Goal: Task Accomplishment & Management: Use online tool/utility

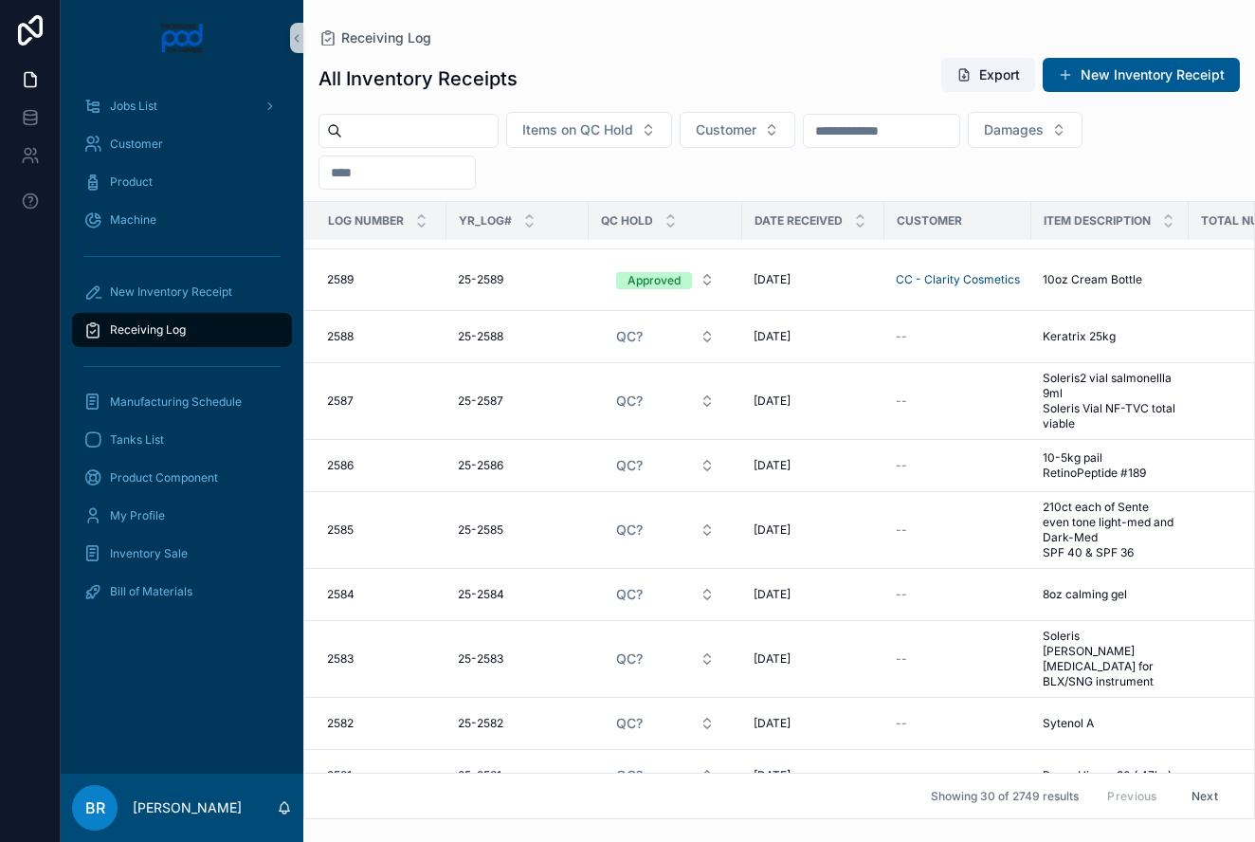
click at [1211, 794] on button "Next" at bounding box center [1204, 795] width 53 height 29
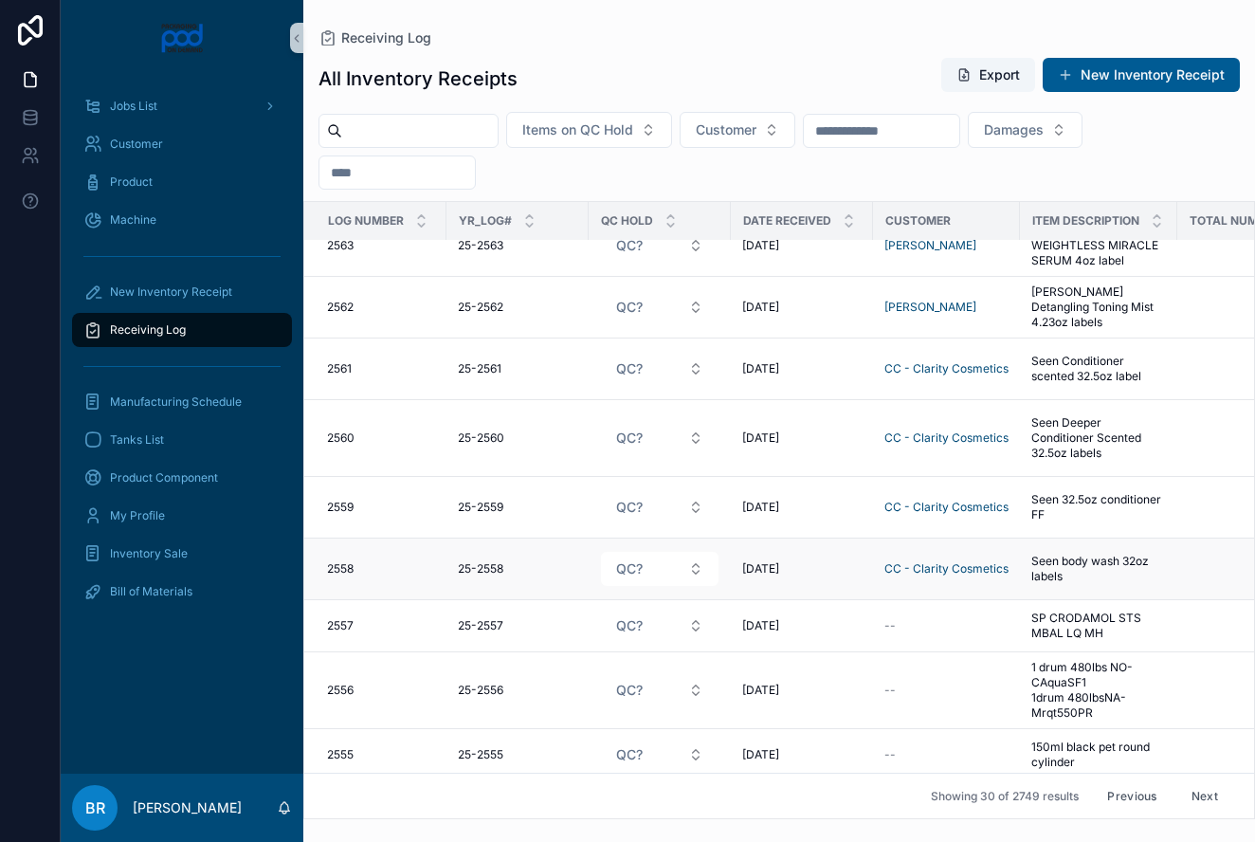
scroll to position [1198, 0]
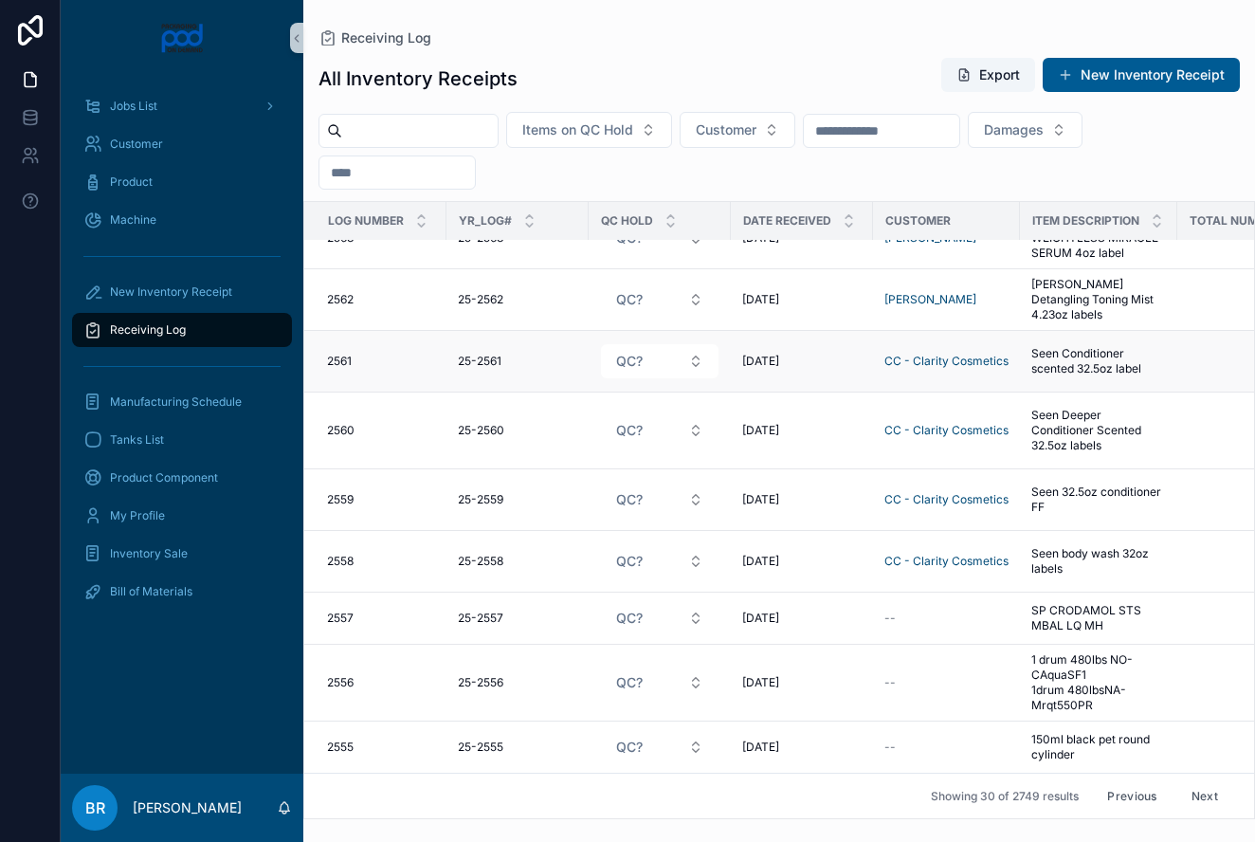
click at [1060, 362] on span "Seen Conditioner scented 32.5oz label" at bounding box center [1098, 361] width 135 height 30
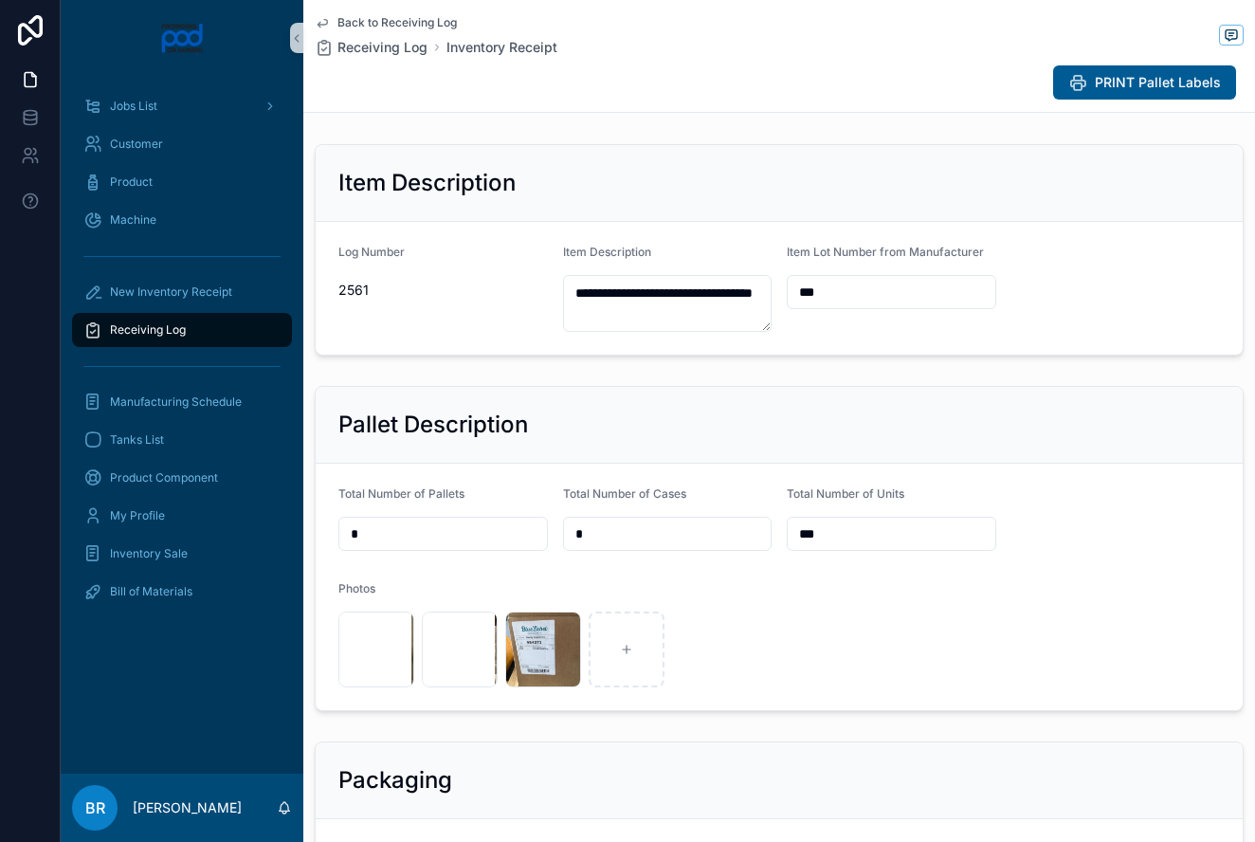
scroll to position [229, 0]
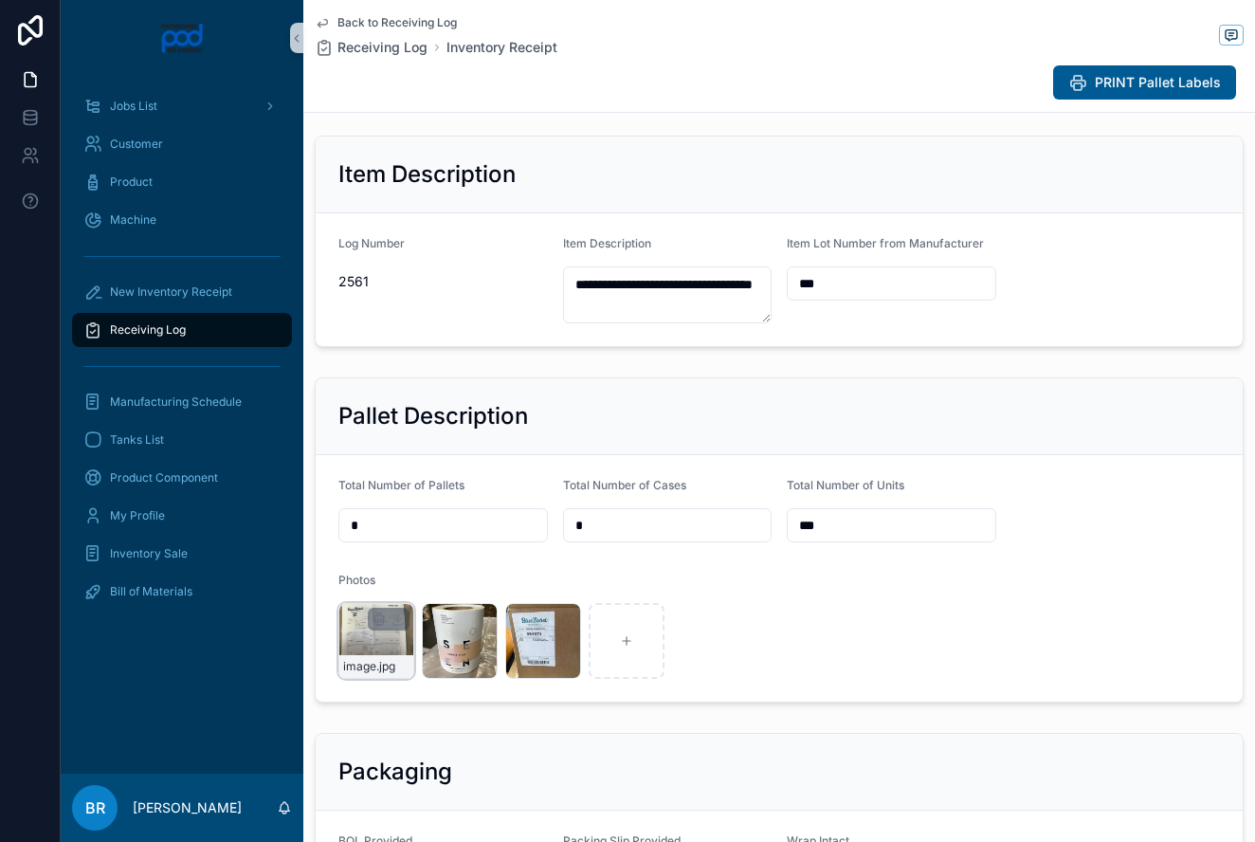
click at [370, 638] on div "image .jpg" at bounding box center [376, 641] width 76 height 76
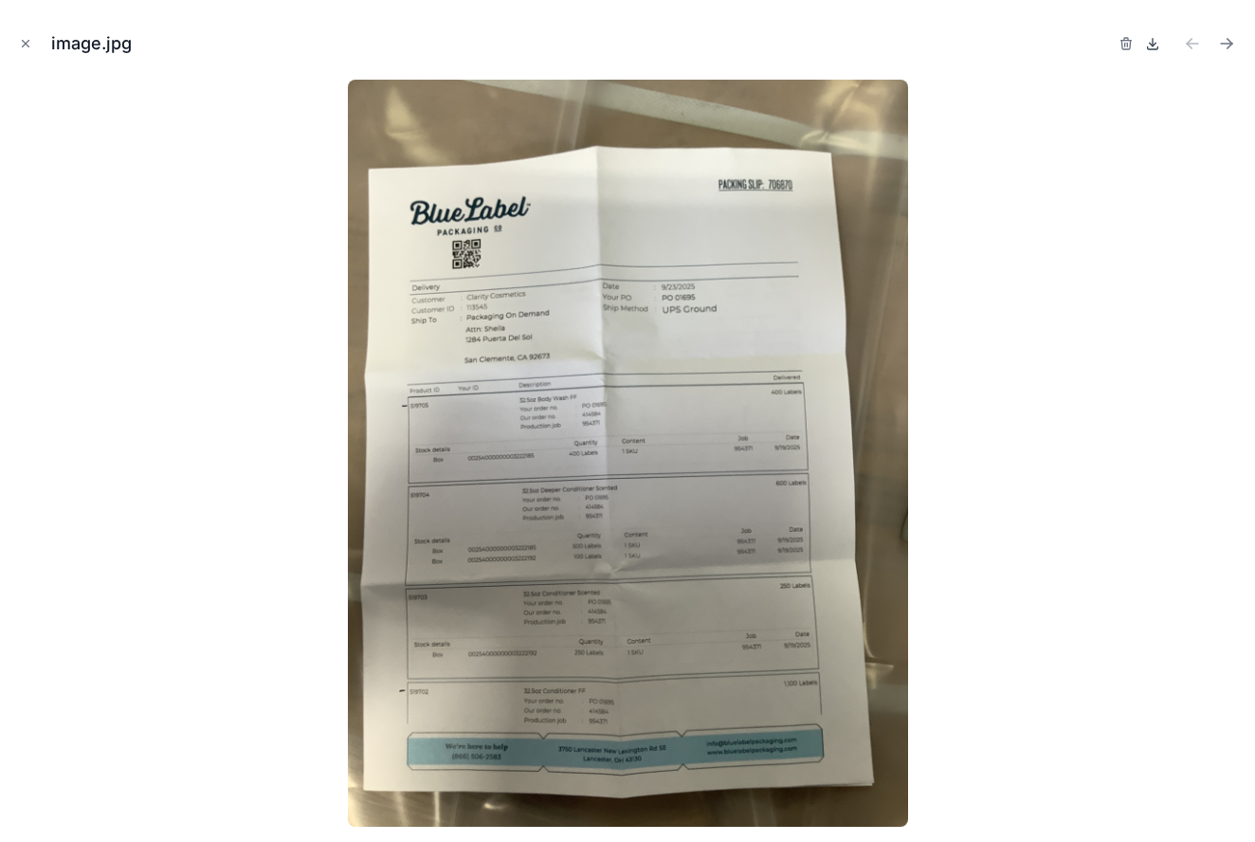
click at [1151, 37] on icon at bounding box center [1152, 43] width 15 height 15
click at [341, 269] on div at bounding box center [627, 453] width 1224 height 747
click at [480, 274] on img at bounding box center [628, 453] width 560 height 747
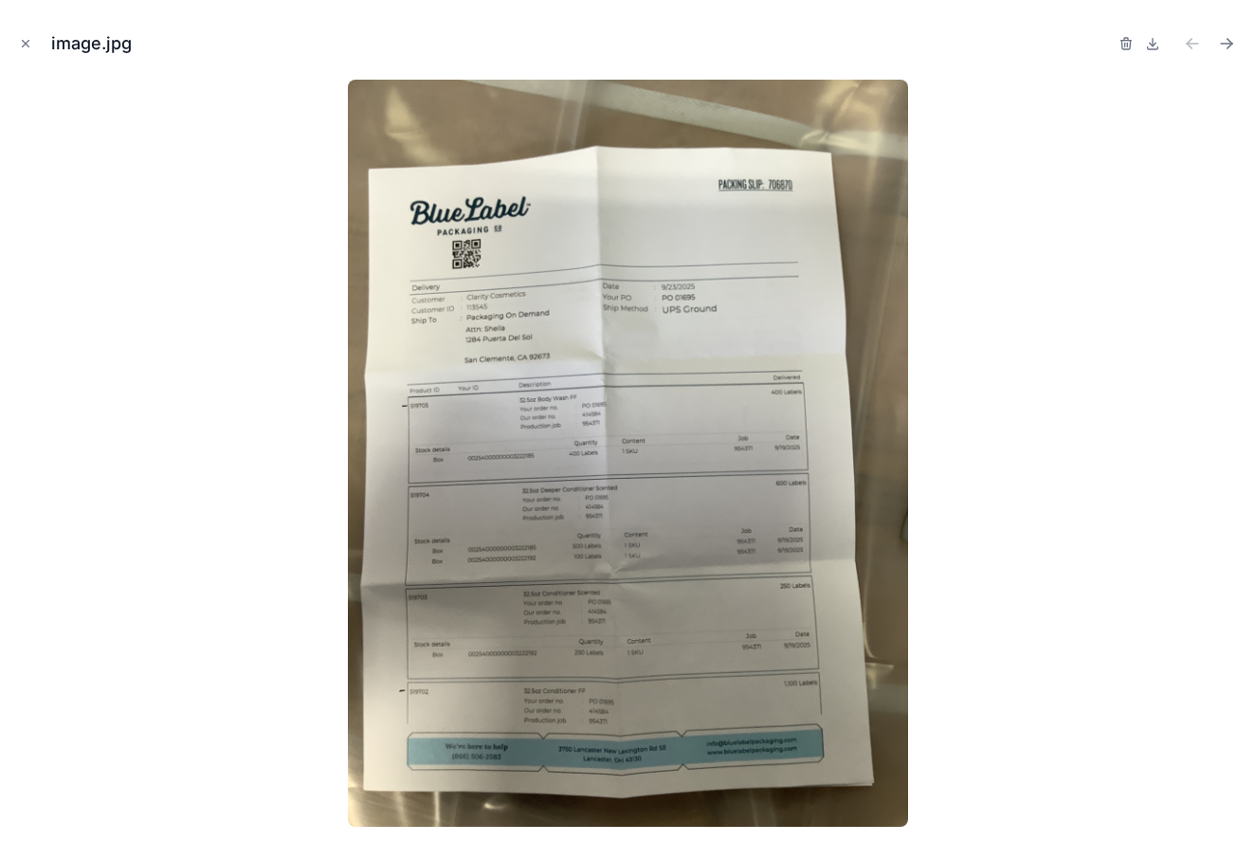
click at [480, 274] on img at bounding box center [628, 453] width 560 height 747
click at [30, 41] on icon "Close modal" at bounding box center [25, 43] width 13 height 13
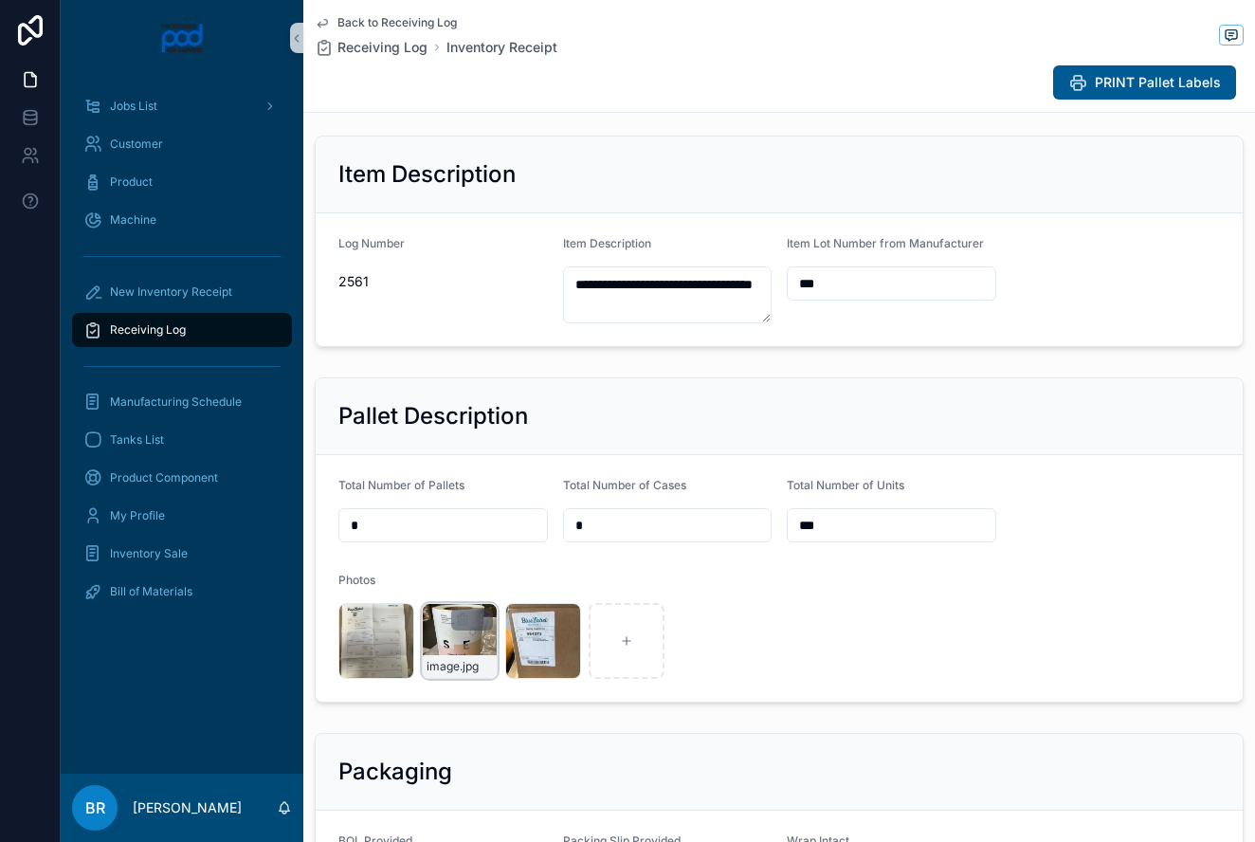
click at [457, 647] on div "image .jpg" at bounding box center [460, 641] width 76 height 76
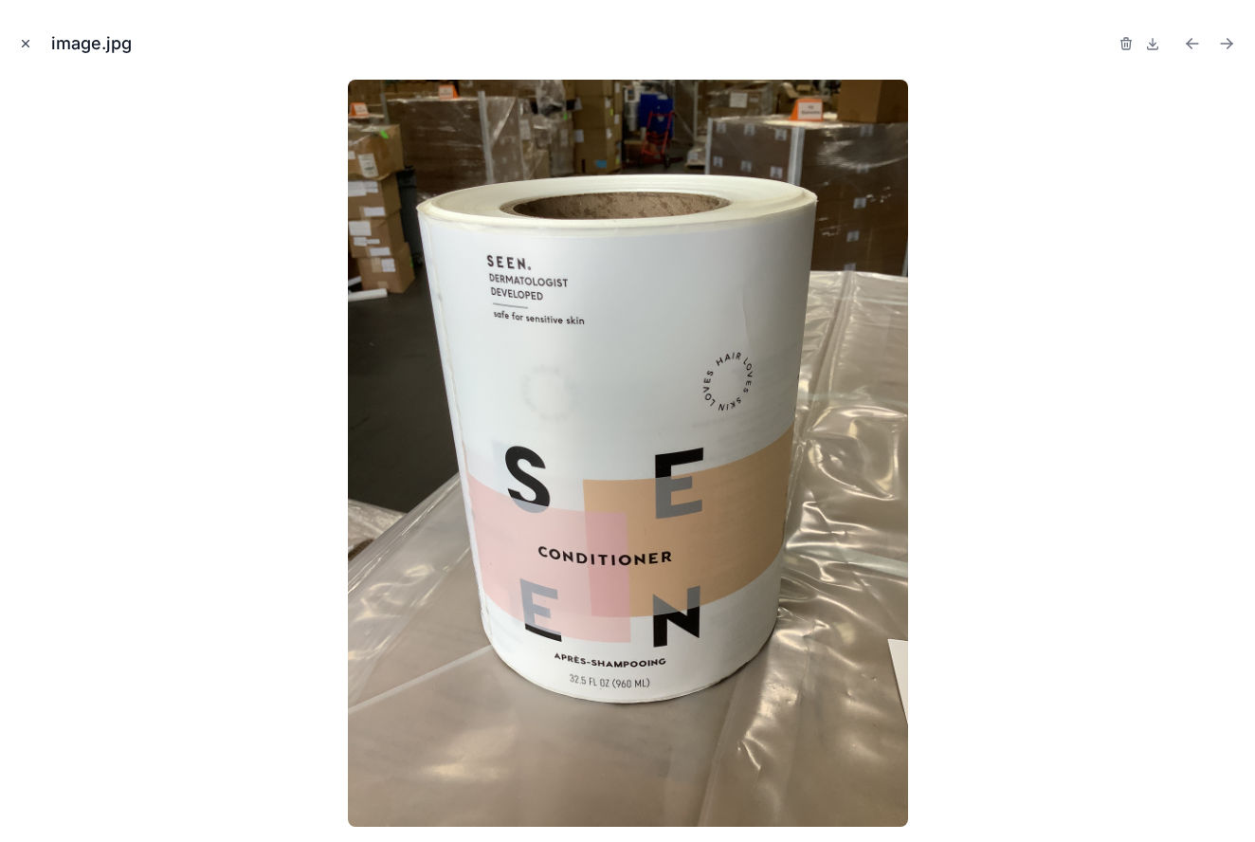
click at [25, 41] on icon "Close modal" at bounding box center [25, 43] width 13 height 13
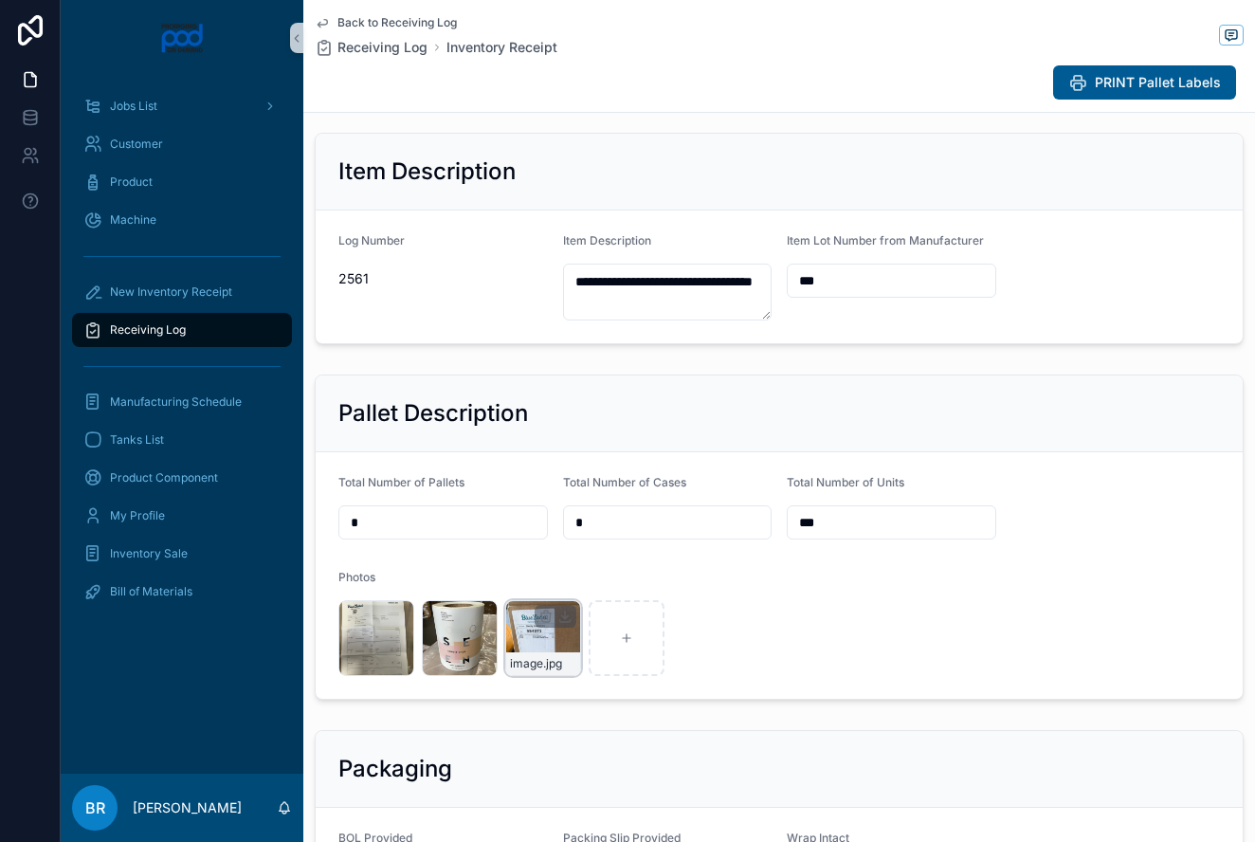
click at [539, 626] on div "scrollable content" at bounding box center [556, 616] width 42 height 23
click at [539, 626] on div "image .jpg" at bounding box center [543, 637] width 76 height 76
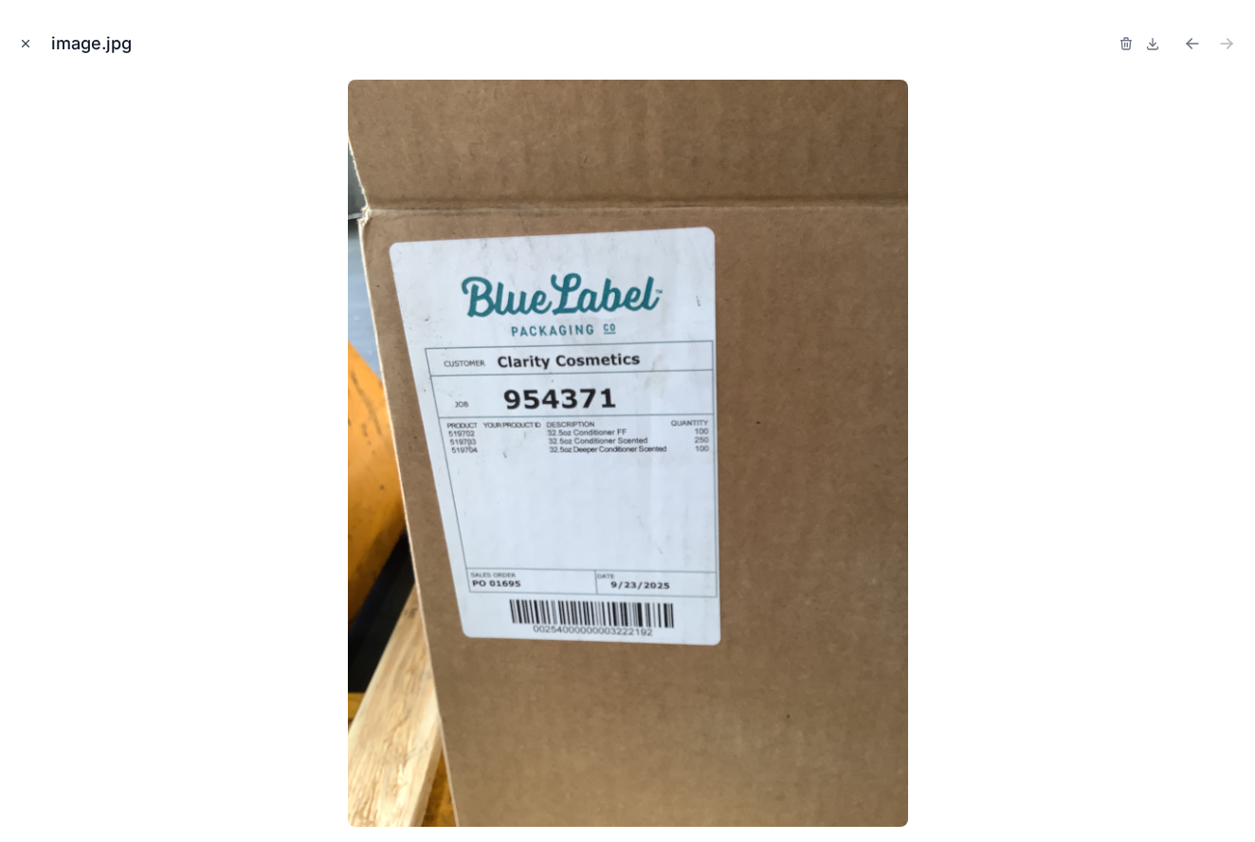
click at [23, 44] on icon "Close modal" at bounding box center [25, 43] width 13 height 13
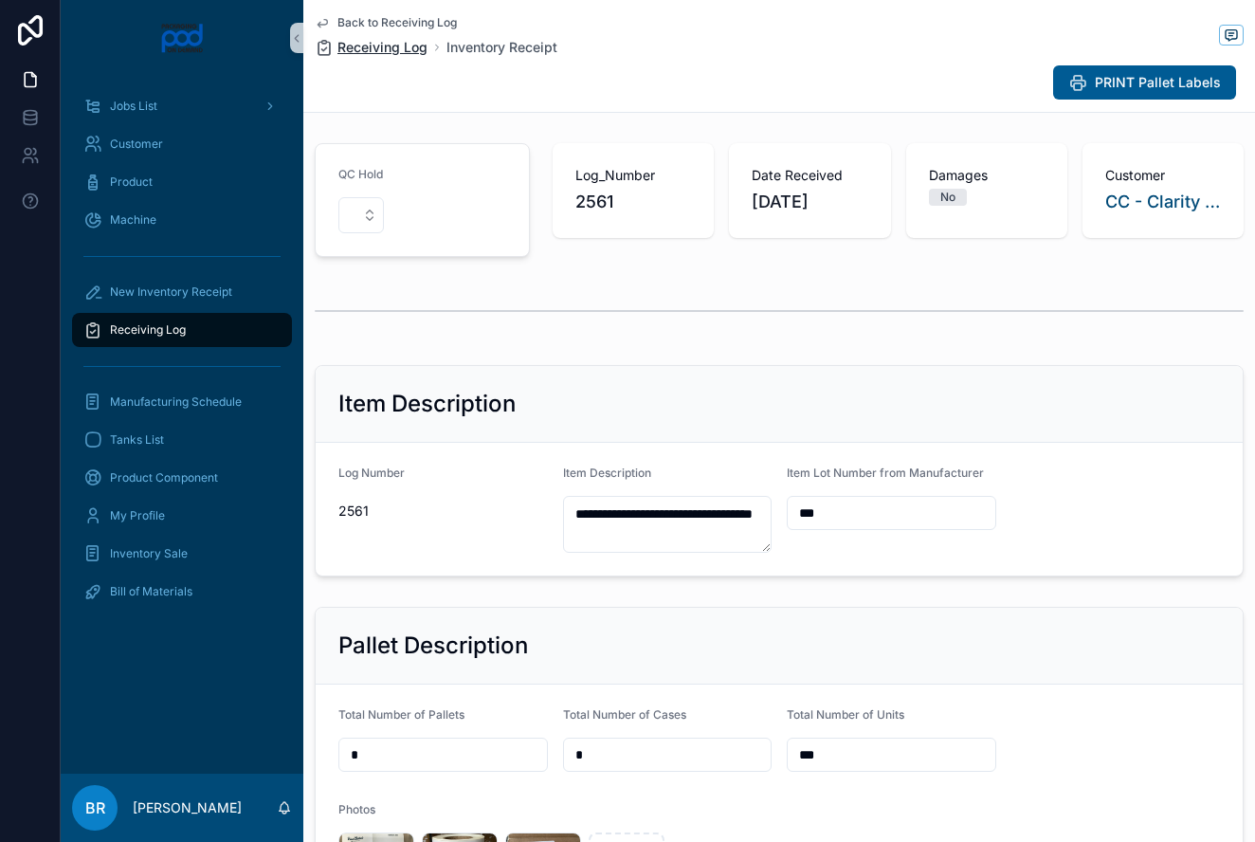
click at [388, 45] on span "Receiving Log" at bounding box center [382, 47] width 90 height 19
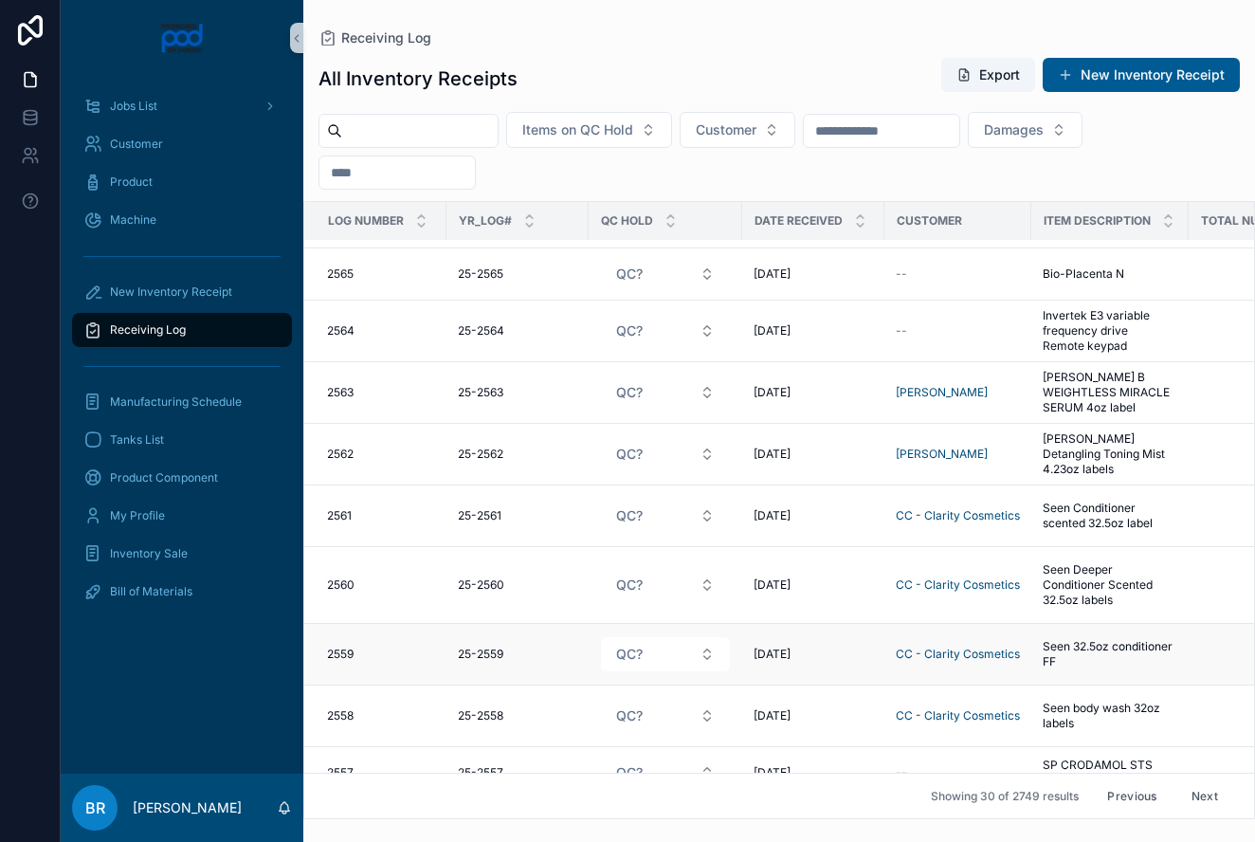
scroll to position [1154, 0]
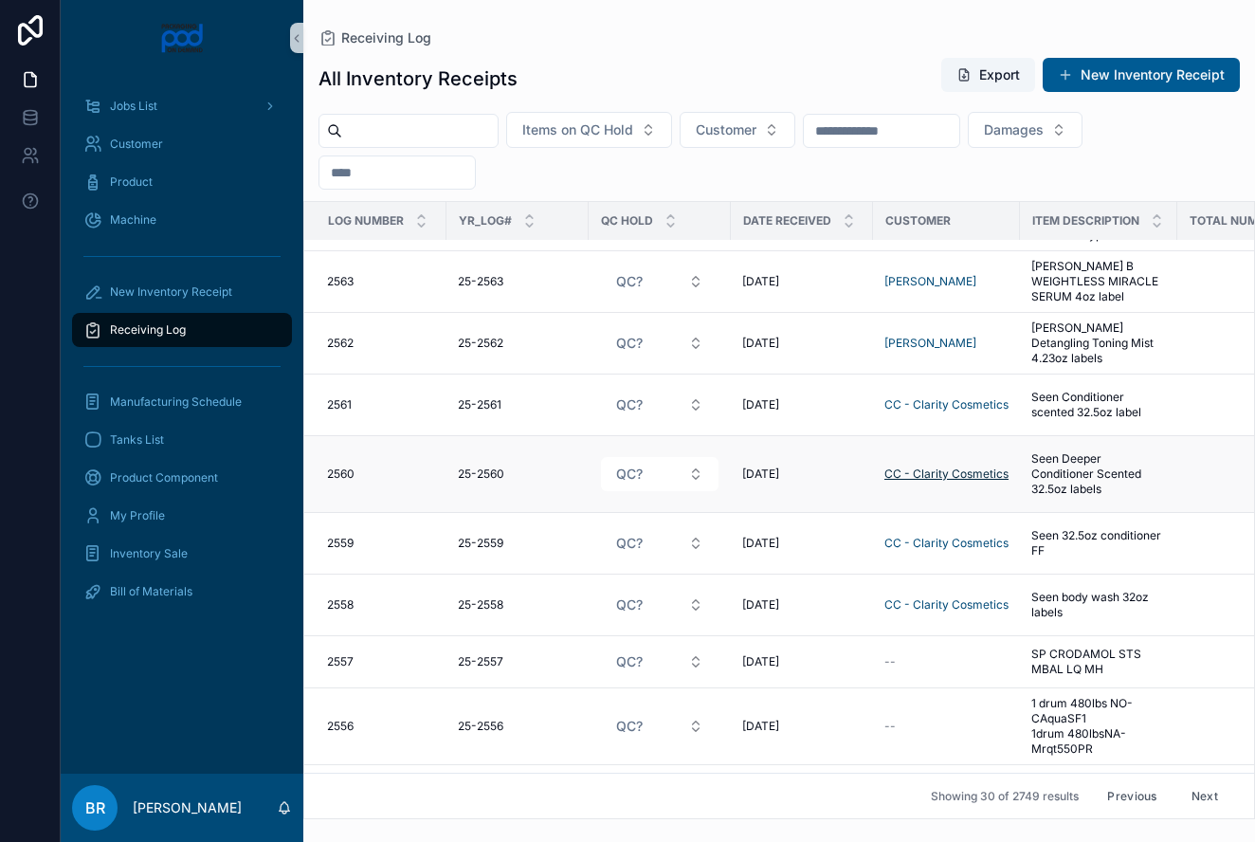
click at [973, 471] on span "CC - Clarity Cosmetics" at bounding box center [946, 473] width 124 height 15
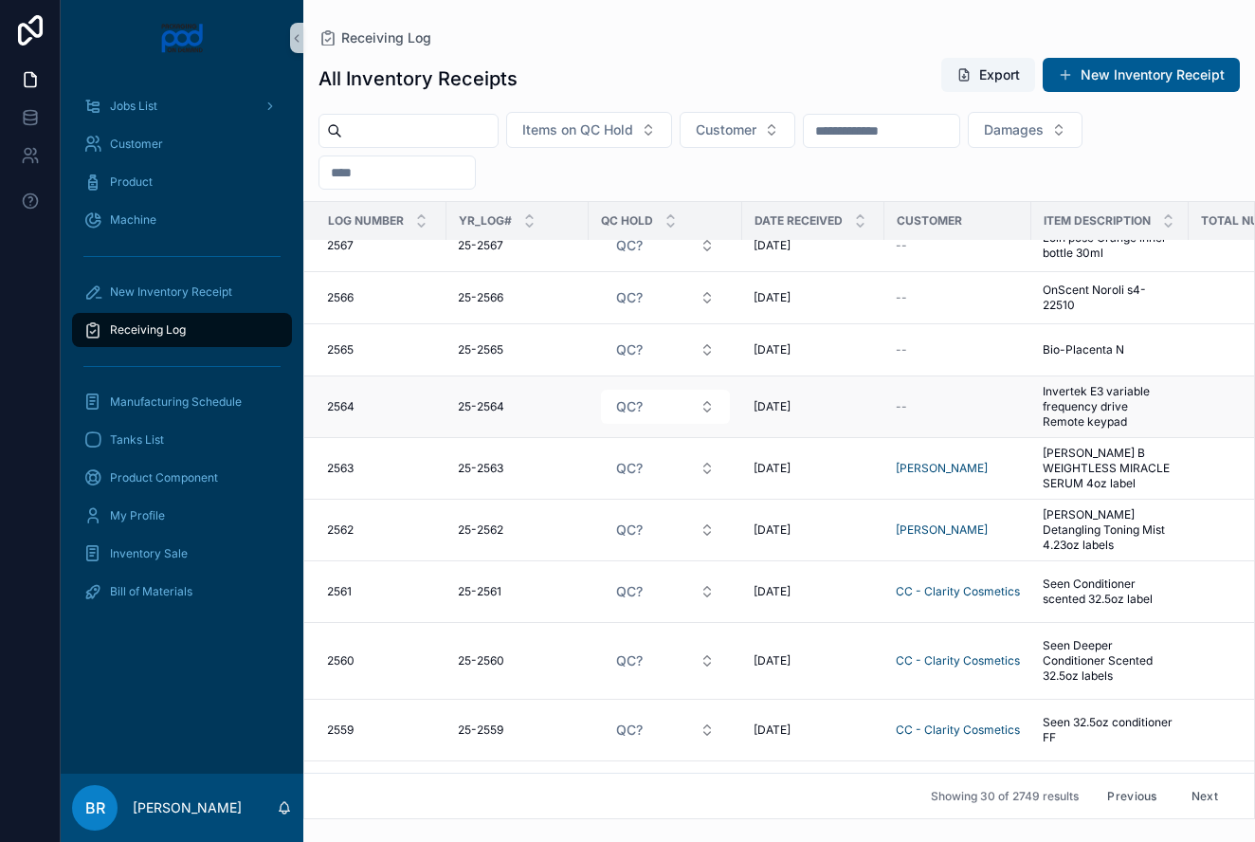
scroll to position [1014, 0]
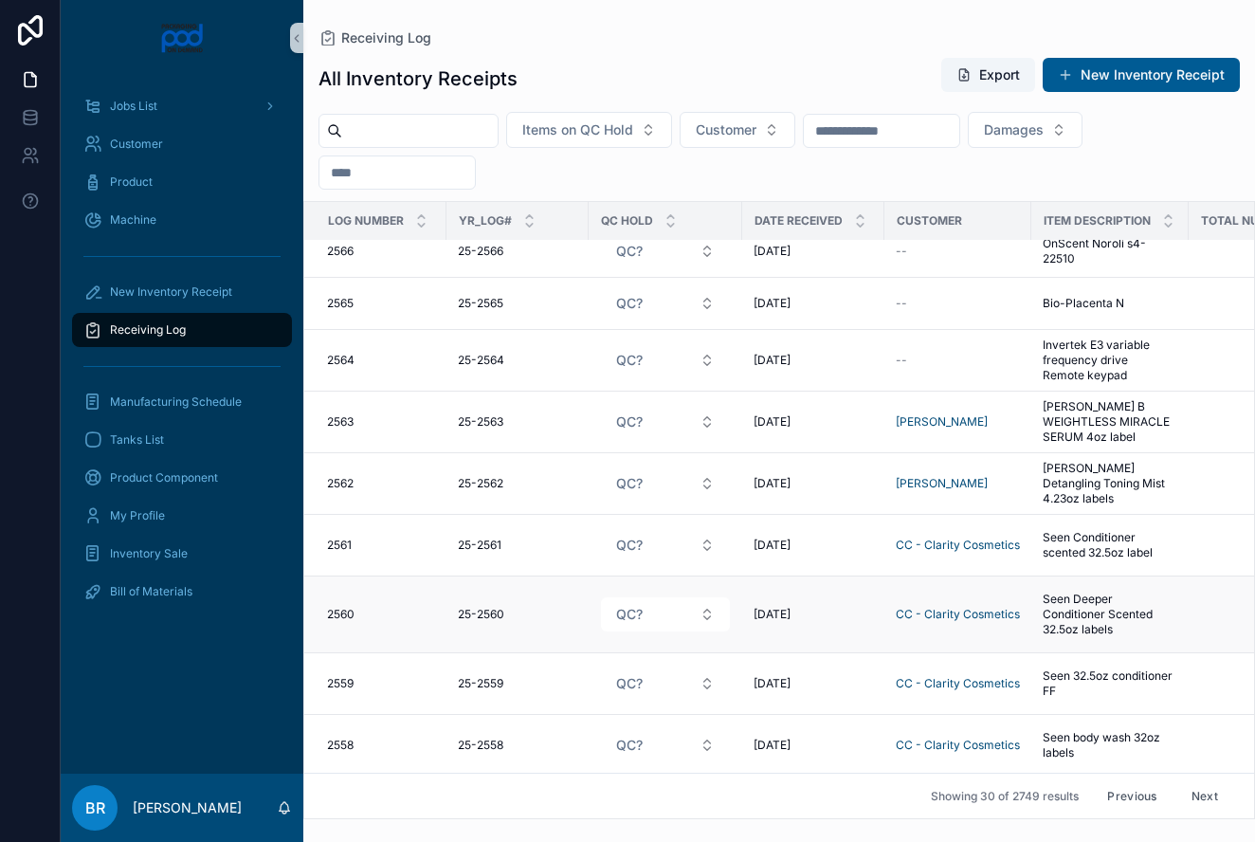
click at [1105, 610] on span "Seen Deeper Conditioner Scented 32.5oz labels" at bounding box center [1109, 613] width 135 height 45
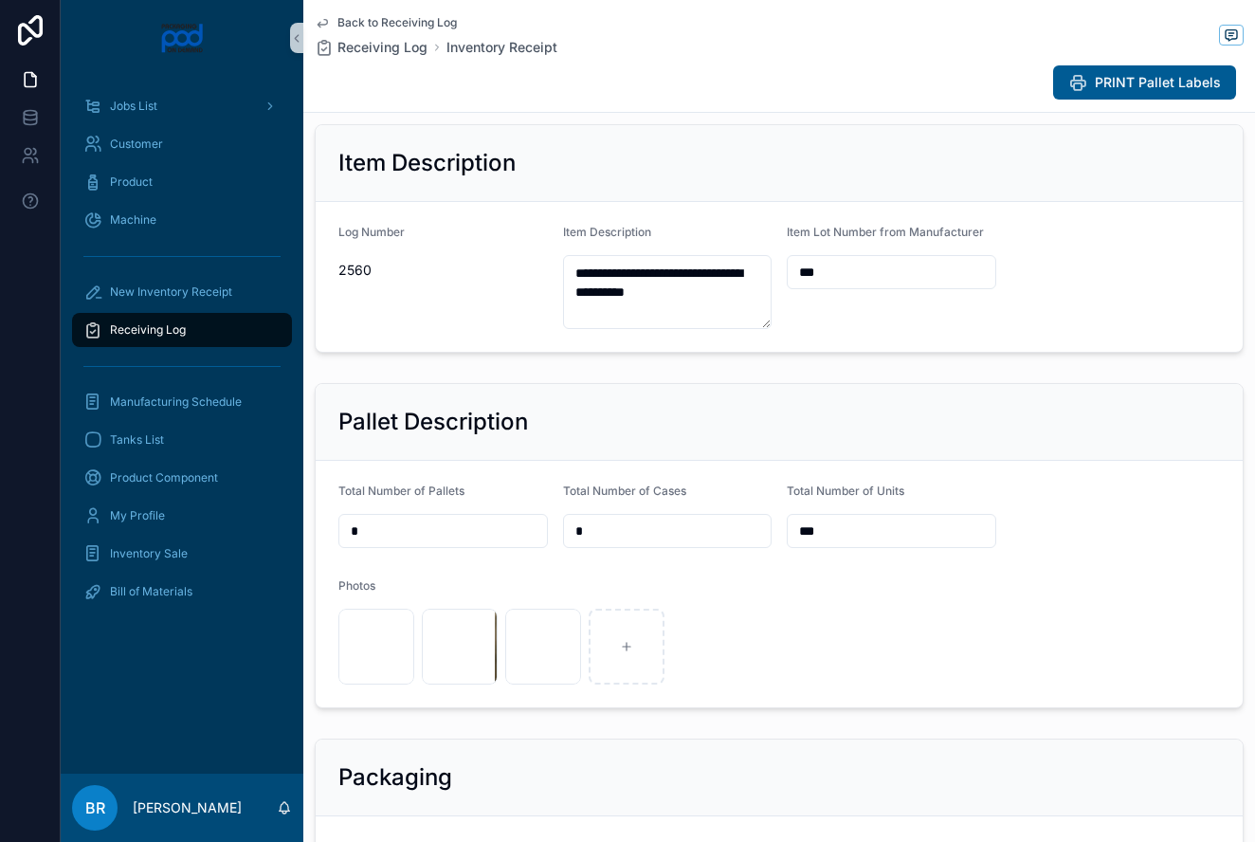
scroll to position [263, 0]
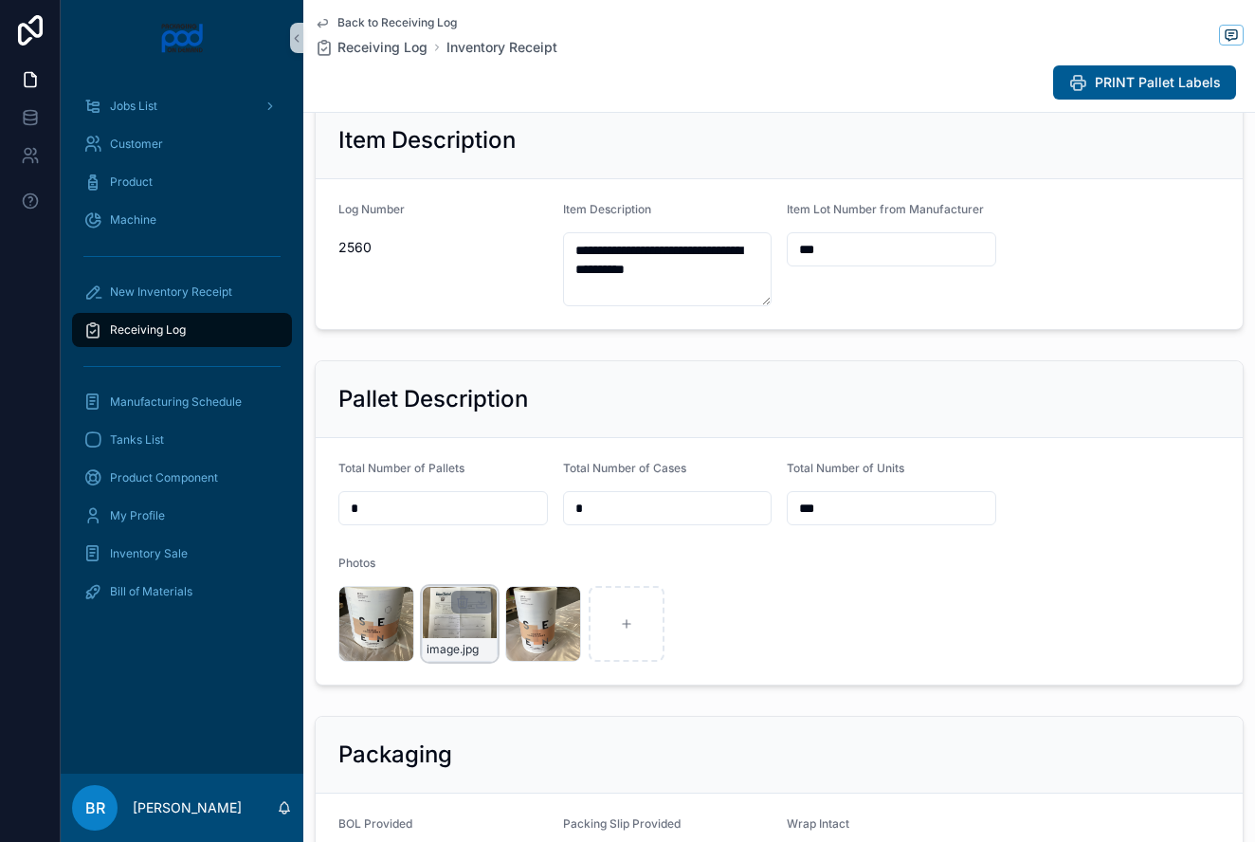
click at [473, 618] on div "image .jpg" at bounding box center [460, 624] width 76 height 76
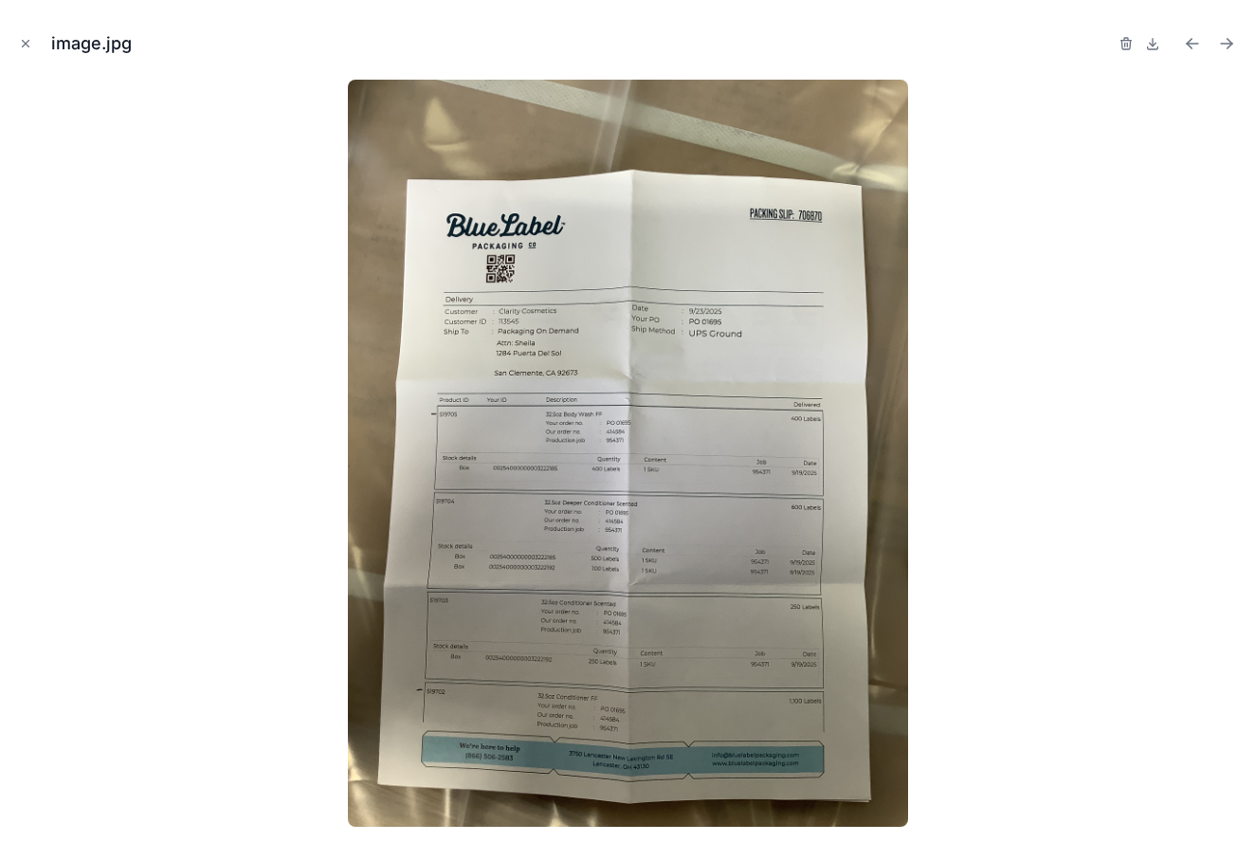
click at [473, 618] on img at bounding box center [628, 453] width 560 height 747
click at [1155, 43] on icon at bounding box center [1153, 44] width 7 height 3
click at [20, 43] on icon "Close modal" at bounding box center [25, 43] width 13 height 13
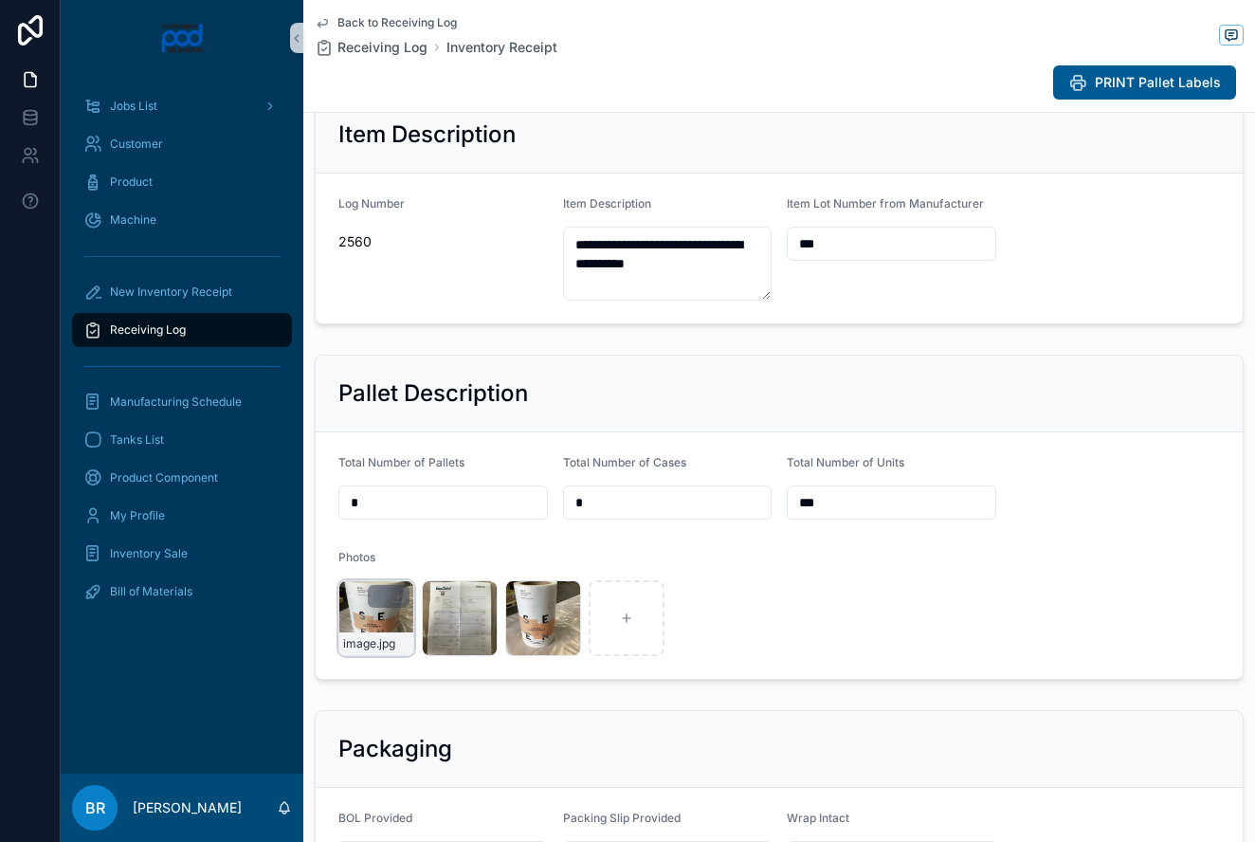
click at [375, 619] on div "image .jpg" at bounding box center [376, 618] width 76 height 76
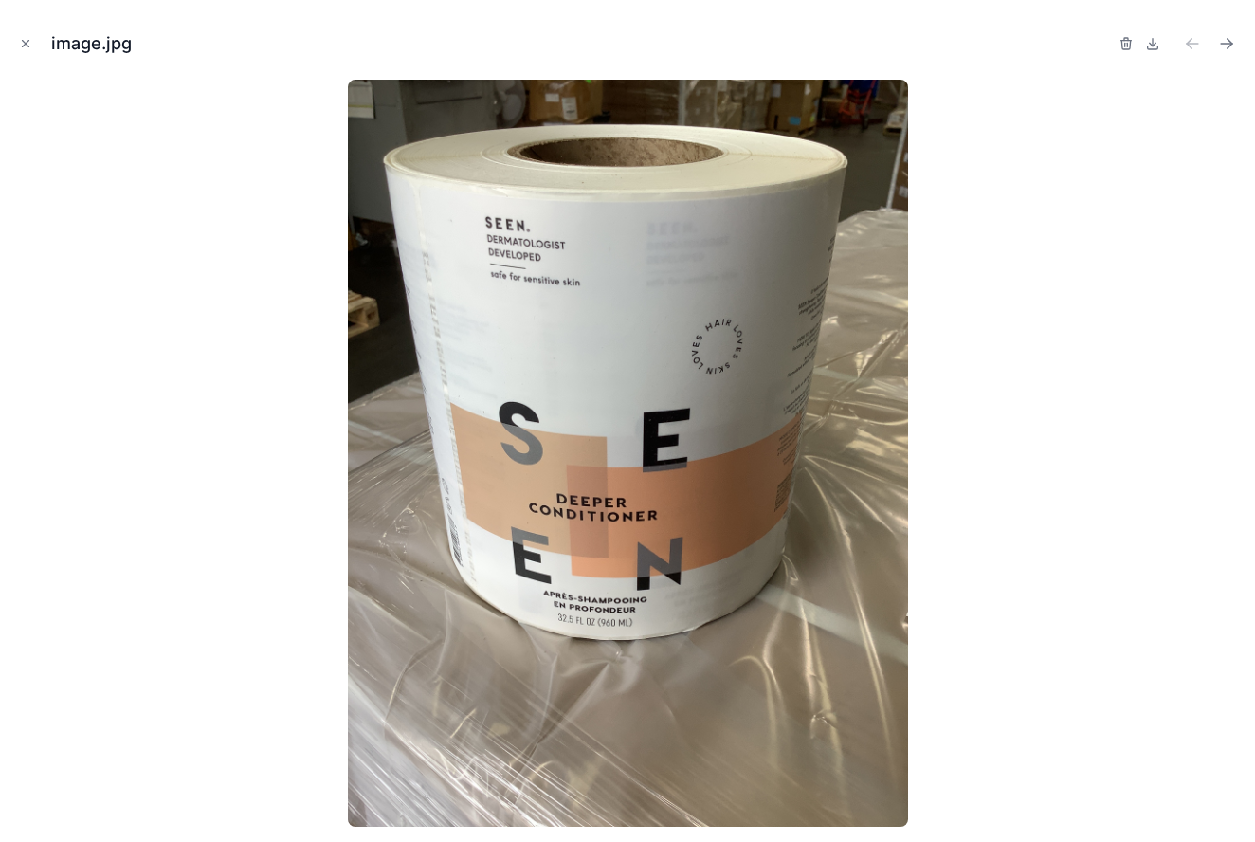
scroll to position [274, 0]
click at [27, 45] on icon "Close modal" at bounding box center [26, 44] width 7 height 7
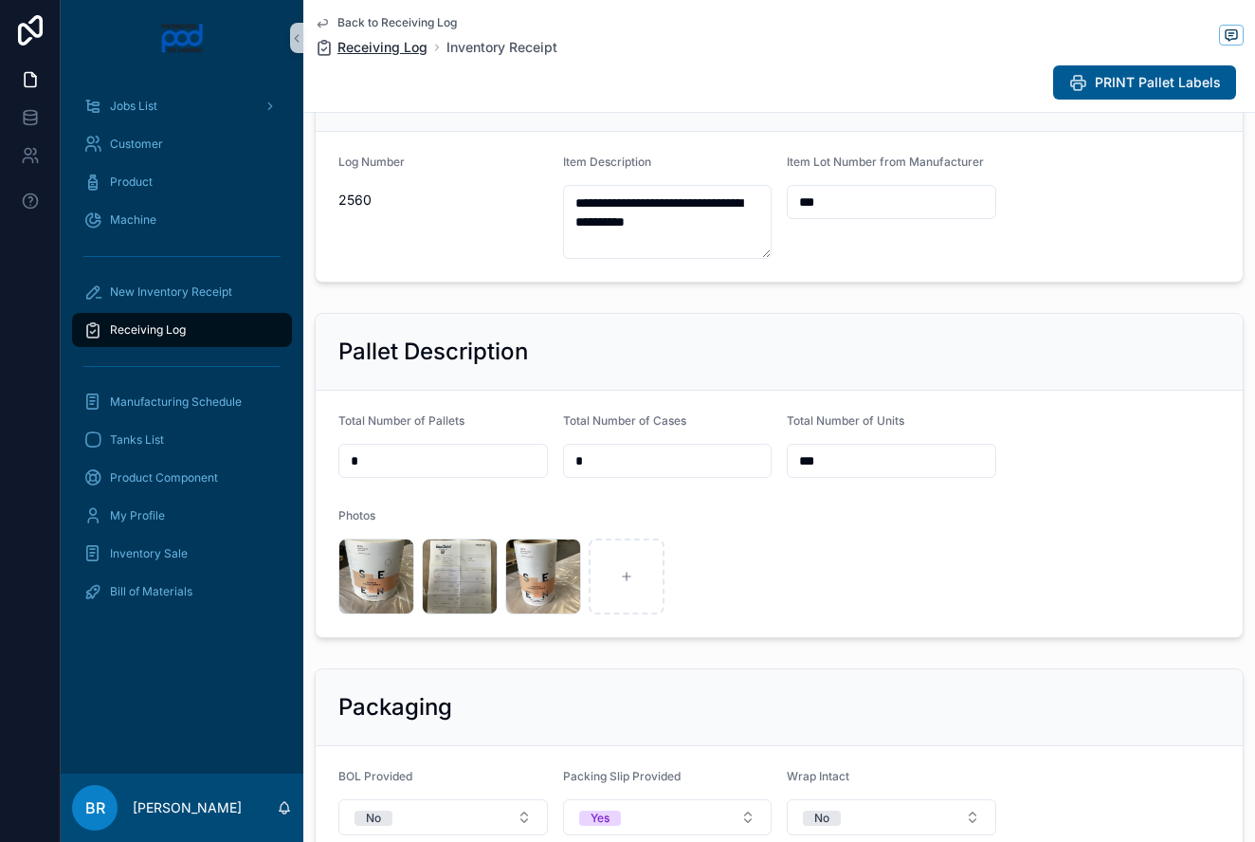
click at [384, 45] on span "Receiving Log" at bounding box center [382, 47] width 90 height 19
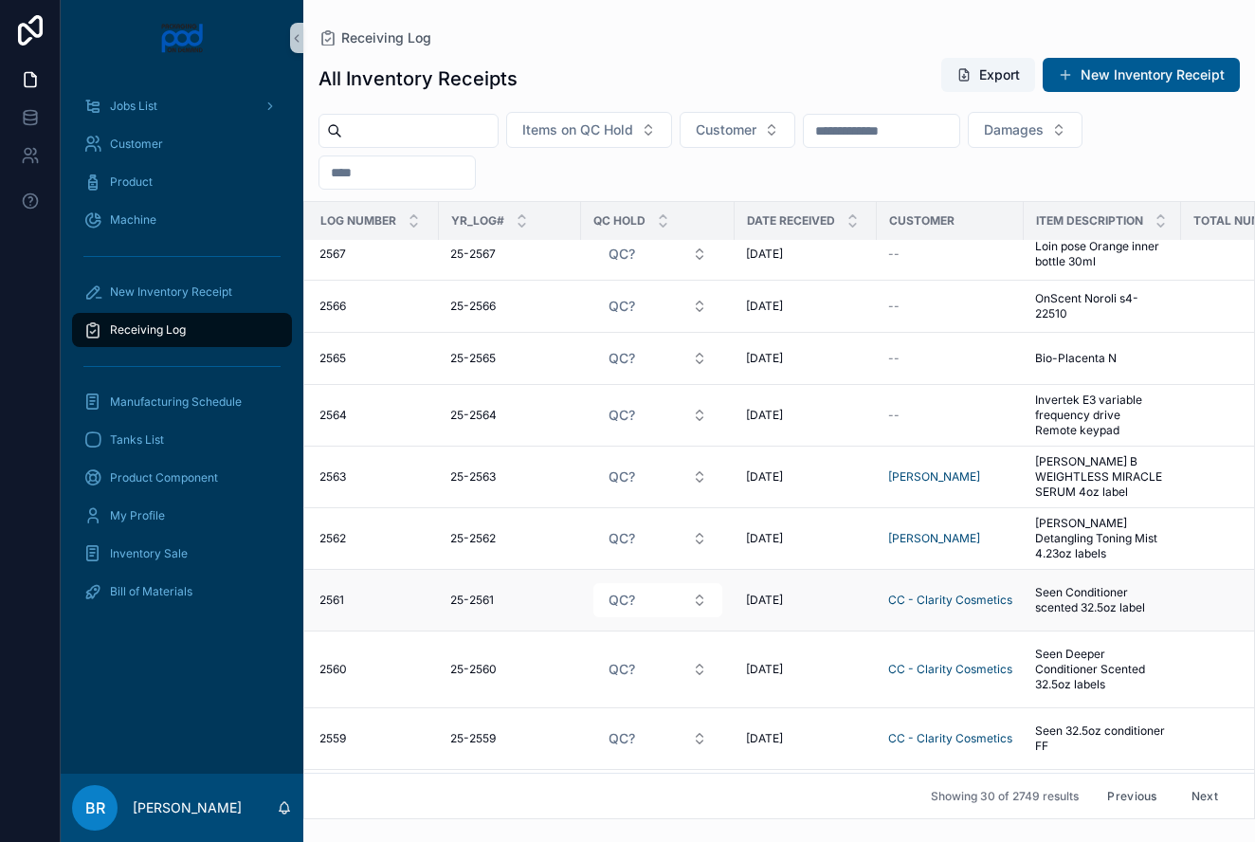
scroll to position [964, 9]
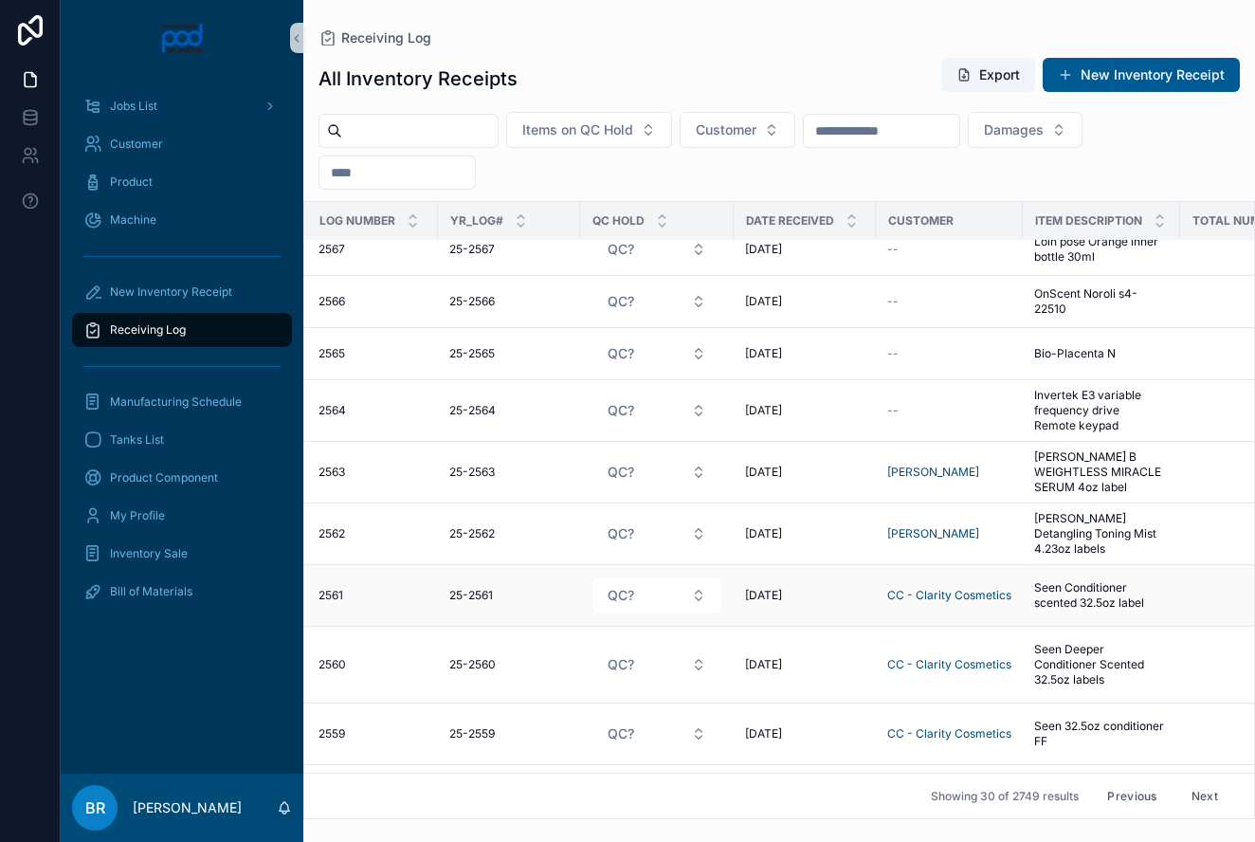
click at [1117, 600] on span "Seen Conditioner scented 32.5oz label" at bounding box center [1101, 595] width 135 height 30
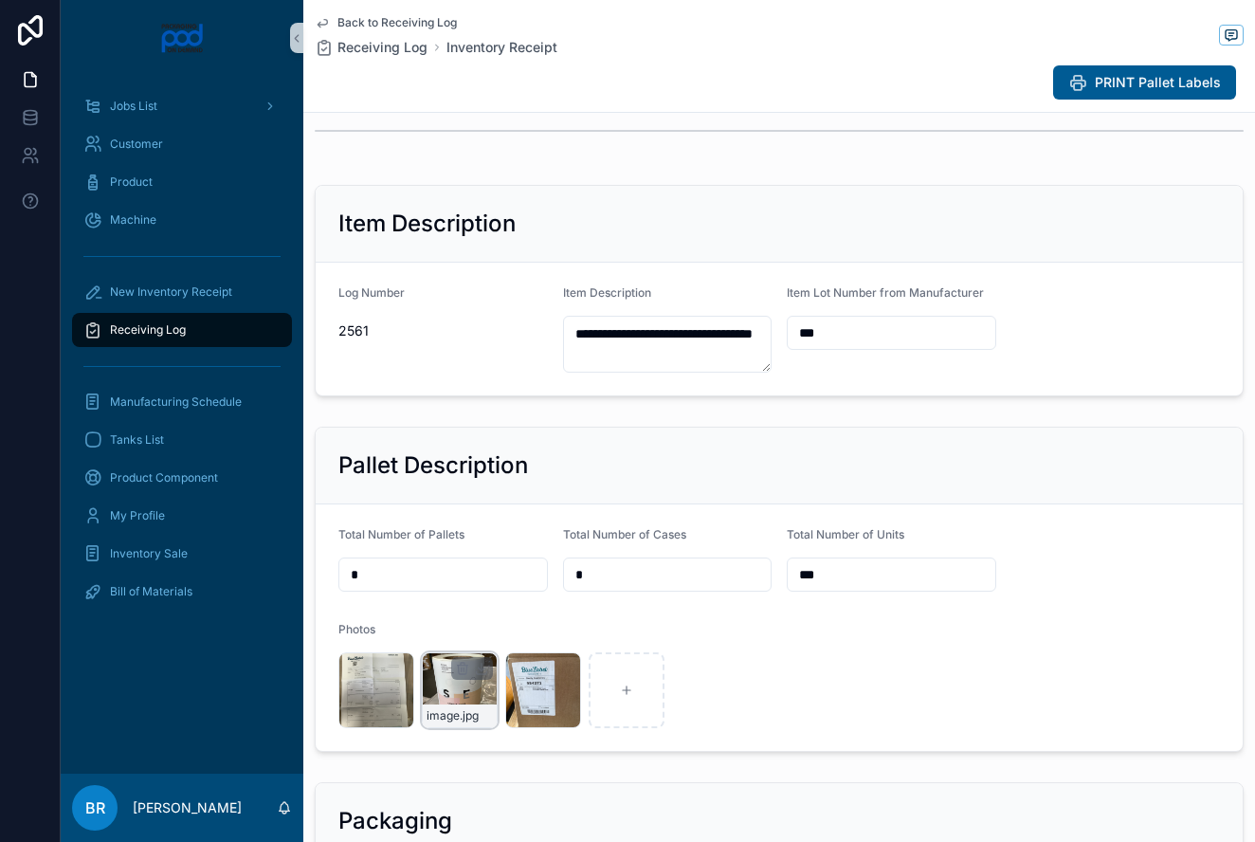
scroll to position [181, 0]
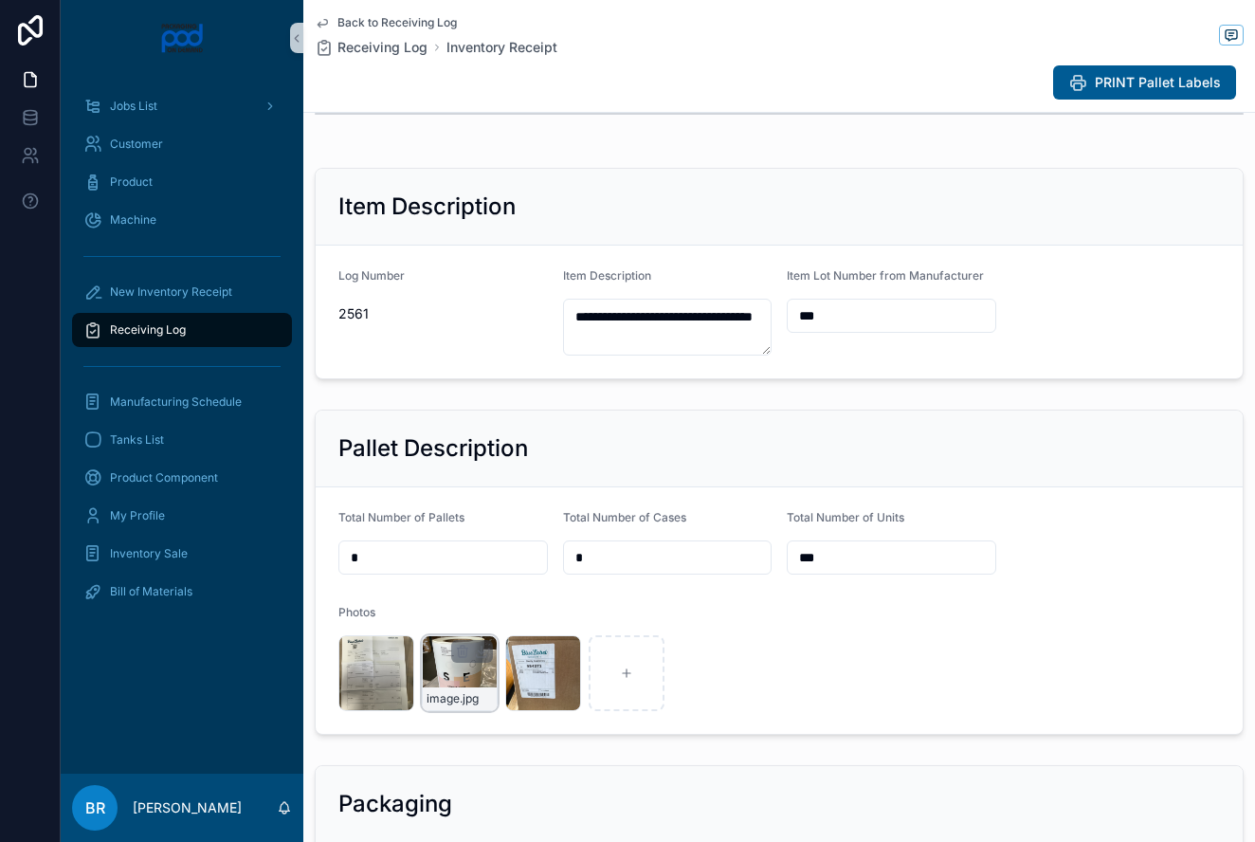
click at [467, 676] on div "image .jpg" at bounding box center [460, 673] width 76 height 76
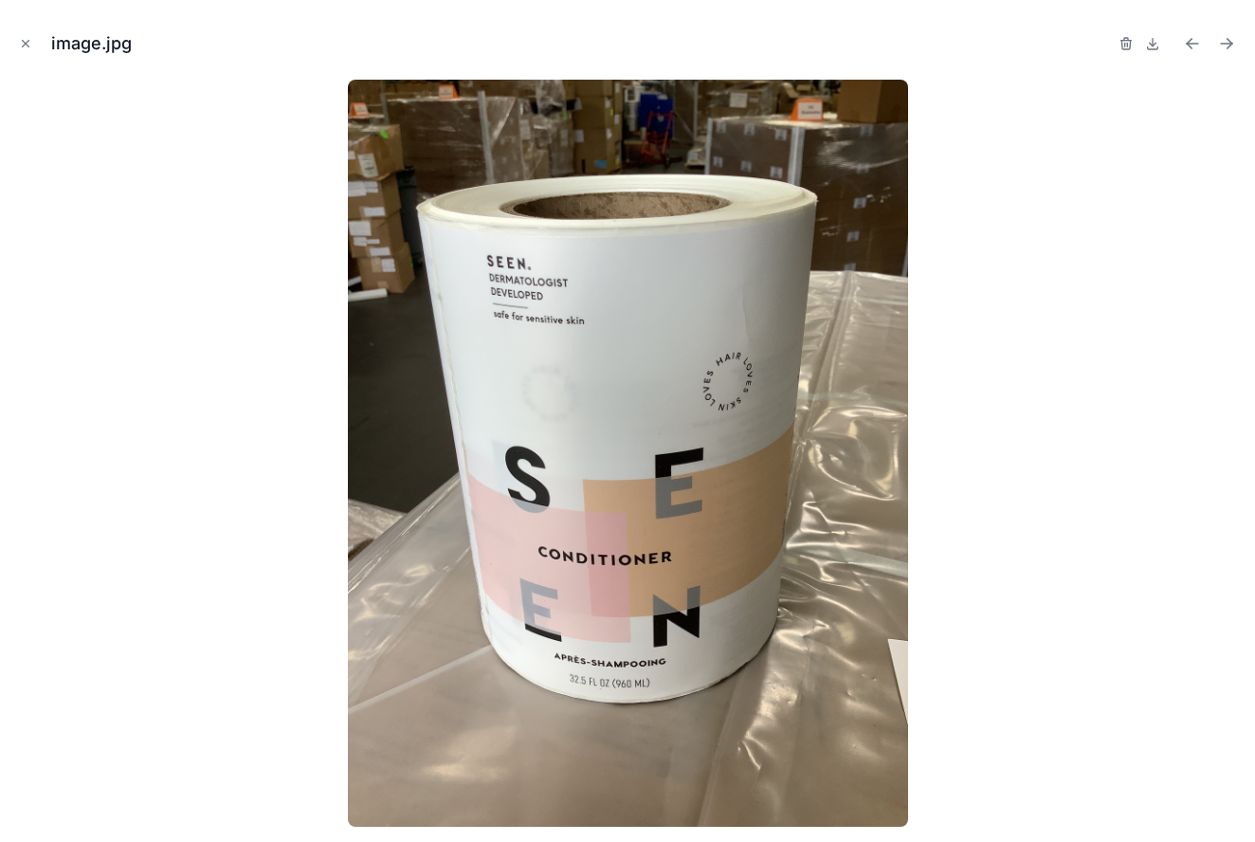
scroll to position [202, 0]
click at [27, 44] on icon "Close modal" at bounding box center [25, 43] width 13 height 13
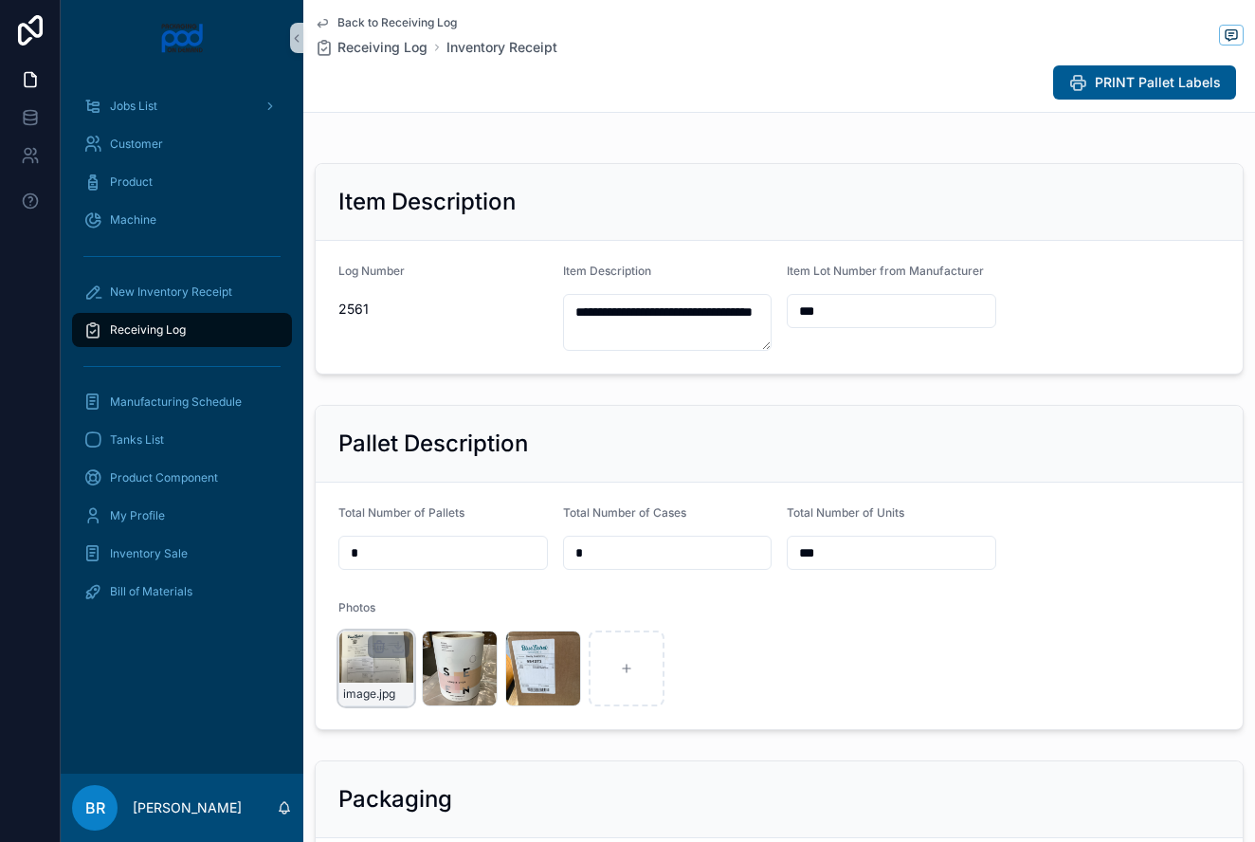
click at [356, 656] on div "image .jpg" at bounding box center [376, 668] width 76 height 76
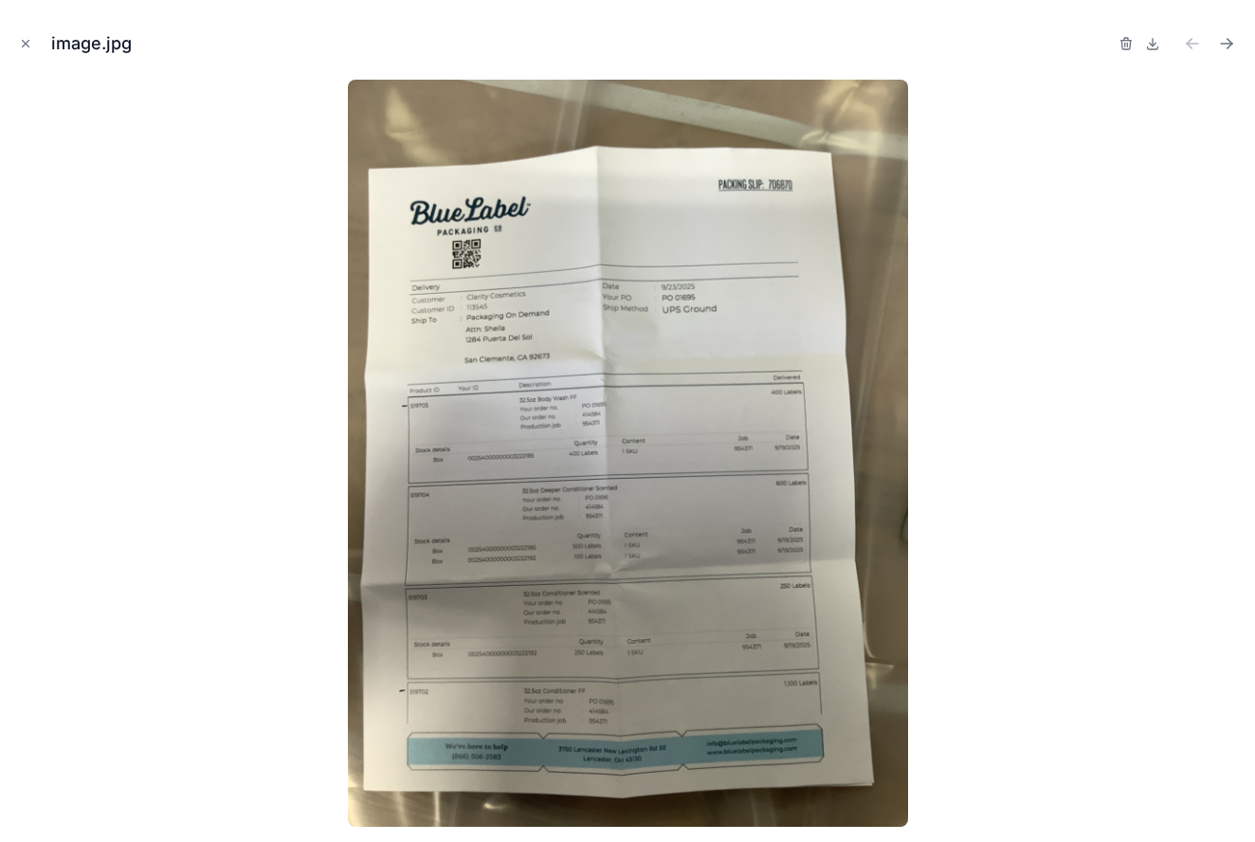
scroll to position [203, 0]
click at [25, 41] on icon "Close modal" at bounding box center [25, 43] width 13 height 13
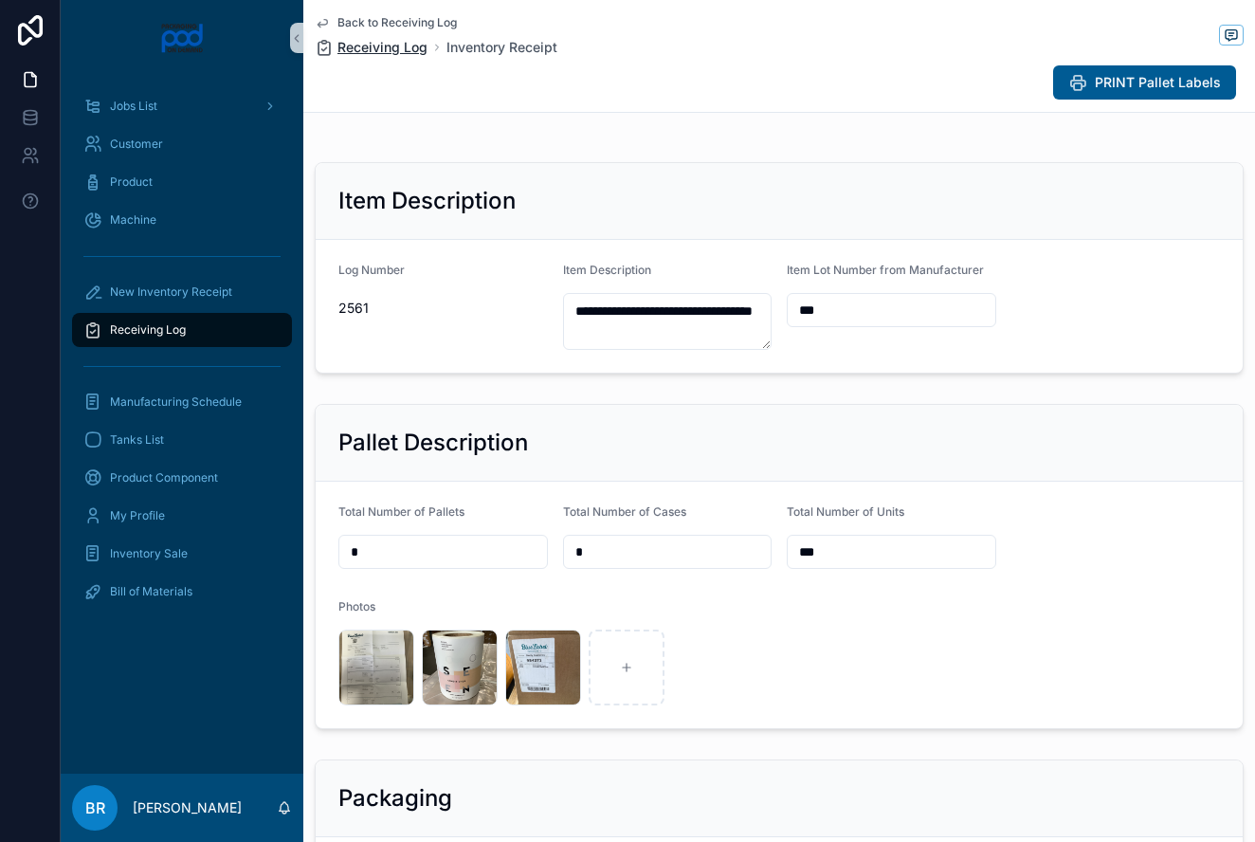
click at [363, 45] on span "Receiving Log" at bounding box center [382, 47] width 90 height 19
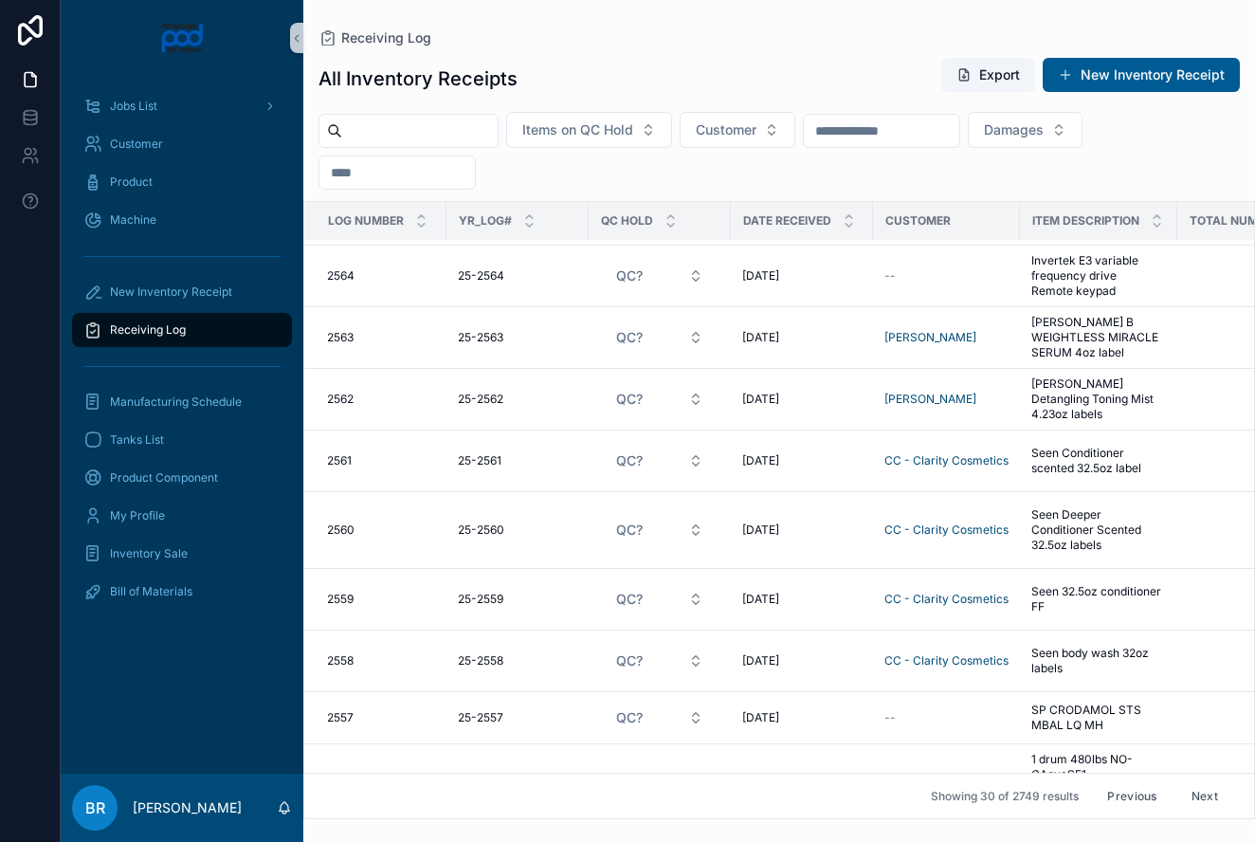
scroll to position [1205, 0]
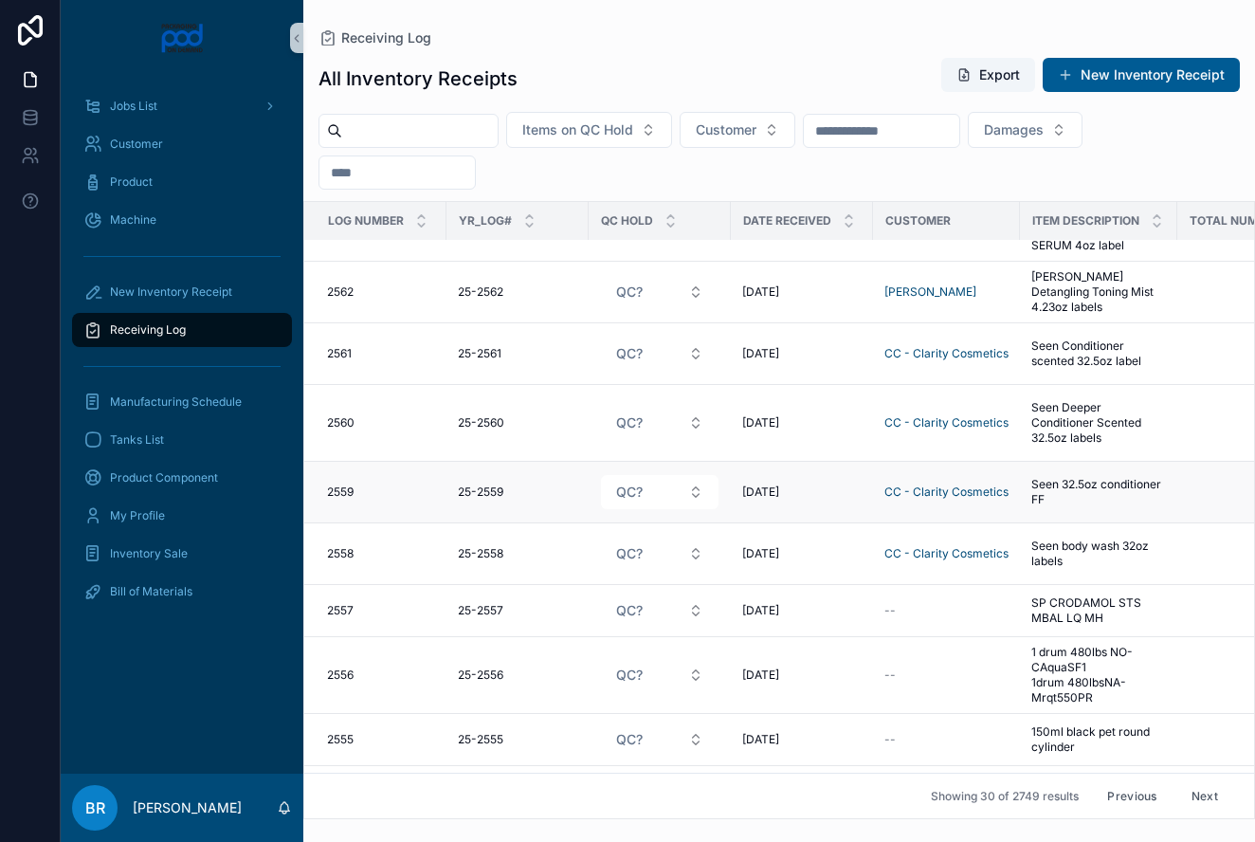
click at [1083, 483] on span "Seen 32.5oz conditioner FF" at bounding box center [1098, 492] width 135 height 30
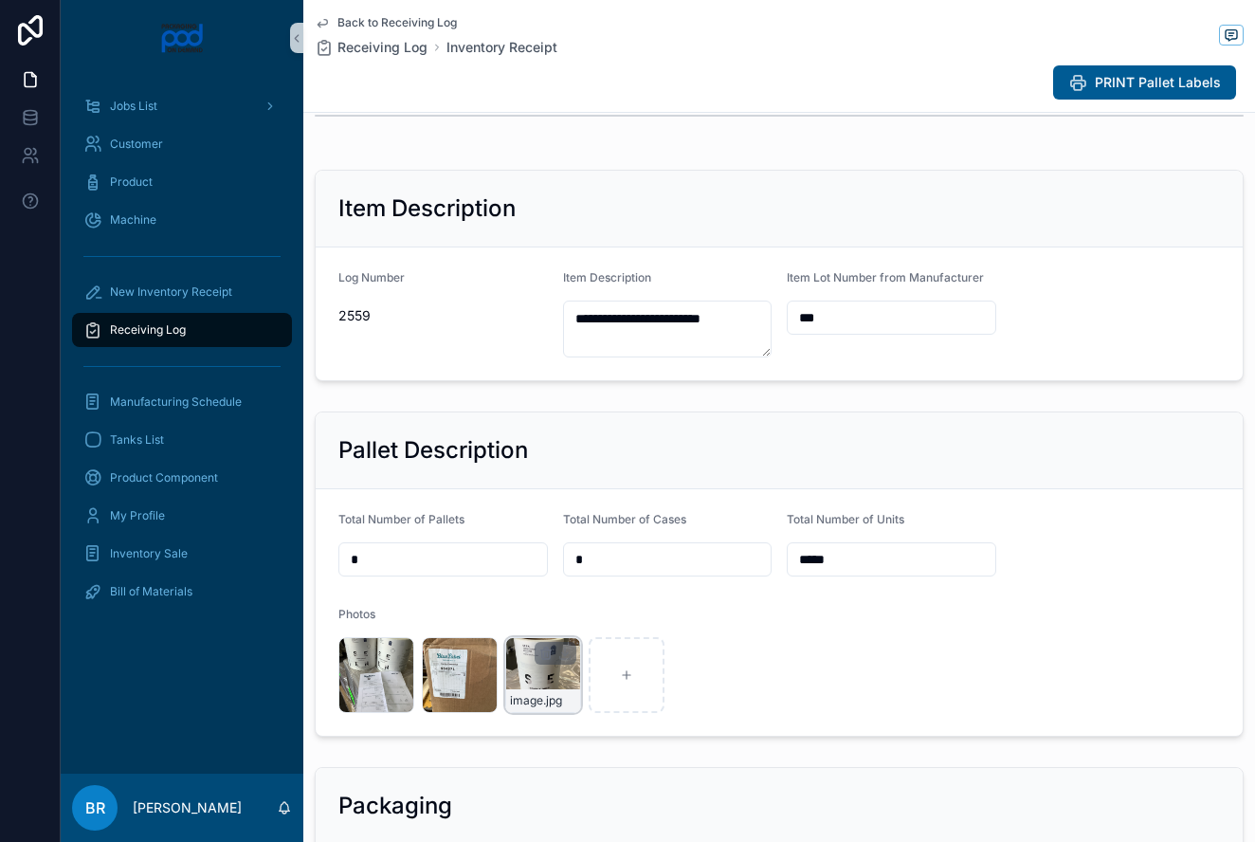
click at [535, 671] on div "image .jpg" at bounding box center [543, 675] width 76 height 76
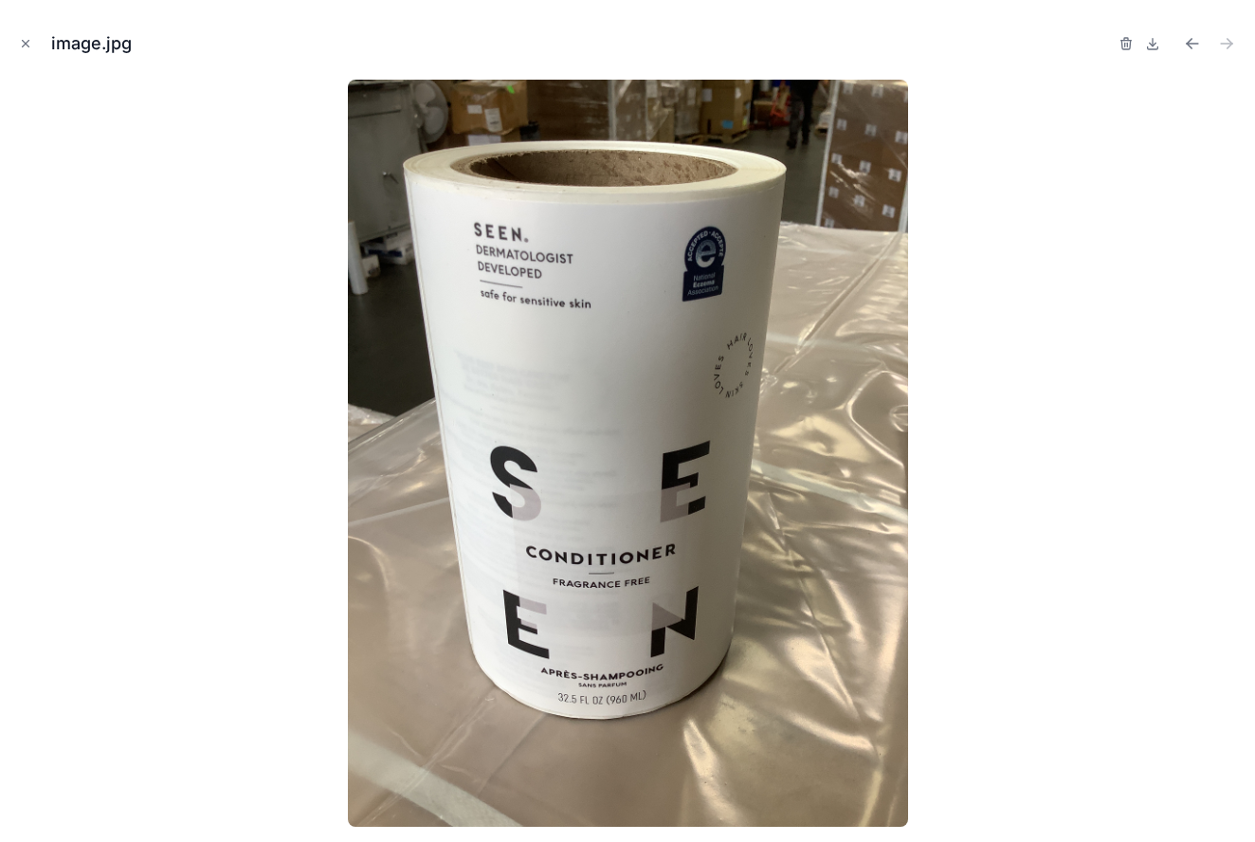
scroll to position [201, 0]
click at [24, 44] on icon "Close modal" at bounding box center [25, 43] width 13 height 13
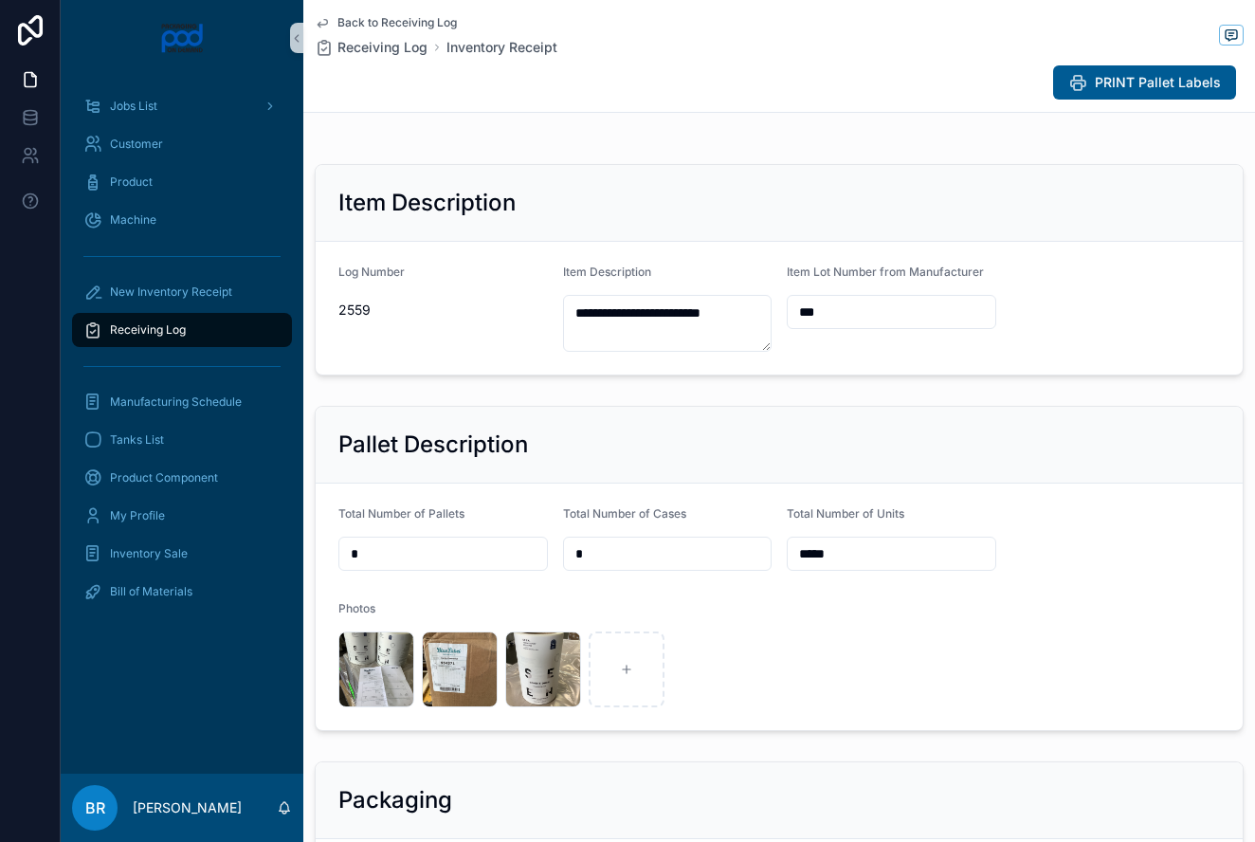
scroll to position [202, 0]
click at [393, 46] on span "Receiving Log" at bounding box center [382, 47] width 90 height 19
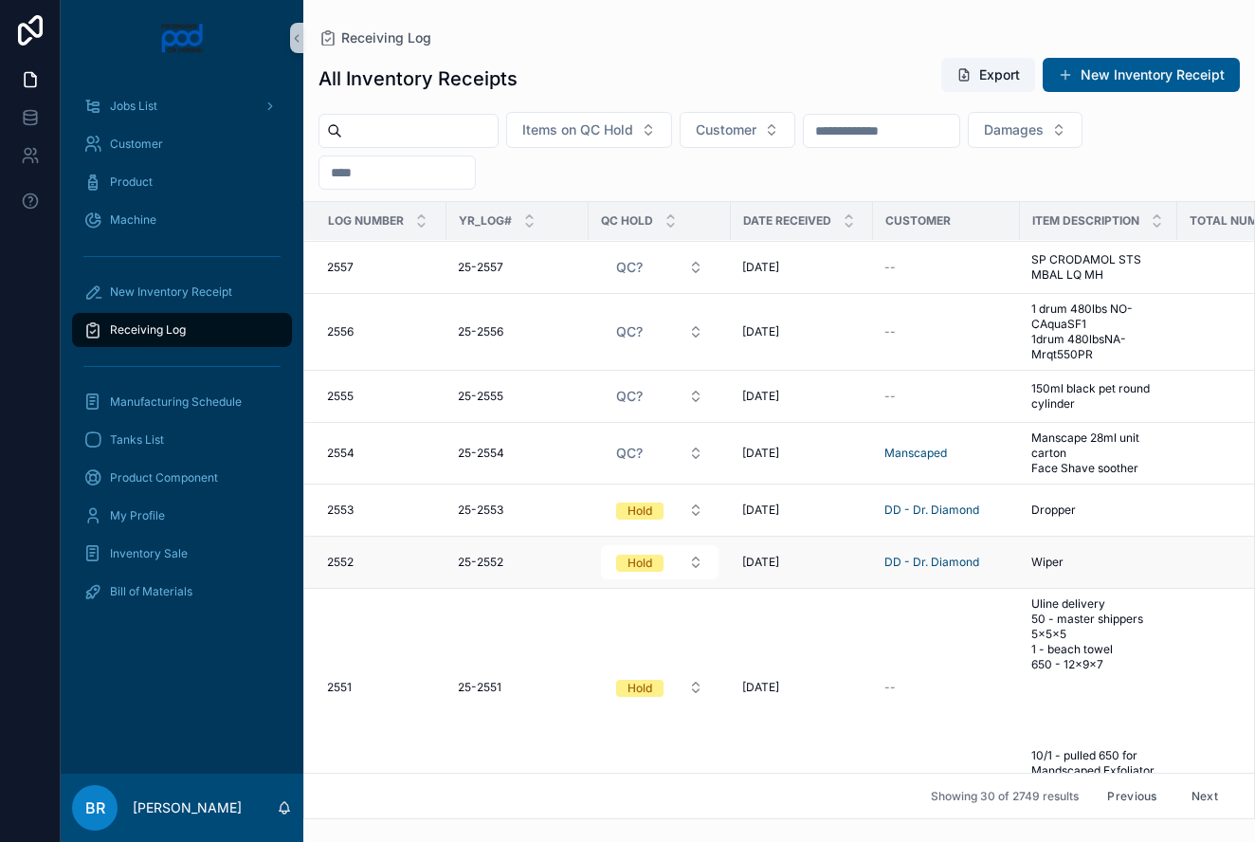
scroll to position [1209, 0]
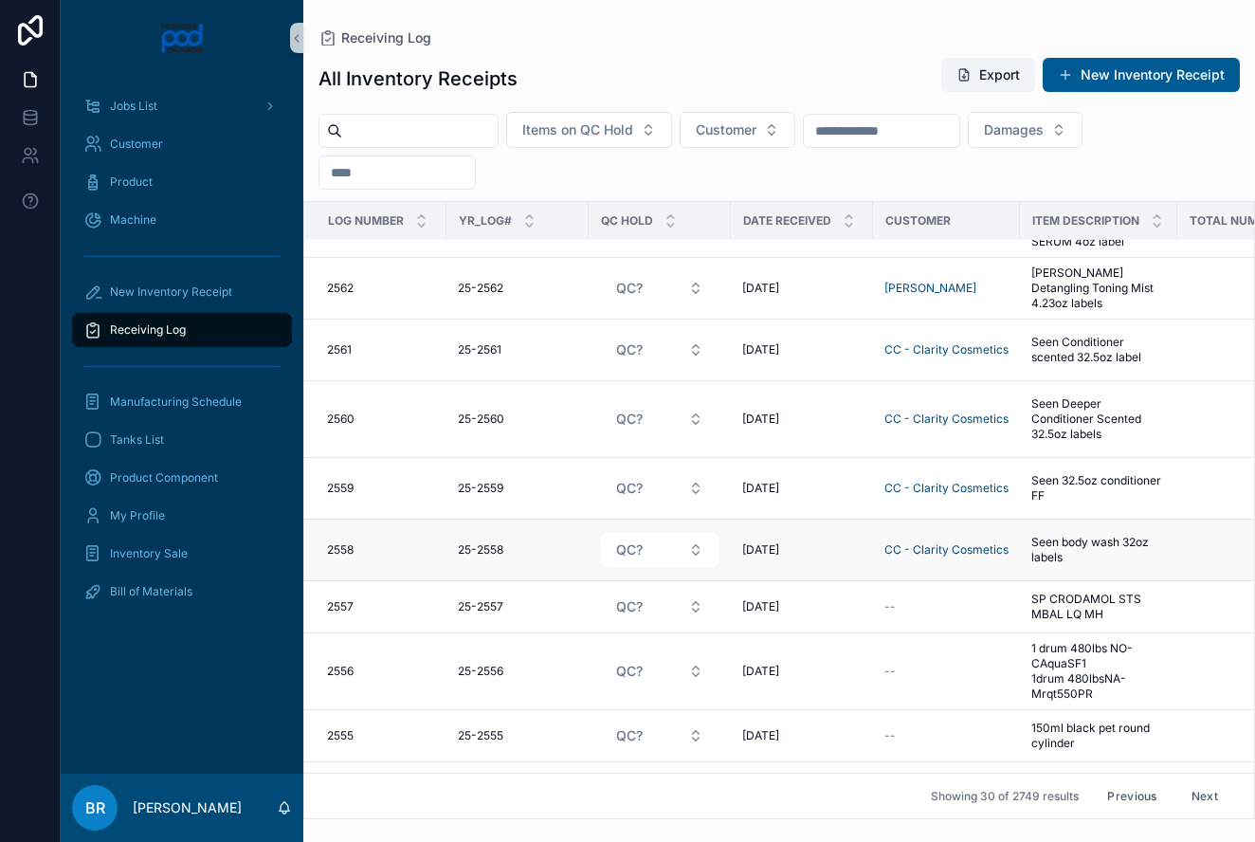
click at [1078, 552] on span "Seen body wash 32oz labels" at bounding box center [1098, 550] width 135 height 30
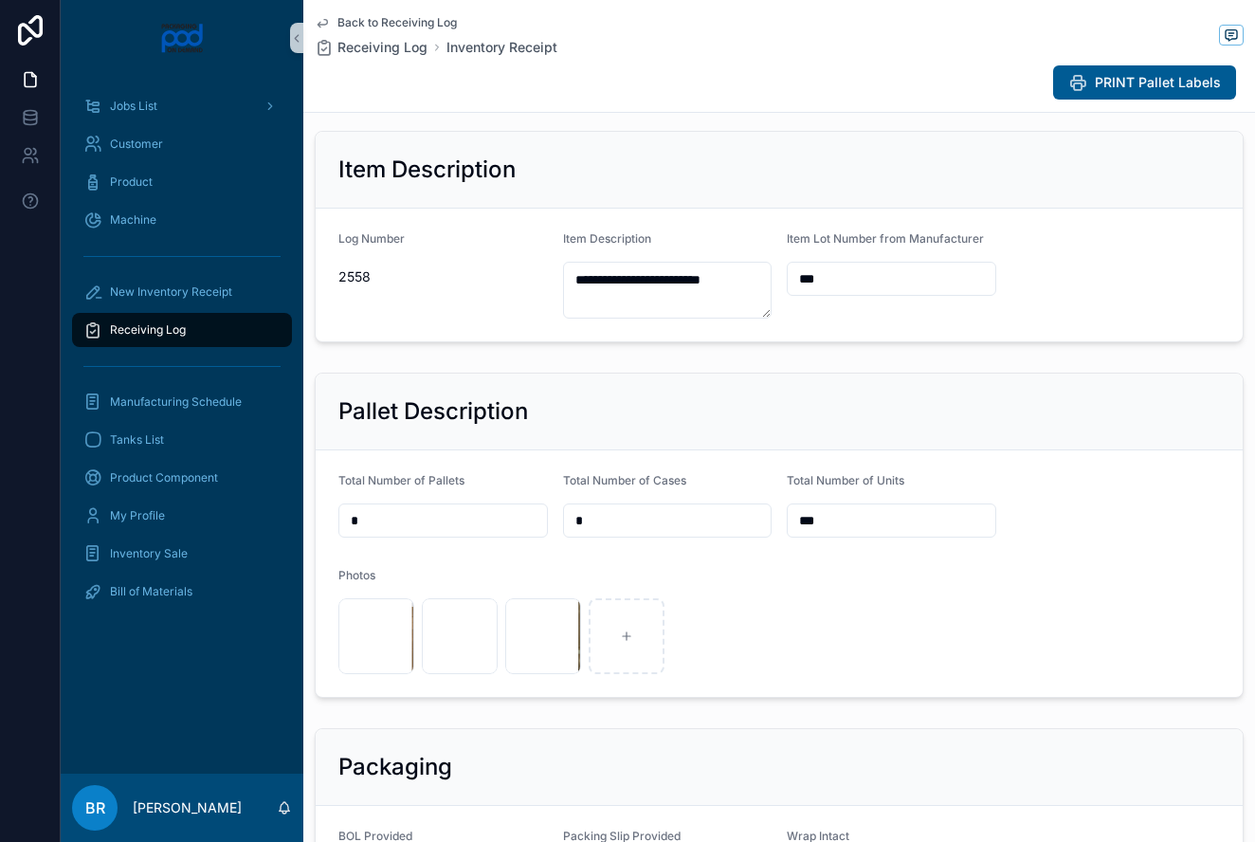
scroll to position [243, 0]
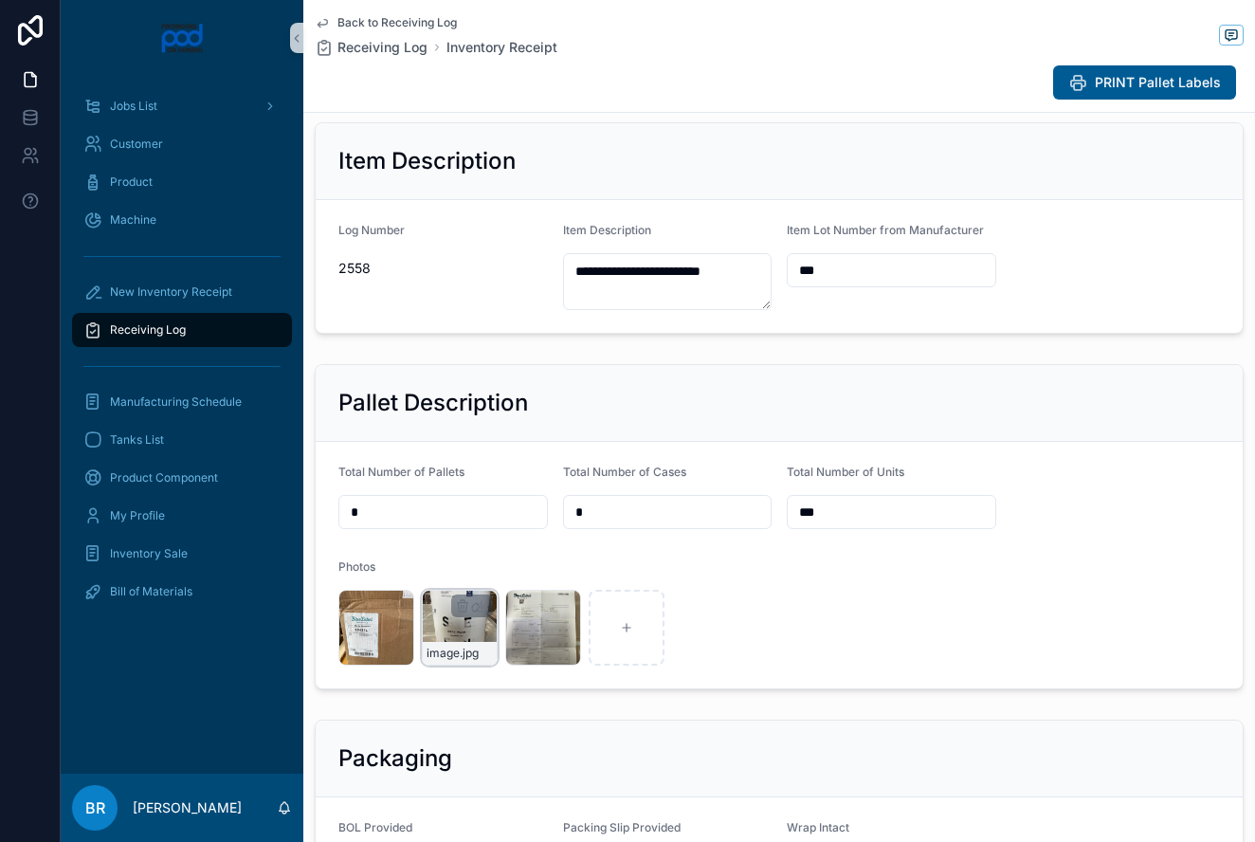
click at [461, 620] on div "image .jpg" at bounding box center [460, 627] width 76 height 76
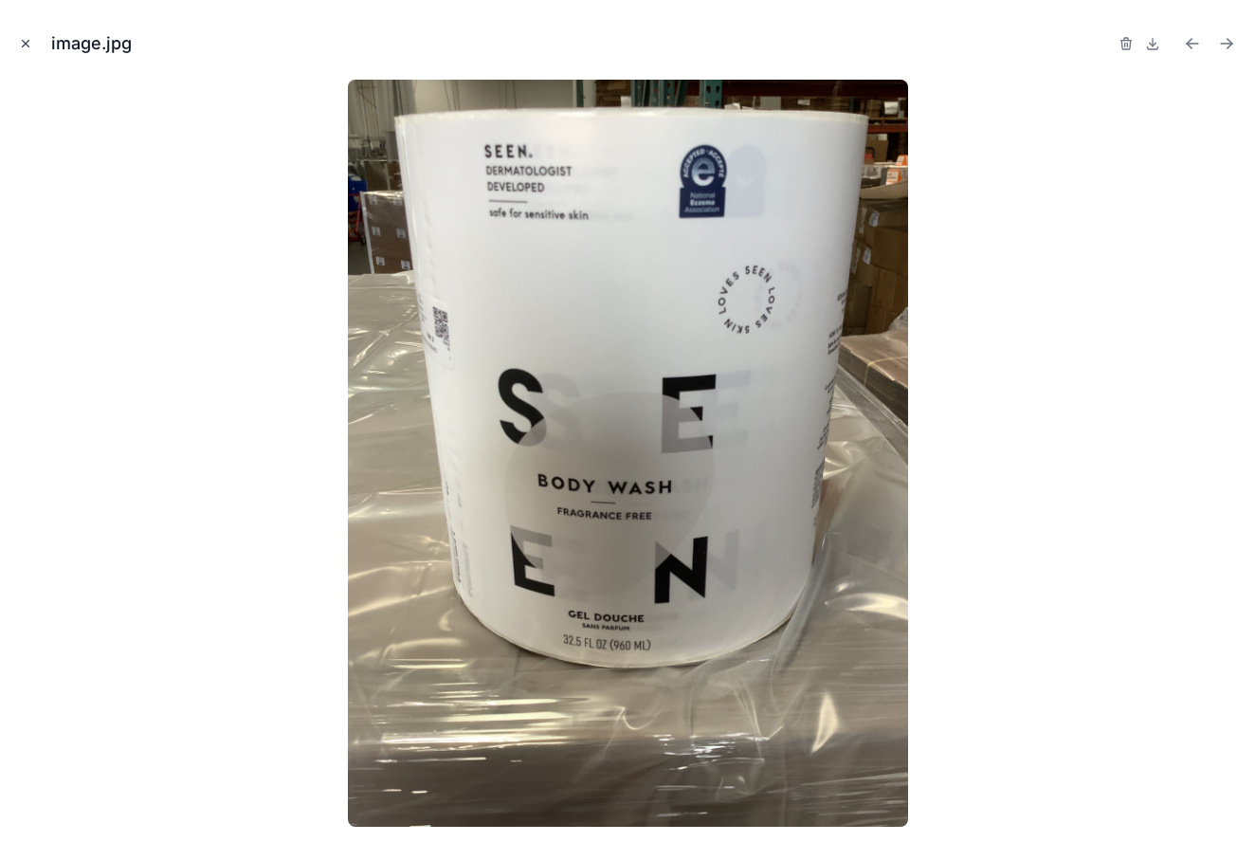
click at [23, 44] on icon "Close modal" at bounding box center [25, 43] width 13 height 13
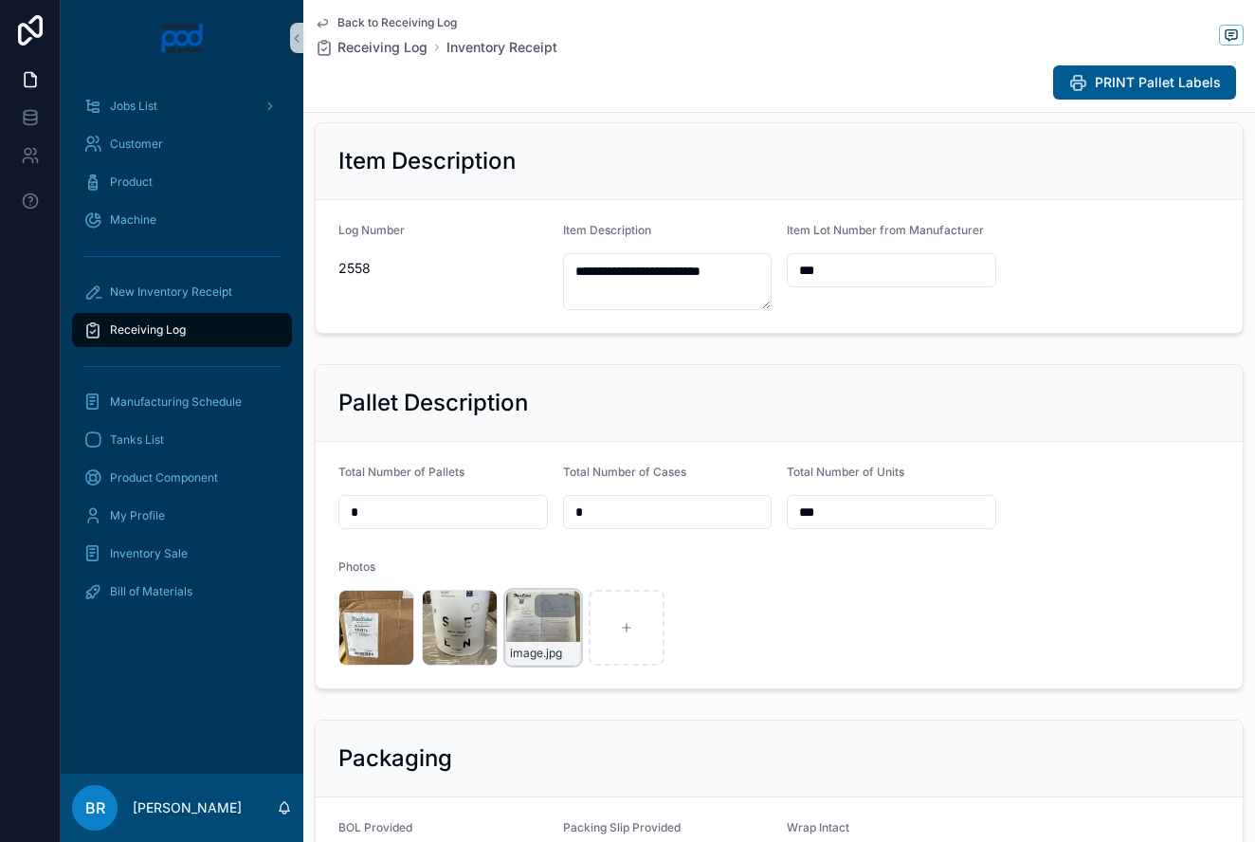
click at [537, 625] on div "image .jpg" at bounding box center [543, 627] width 76 height 76
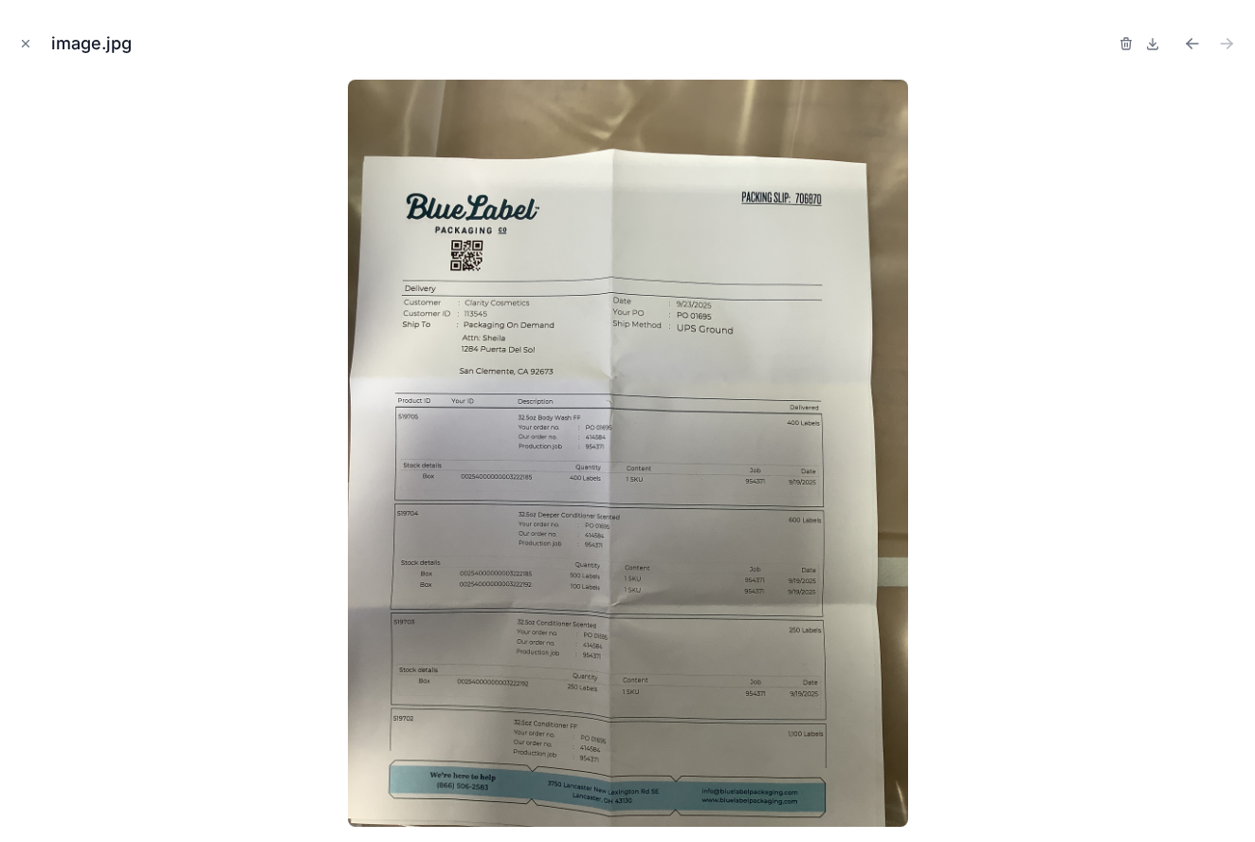
click at [537, 625] on img at bounding box center [628, 453] width 560 height 747
click at [27, 41] on icon "Close modal" at bounding box center [25, 43] width 13 height 13
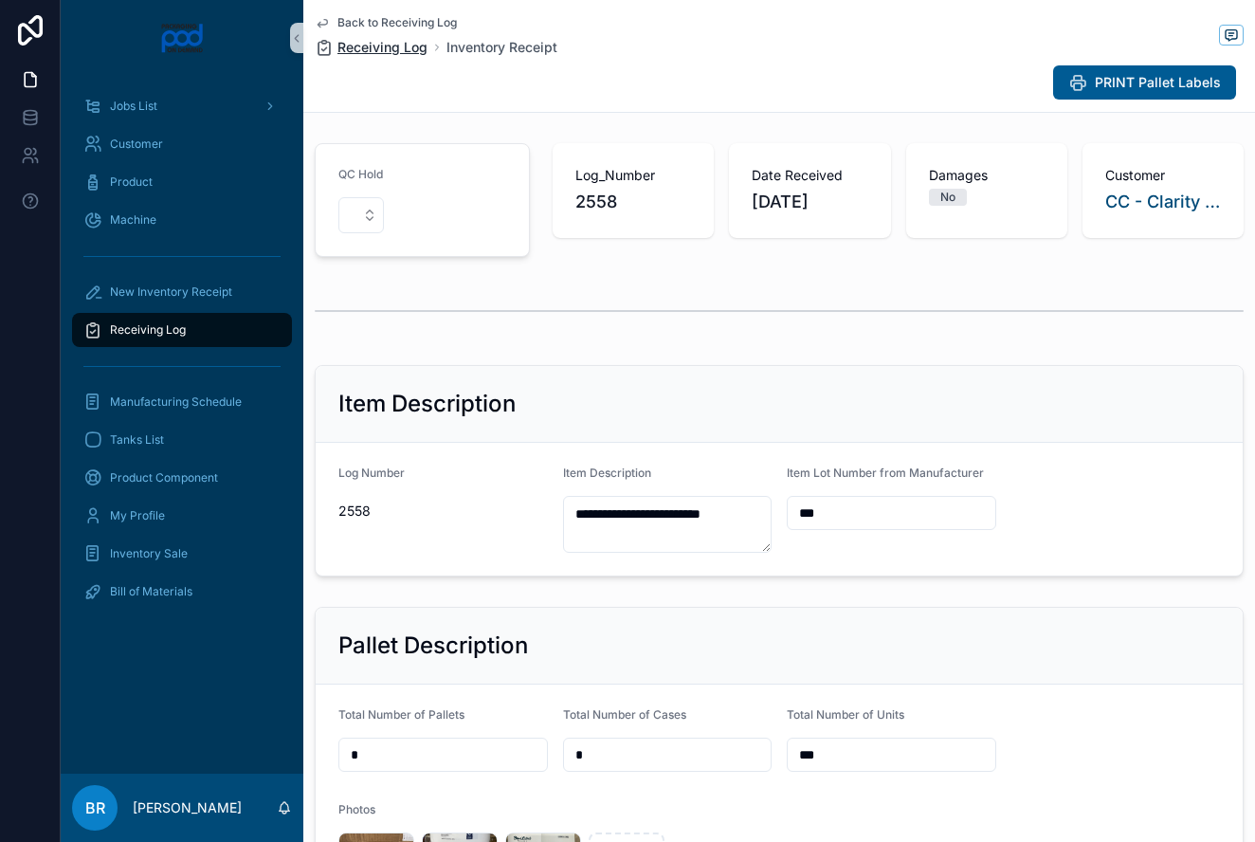
click at [395, 49] on span "Receiving Log" at bounding box center [382, 47] width 90 height 19
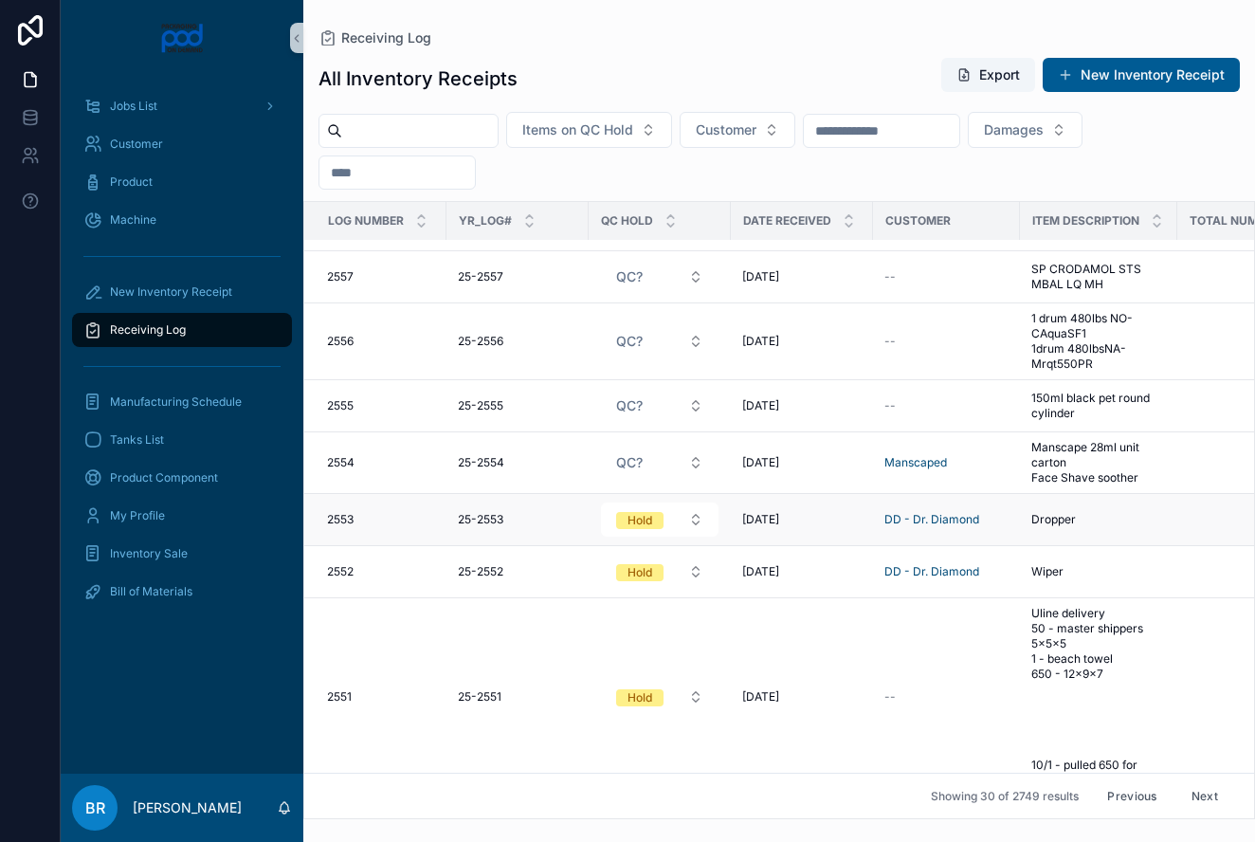
scroll to position [1382, 0]
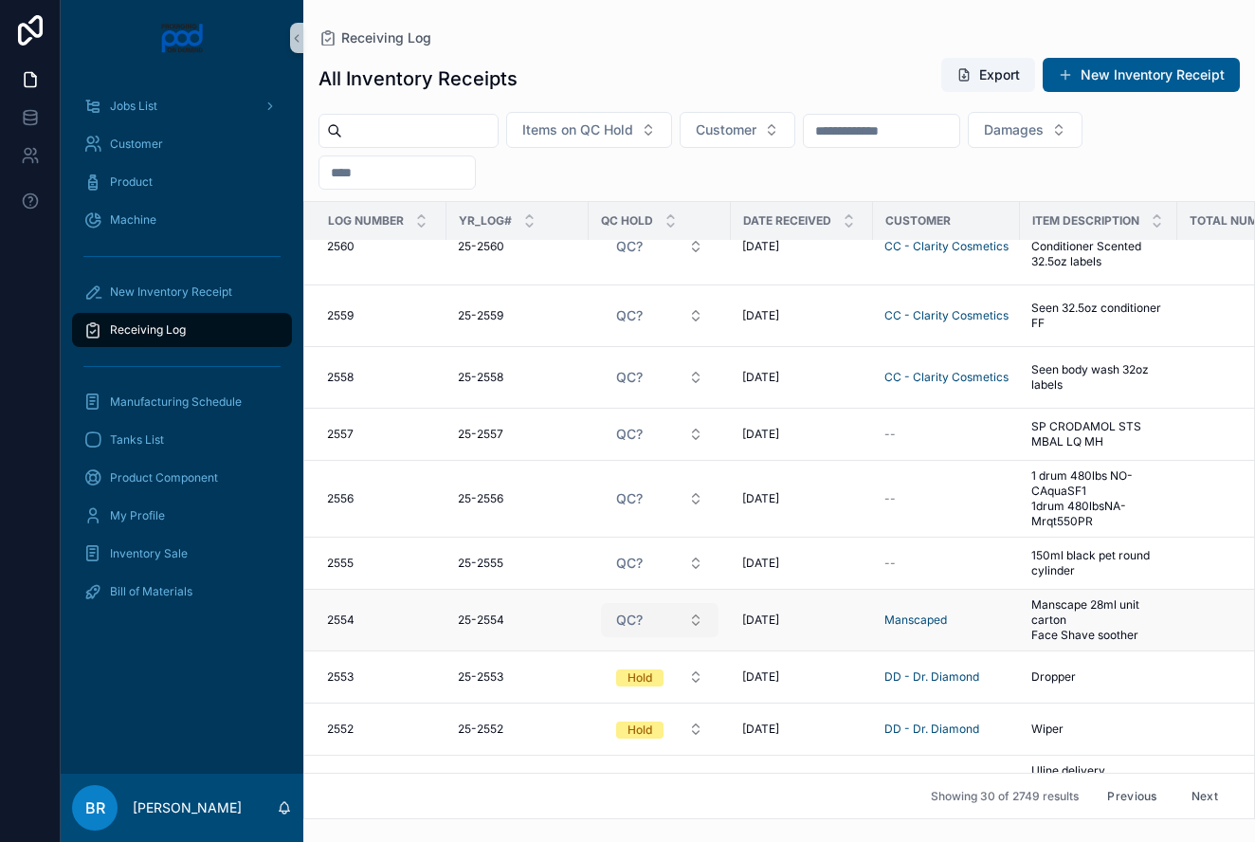
click at [698, 621] on button "QC?" at bounding box center [660, 620] width 118 height 34
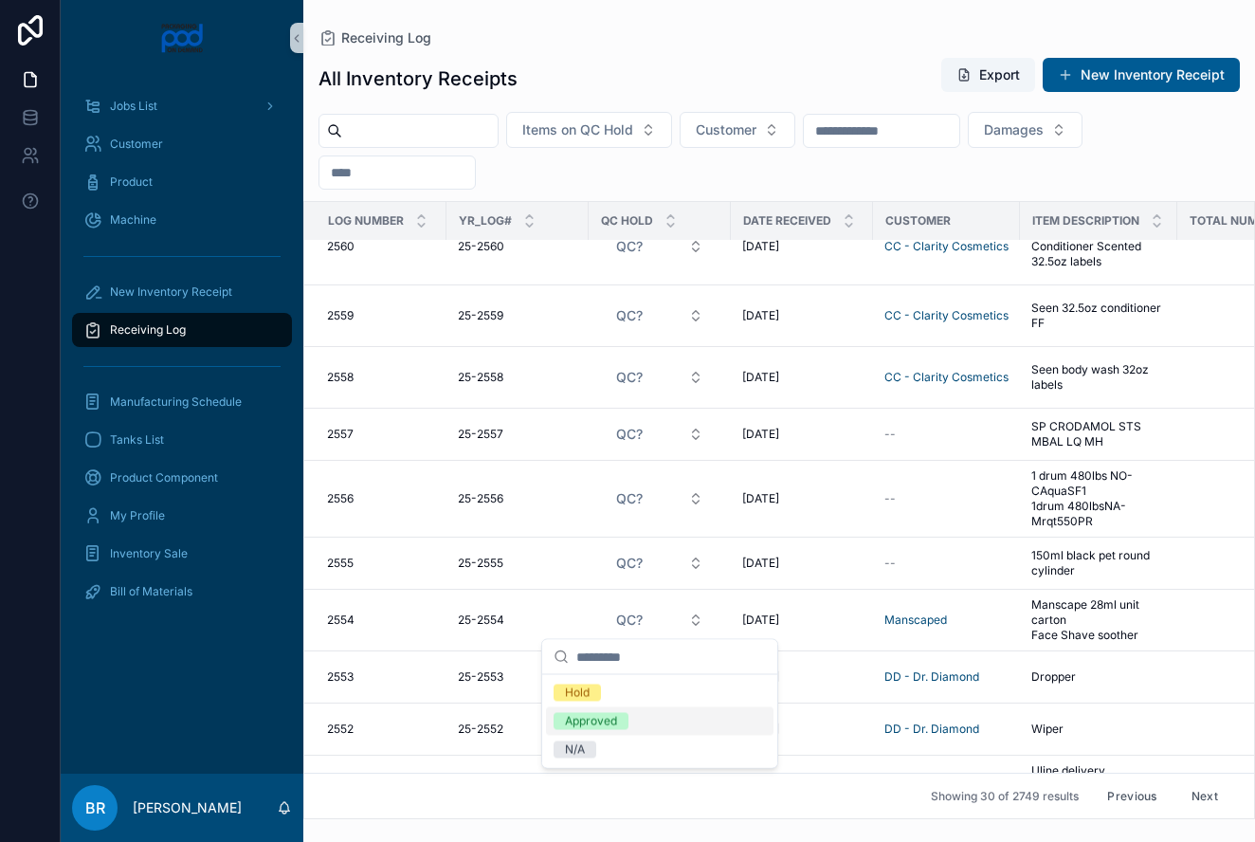
scroll to position [1, 0]
click at [604, 720] on div "Approved" at bounding box center [591, 720] width 52 height 17
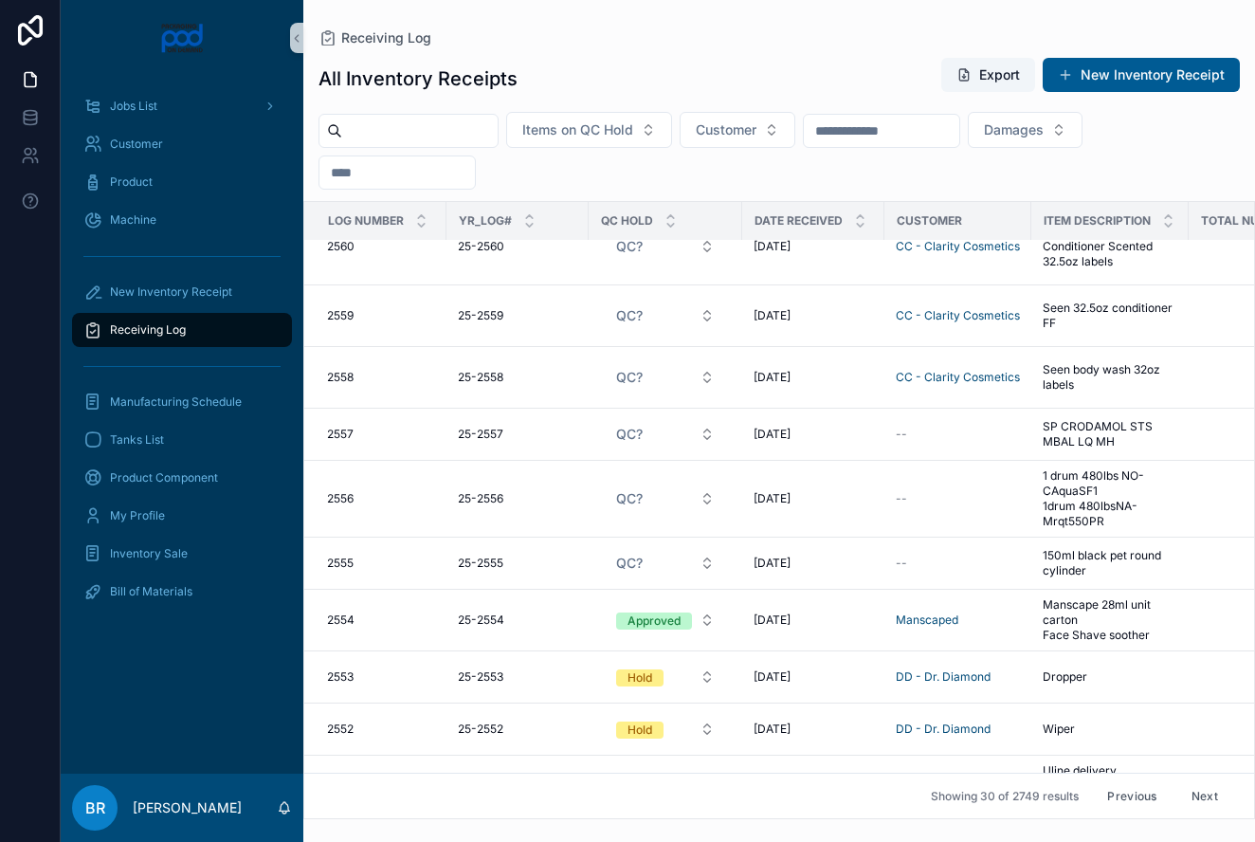
scroll to position [0, 0]
click at [1064, 608] on span "Manscape 28ml unit carton Face Shave soother" at bounding box center [1109, 619] width 135 height 45
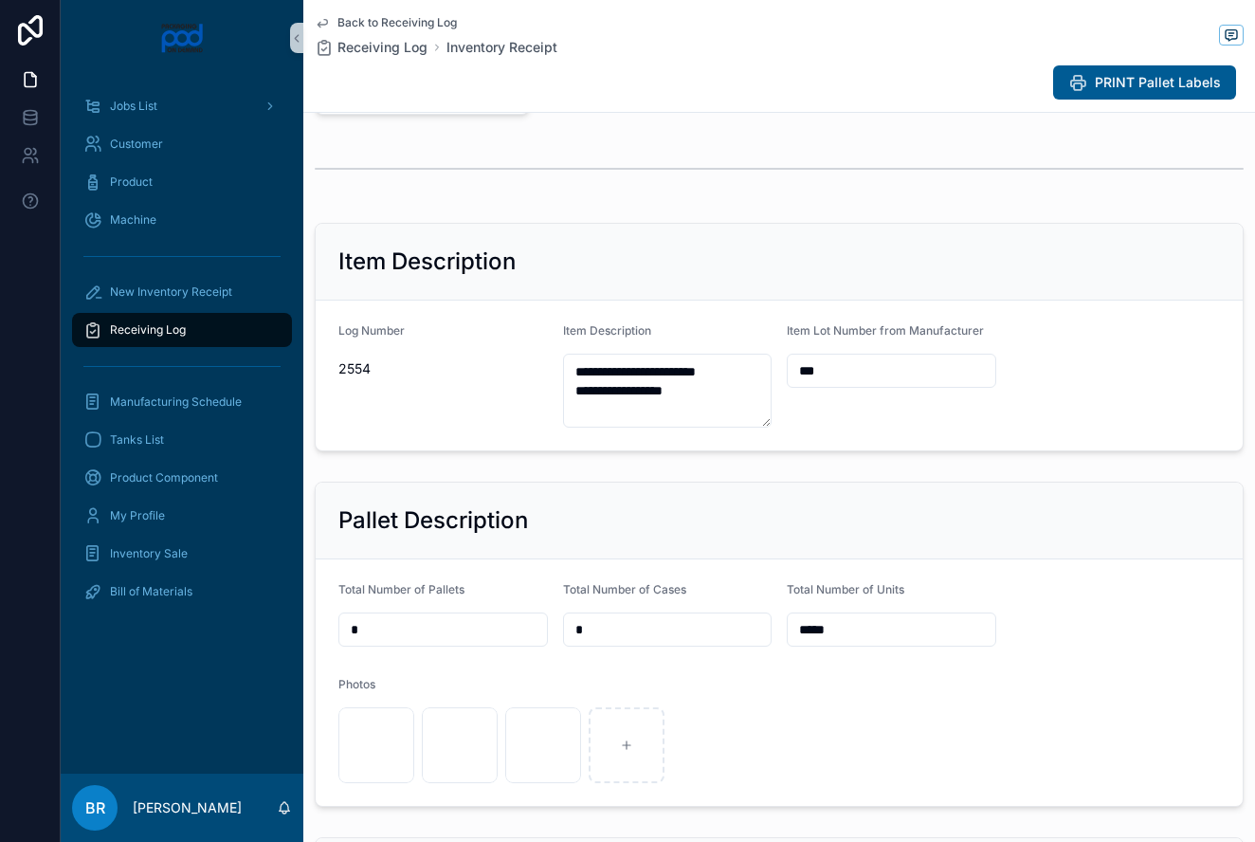
scroll to position [146, 0]
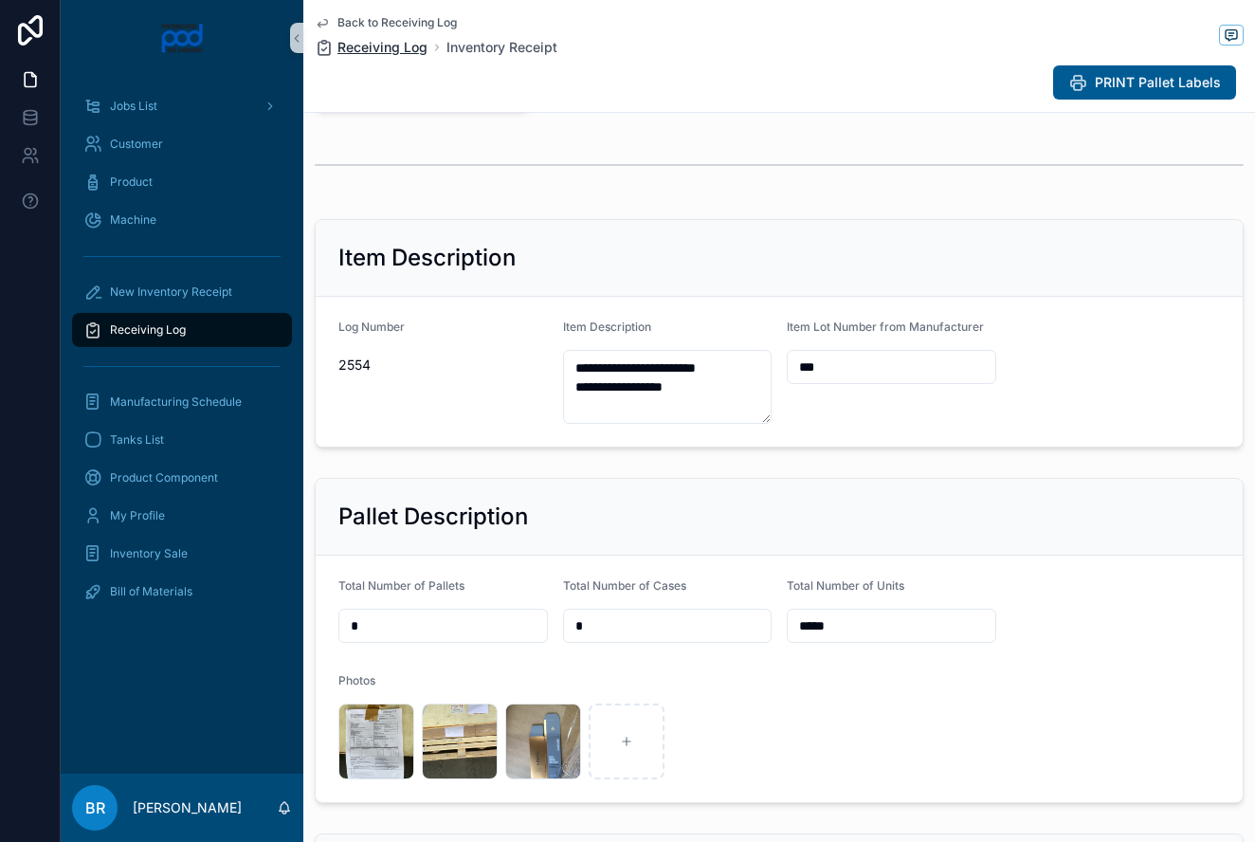
click at [388, 44] on span "Receiving Log" at bounding box center [382, 47] width 90 height 19
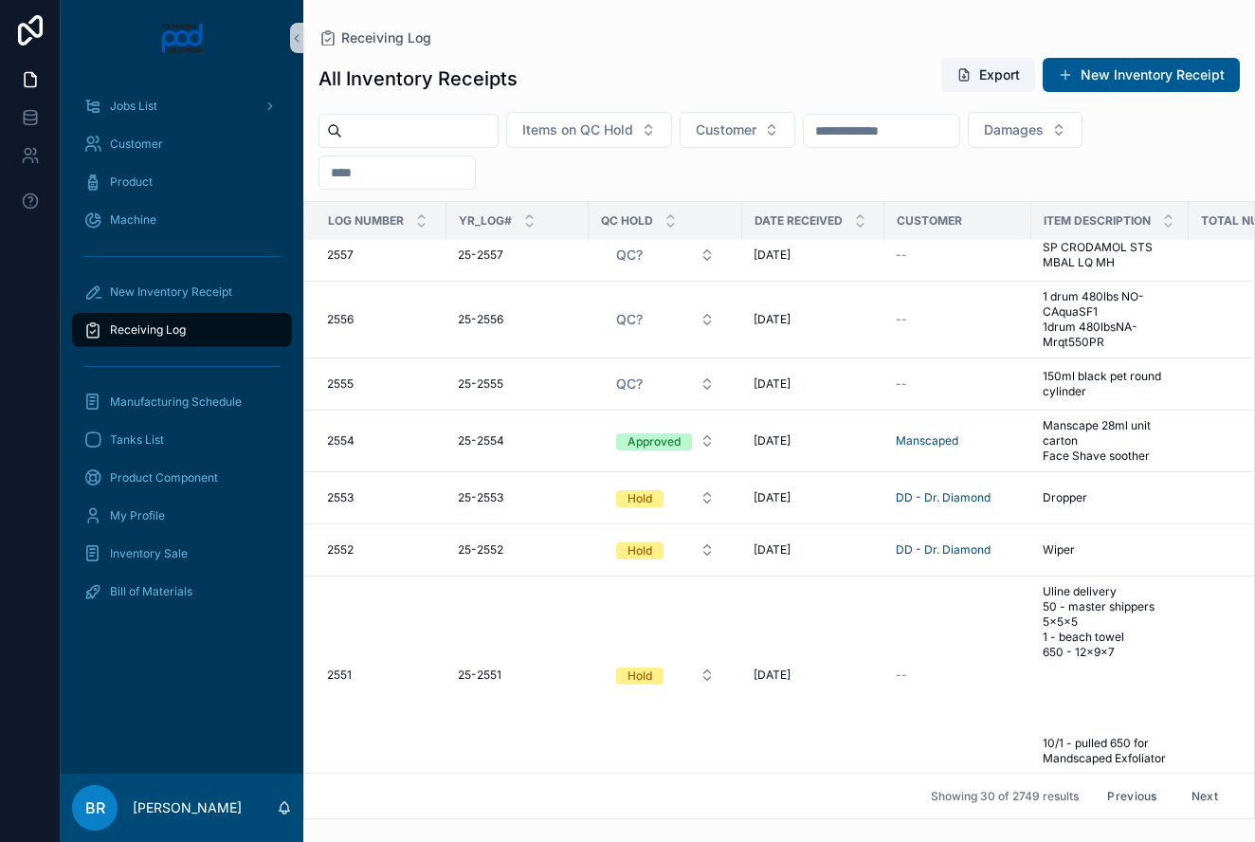
scroll to position [1560, 0]
click at [1061, 494] on span "Dropper" at bounding box center [1064, 498] width 45 height 15
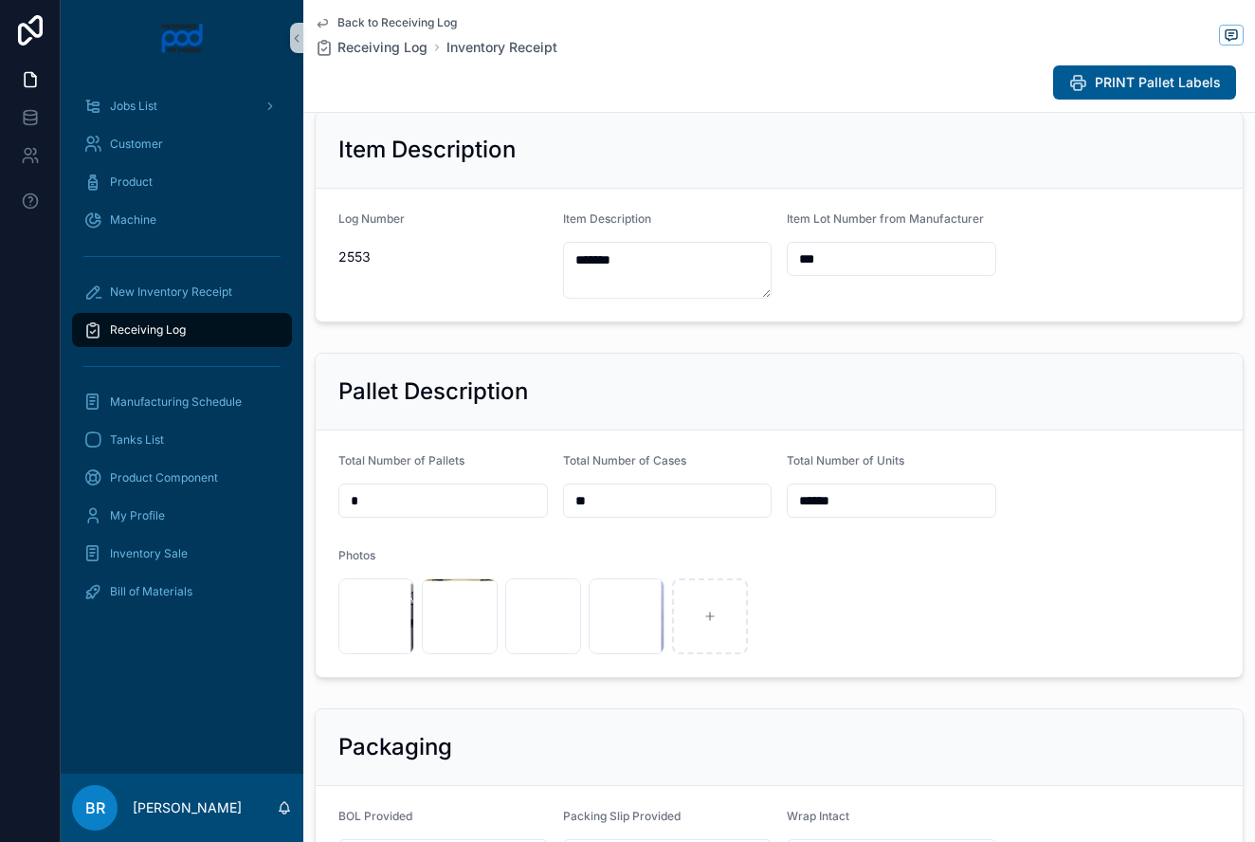
scroll to position [257, 0]
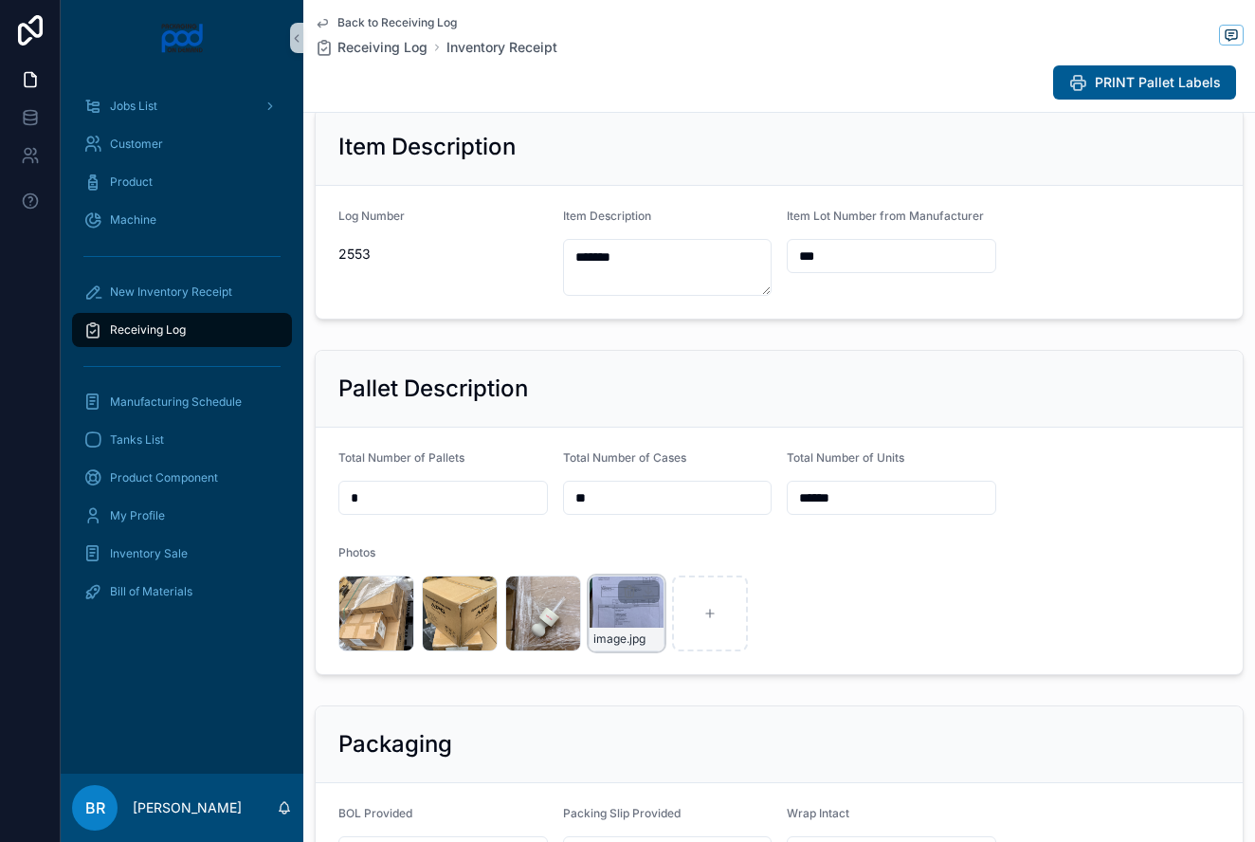
click at [624, 610] on div "image .jpg" at bounding box center [627, 613] width 76 height 76
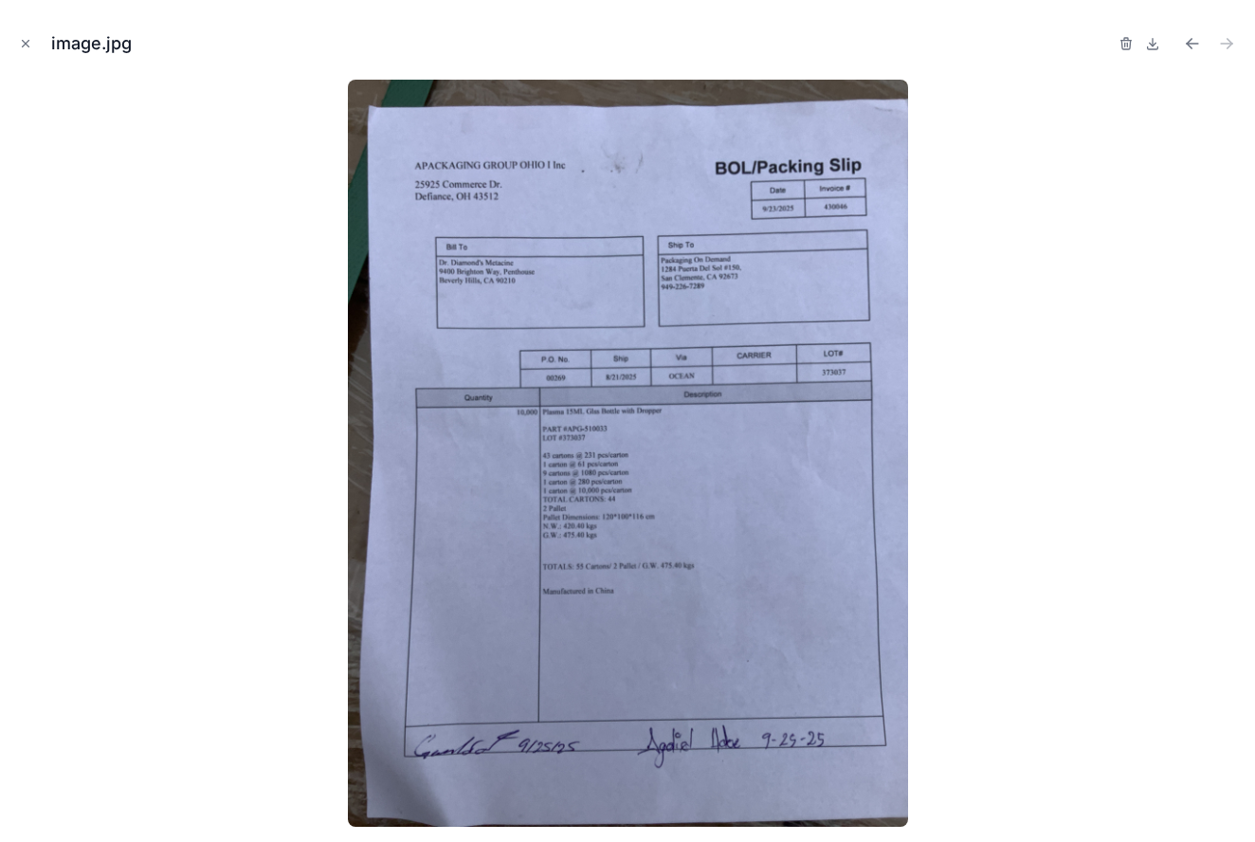
click at [624, 610] on img at bounding box center [628, 453] width 560 height 747
click at [25, 45] on icon "Close modal" at bounding box center [26, 44] width 7 height 7
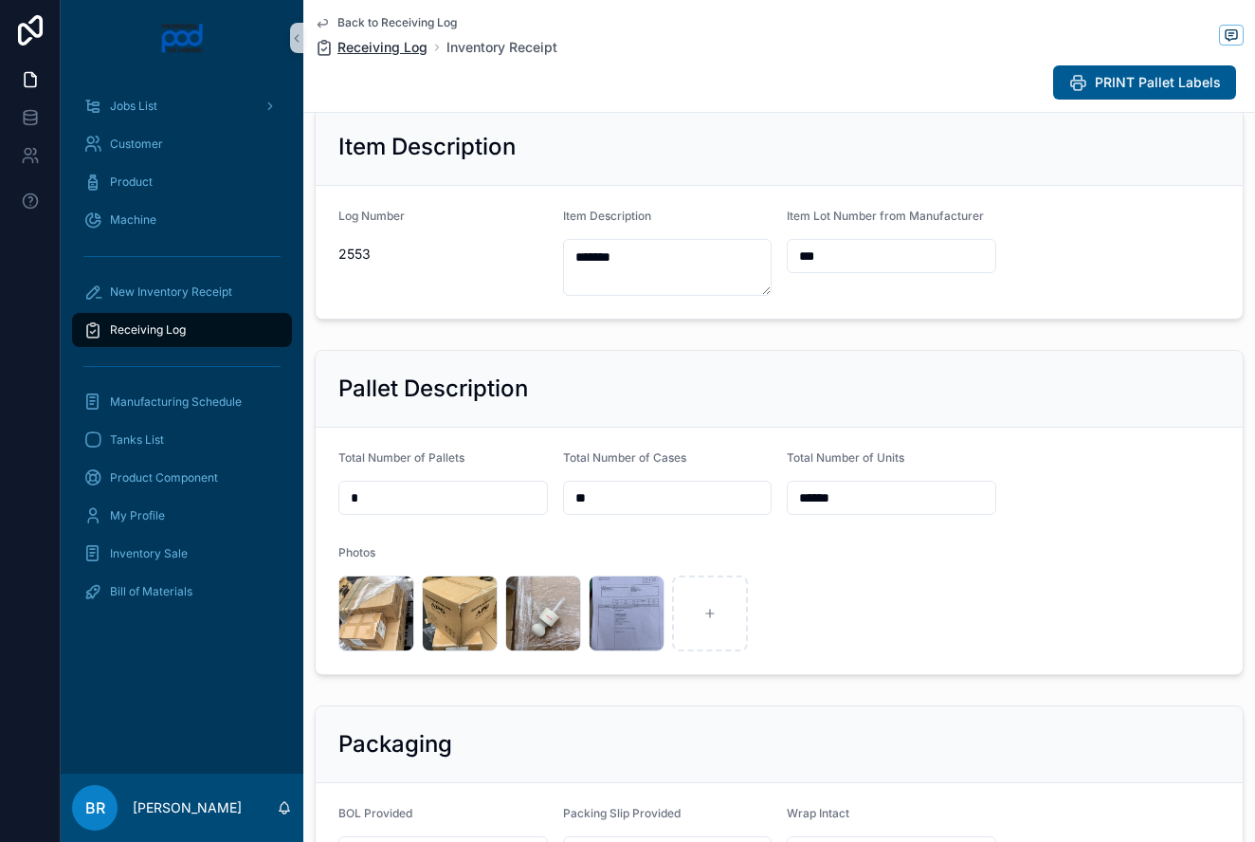
click at [380, 52] on span "Receiving Log" at bounding box center [382, 47] width 90 height 19
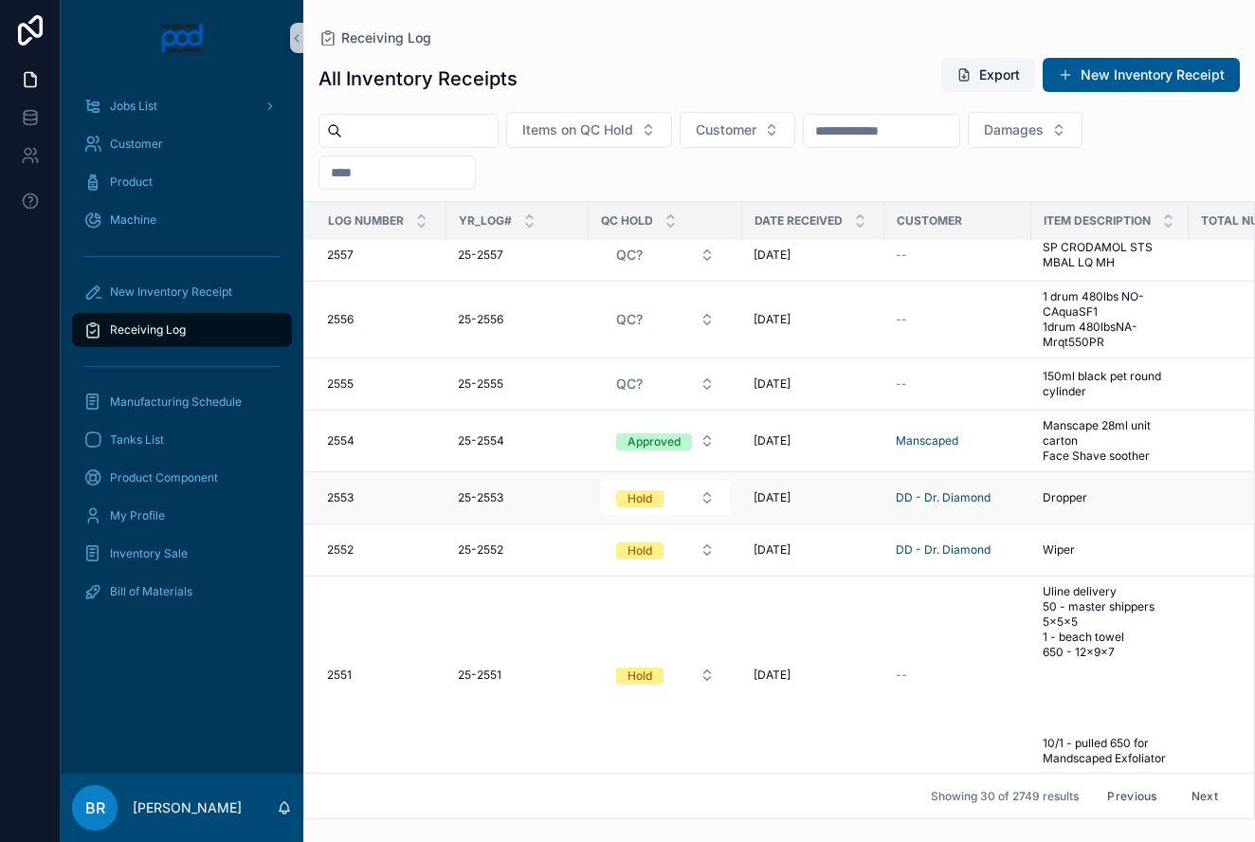
click at [1074, 498] on span "Dropper" at bounding box center [1064, 497] width 45 height 15
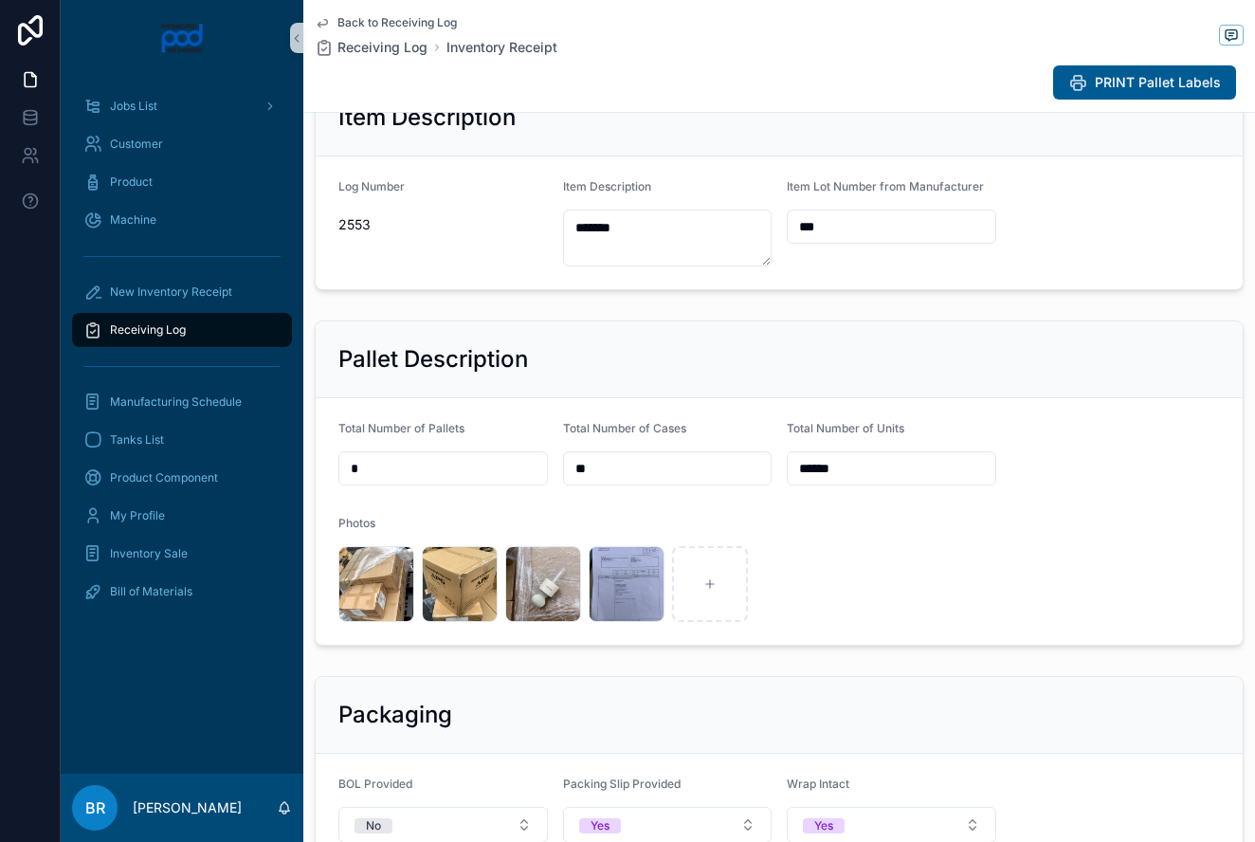
scroll to position [288, 0]
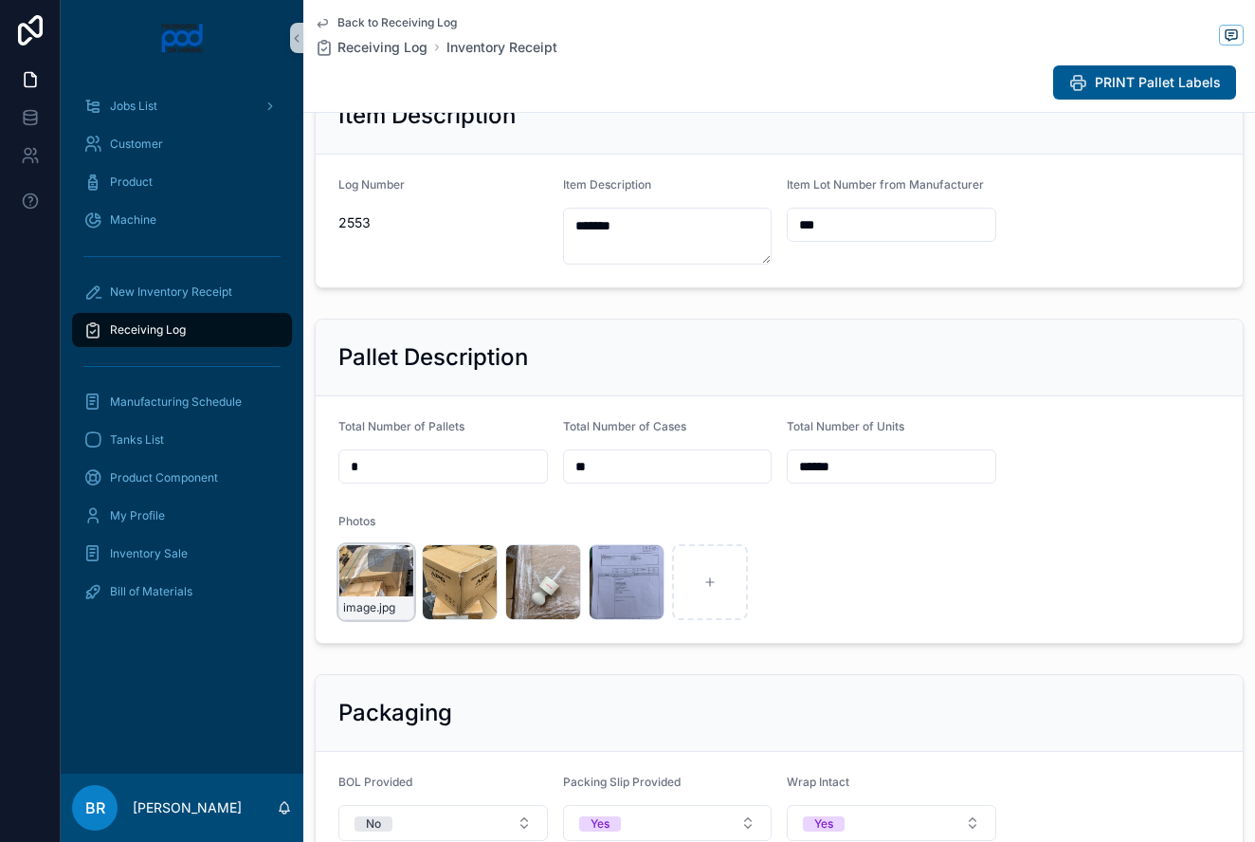
click at [363, 585] on div "image .jpg" at bounding box center [376, 582] width 76 height 76
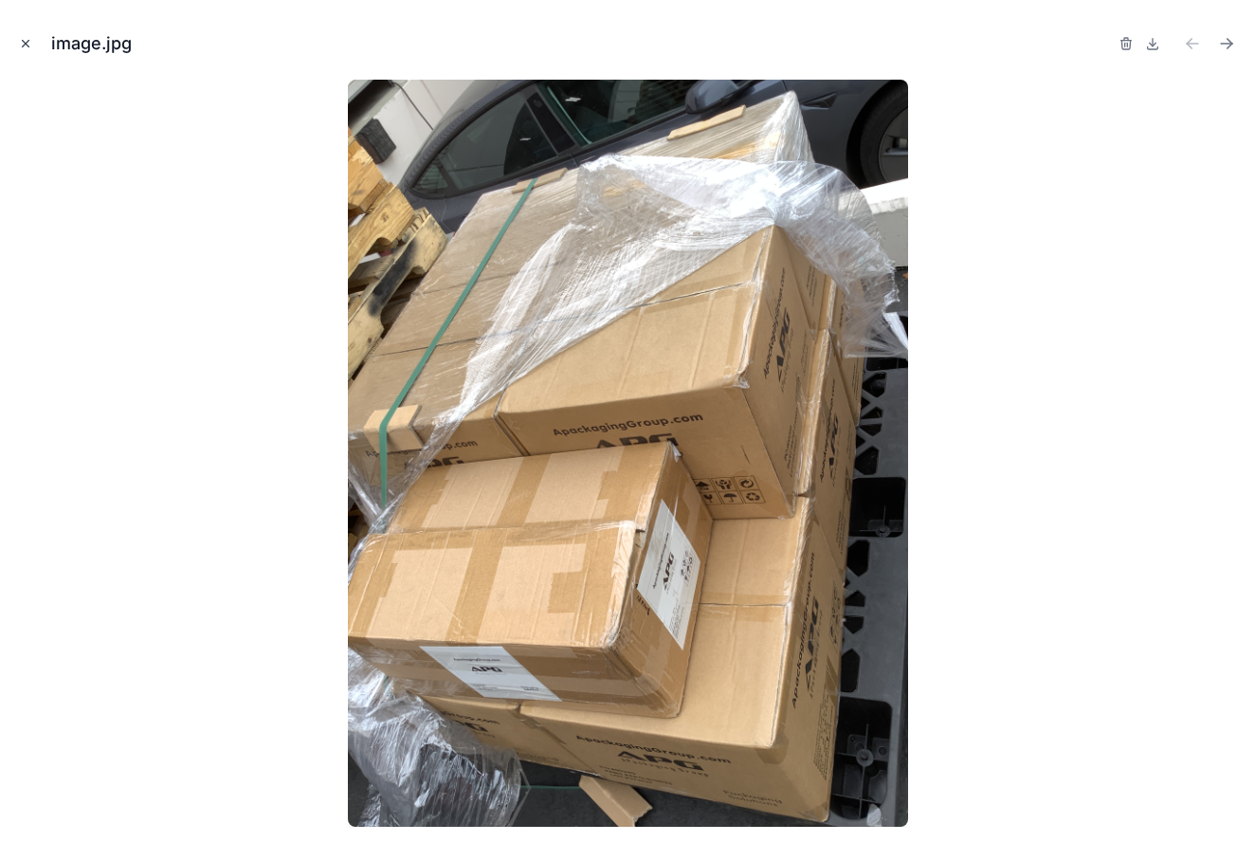
click at [25, 41] on icon "Close modal" at bounding box center [25, 43] width 13 height 13
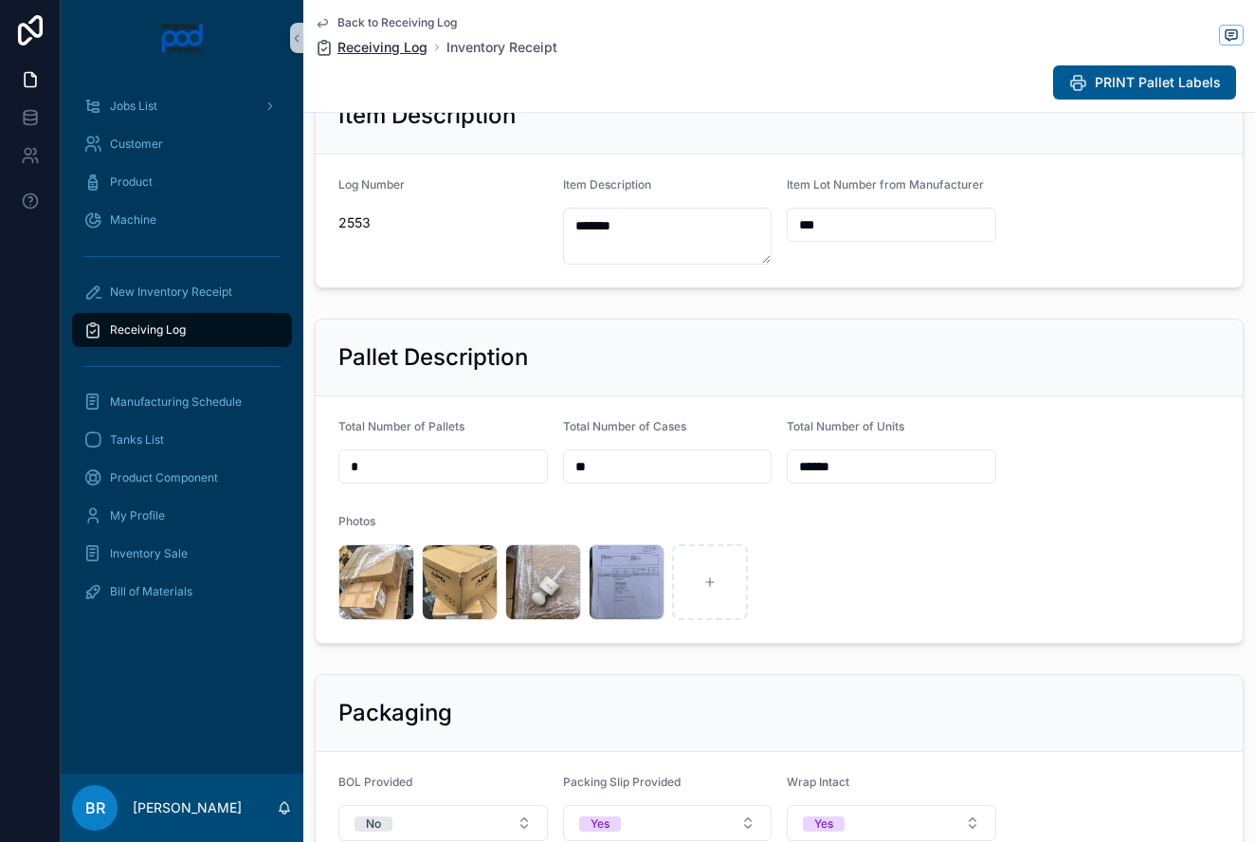
click at [376, 47] on span "Receiving Log" at bounding box center [382, 47] width 90 height 19
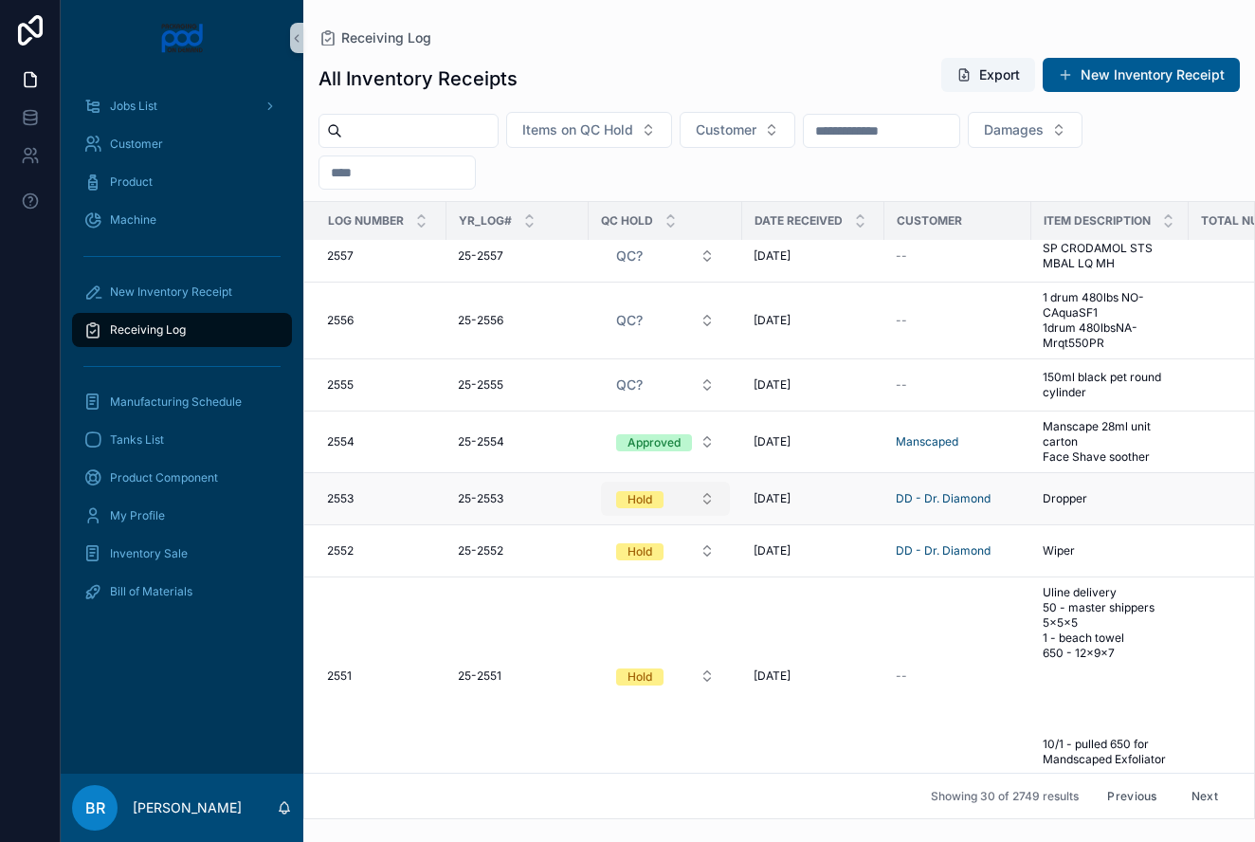
click at [710, 499] on button "Hold" at bounding box center [665, 498] width 129 height 34
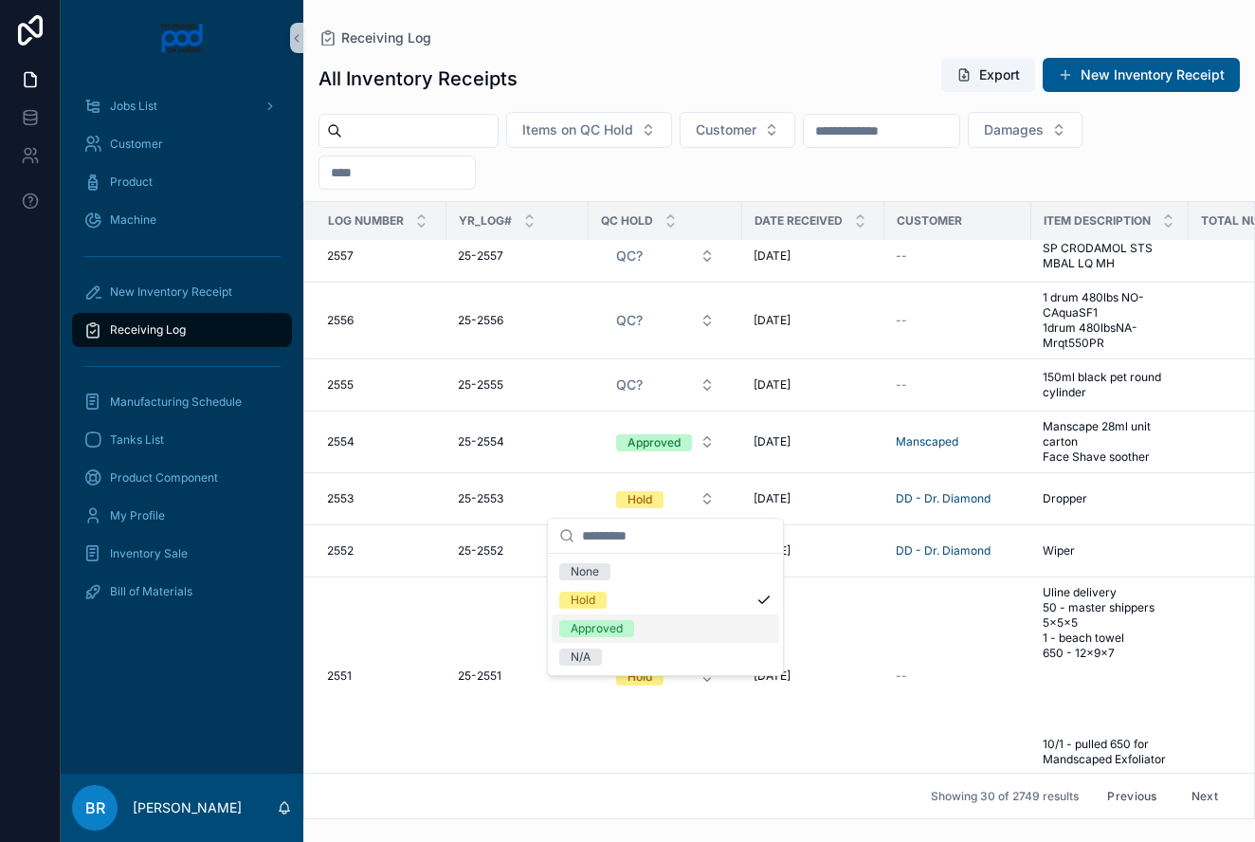
click at [617, 629] on div "Approved" at bounding box center [597, 628] width 52 height 17
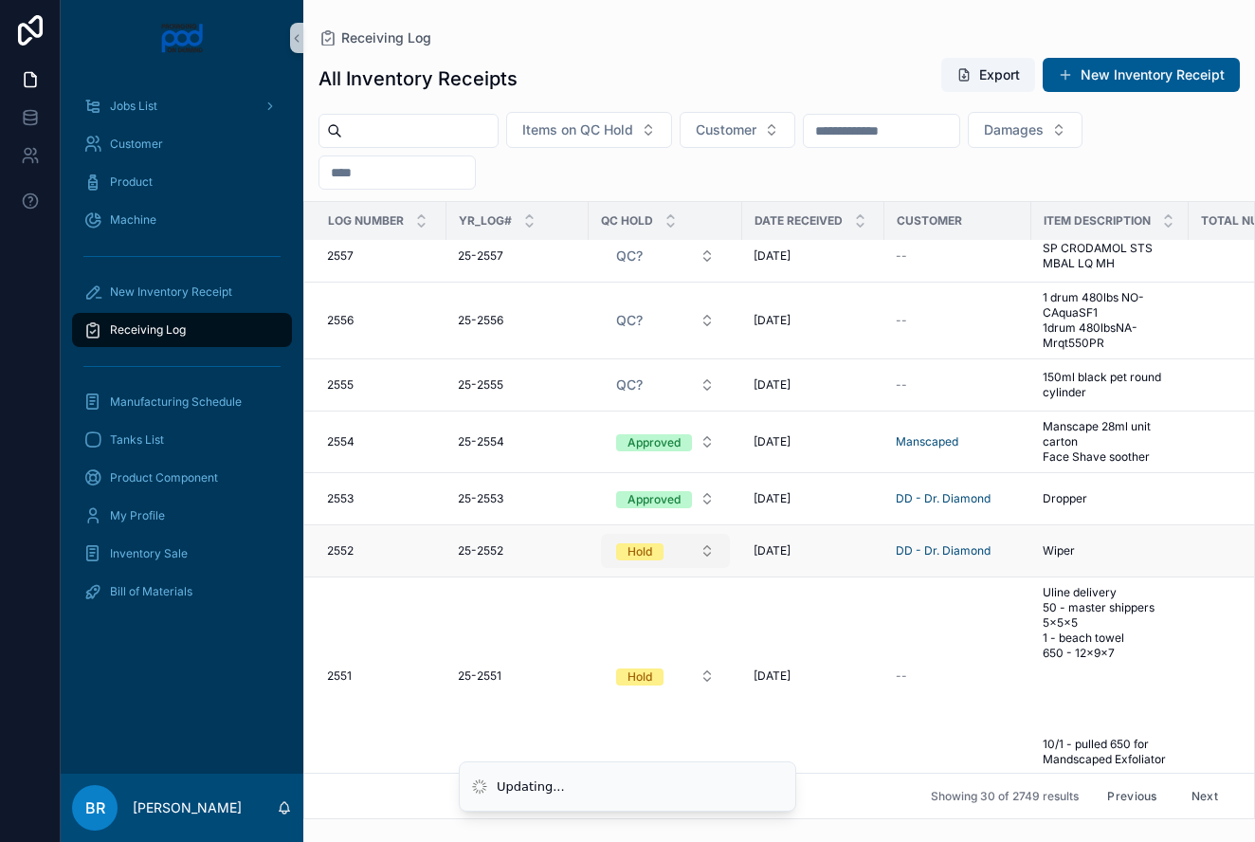
click at [707, 553] on button "Hold" at bounding box center [665, 551] width 129 height 34
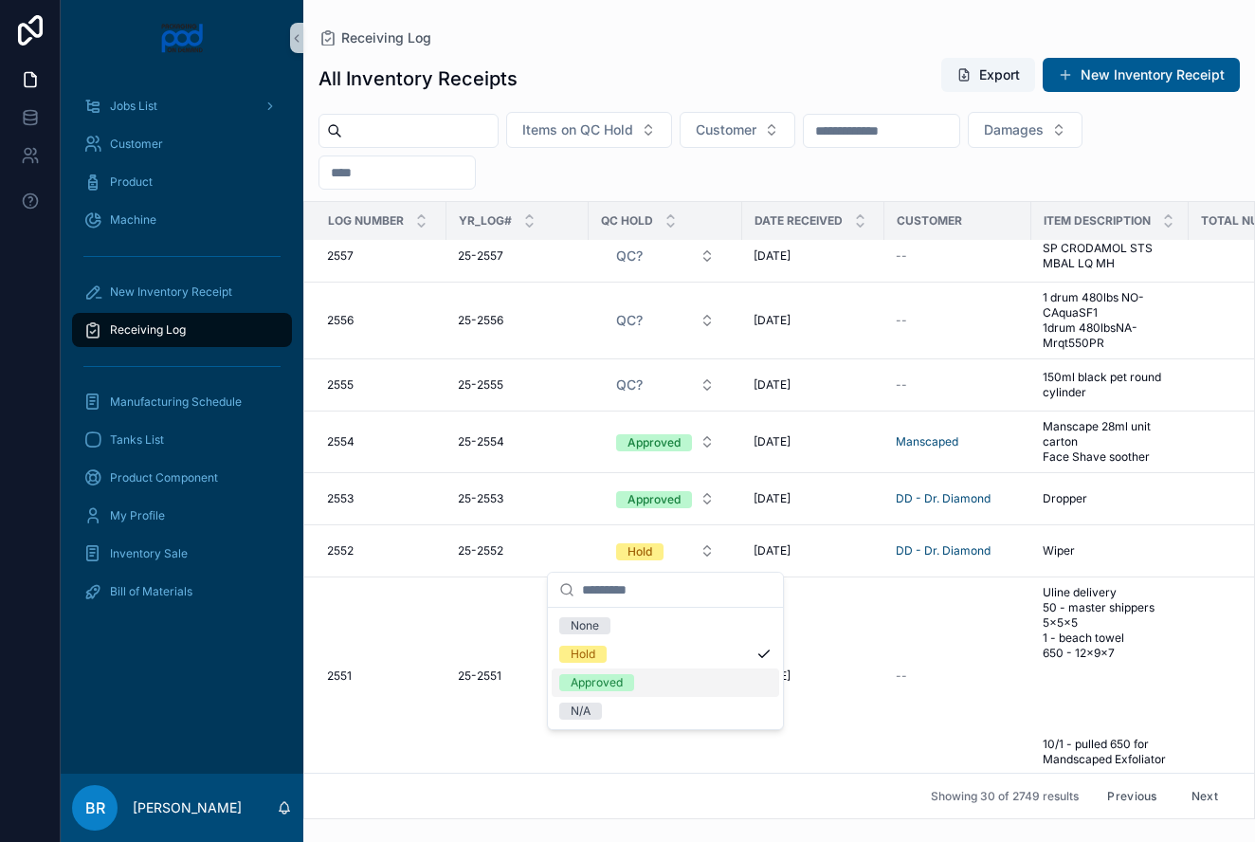
click at [613, 680] on div "Approved" at bounding box center [597, 682] width 52 height 17
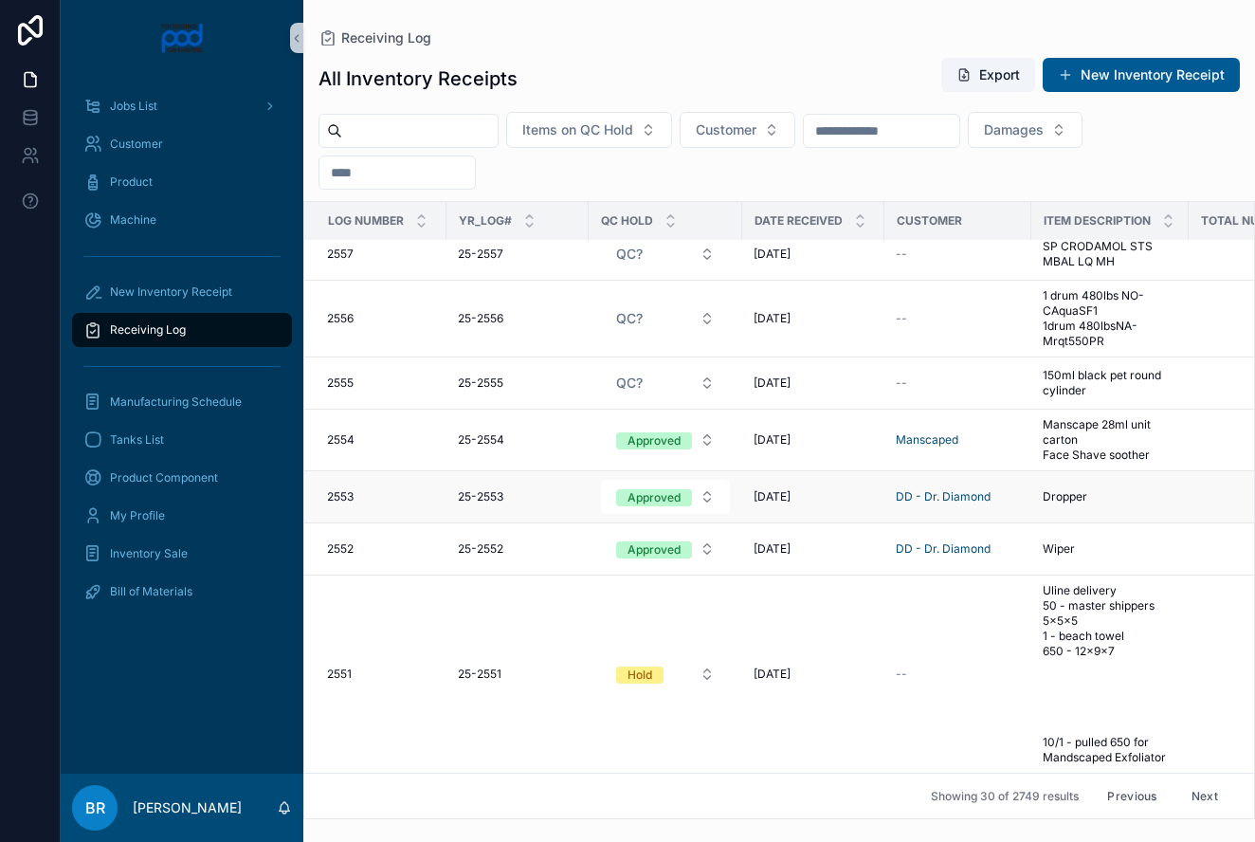
scroll to position [1562, 0]
click at [705, 672] on button "Hold" at bounding box center [665, 674] width 129 height 34
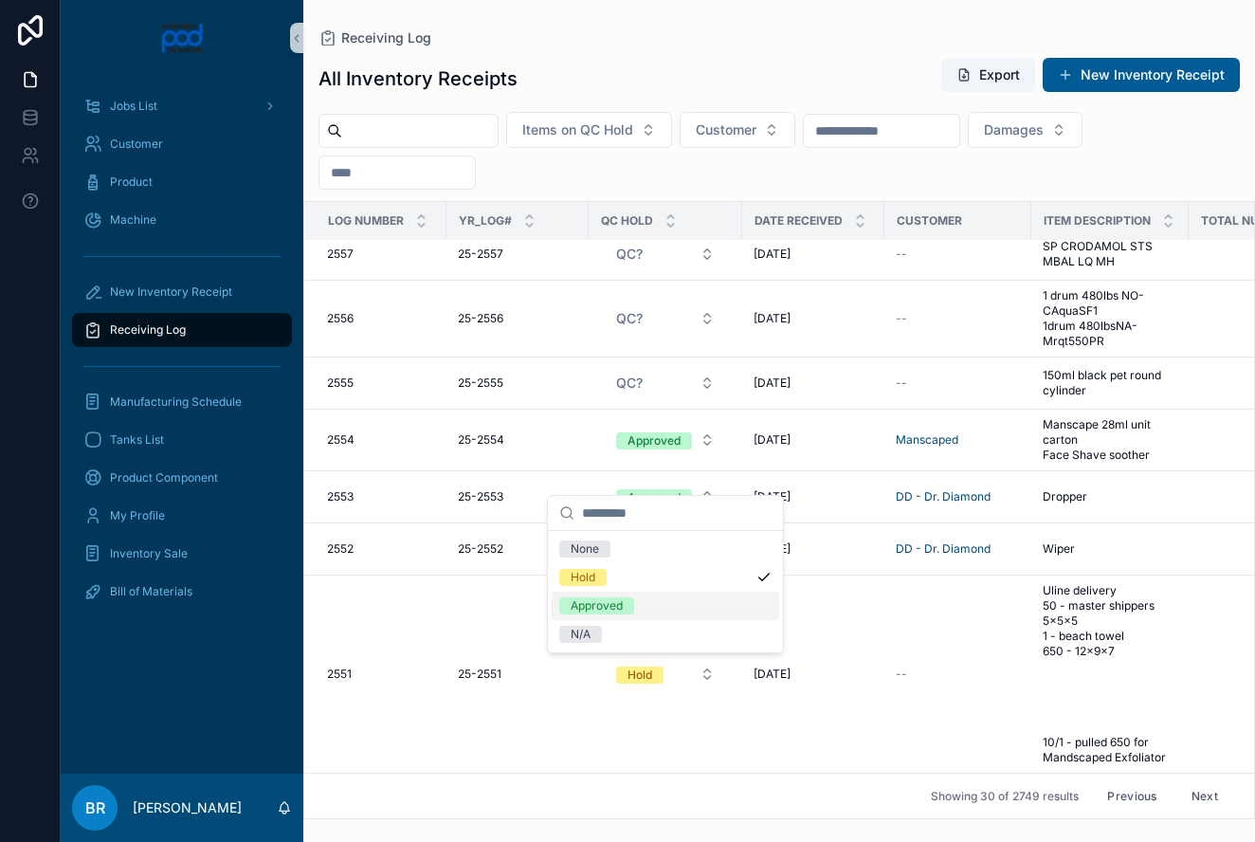
click at [602, 602] on div "Approved" at bounding box center [597, 605] width 52 height 17
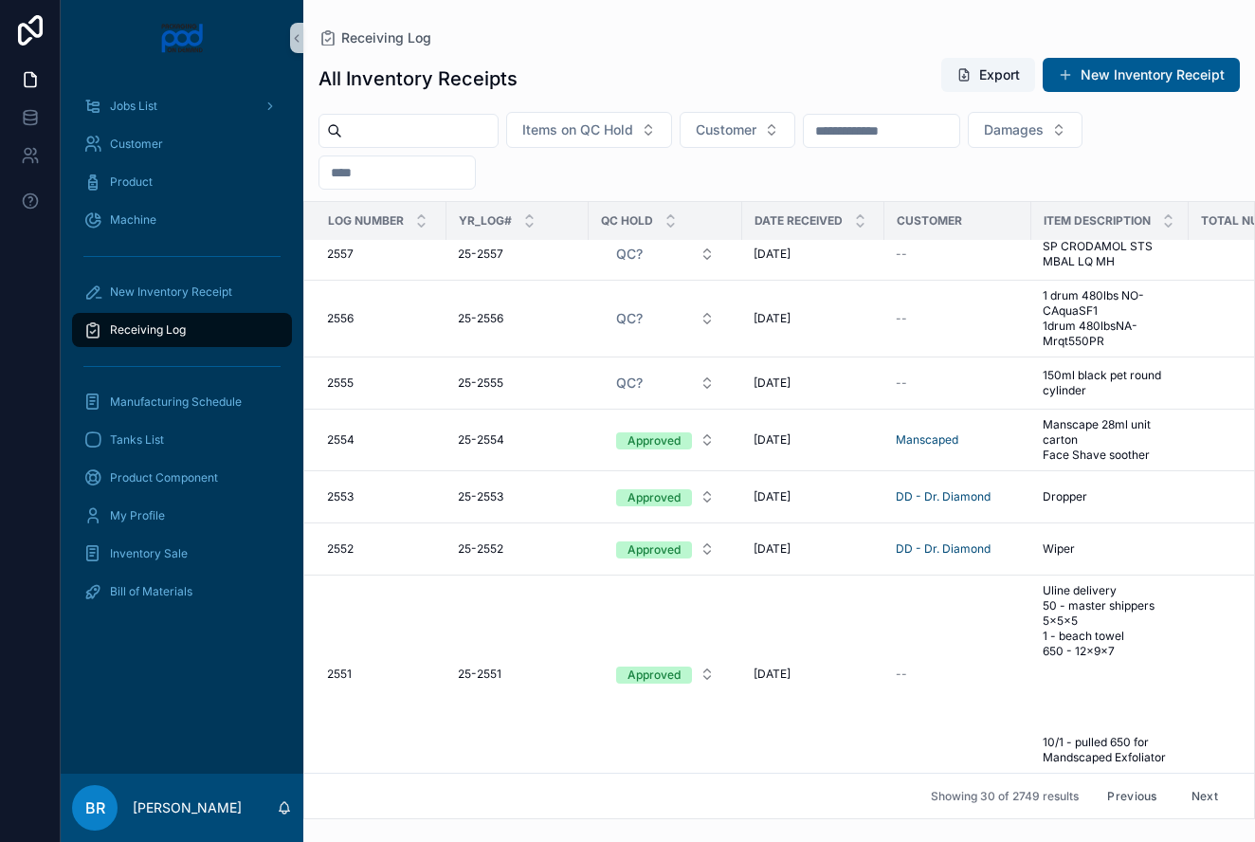
click at [1203, 794] on button "Next" at bounding box center [1204, 795] width 53 height 29
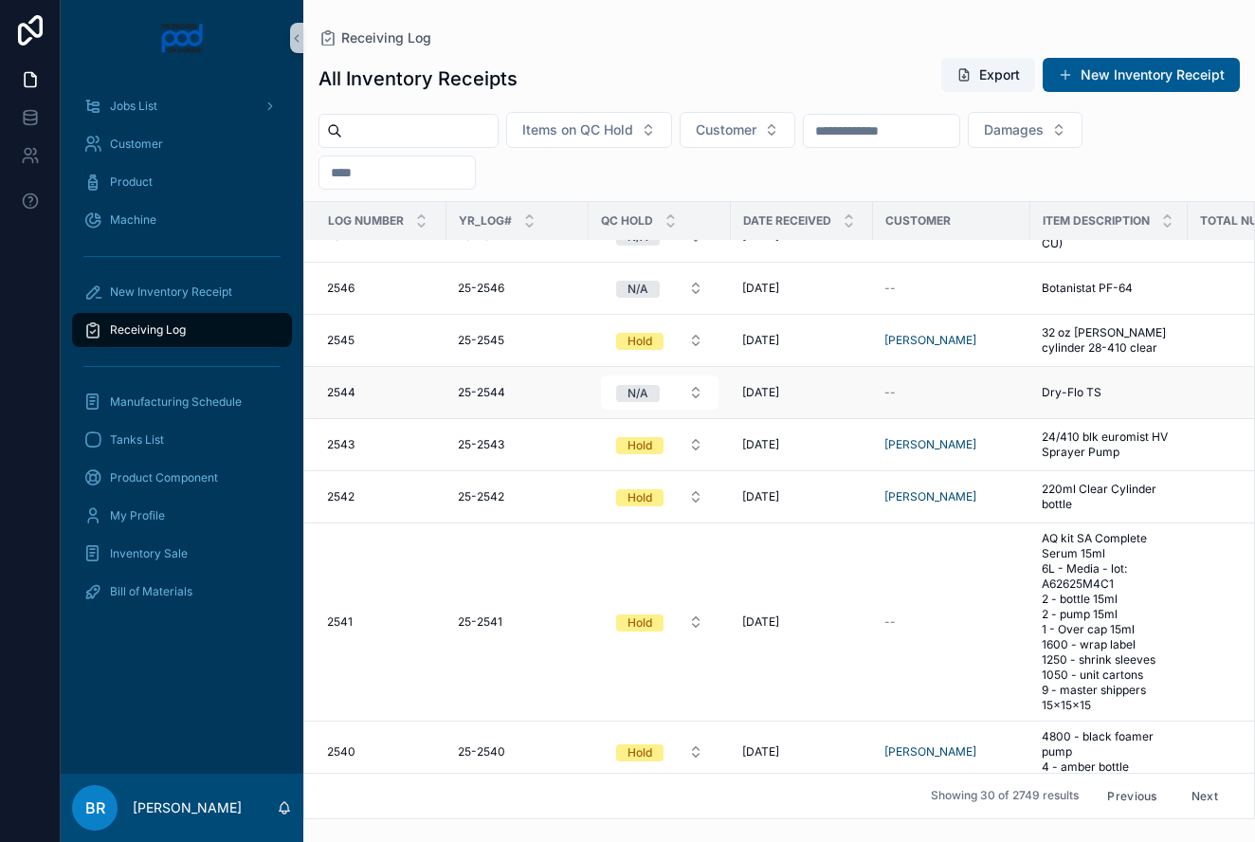
scroll to position [267, 0]
click at [698, 332] on button "Hold" at bounding box center [660, 339] width 118 height 34
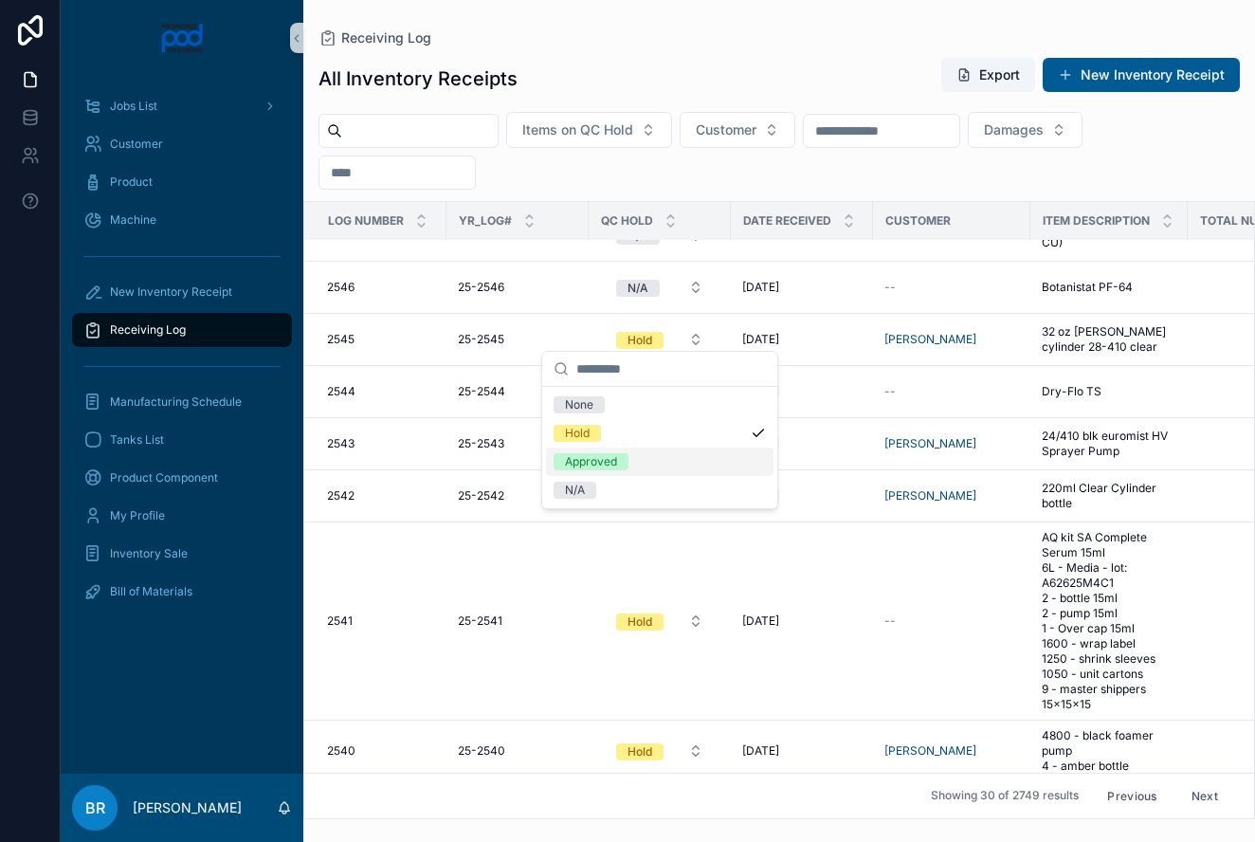
click at [622, 462] on span "Approved" at bounding box center [590, 461] width 75 height 17
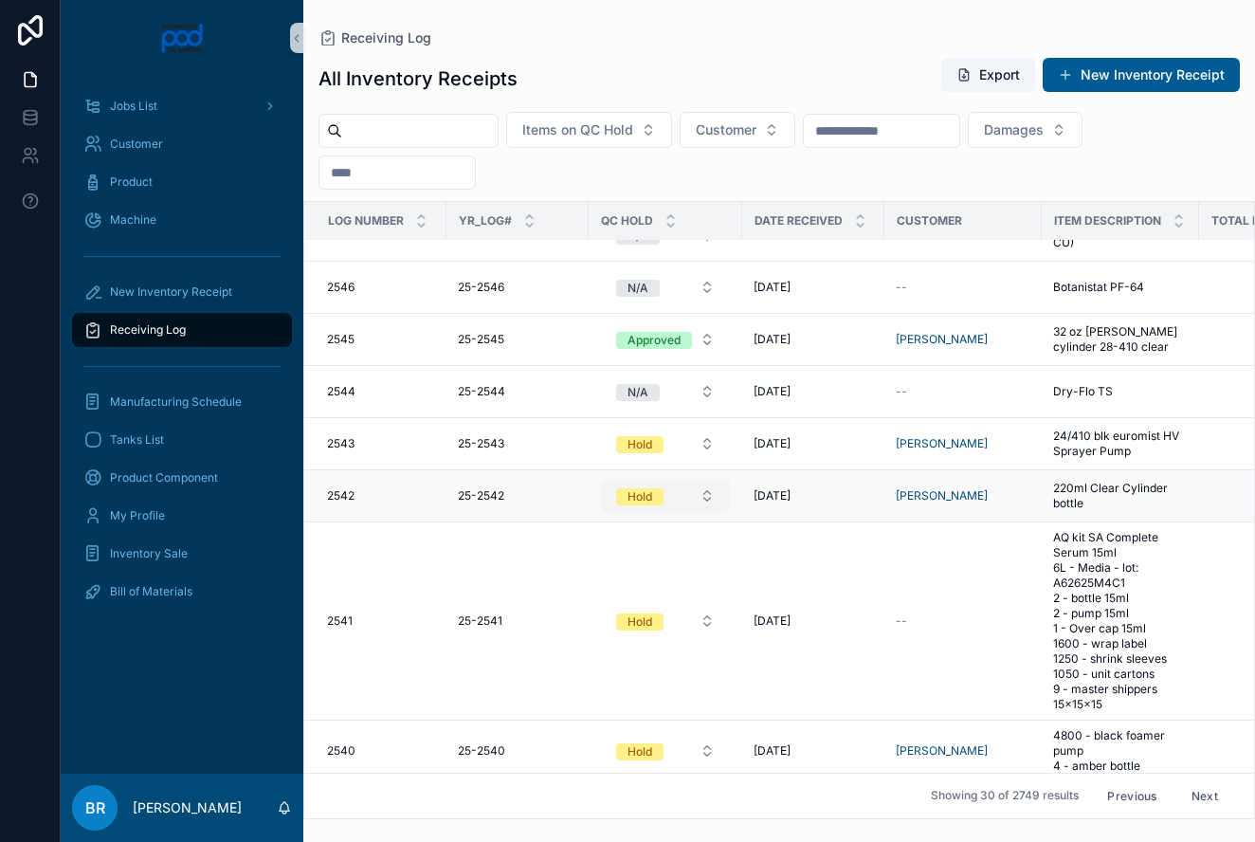
click at [708, 488] on button "Hold" at bounding box center [665, 496] width 129 height 34
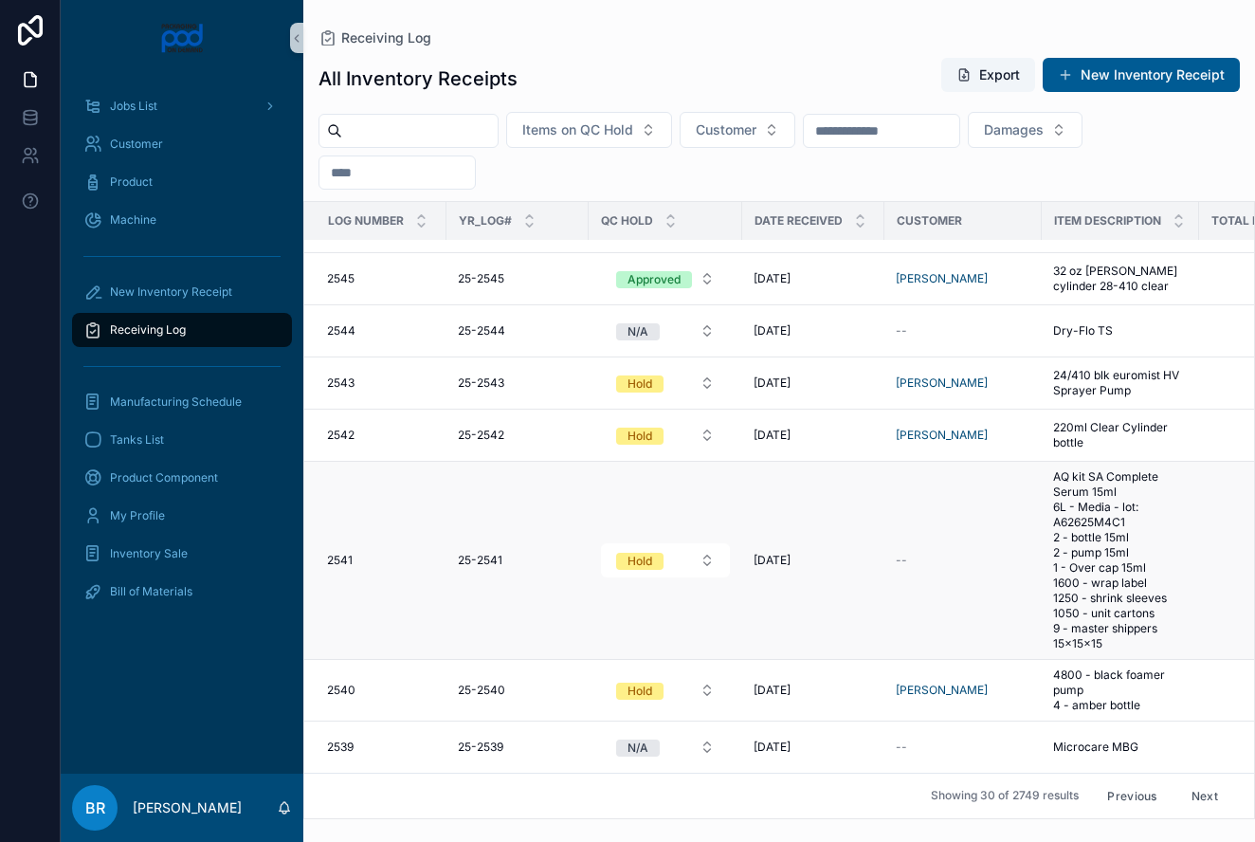
scroll to position [329, 0]
click at [1115, 514] on span "AQ kit SA Complete Serum 15ml 6L - Media - lot: A62625M4C1 2 - bottle 15ml 2 - …" at bounding box center [1120, 559] width 135 height 182
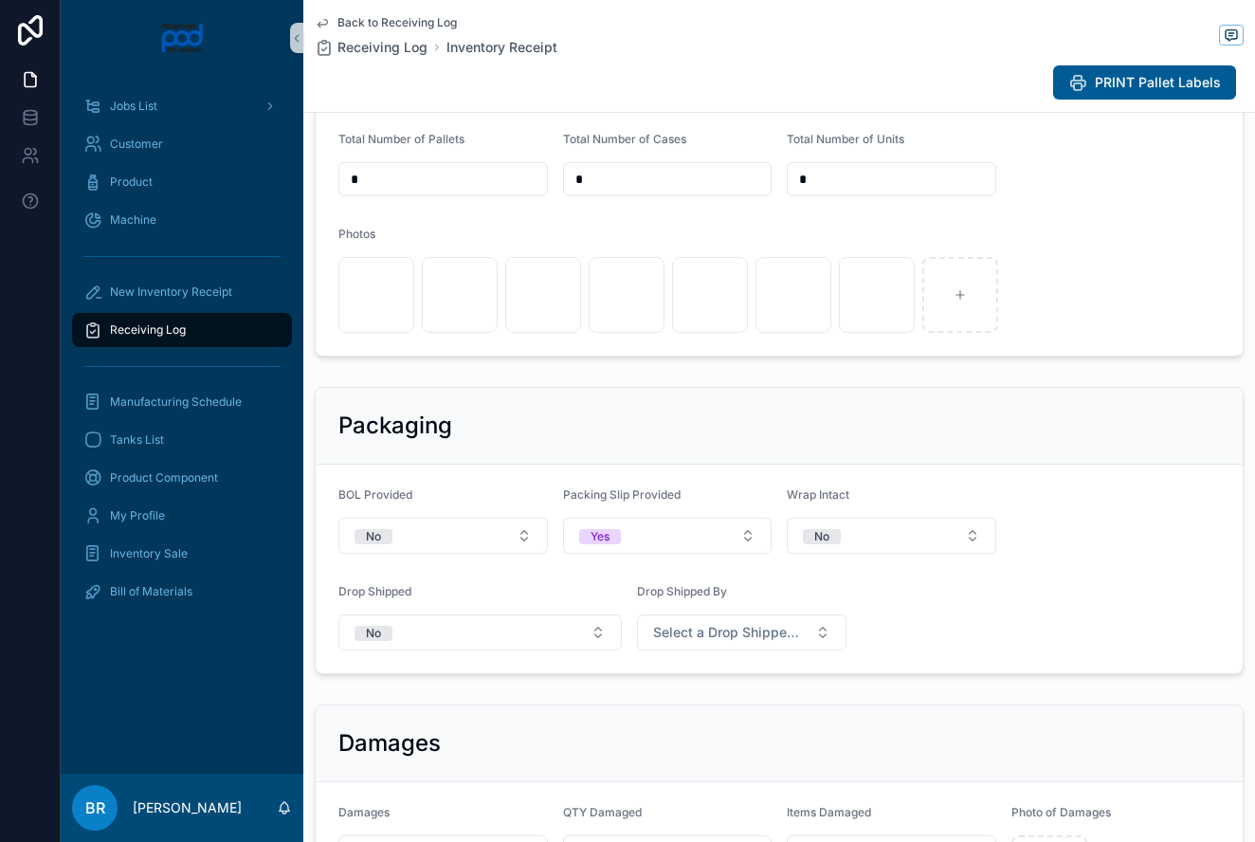
scroll to position [797, 0]
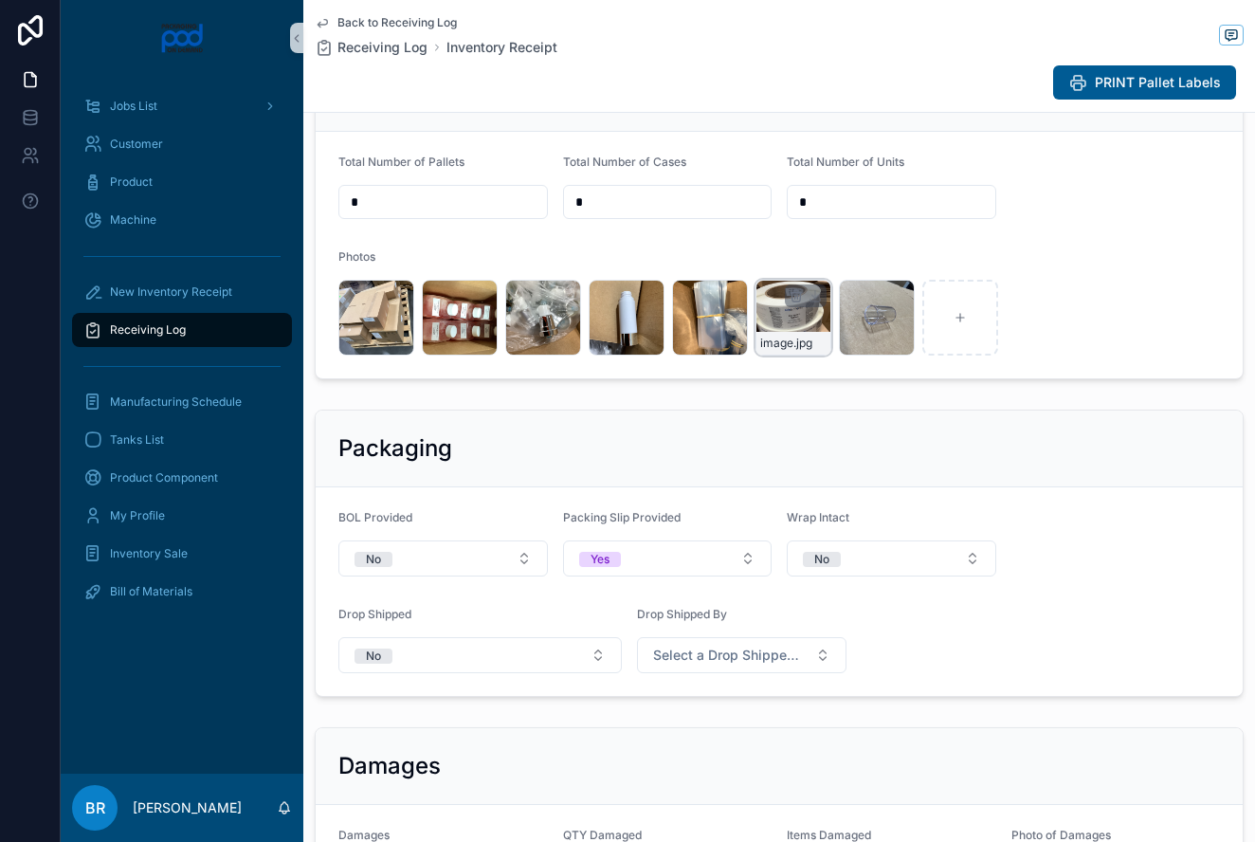
click at [776, 312] on div "image .jpg" at bounding box center [793, 318] width 76 height 76
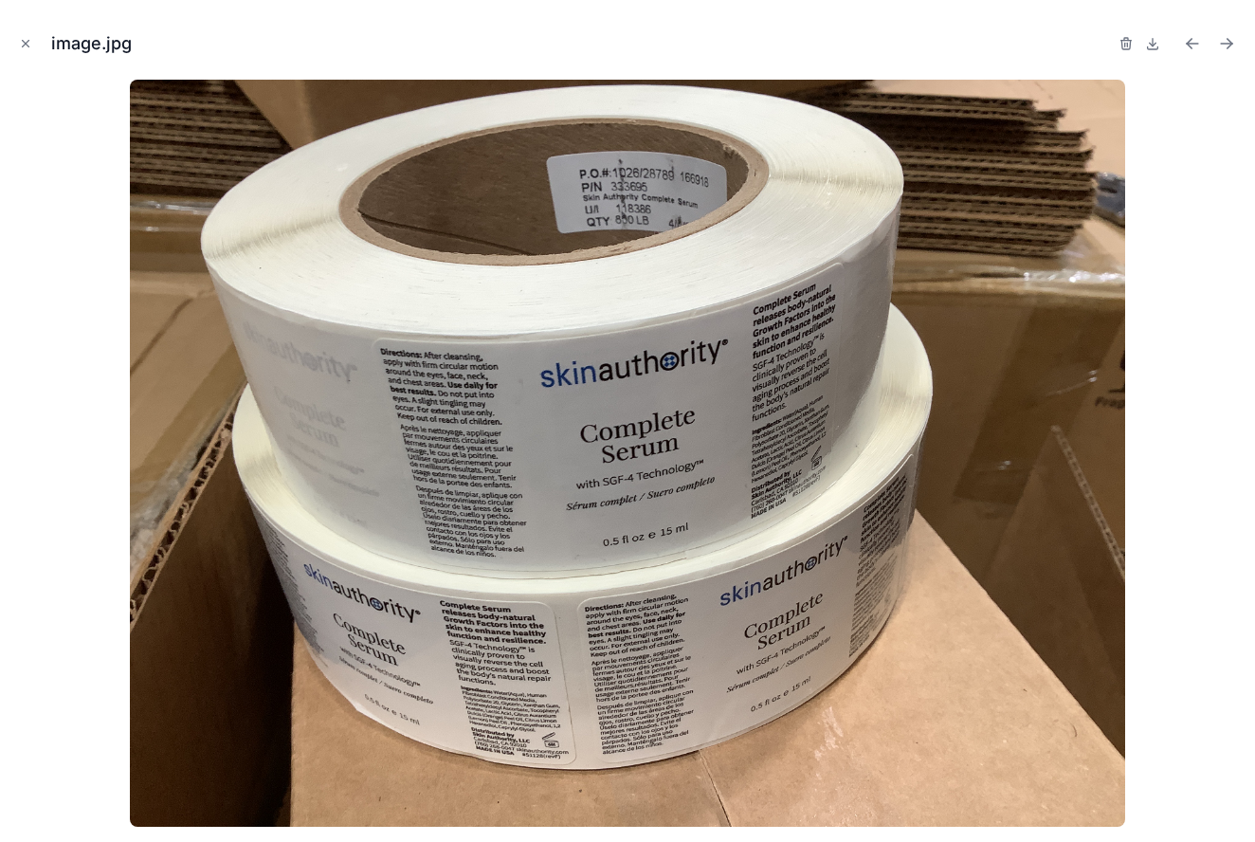
click at [776, 312] on img at bounding box center [628, 453] width 996 height 747
click at [23, 41] on icon "Close modal" at bounding box center [26, 44] width 7 height 7
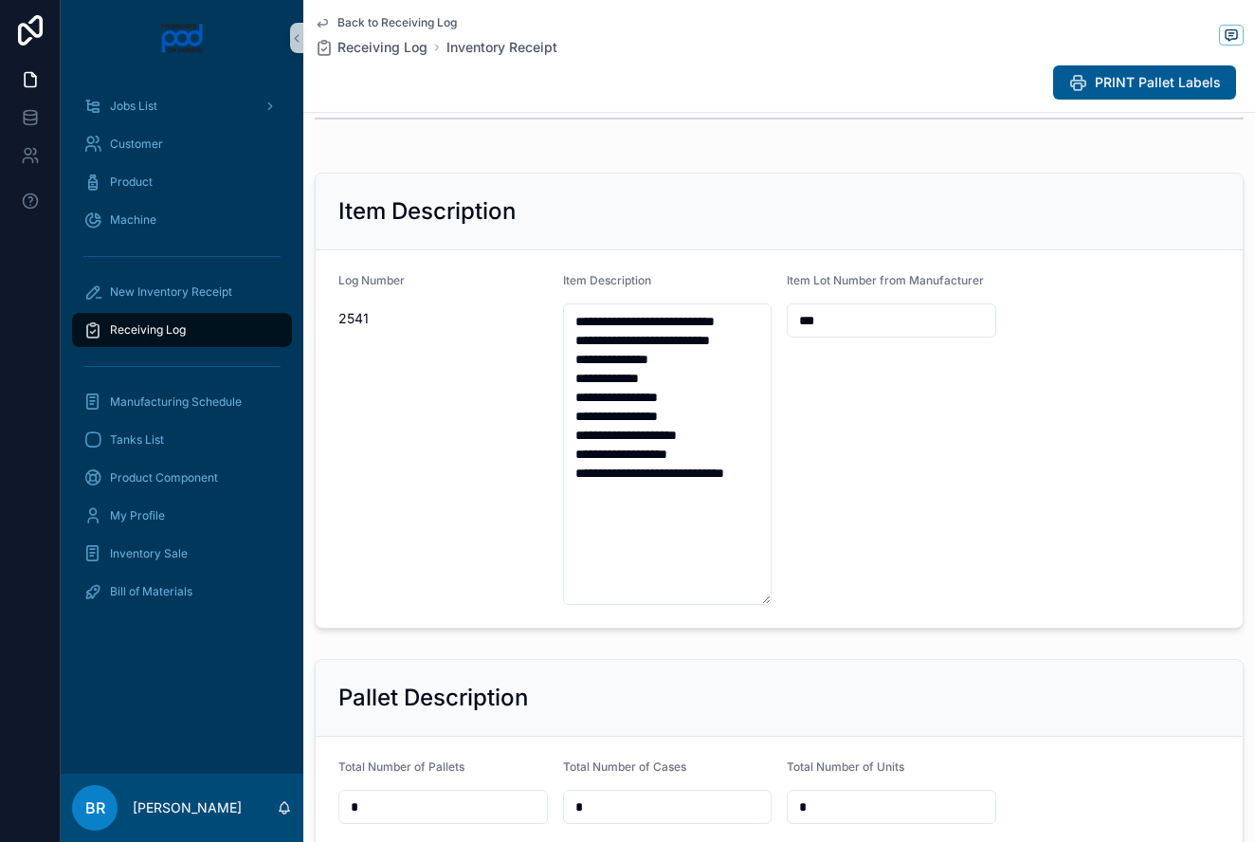
scroll to position [190, 0]
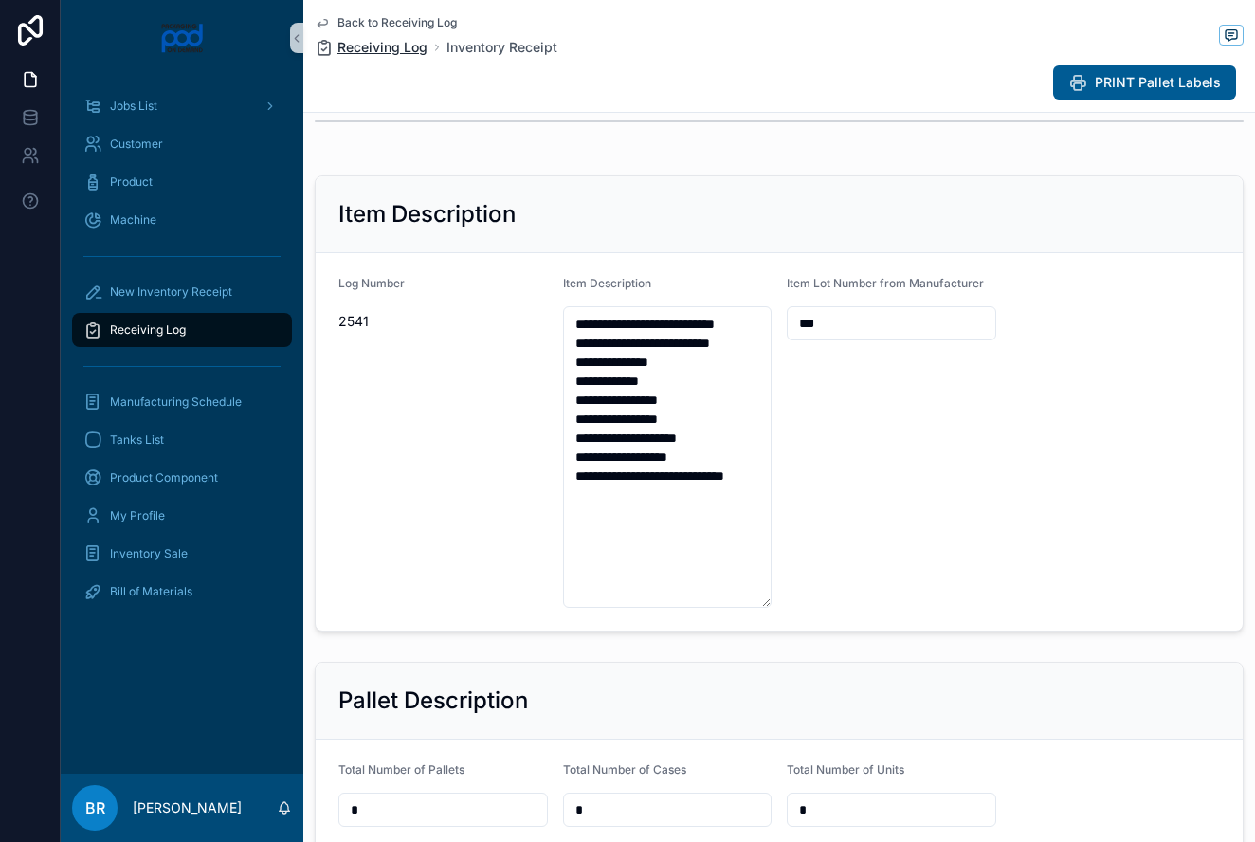
click at [404, 49] on span "Receiving Log" at bounding box center [382, 47] width 90 height 19
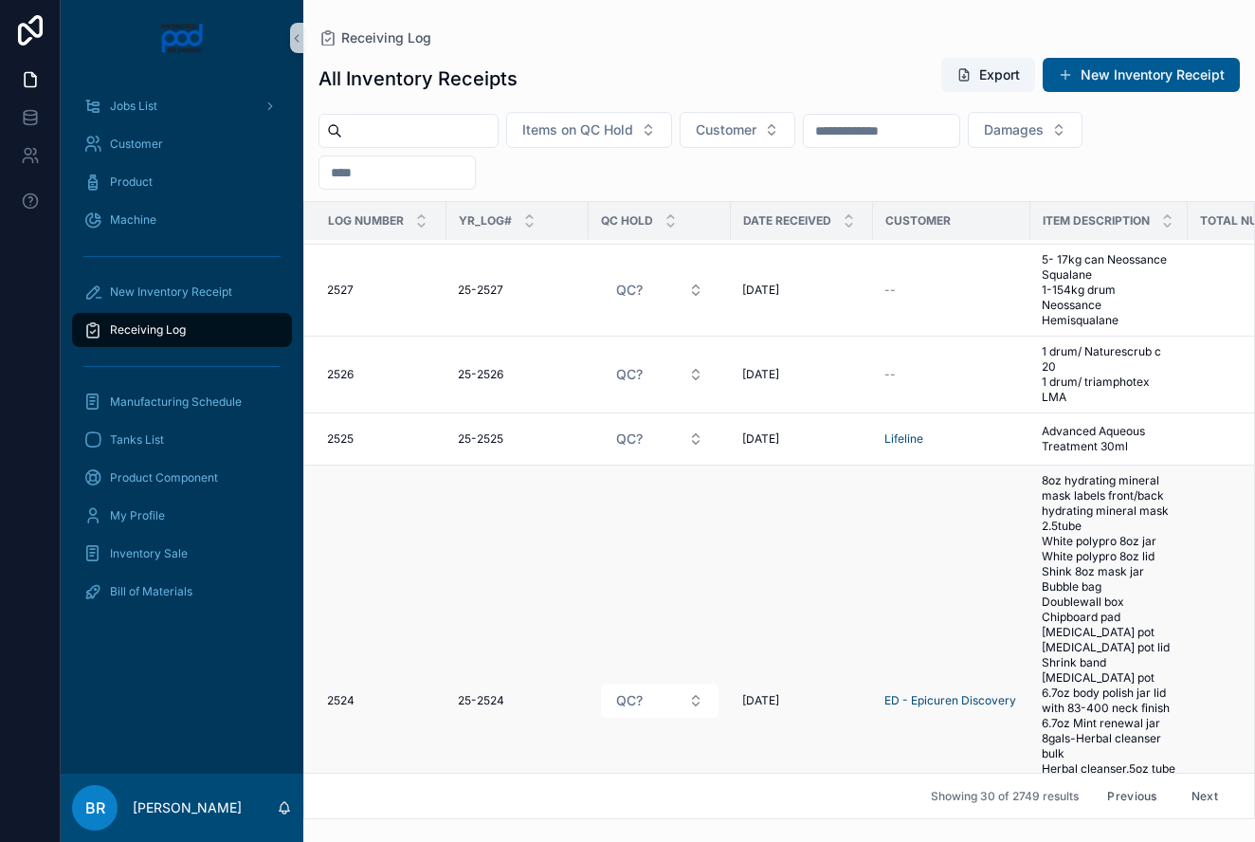
scroll to position [1466, 0]
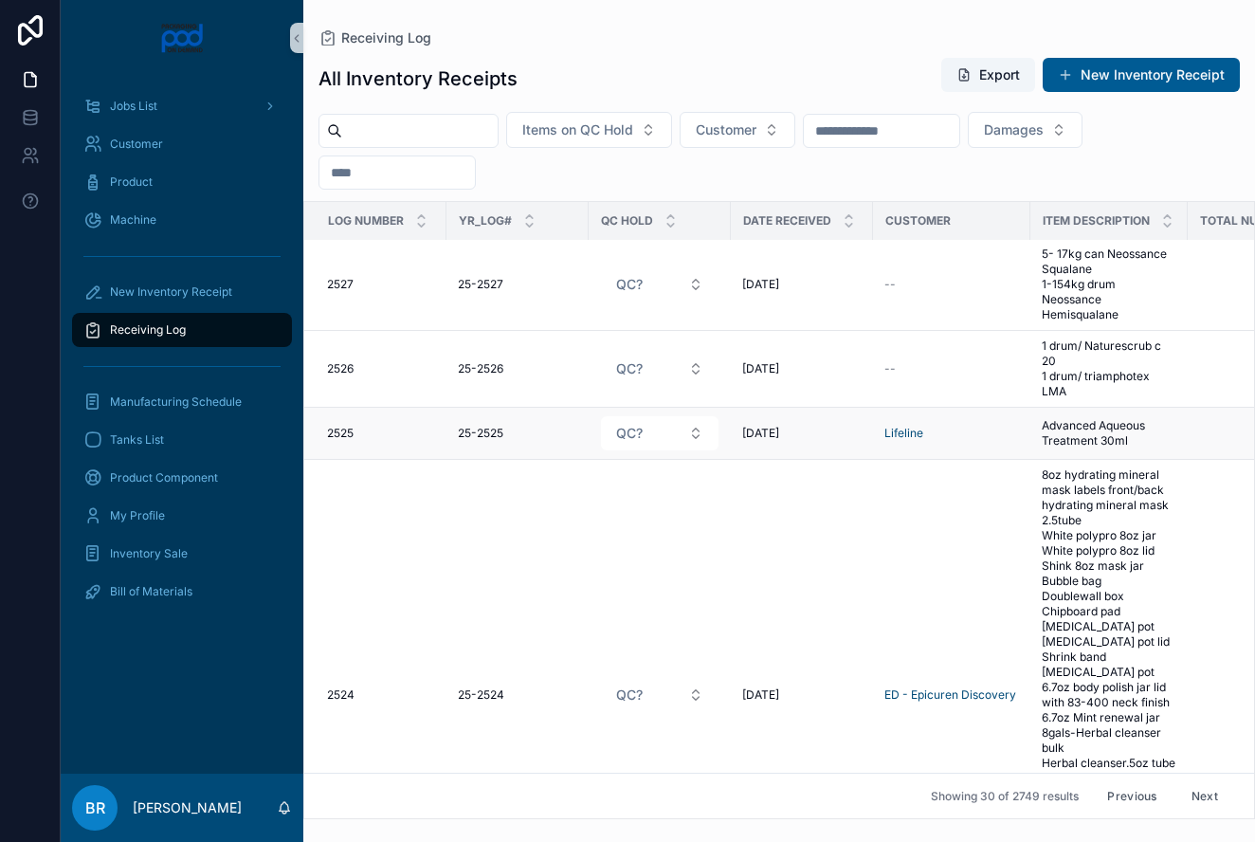
click at [1103, 423] on span "Advanced Aqueous Treatment 30ml" at bounding box center [1109, 433] width 135 height 30
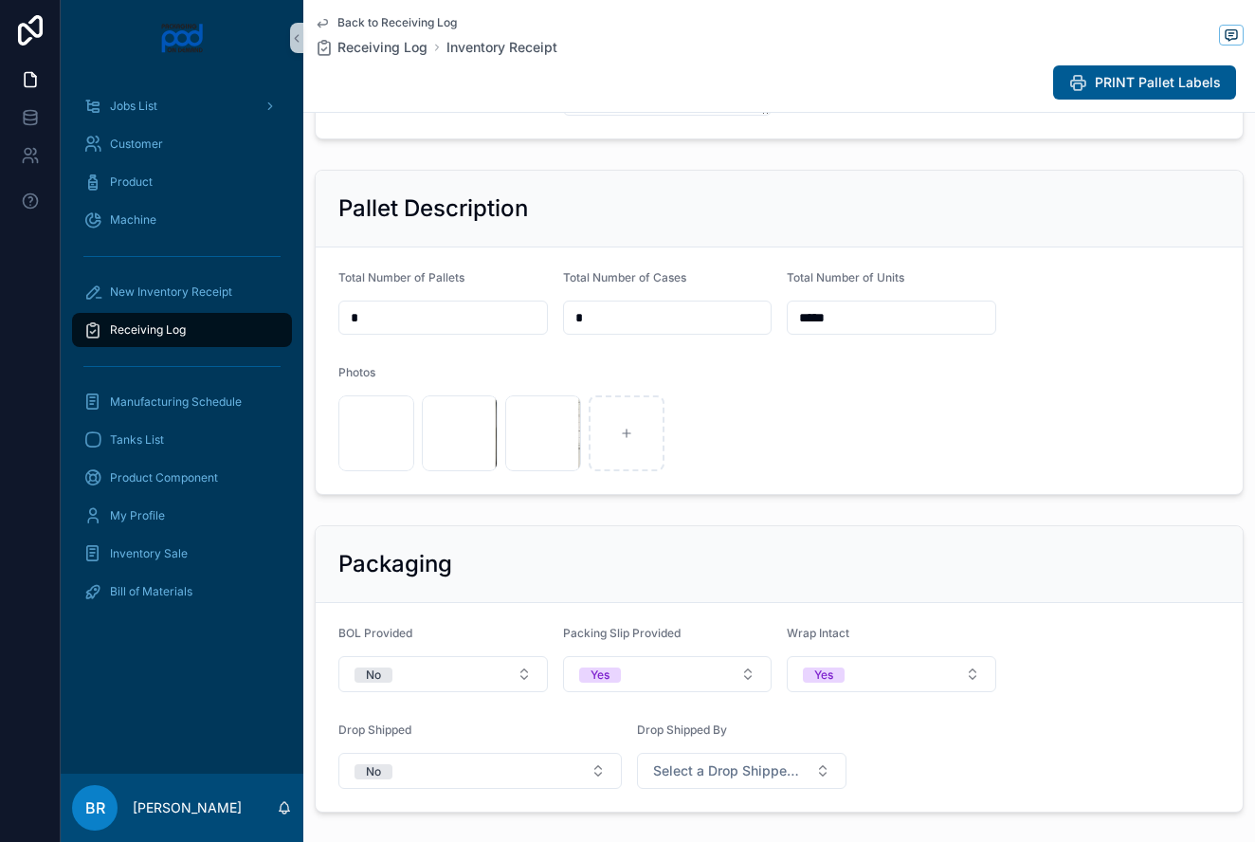
scroll to position [442, 0]
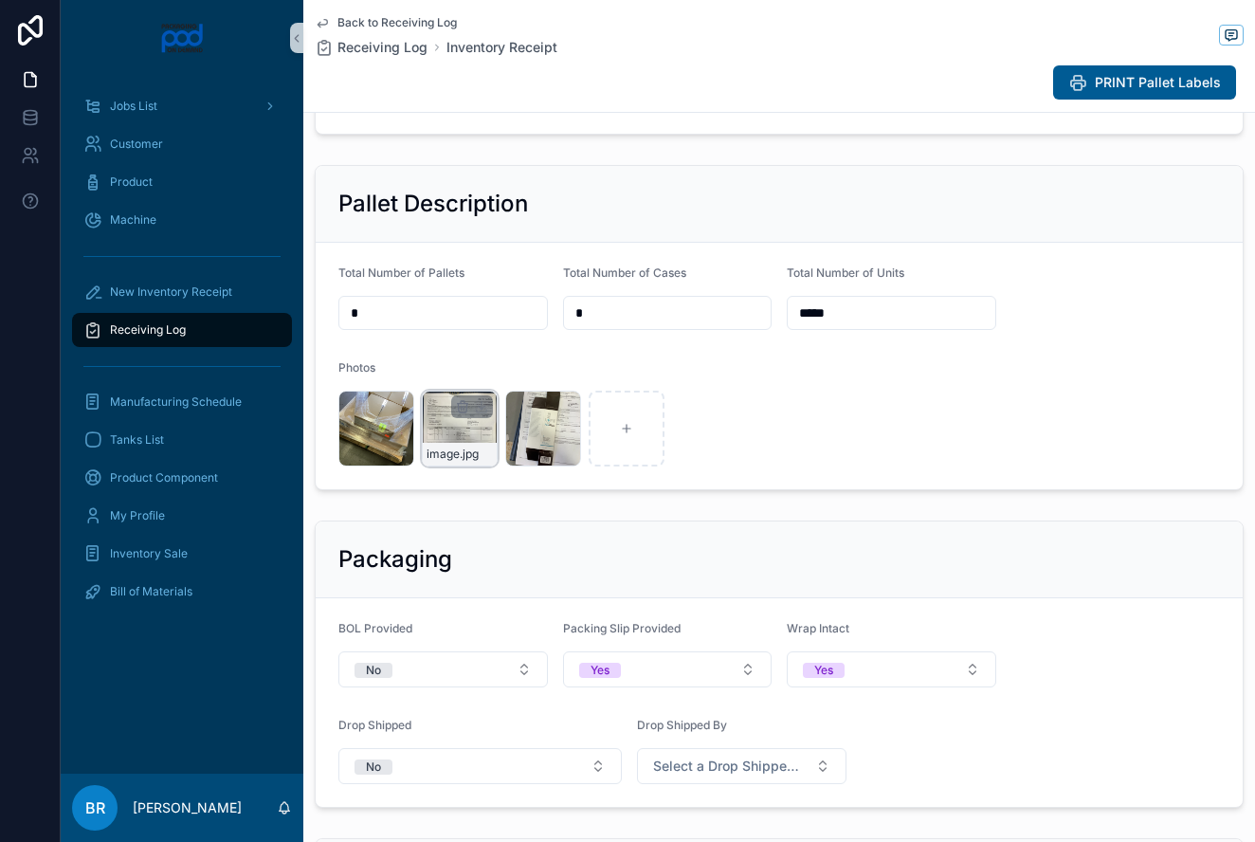
click at [462, 435] on div "image .jpg" at bounding box center [460, 428] width 76 height 76
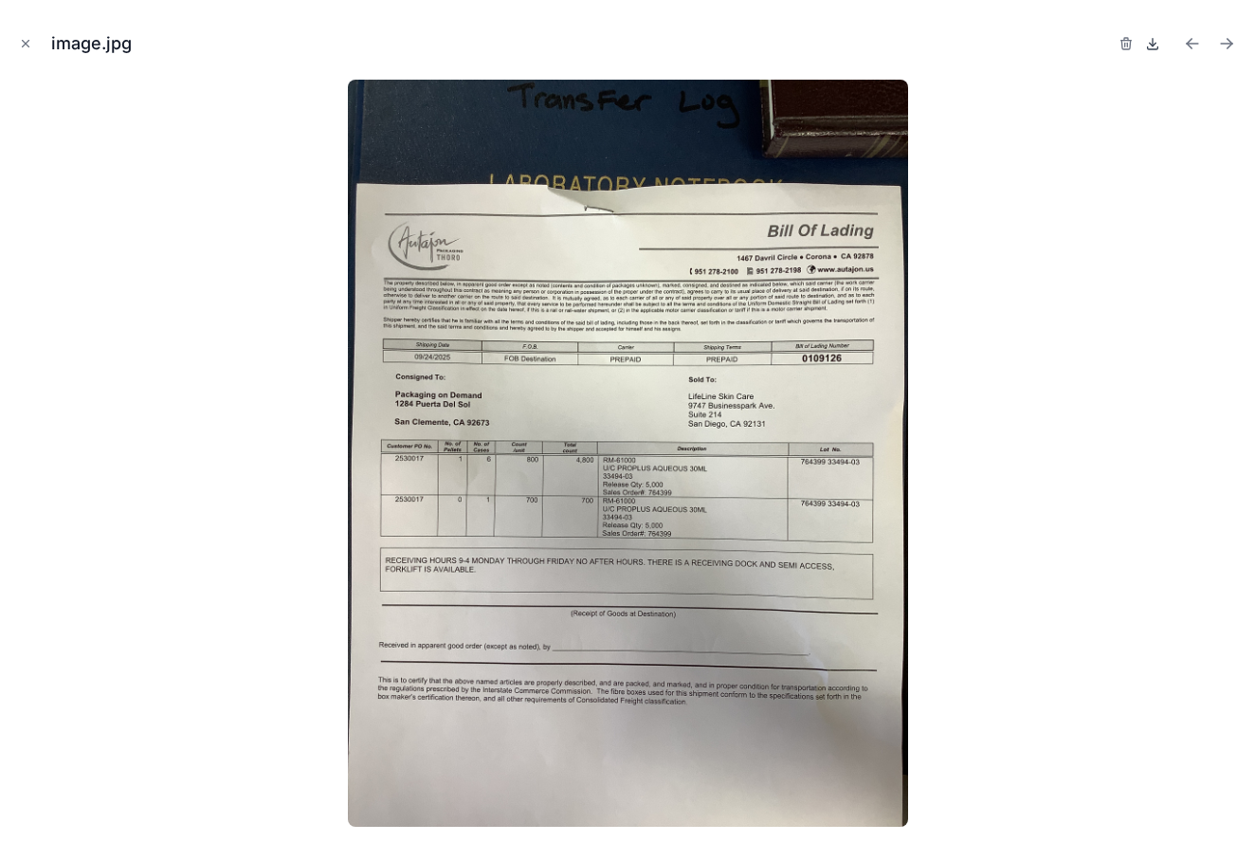
click at [1154, 45] on icon at bounding box center [1152, 43] width 15 height 15
click at [27, 45] on icon "Close modal" at bounding box center [25, 43] width 13 height 13
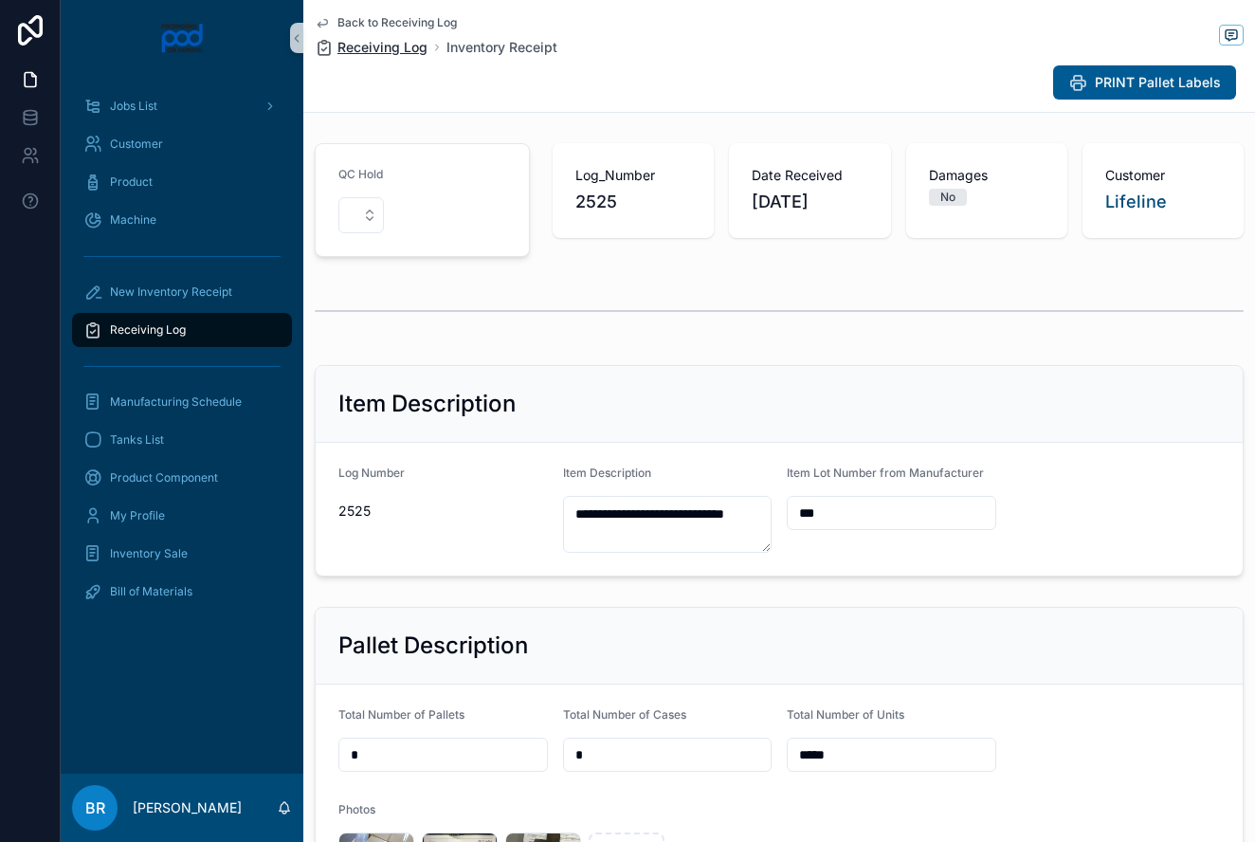
click at [378, 45] on span "Receiving Log" at bounding box center [382, 47] width 90 height 19
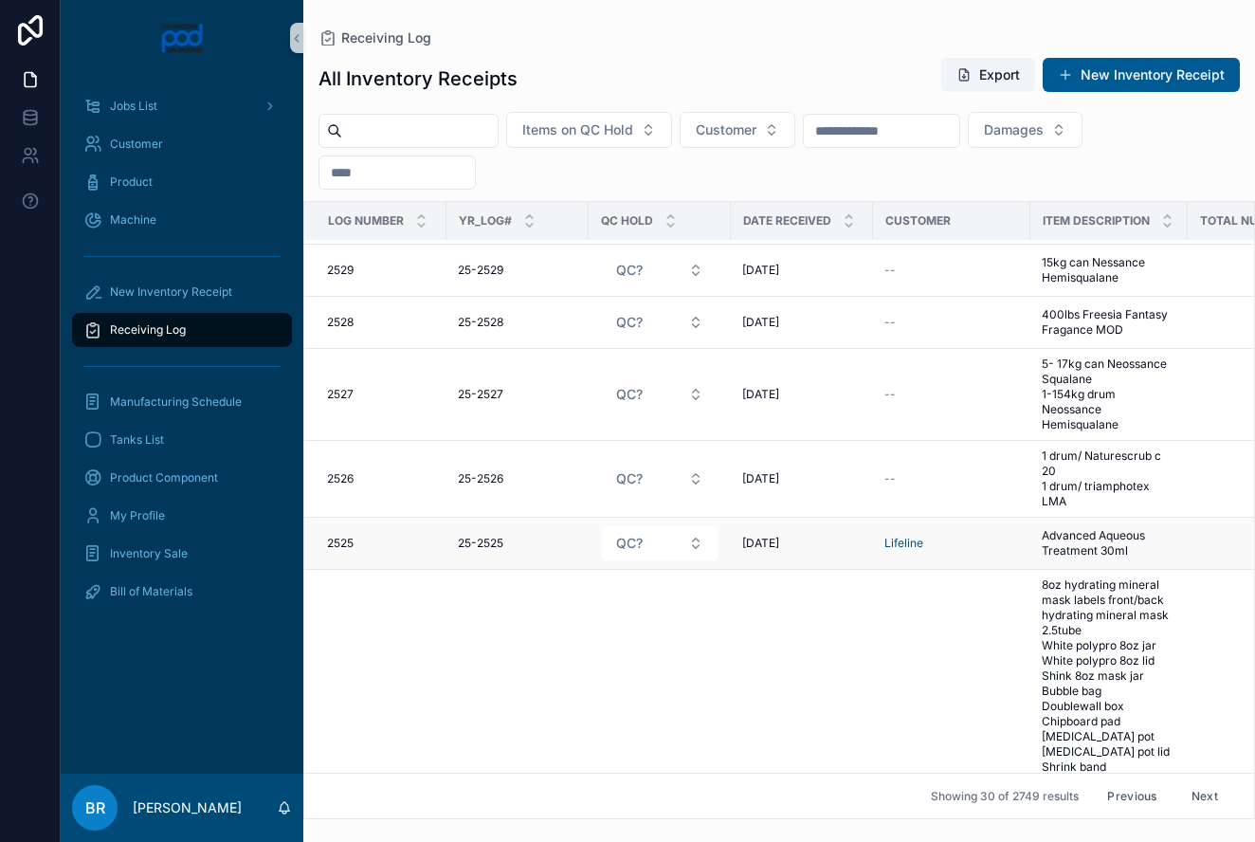
scroll to position [1357, 0]
click at [695, 535] on button "QC?" at bounding box center [660, 542] width 118 height 34
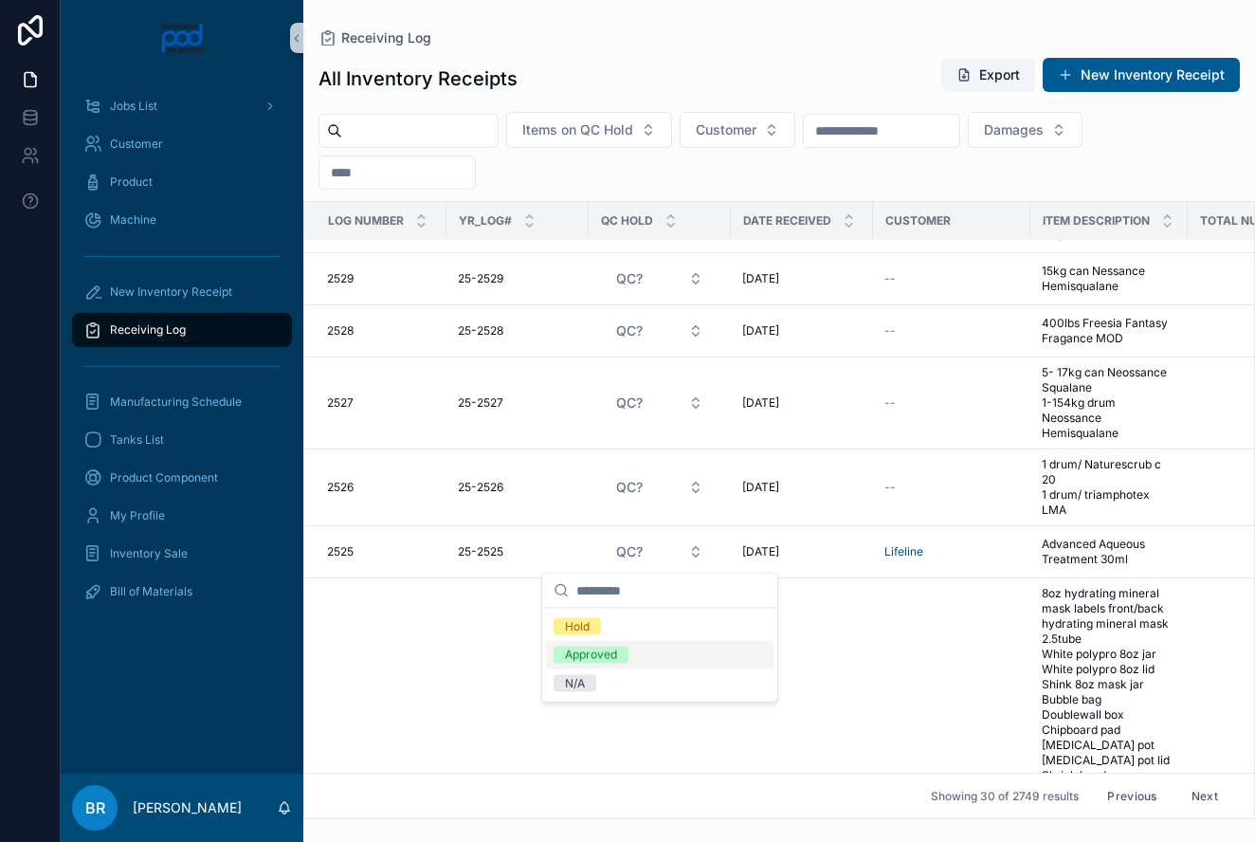
click at [604, 657] on div "Approved" at bounding box center [591, 654] width 52 height 17
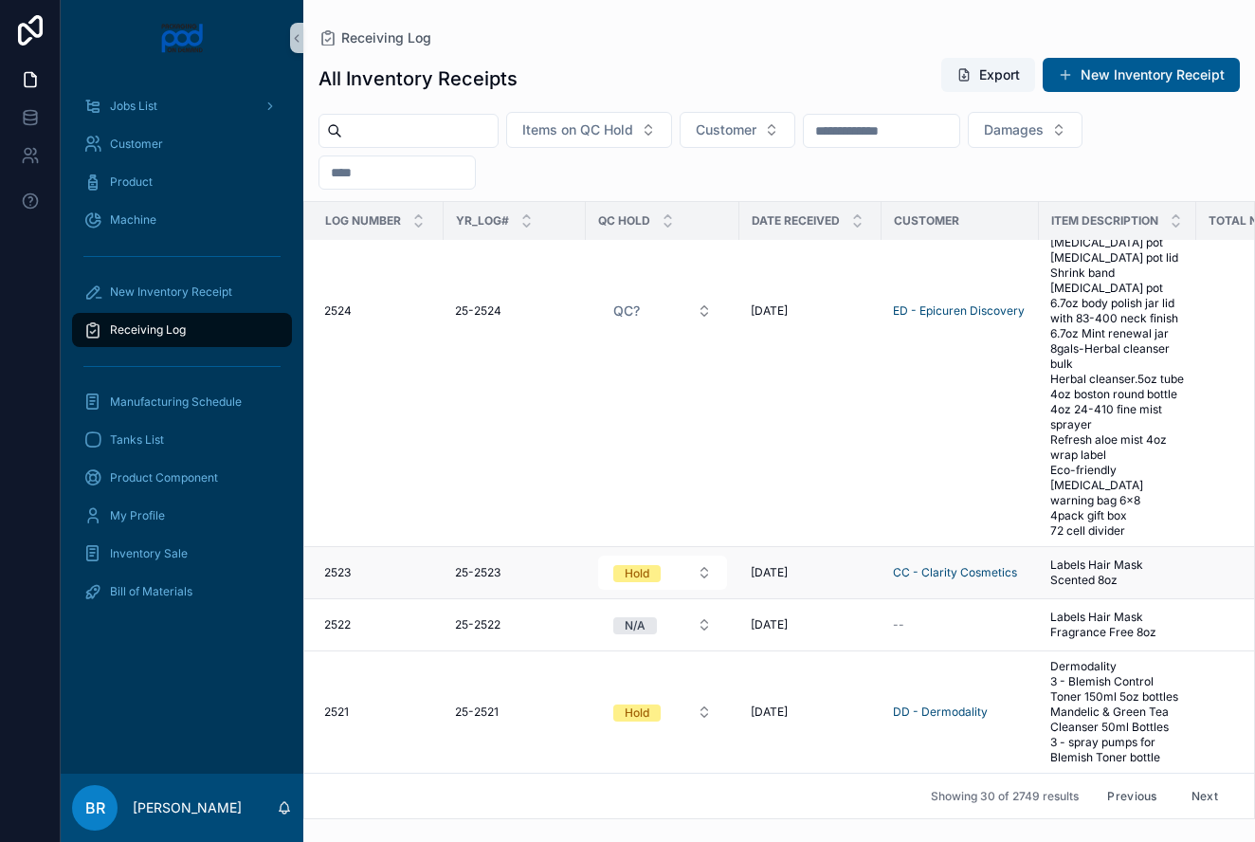
scroll to position [1912, 3]
click at [1116, 557] on span "Labels Hair Mask Scented 8oz" at bounding box center [1117, 572] width 135 height 30
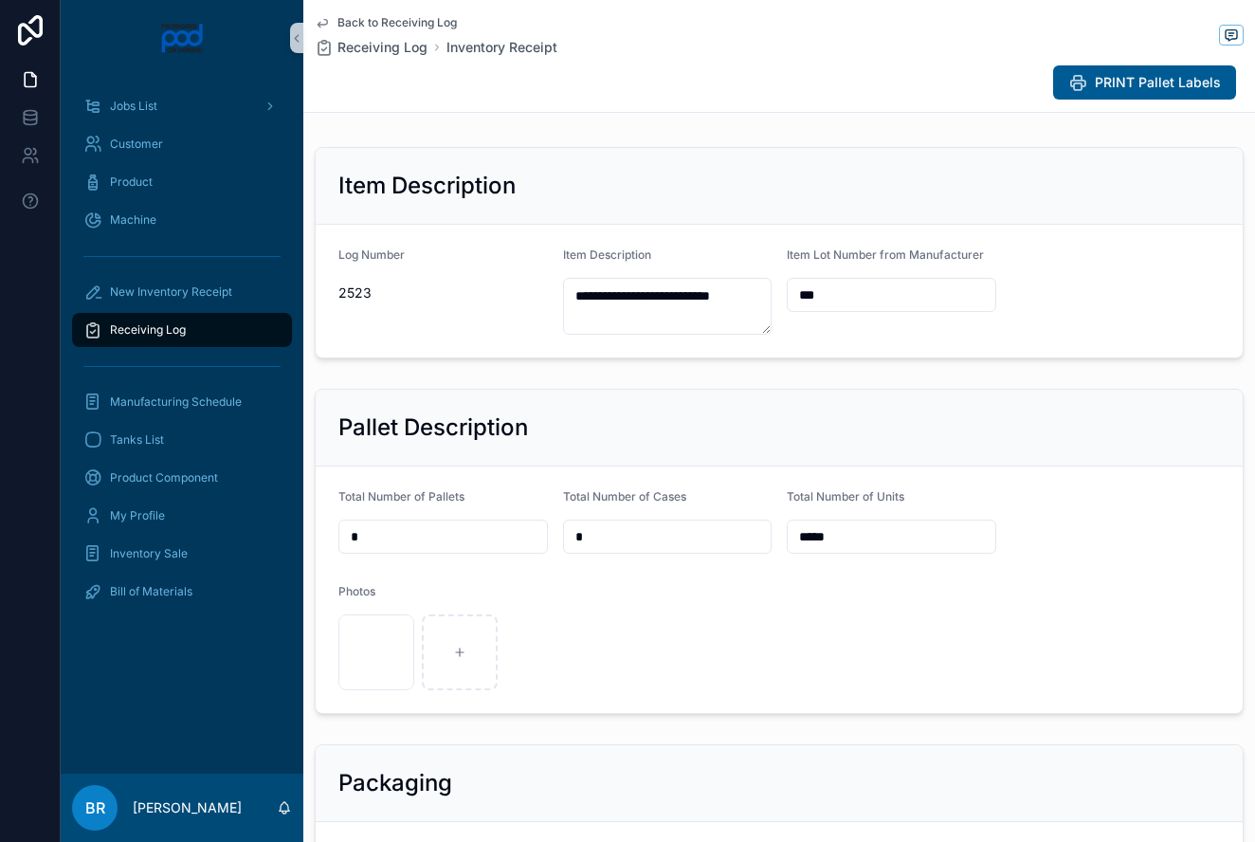
scroll to position [220, 0]
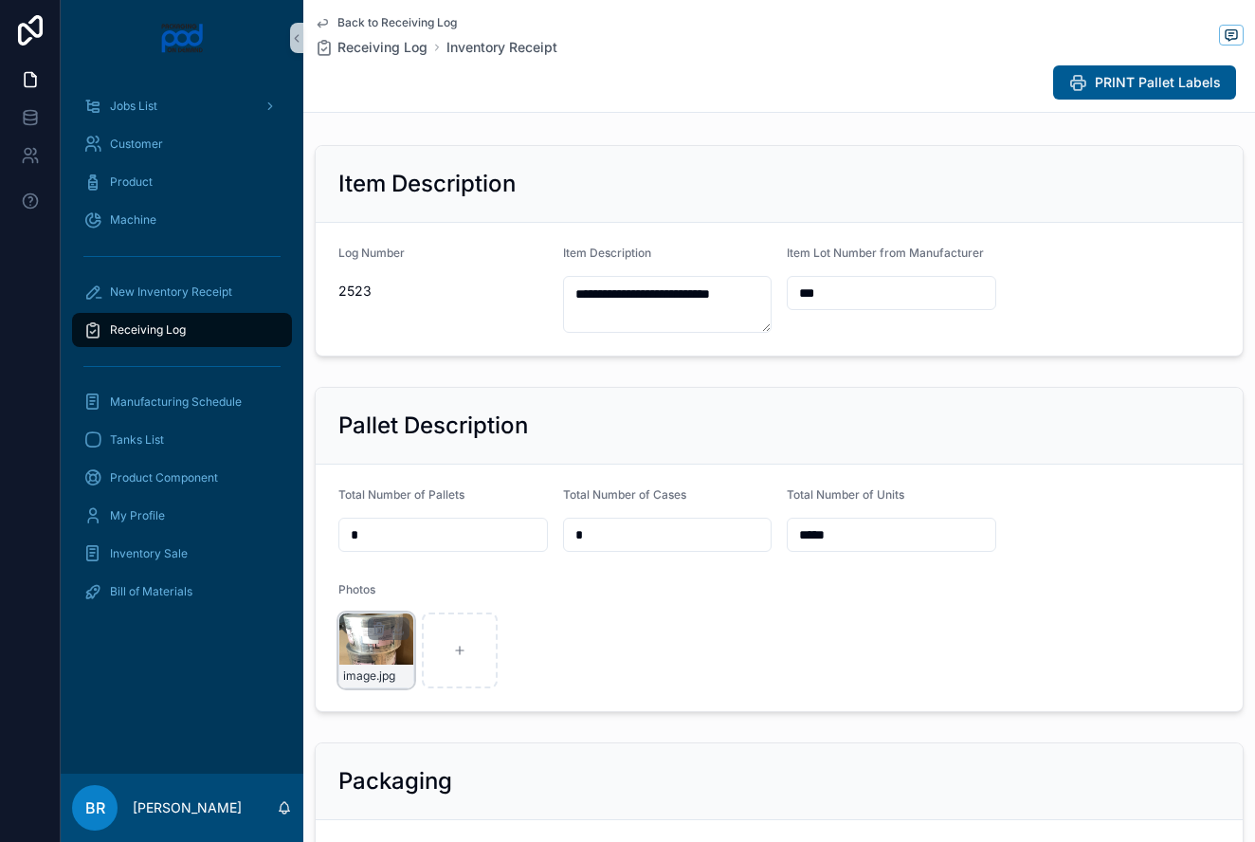
click at [393, 643] on div "image .jpg" at bounding box center [376, 650] width 76 height 76
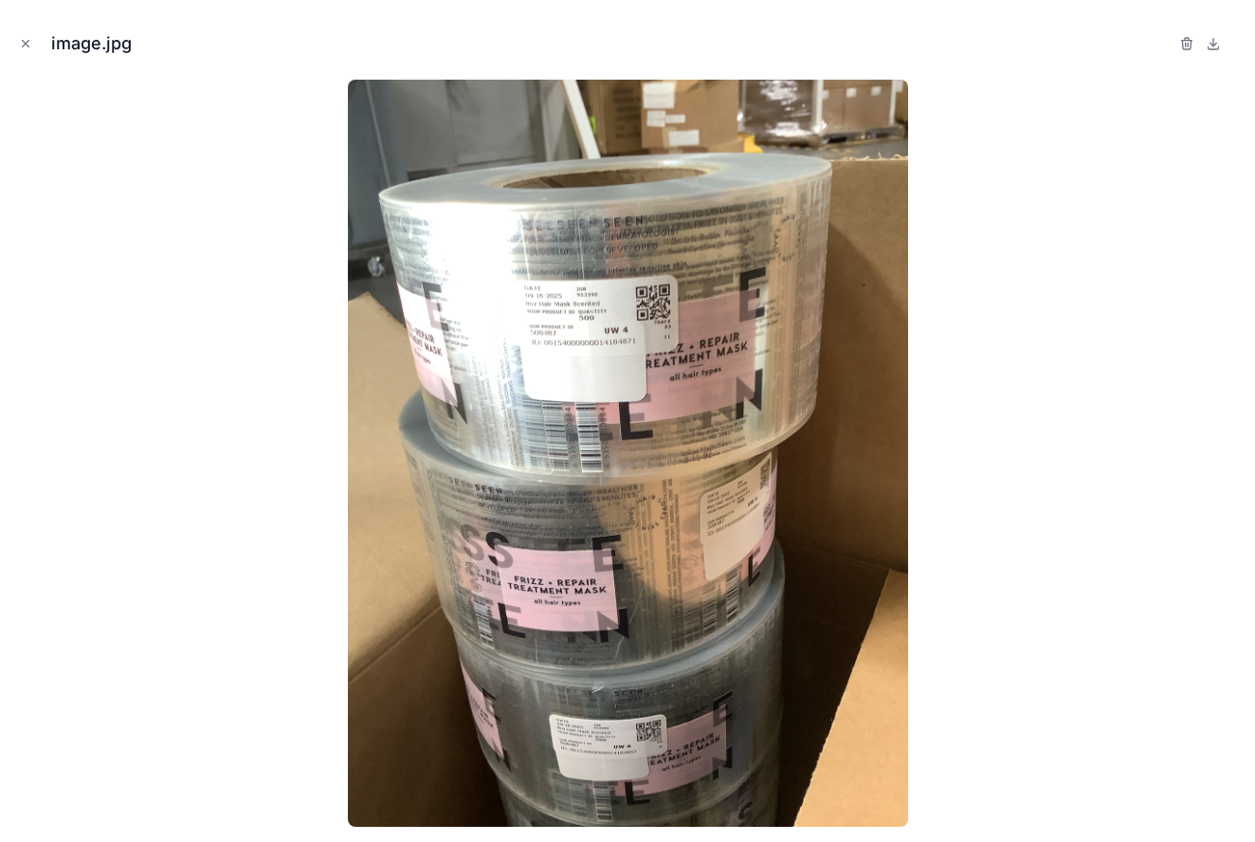
click at [393, 643] on img at bounding box center [628, 453] width 560 height 747
click at [30, 43] on icon "Close modal" at bounding box center [25, 43] width 13 height 13
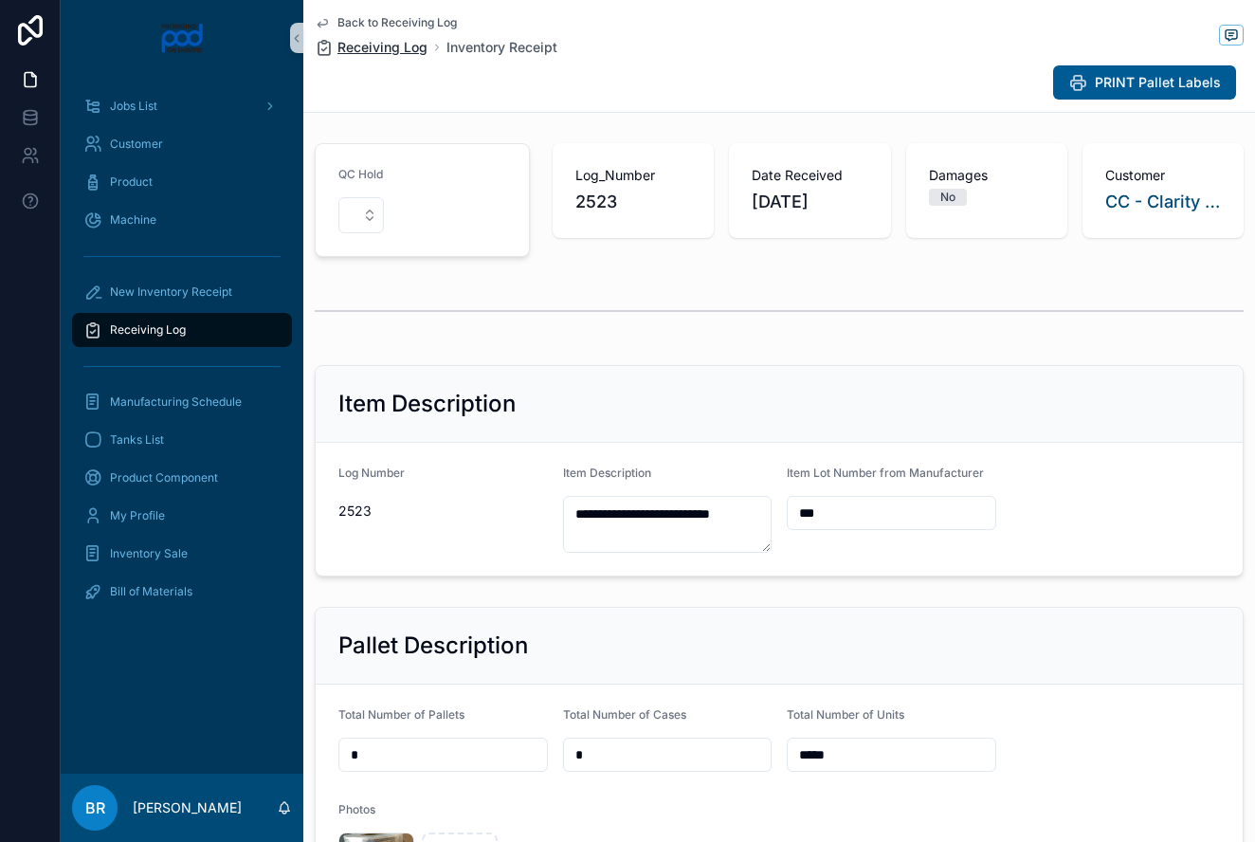
click at [377, 50] on span "Receiving Log" at bounding box center [382, 47] width 90 height 19
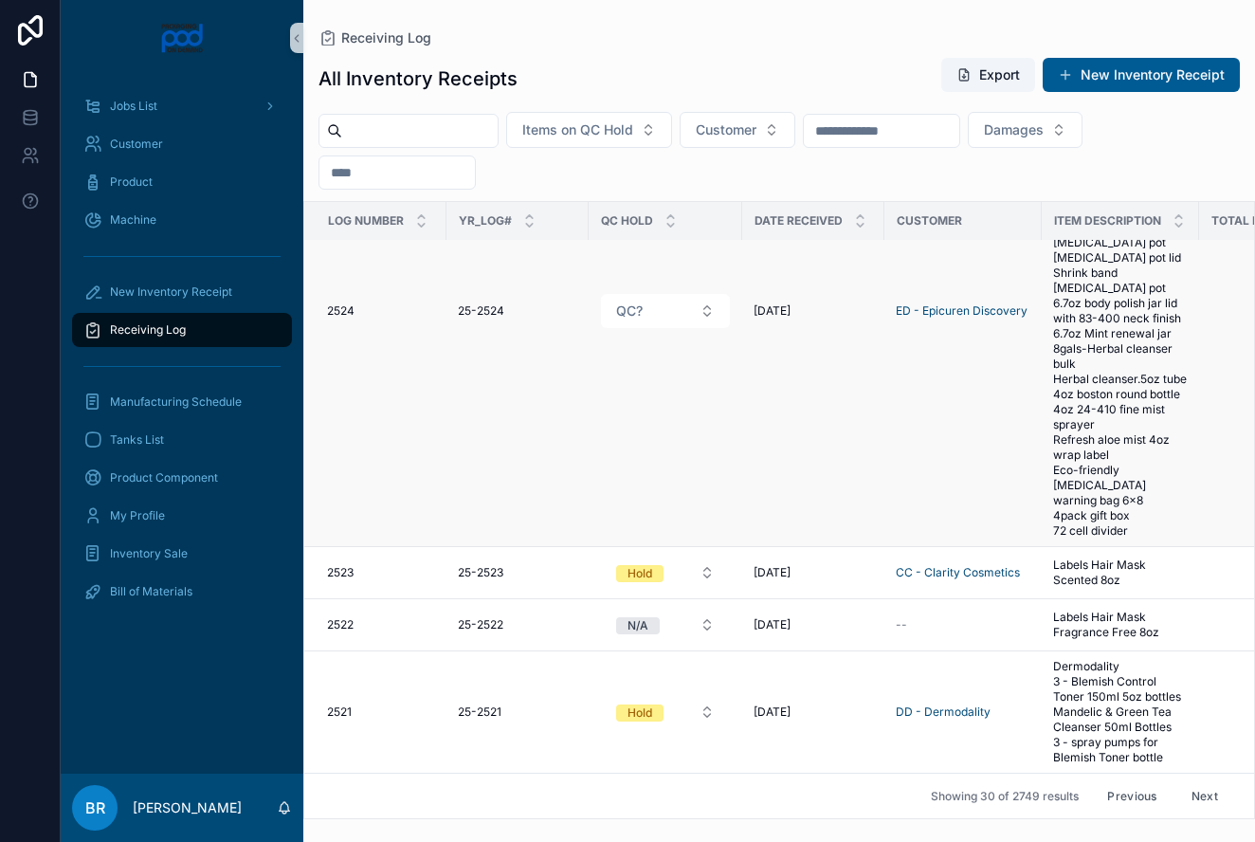
scroll to position [1888, 0]
click at [706, 695] on button "Hold" at bounding box center [665, 712] width 129 height 34
click at [618, 624] on div "Approved" at bounding box center [597, 616] width 52 height 17
click at [1202, 793] on button "Next" at bounding box center [1204, 795] width 53 height 29
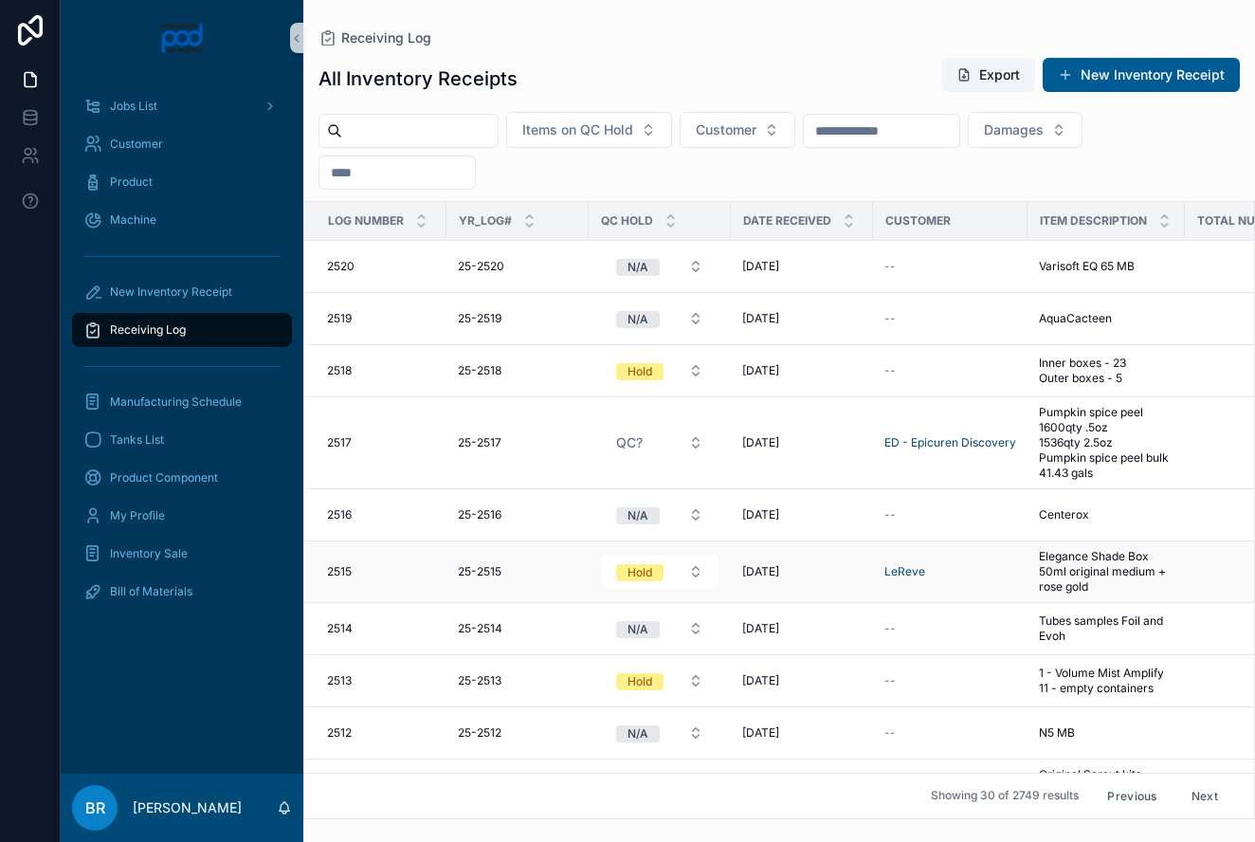
click at [1090, 568] on span "Elegance Shade Box 50ml original medium + rose gold" at bounding box center [1106, 571] width 135 height 45
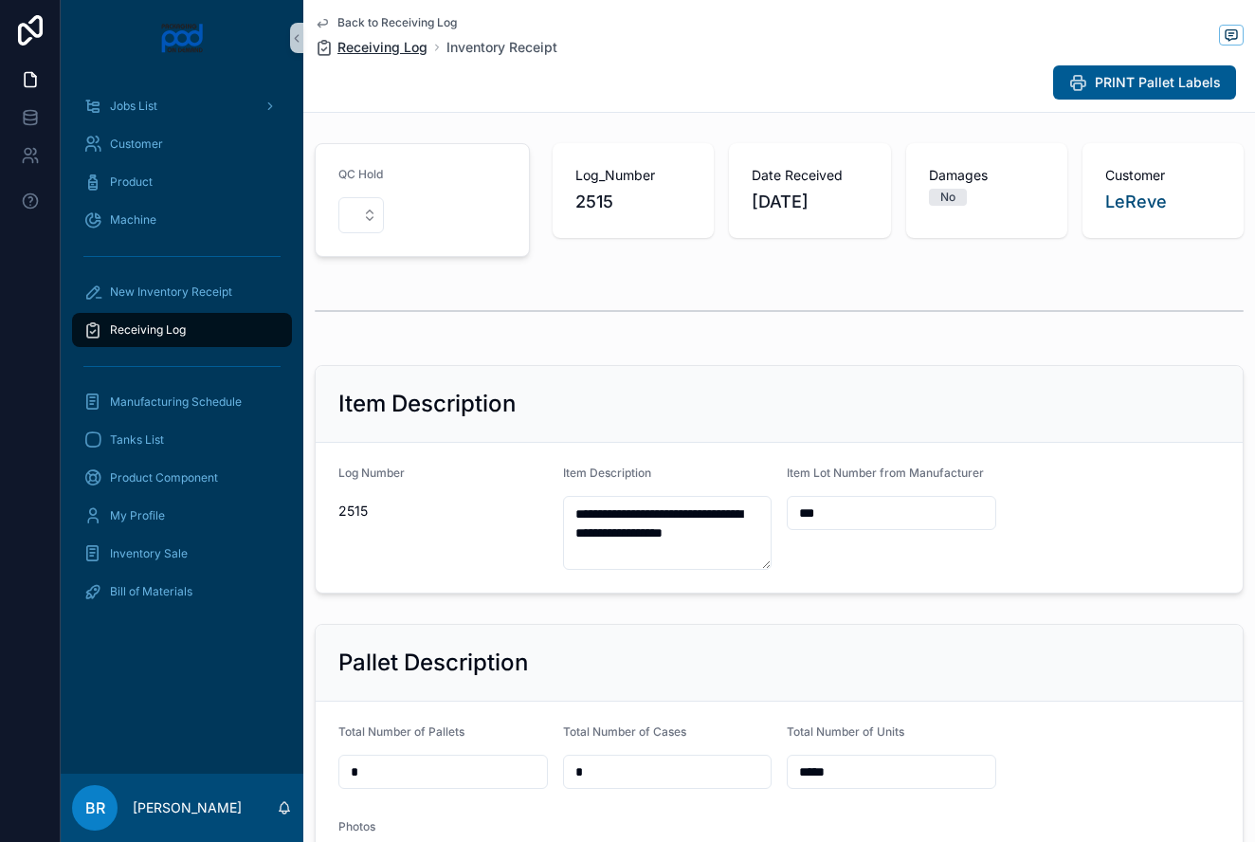
click at [370, 47] on span "Receiving Log" at bounding box center [382, 47] width 90 height 19
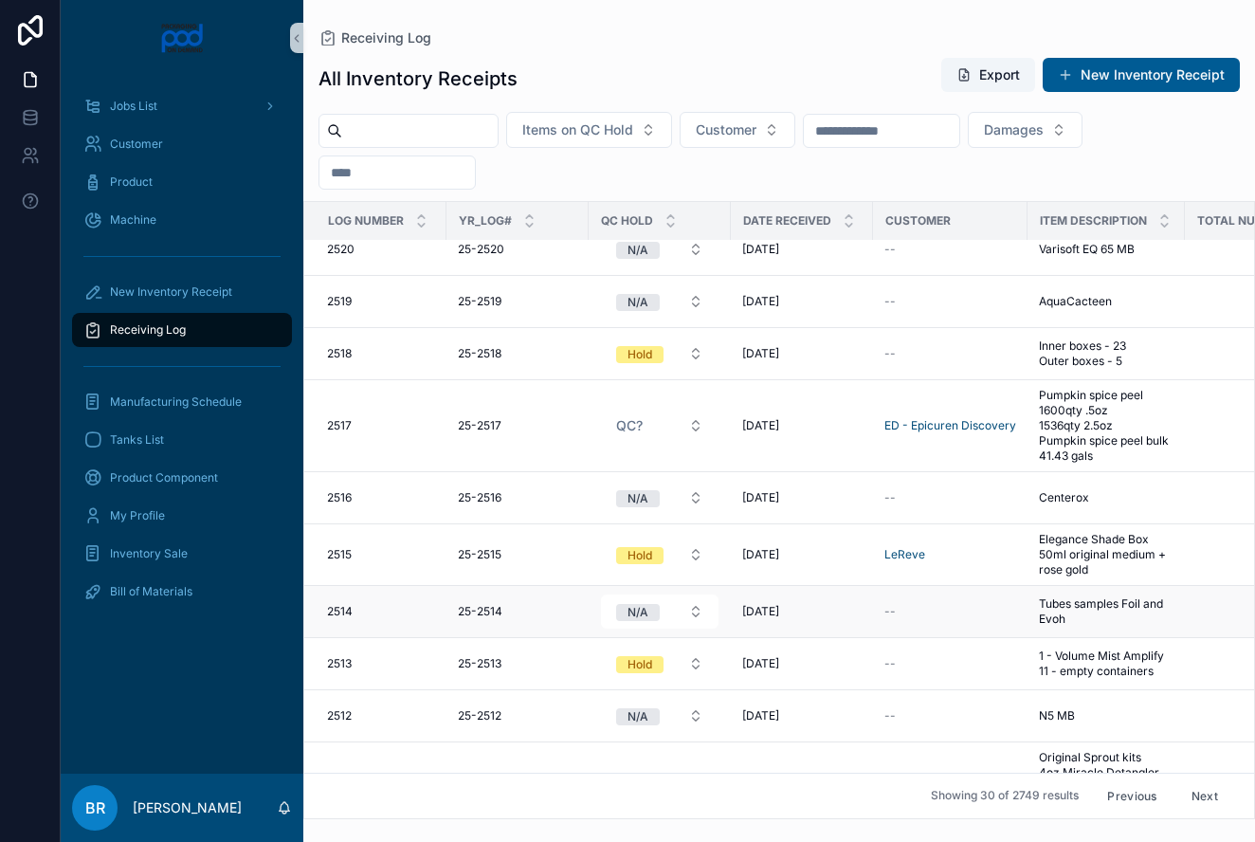
scroll to position [19, 0]
click at [696, 547] on button "Hold" at bounding box center [660, 552] width 118 height 34
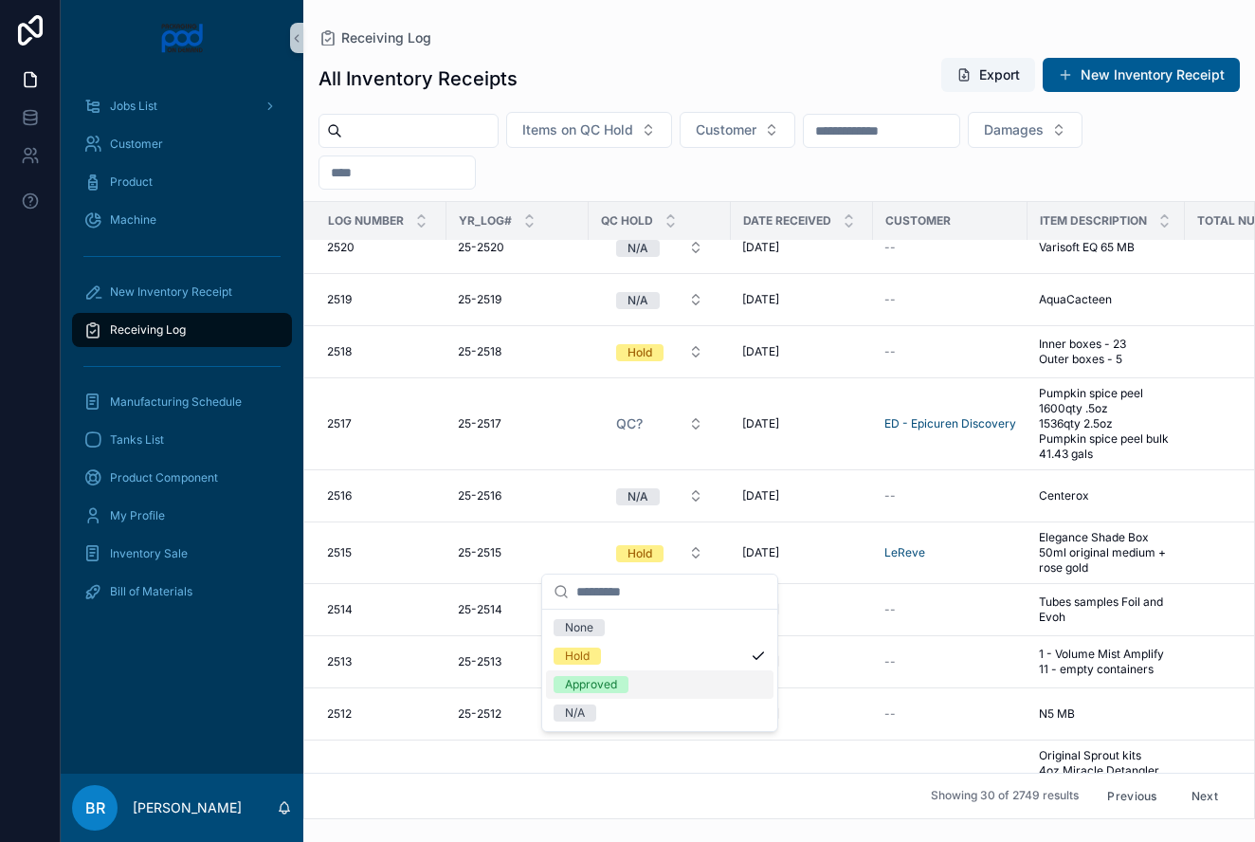
click at [608, 680] on div "Approved" at bounding box center [591, 684] width 52 height 17
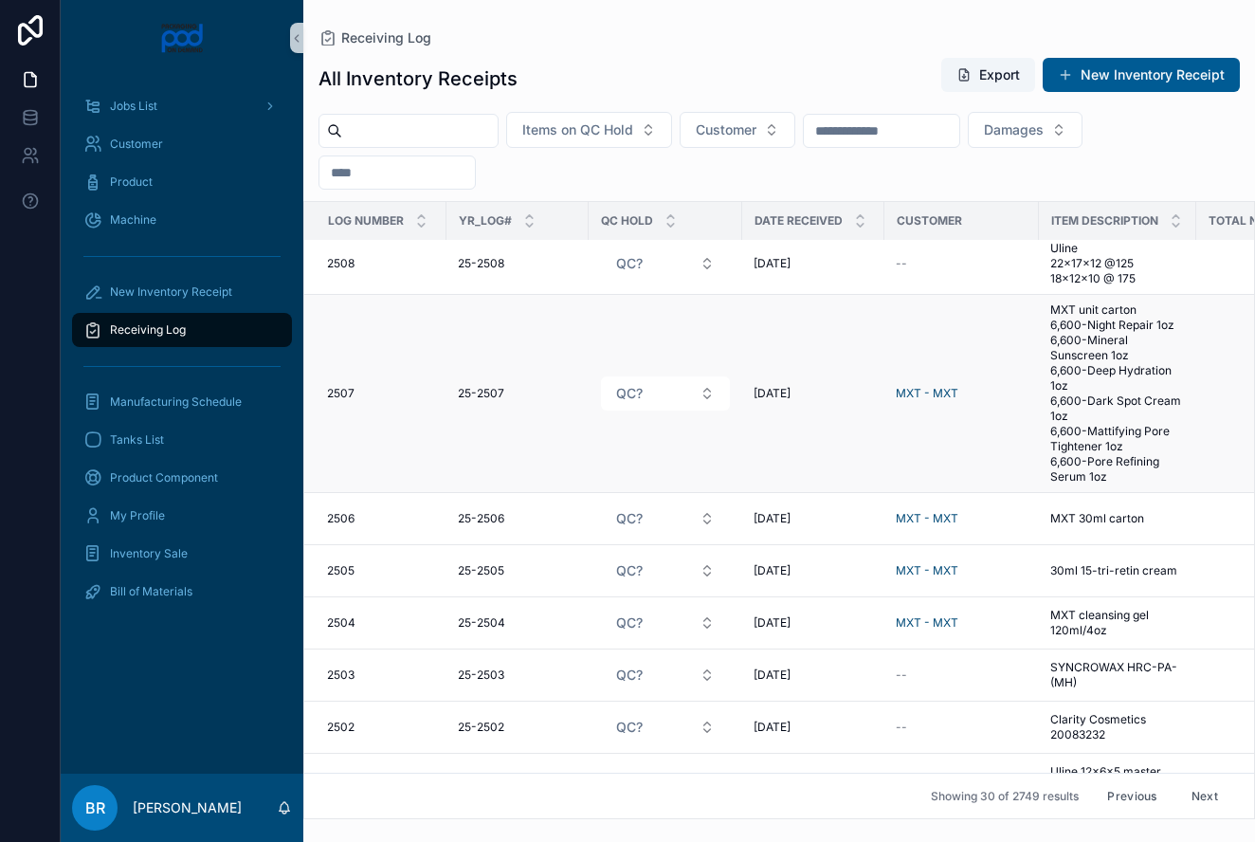
scroll to position [870, 5]
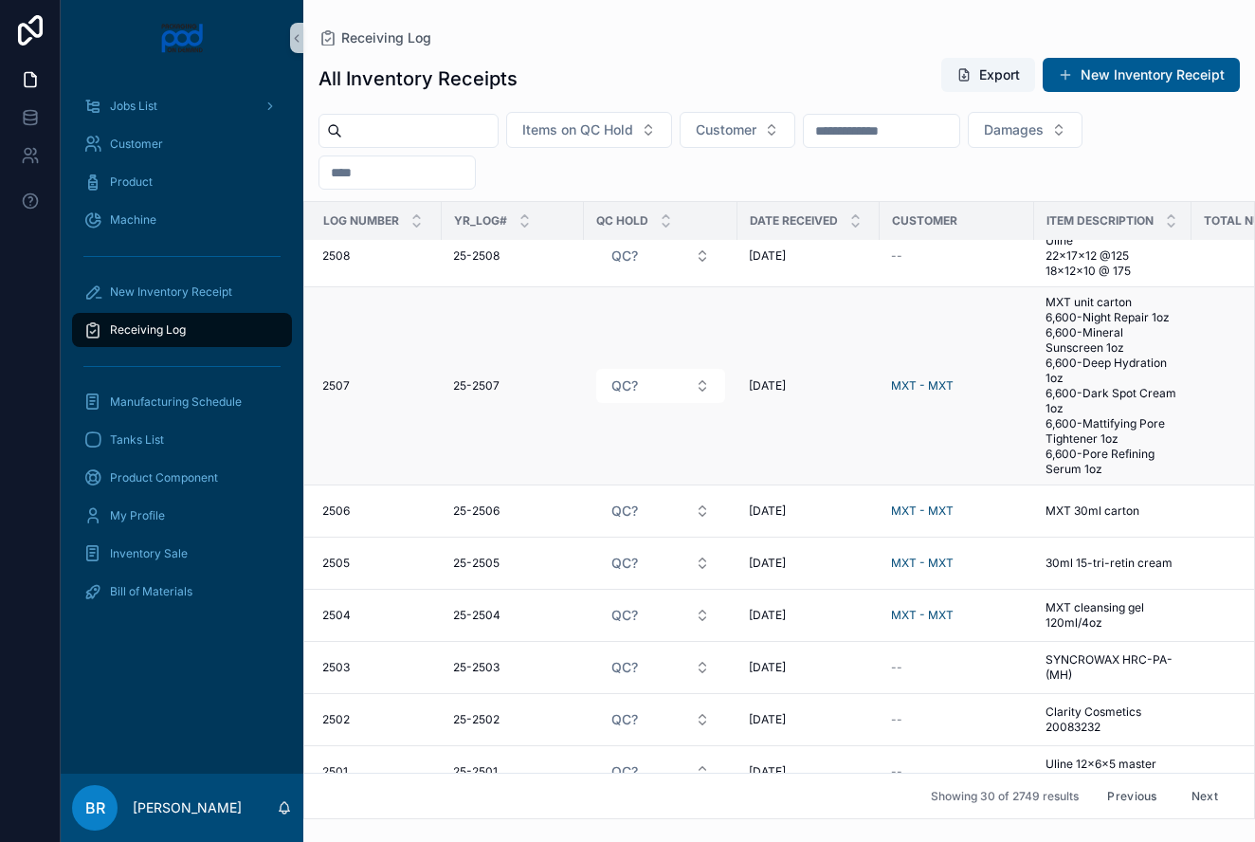
click at [1112, 358] on span "MXT unit carton 6,600-Night Repair 1oz 6,600-Mineral Sunscreen 1oz 6,600-Deep H…" at bounding box center [1112, 386] width 135 height 182
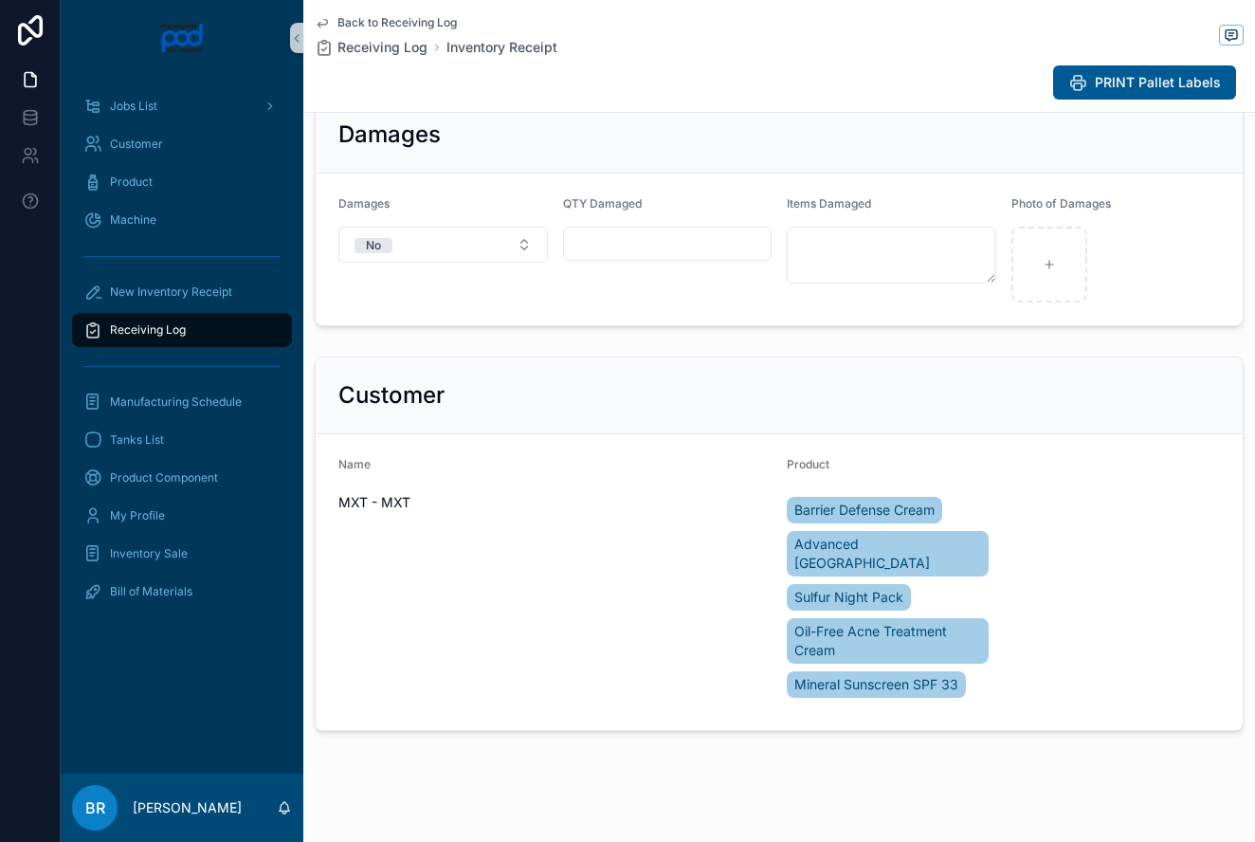
scroll to position [1389, 0]
click at [401, 51] on span "Receiving Log" at bounding box center [382, 47] width 90 height 19
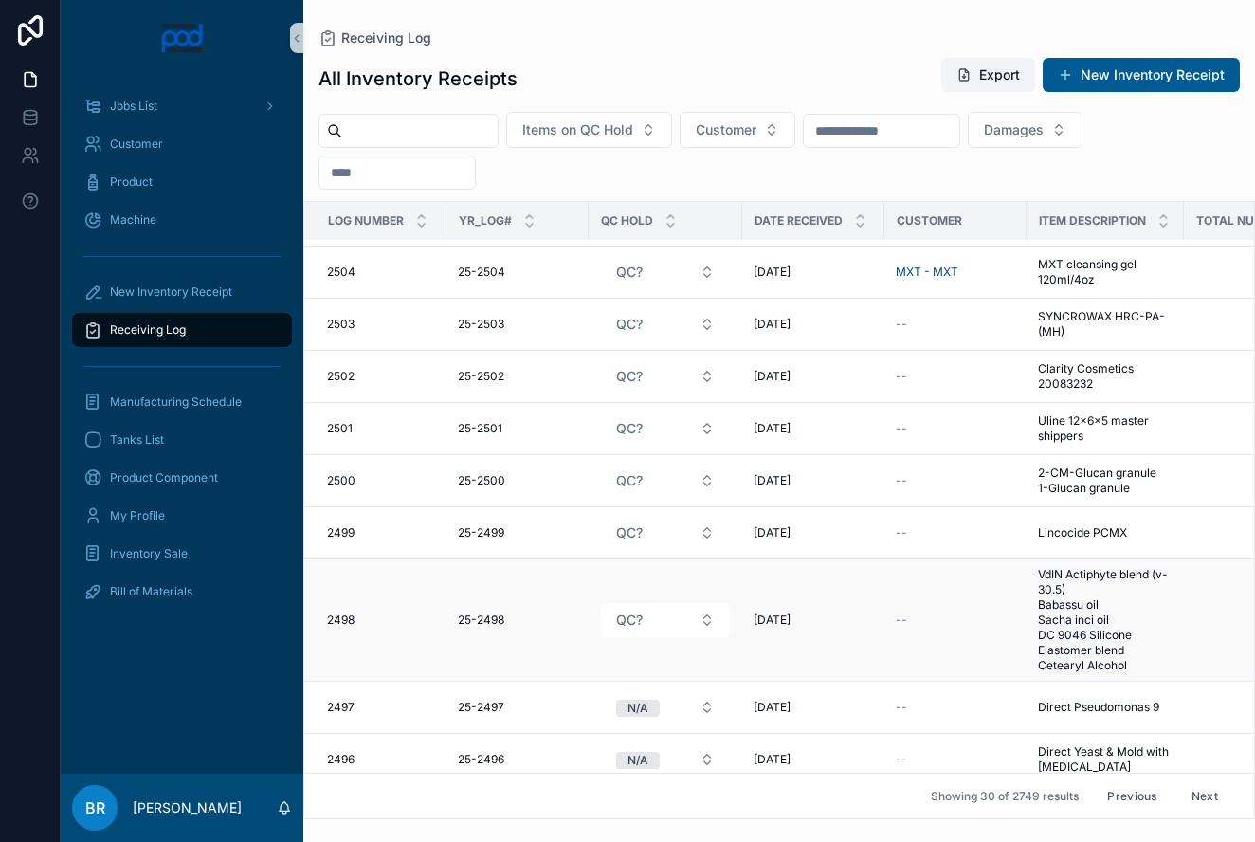
scroll to position [1191, 0]
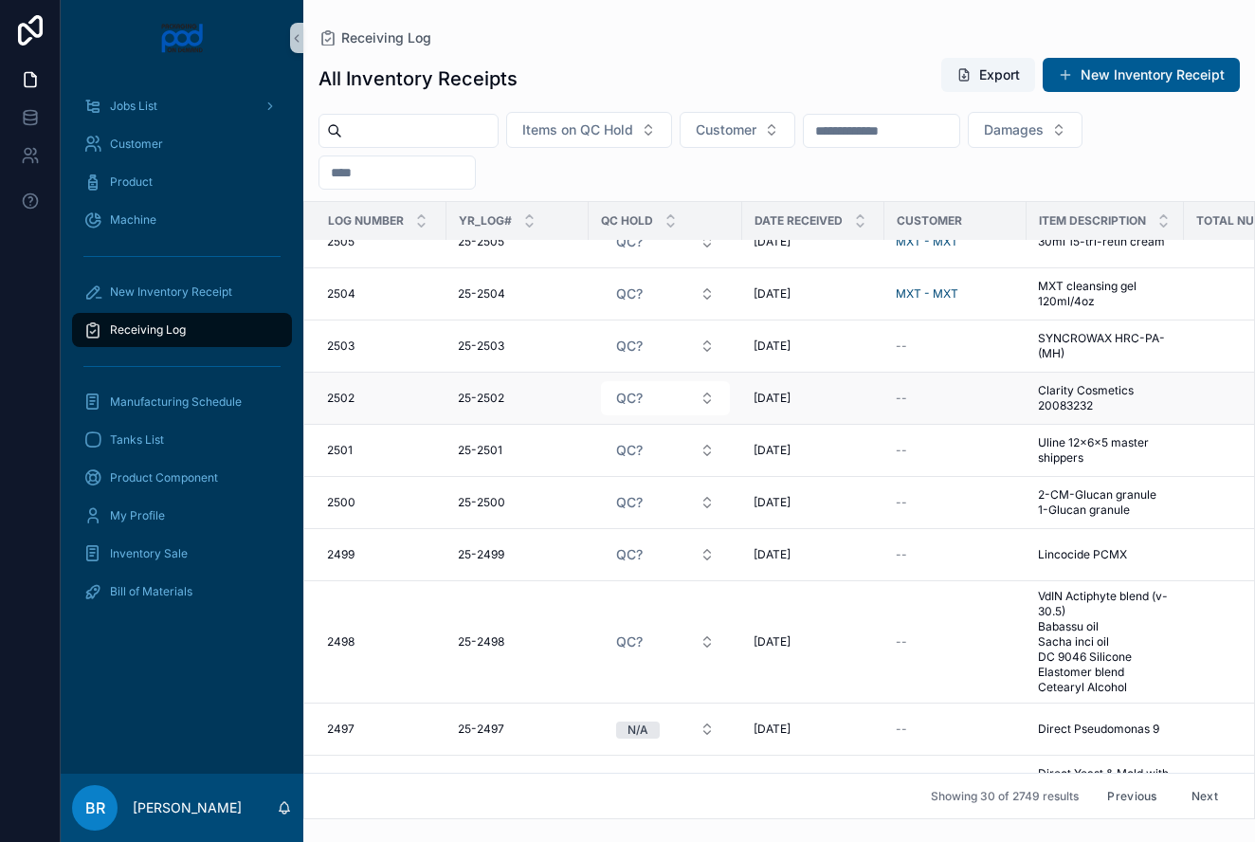
click at [1090, 403] on span "Clarity Cosmetics 20083232" at bounding box center [1105, 398] width 135 height 30
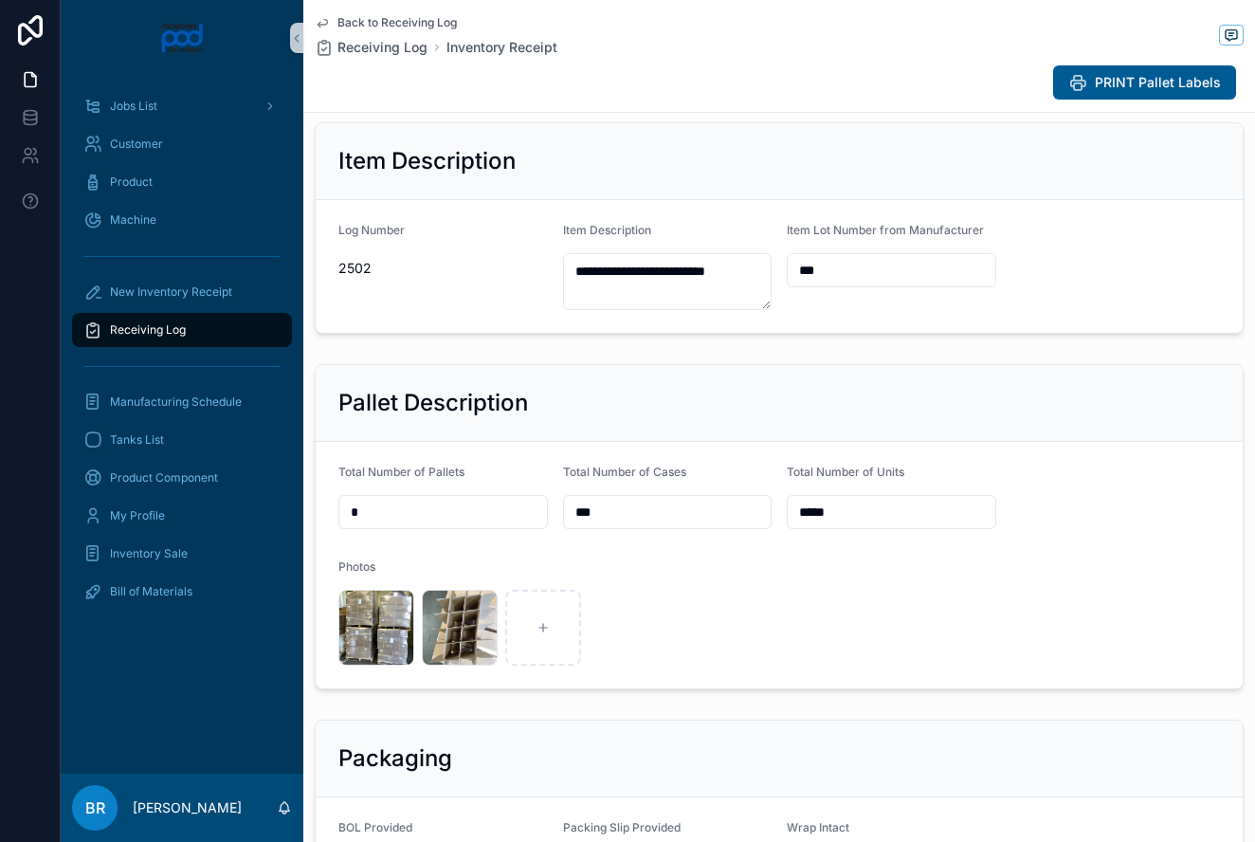
scroll to position [248, 0]
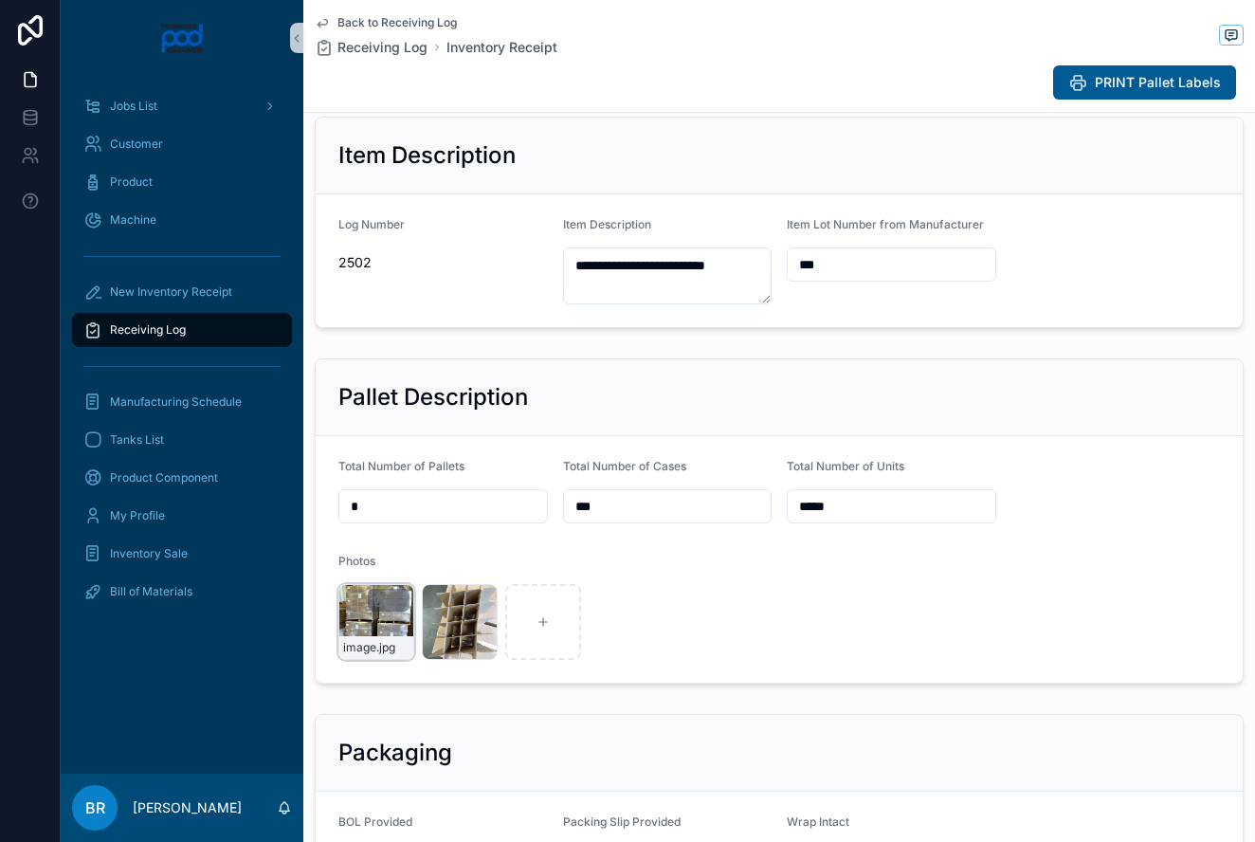
click at [371, 616] on div "image .jpg" at bounding box center [376, 622] width 76 height 76
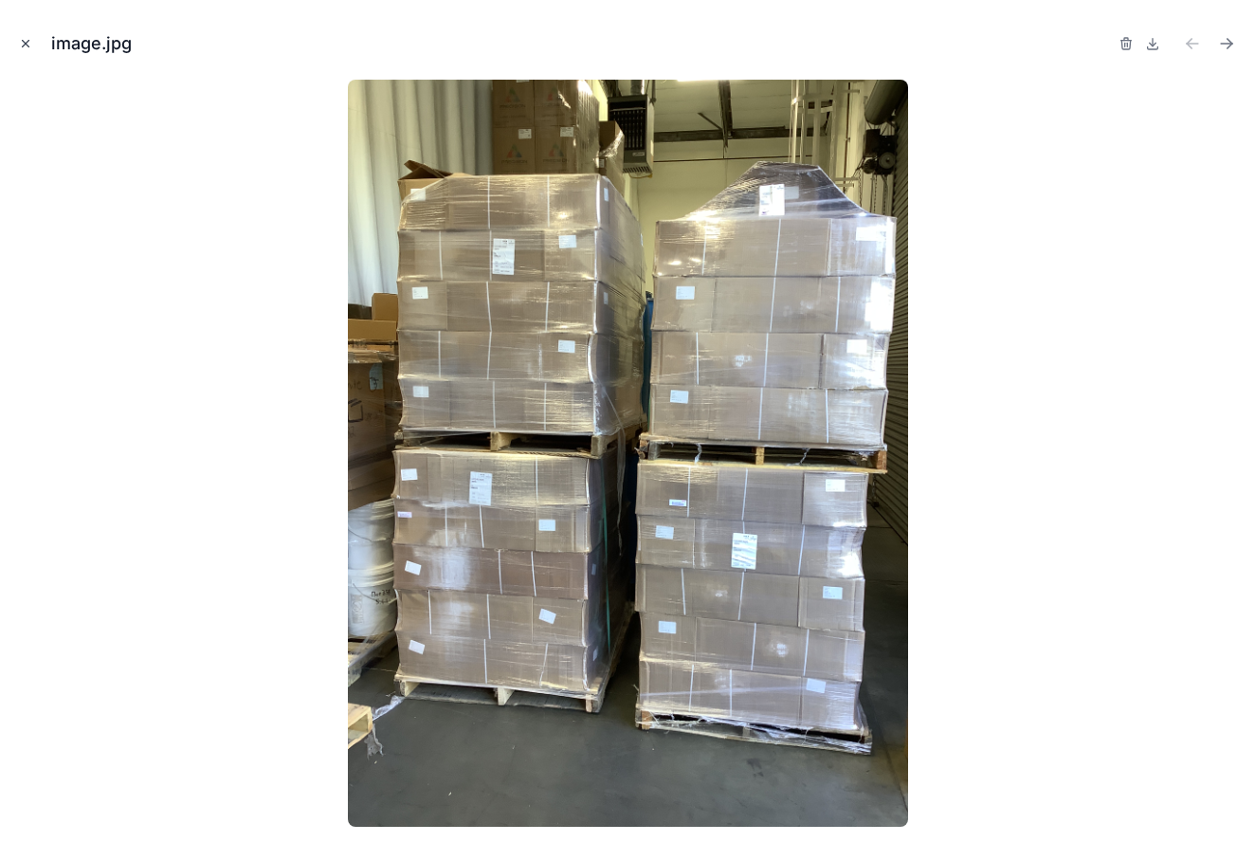
click at [24, 44] on icon "Close modal" at bounding box center [25, 43] width 13 height 13
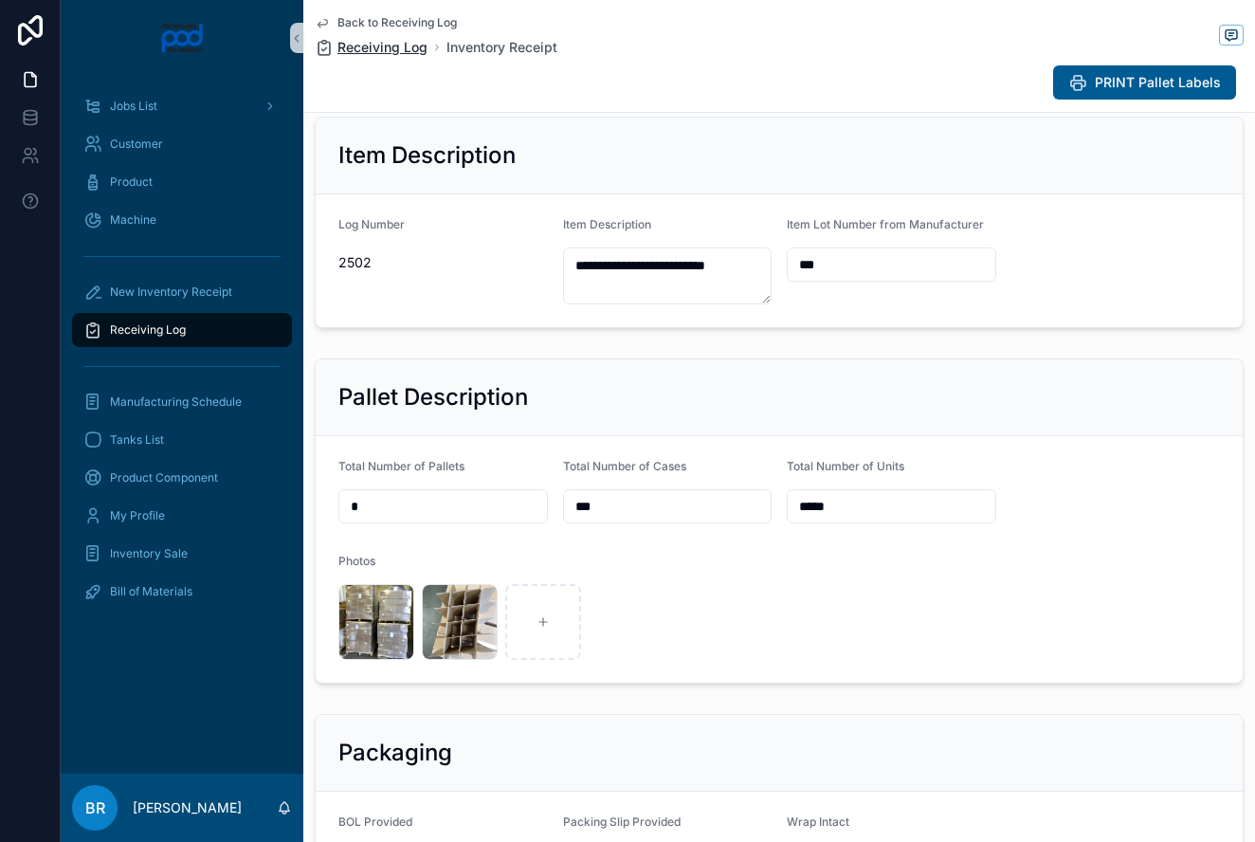
click at [371, 45] on span "Receiving Log" at bounding box center [382, 47] width 90 height 19
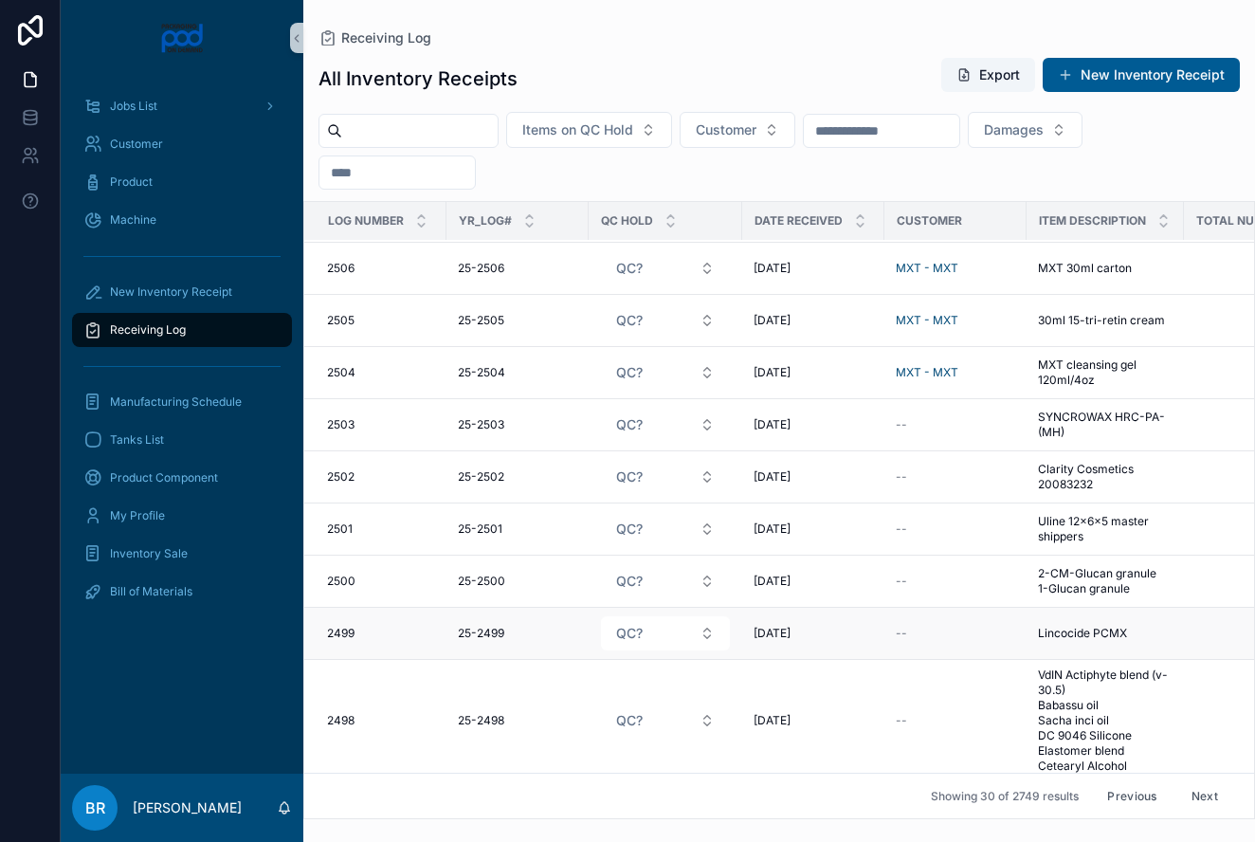
scroll to position [1115, 0]
click at [707, 475] on button "QC?" at bounding box center [665, 475] width 129 height 34
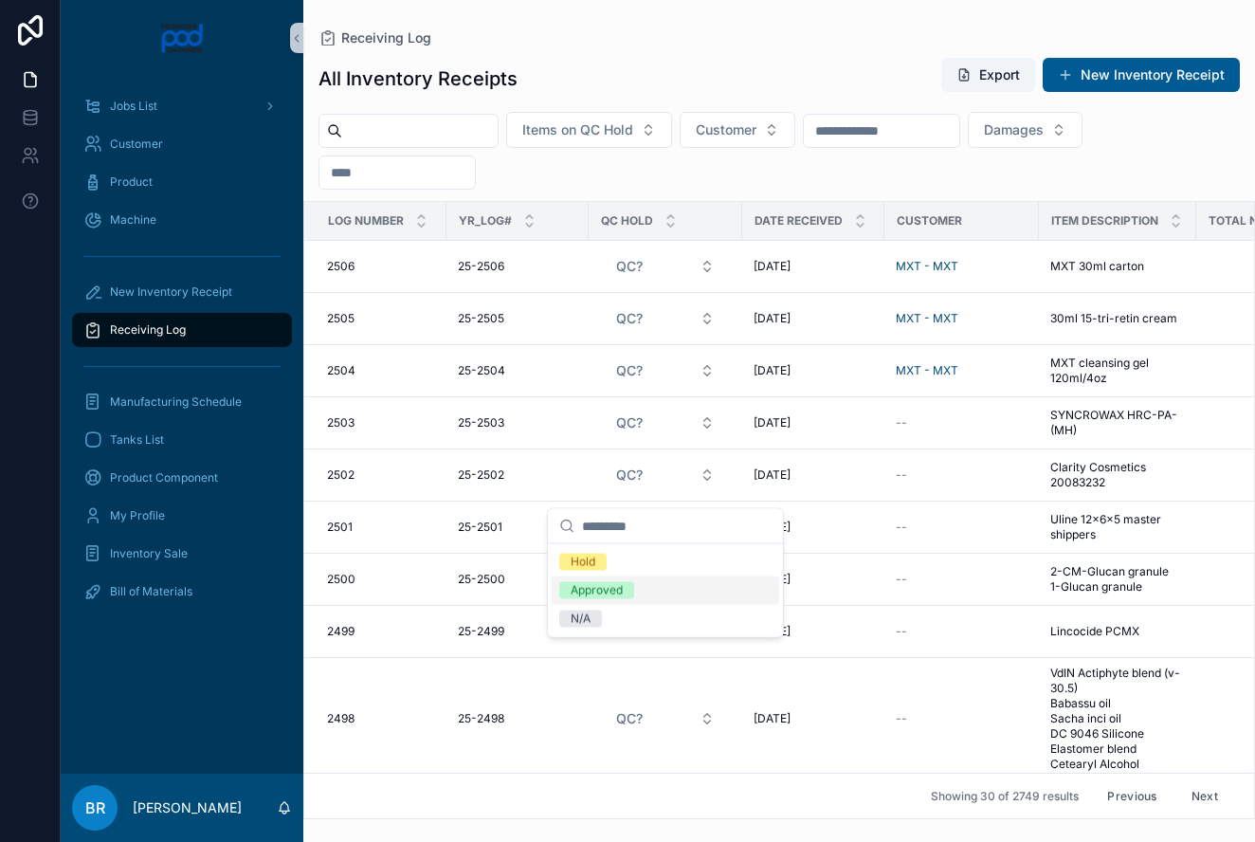
scroll to position [1102, 0]
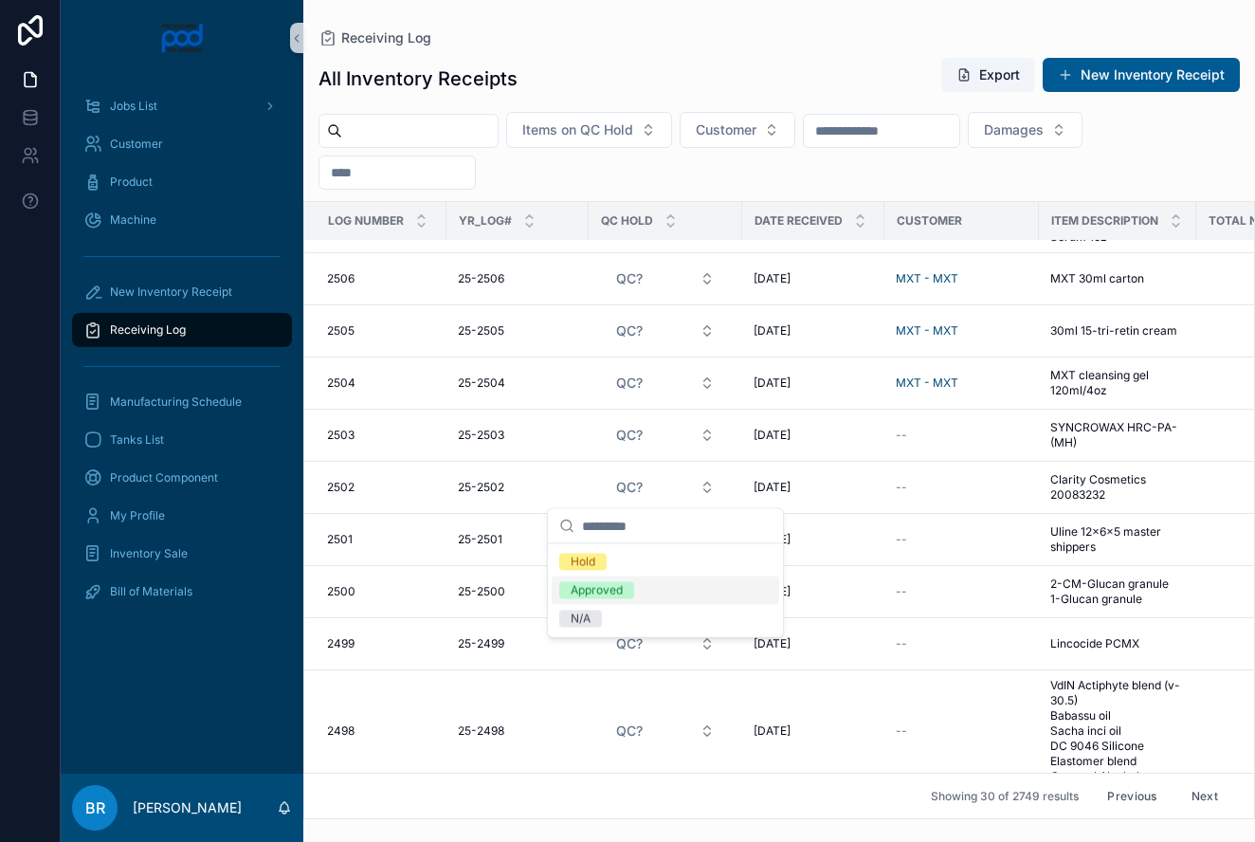
click at [612, 588] on div "Approved" at bounding box center [597, 590] width 52 height 17
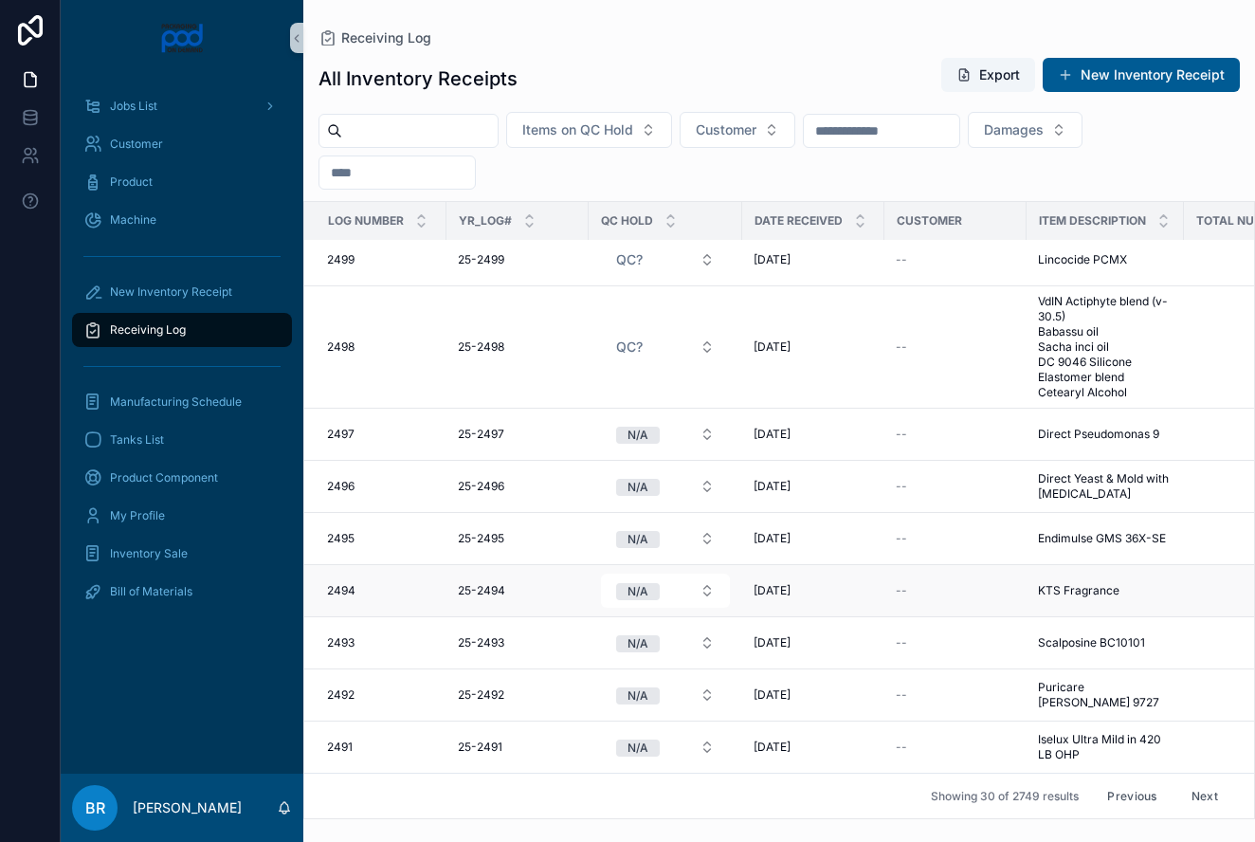
scroll to position [1486, 0]
click at [1210, 792] on button "Next" at bounding box center [1204, 795] width 53 height 29
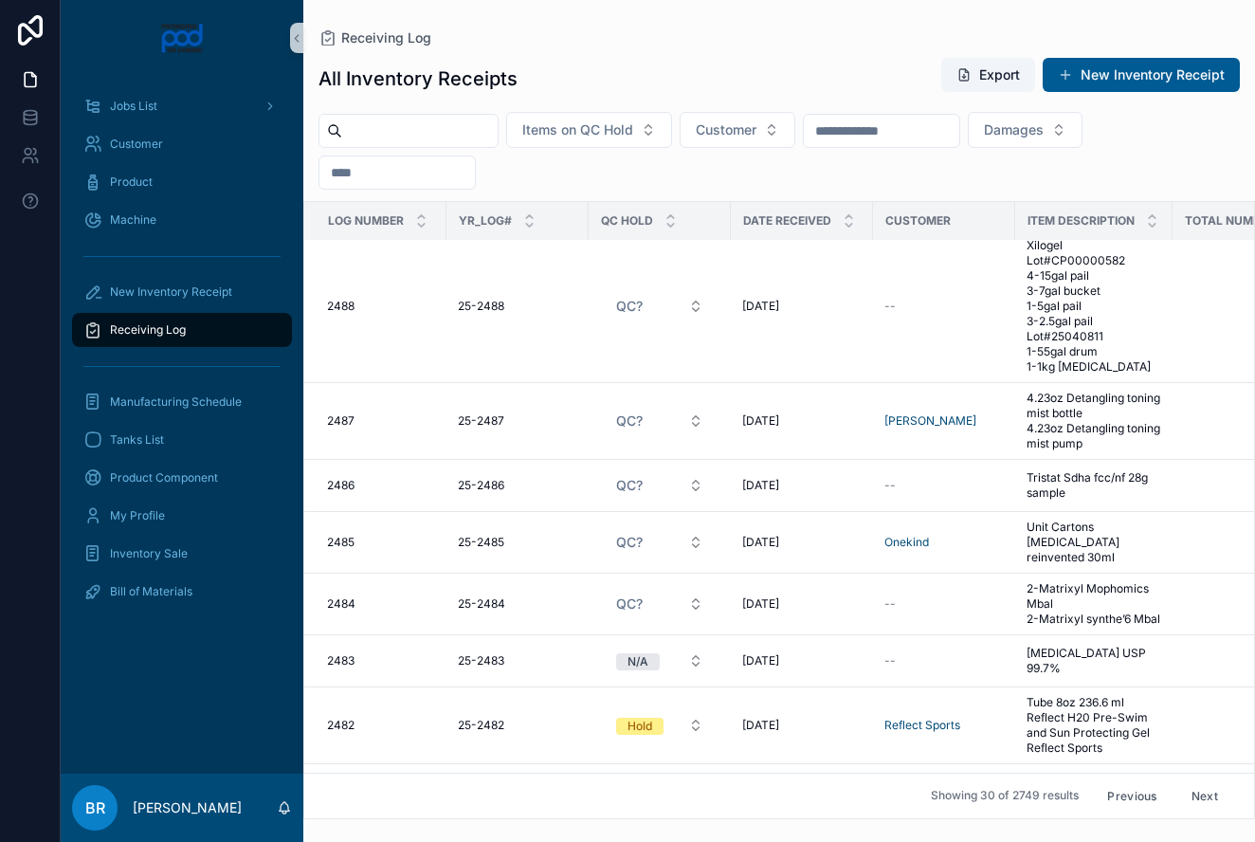
scroll to position [318, 0]
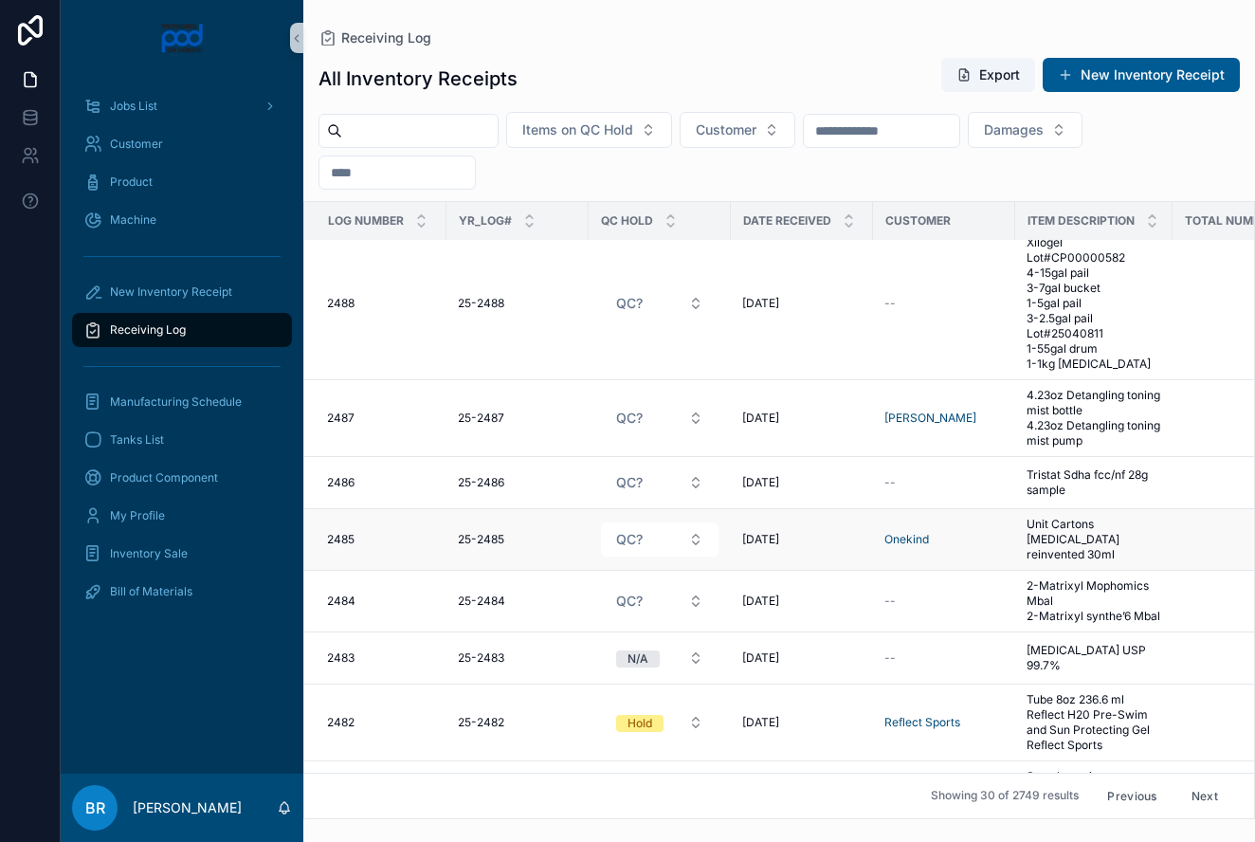
click at [1076, 535] on span "Unit Cartons [MEDICAL_DATA] reinvented 30ml" at bounding box center [1093, 539] width 135 height 45
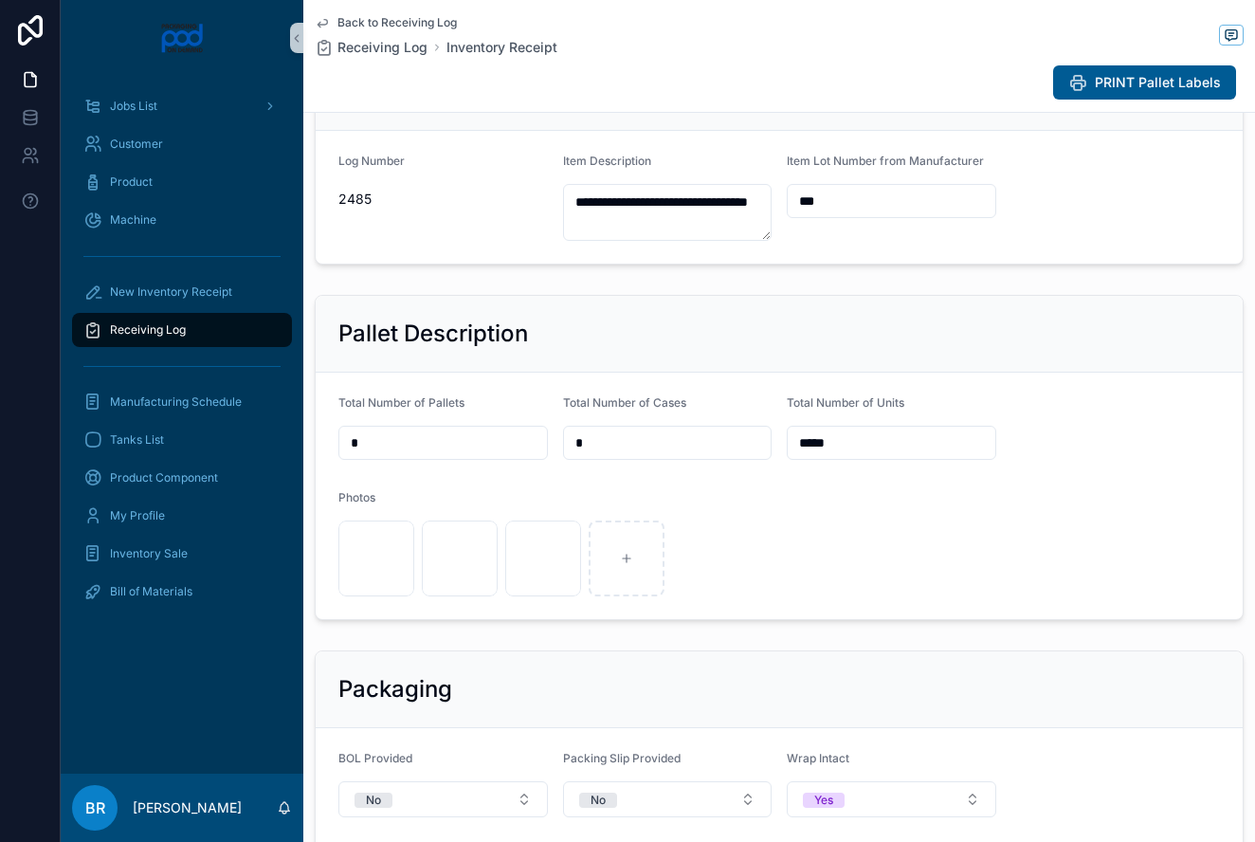
scroll to position [313, 0]
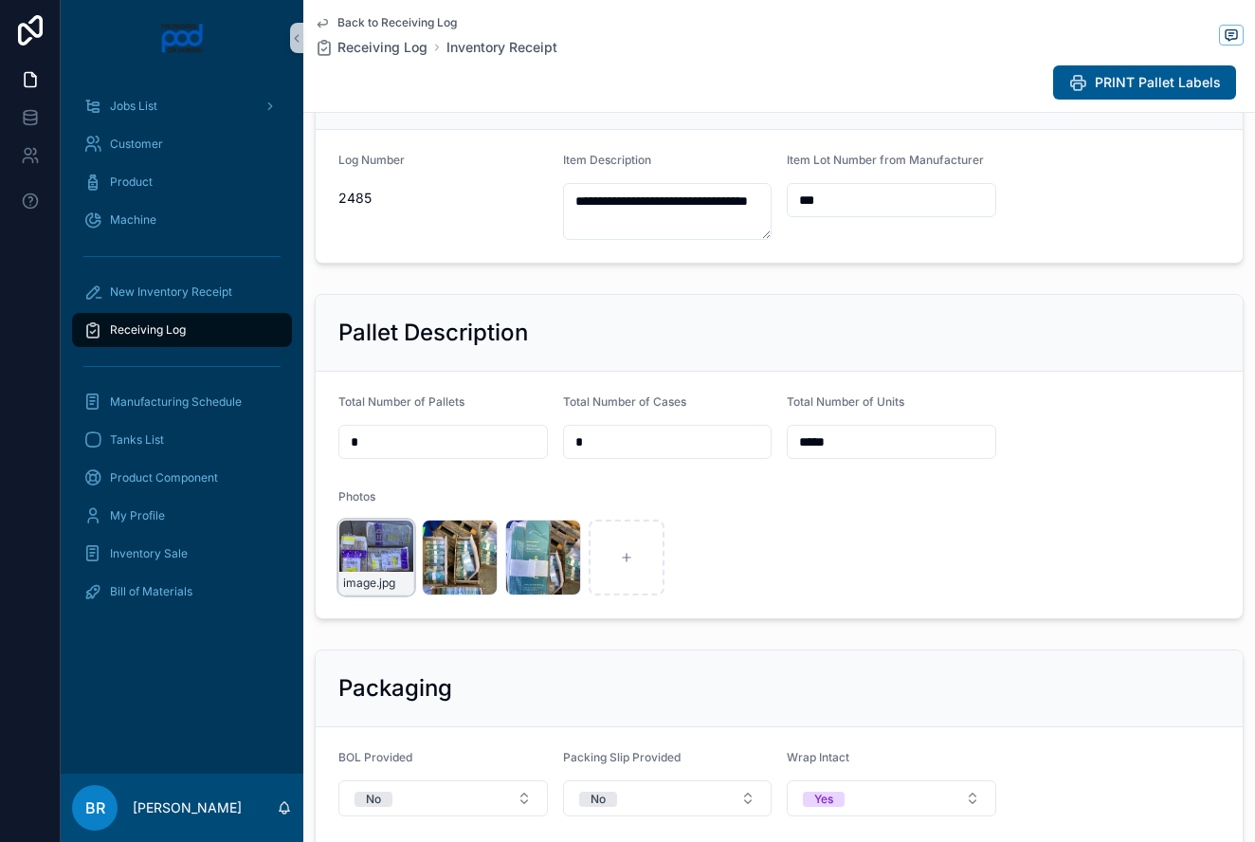
click at [385, 546] on div "scrollable content" at bounding box center [389, 535] width 42 height 23
click at [356, 554] on div "image .jpg" at bounding box center [376, 557] width 76 height 76
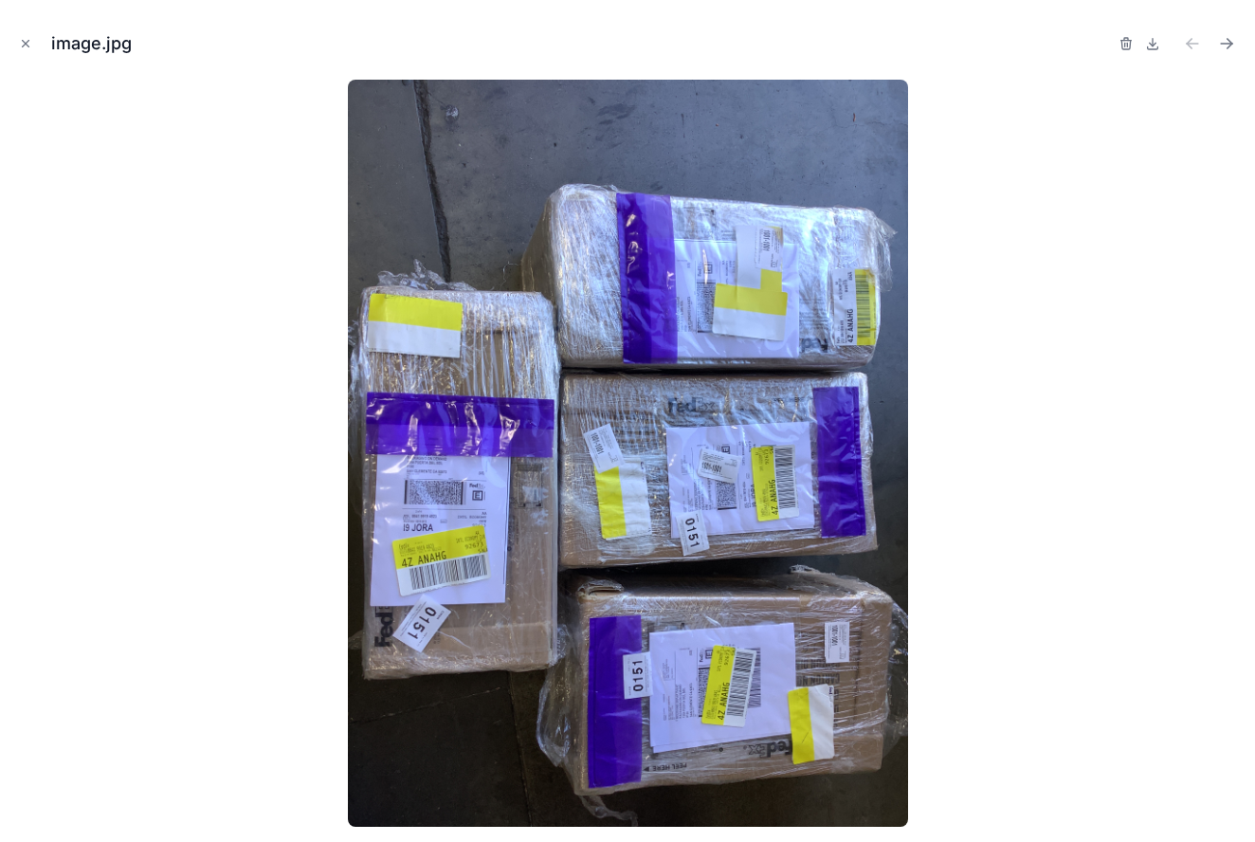
click at [356, 554] on img at bounding box center [628, 453] width 560 height 747
click at [1224, 45] on icon "Next file" at bounding box center [1226, 43] width 19 height 19
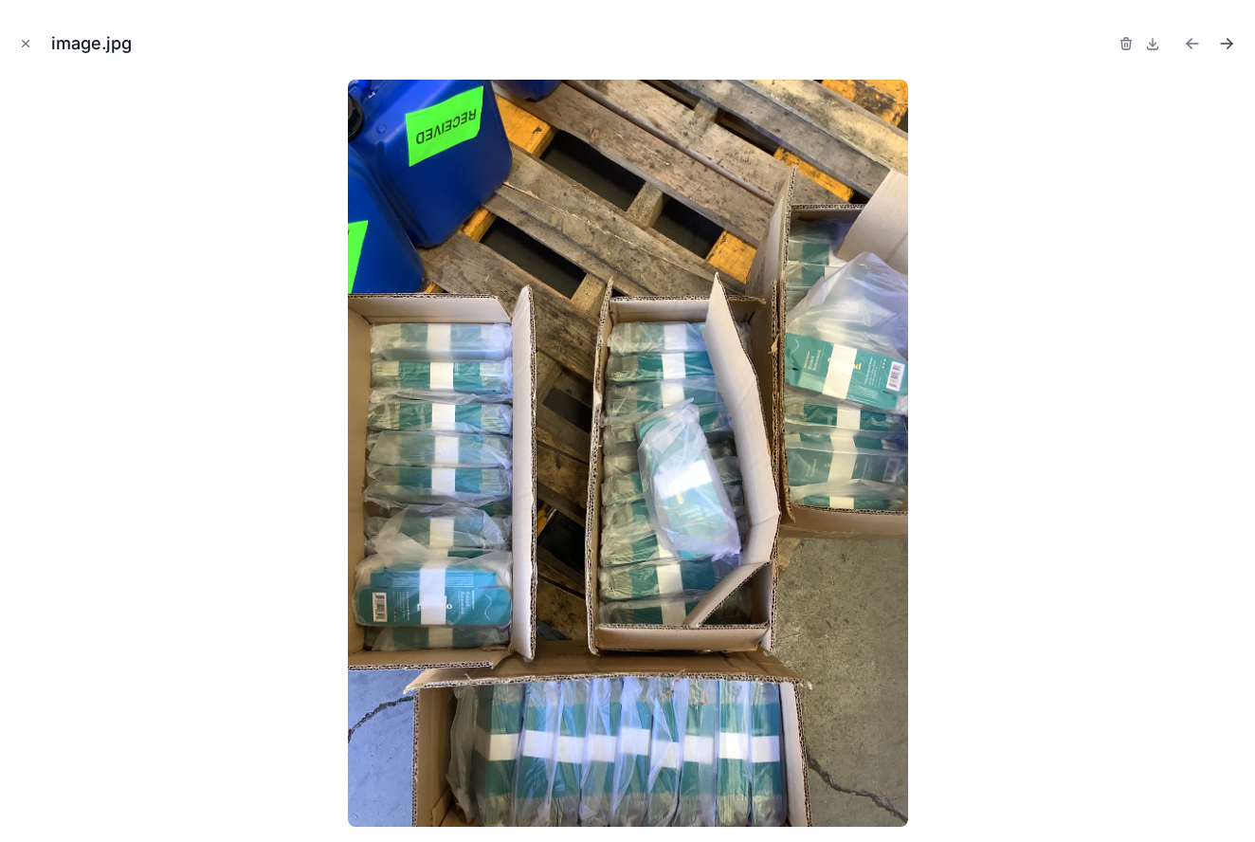
click at [1224, 43] on icon "Next file" at bounding box center [1226, 43] width 19 height 19
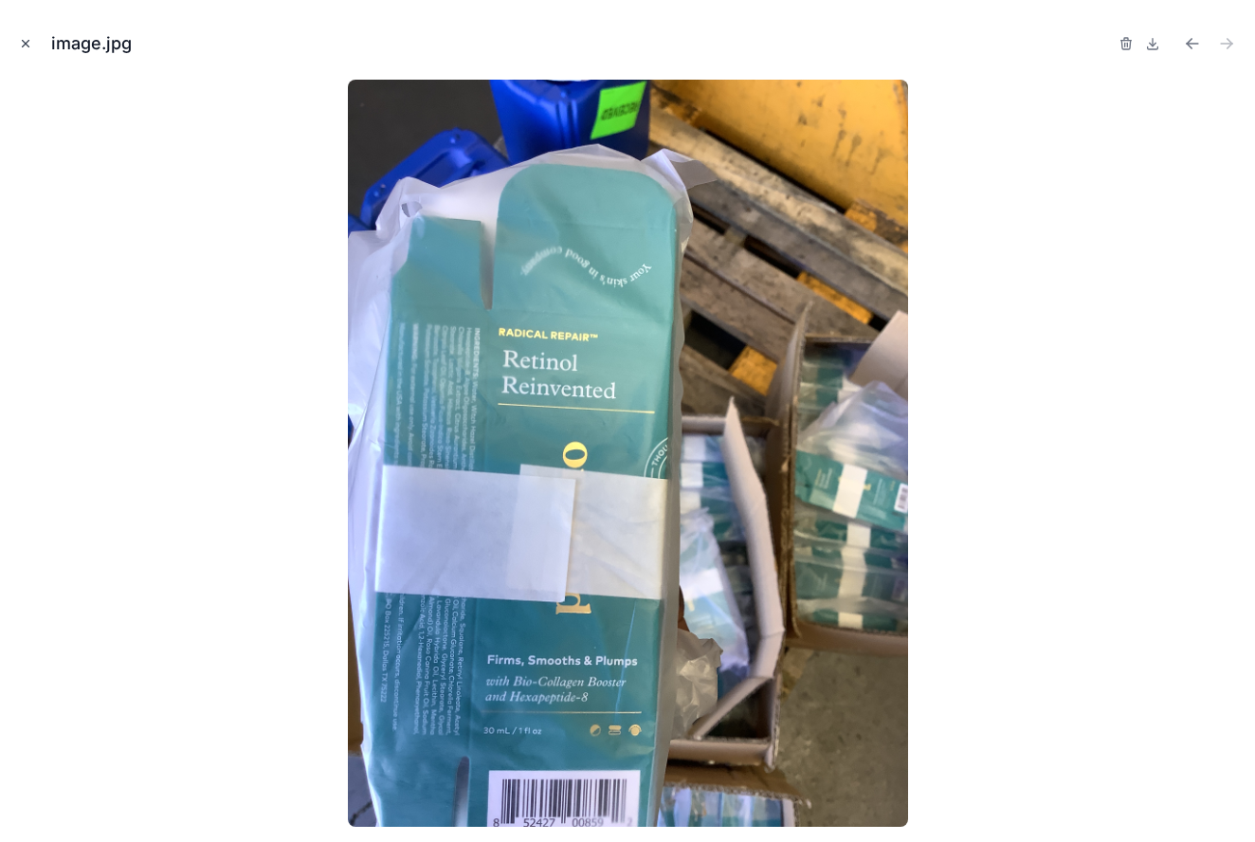
click at [29, 45] on icon "Close modal" at bounding box center [25, 43] width 13 height 13
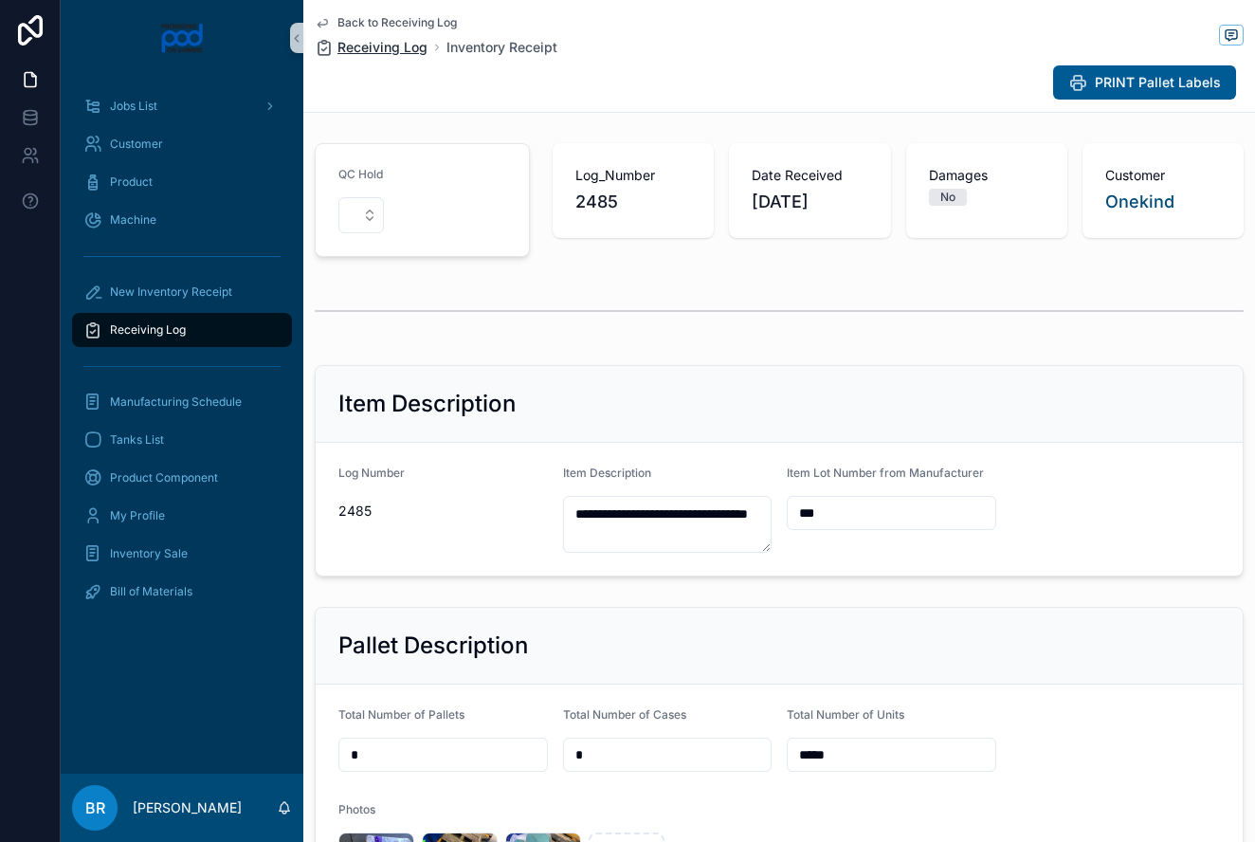
click at [401, 50] on span "Receiving Log" at bounding box center [382, 47] width 90 height 19
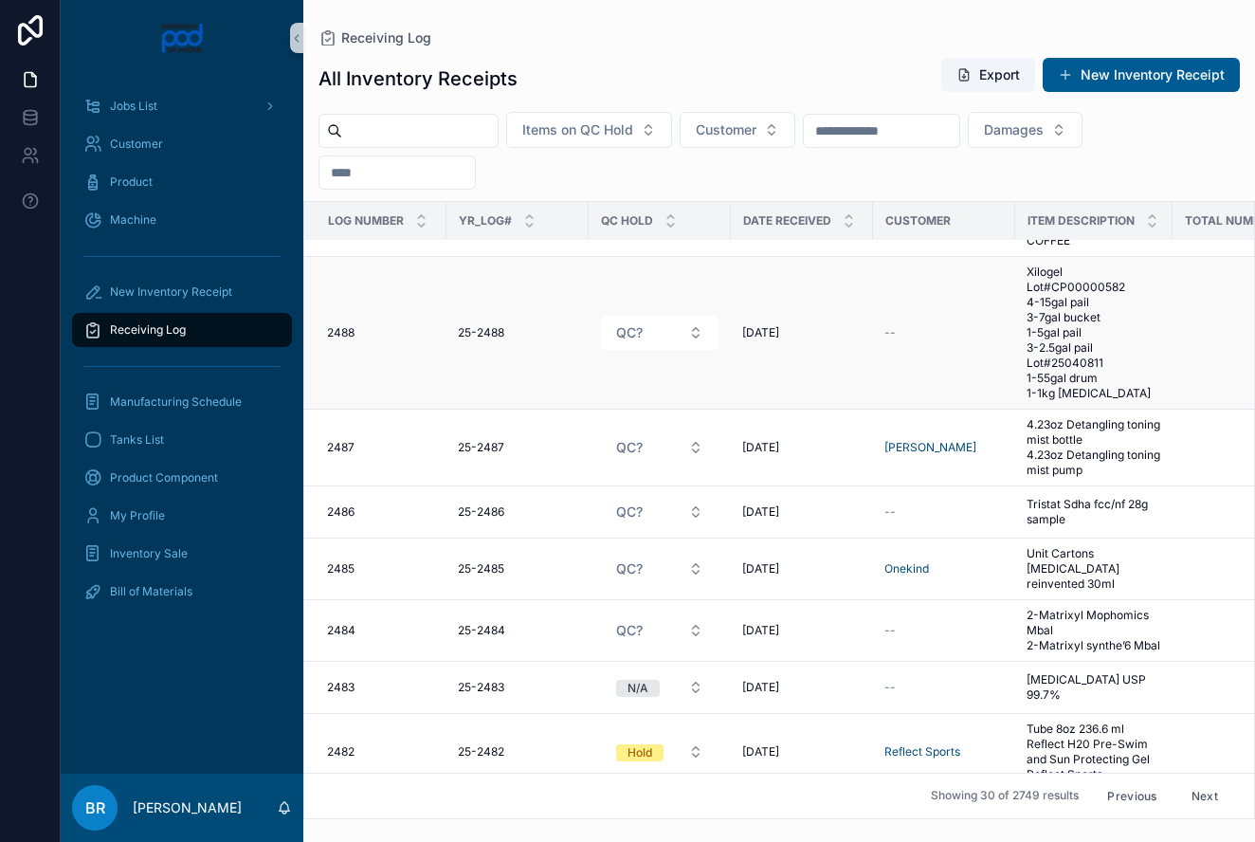
scroll to position [412, 0]
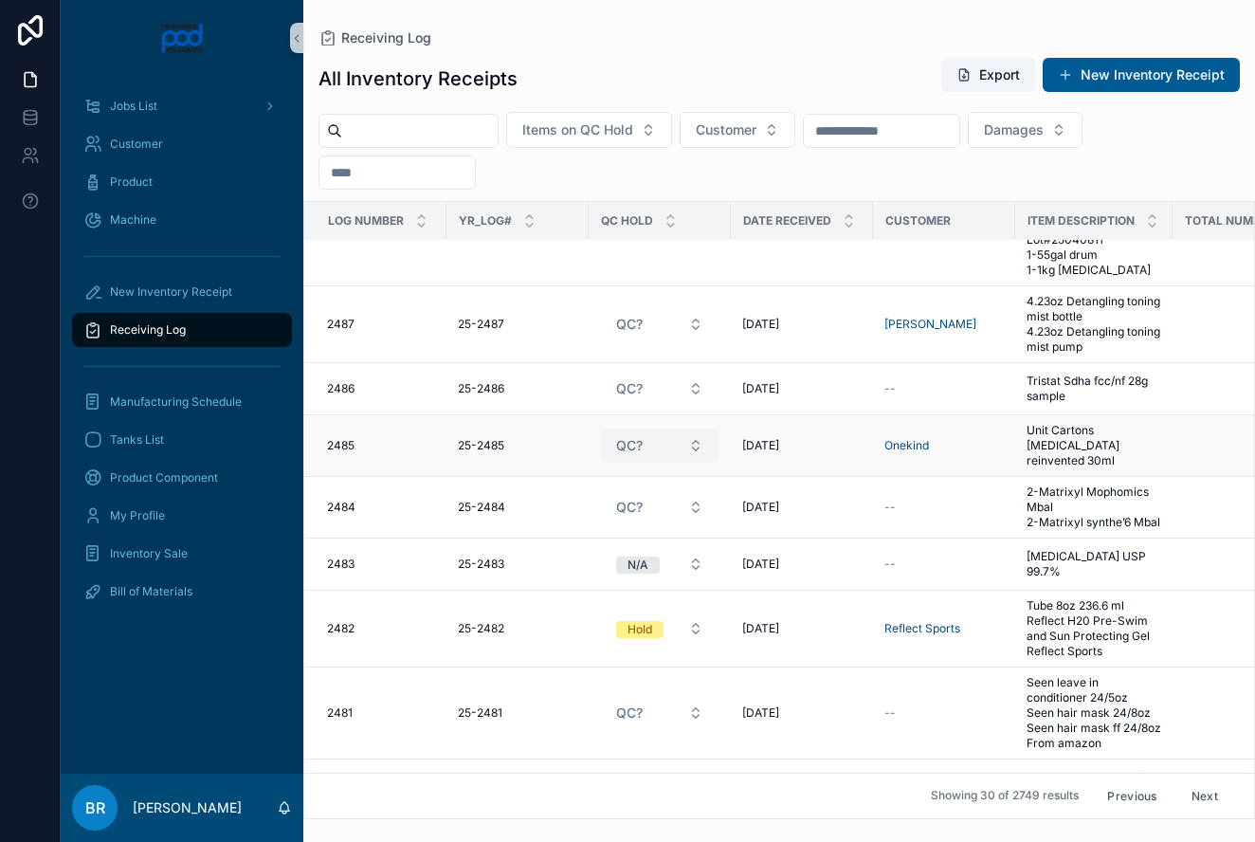
click at [696, 438] on button "QC?" at bounding box center [660, 445] width 118 height 34
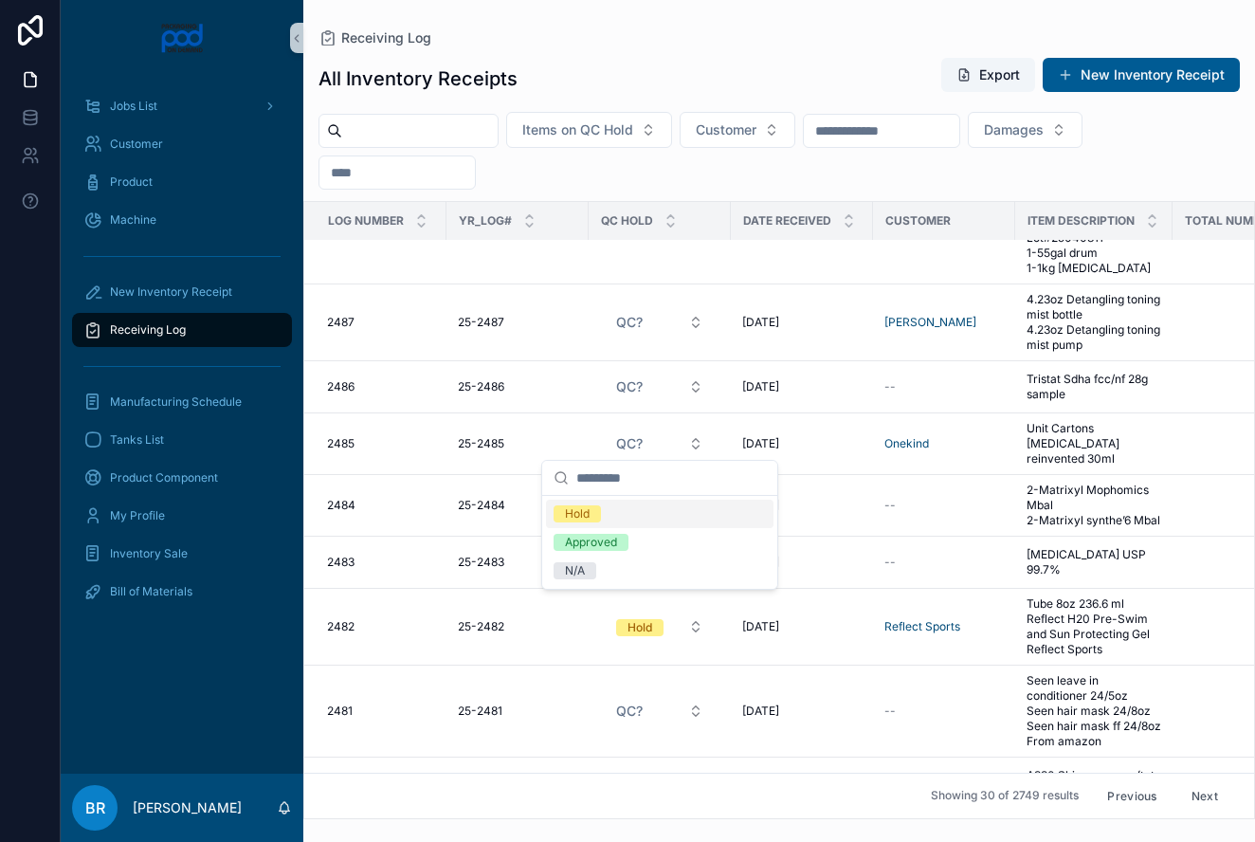
click at [593, 516] on span "Hold" at bounding box center [576, 513] width 47 height 17
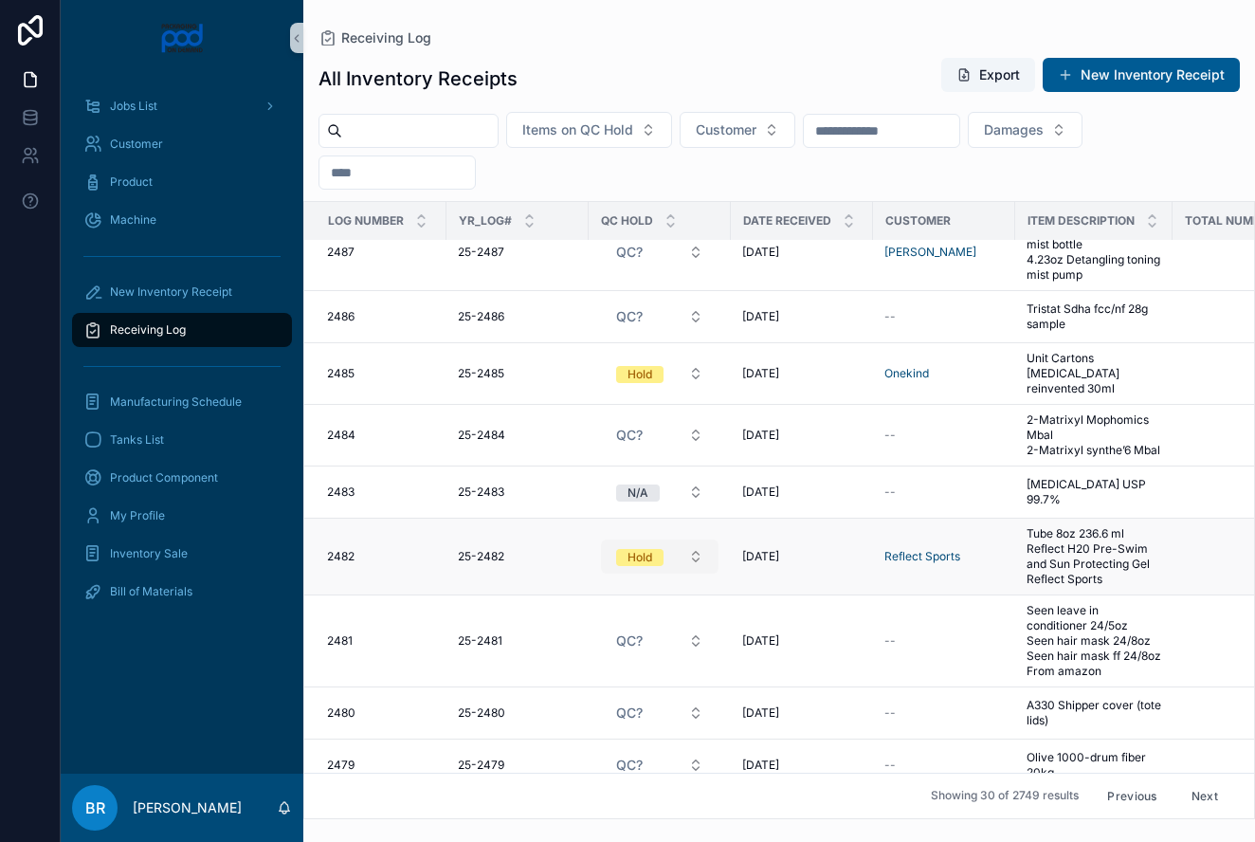
click at [698, 547] on button "Hold" at bounding box center [660, 556] width 118 height 34
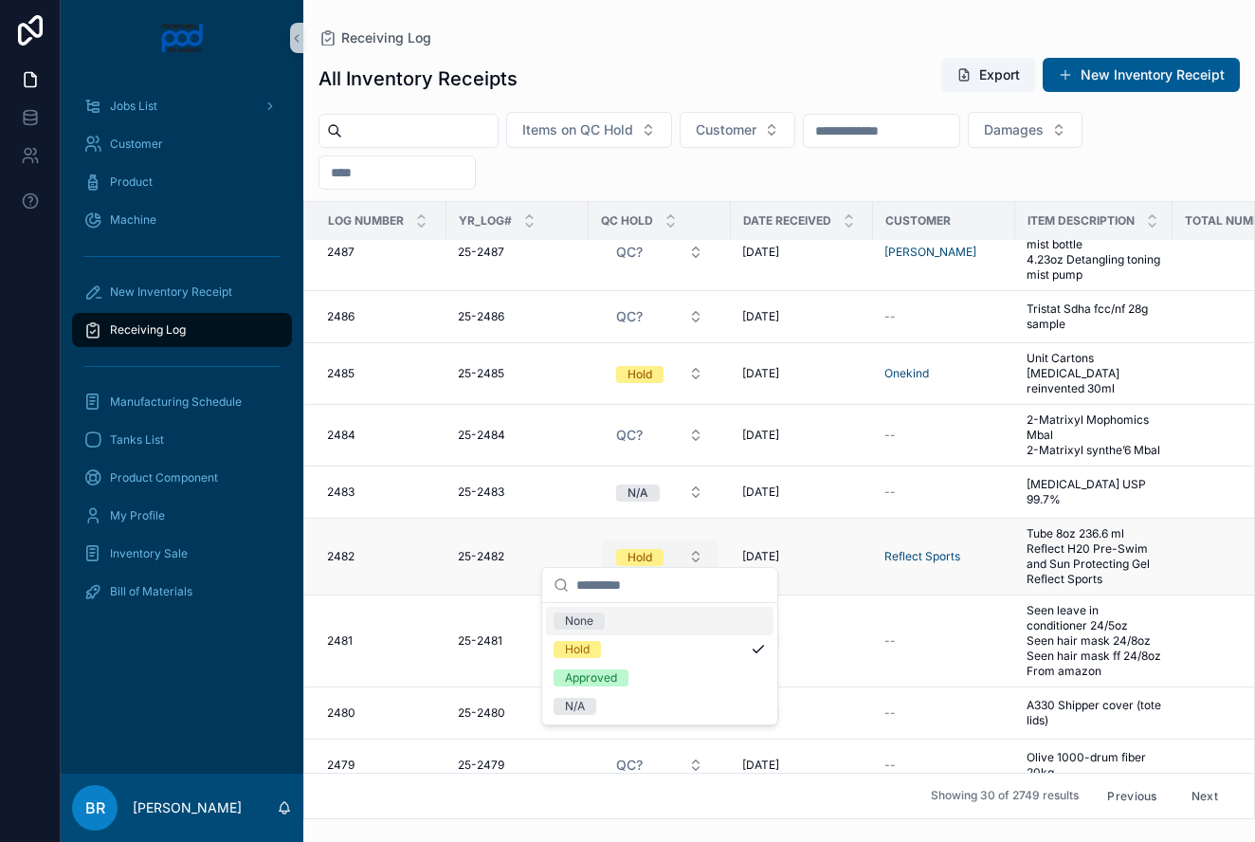
scroll to position [485, 0]
click at [589, 682] on div "Approved" at bounding box center [591, 677] width 52 height 17
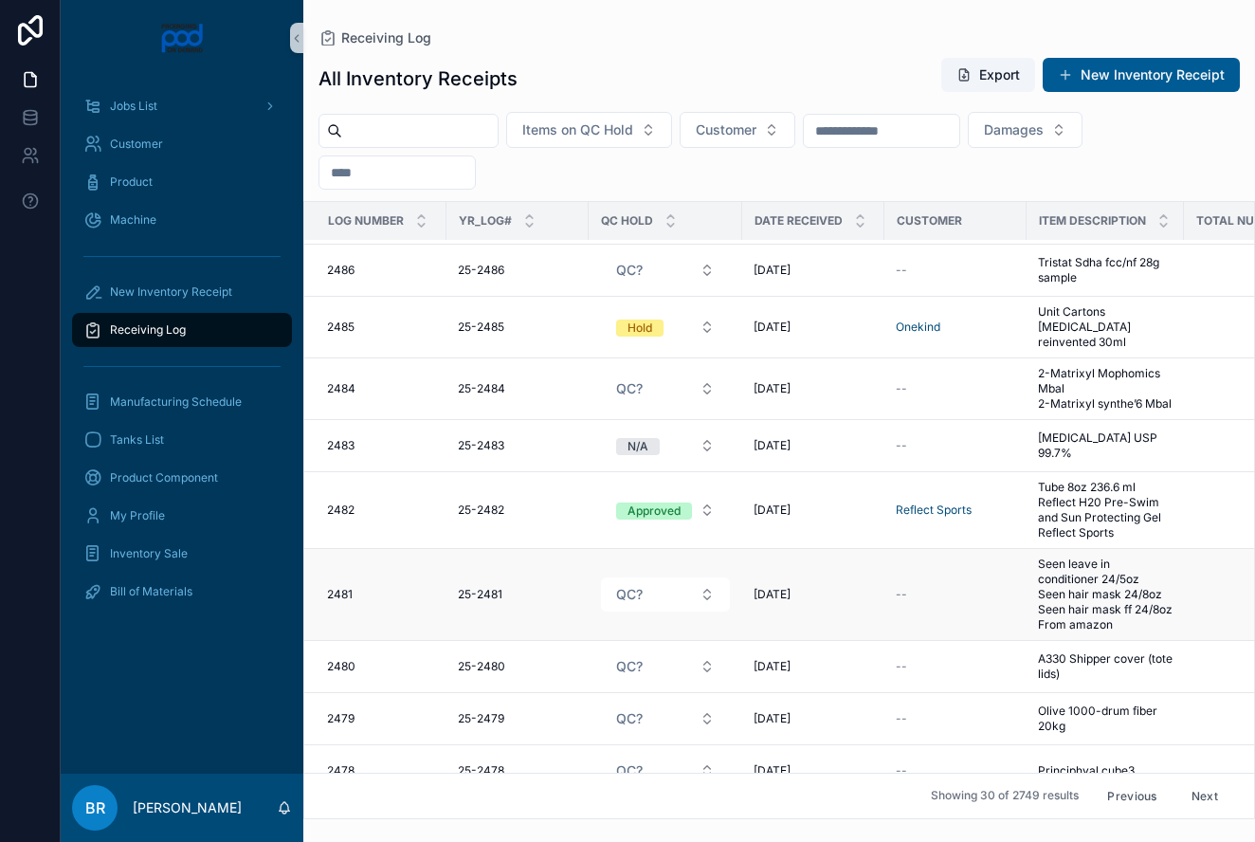
scroll to position [598, 0]
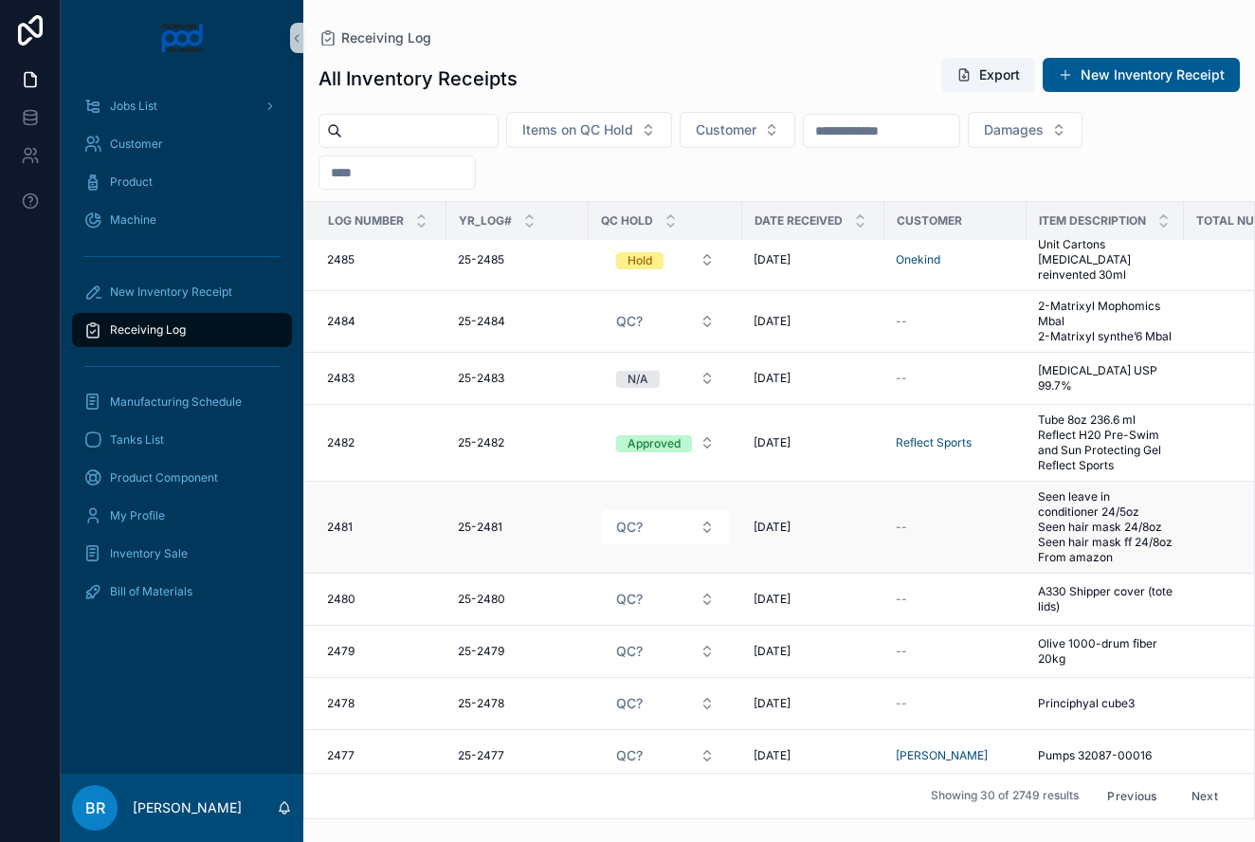
click at [1079, 512] on span "Seen leave in conditioner 24/5oz Seen hair mask 24/8oz Seen hair mask ff 24/8oz…" at bounding box center [1105, 527] width 135 height 76
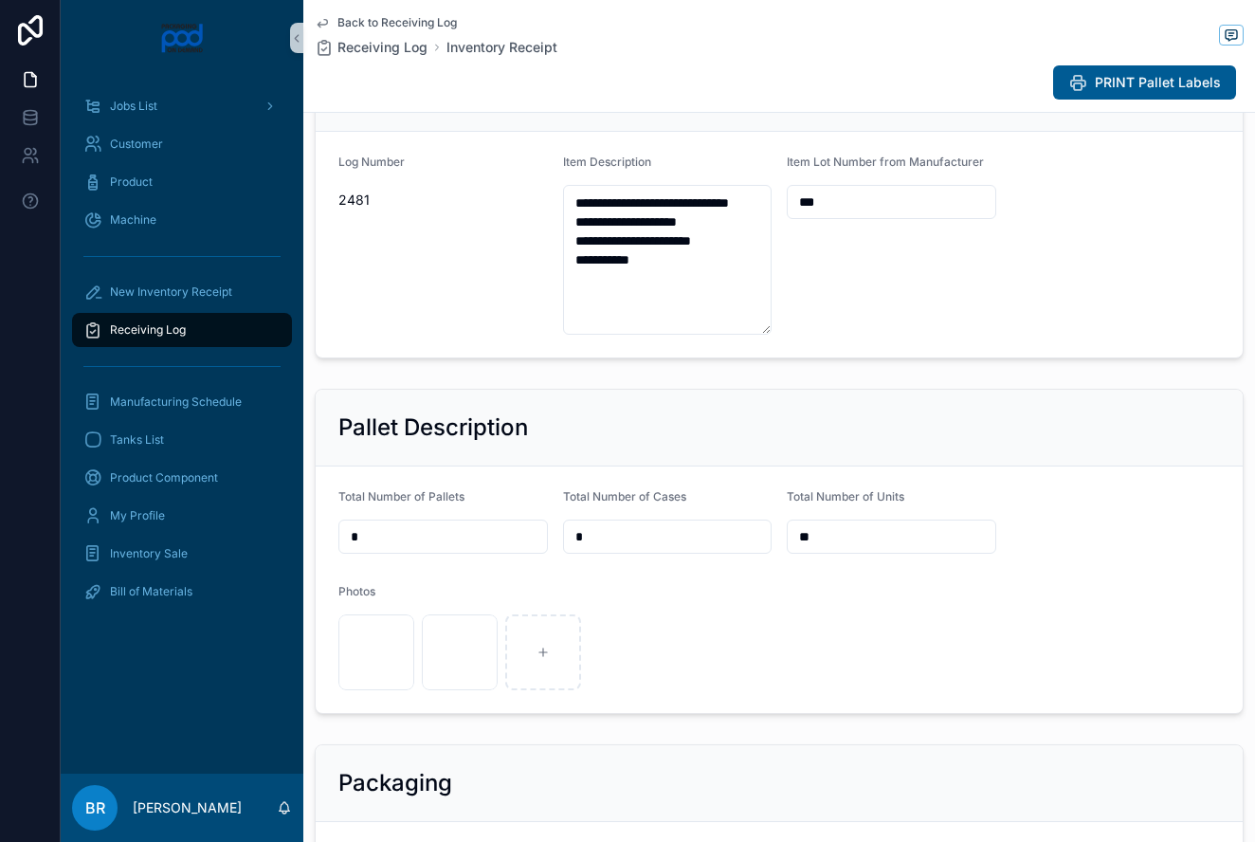
scroll to position [314, 0]
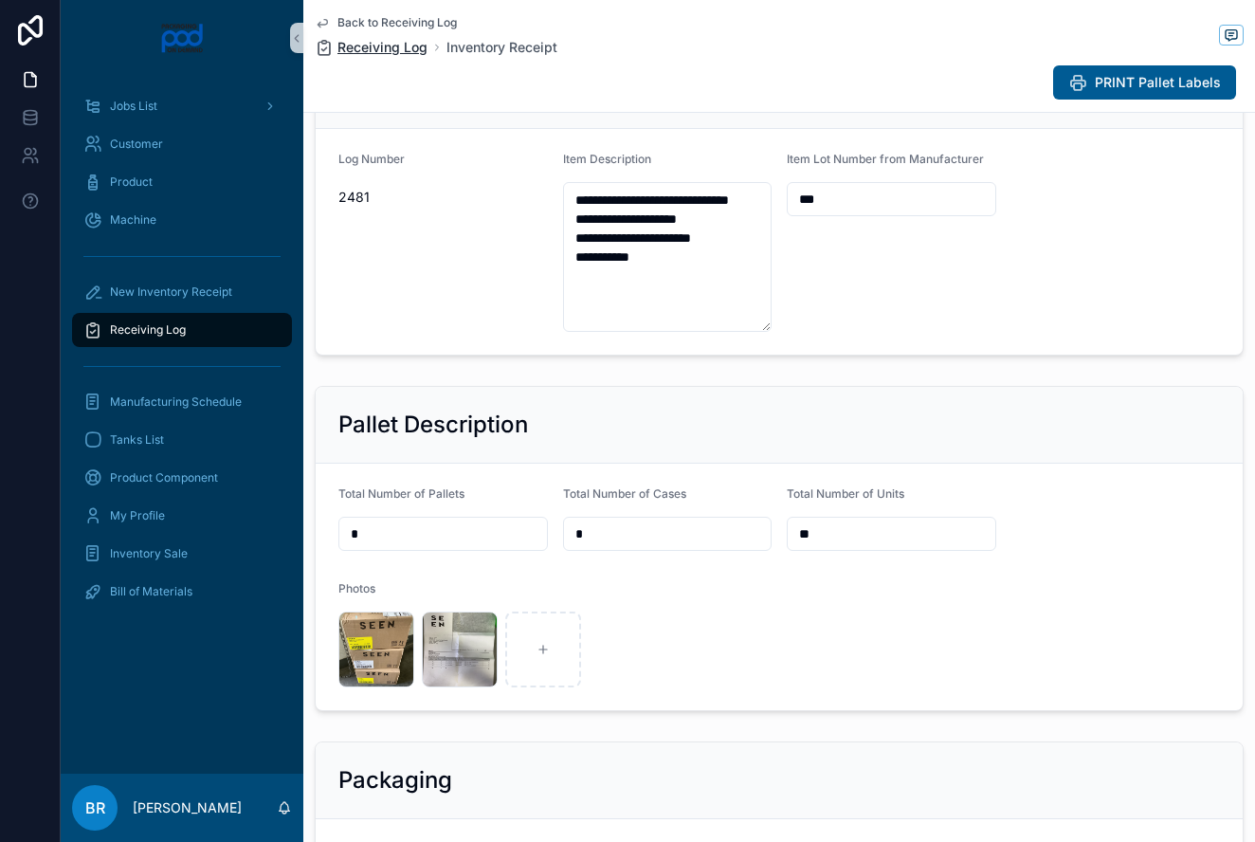
click at [390, 44] on span "Receiving Log" at bounding box center [382, 47] width 90 height 19
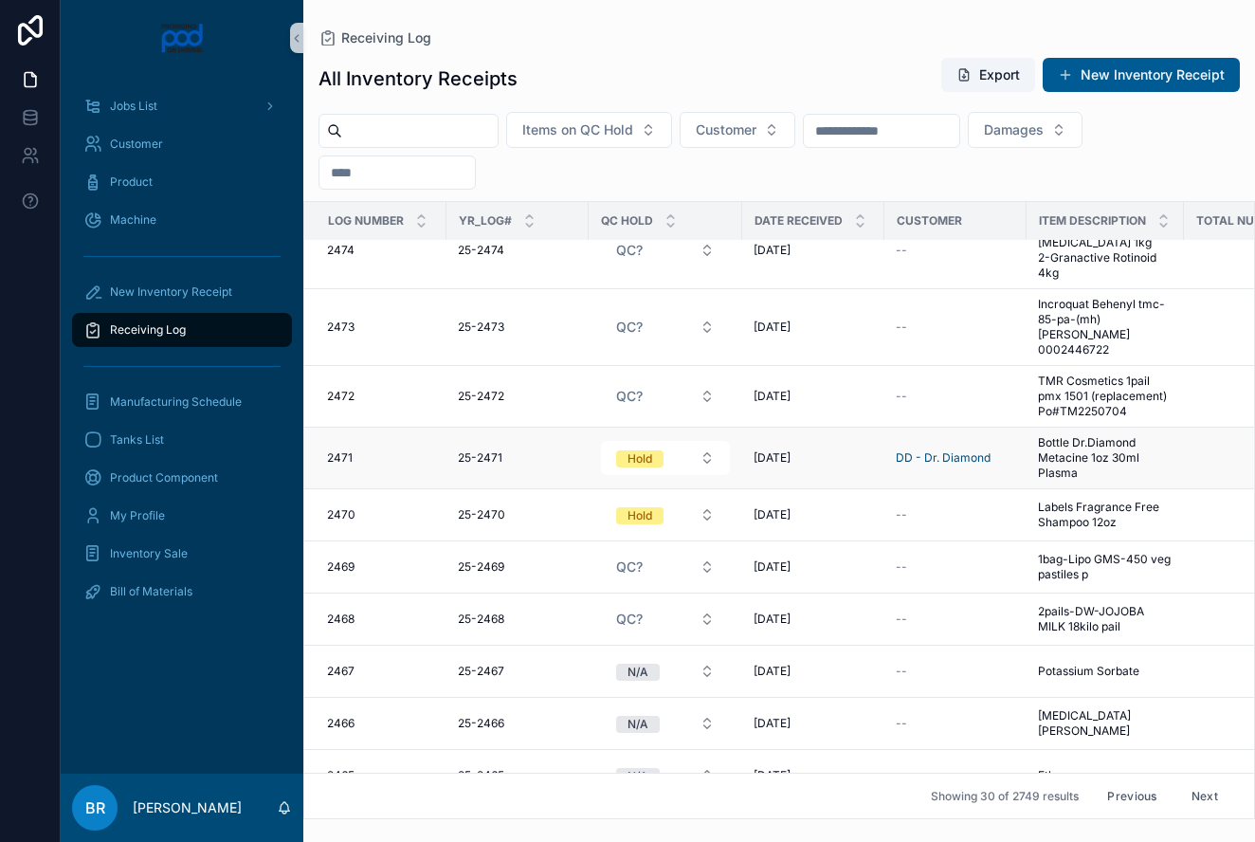
scroll to position [1264, 0]
click at [1084, 513] on span "Labels Fragrance Free Shampoo 12oz" at bounding box center [1105, 513] width 135 height 30
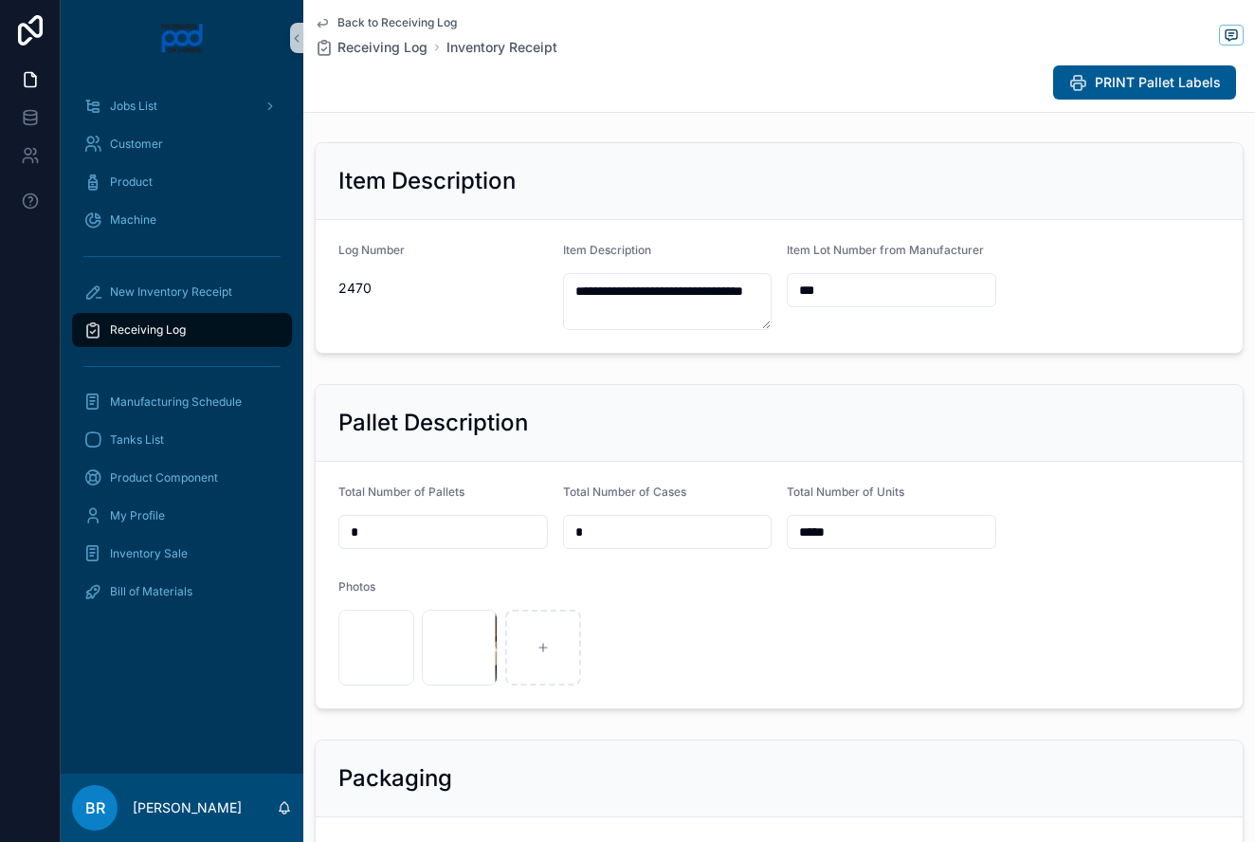
scroll to position [221, 0]
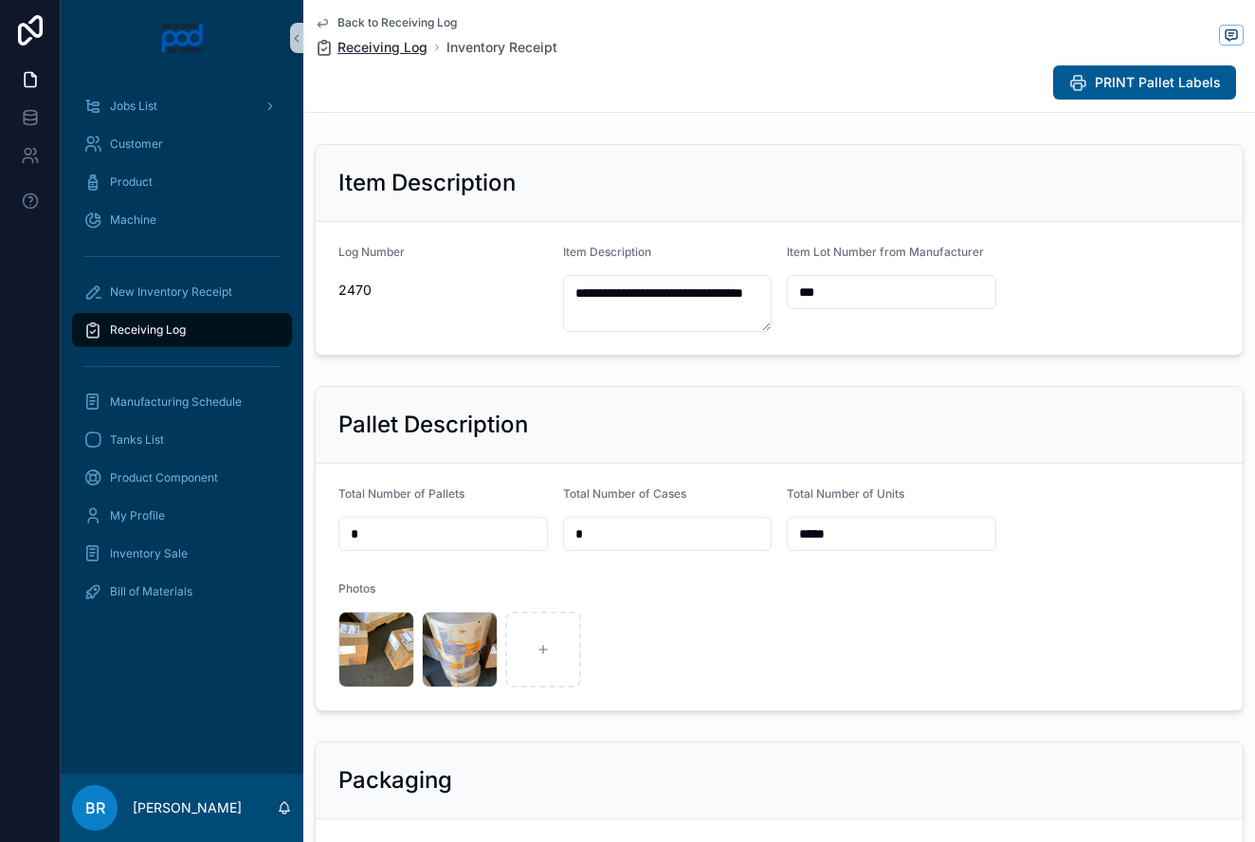
click at [367, 45] on span "Receiving Log" at bounding box center [382, 47] width 90 height 19
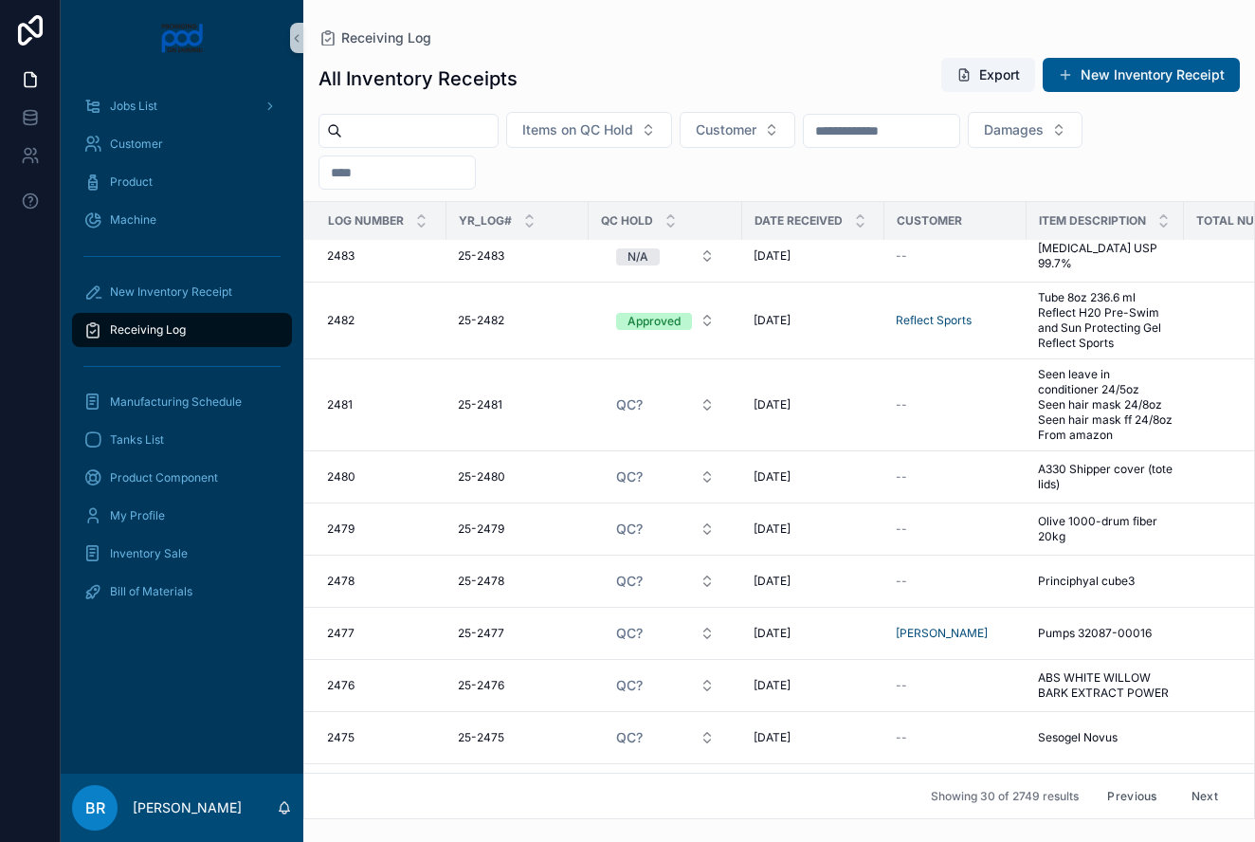
scroll to position [1284, 0]
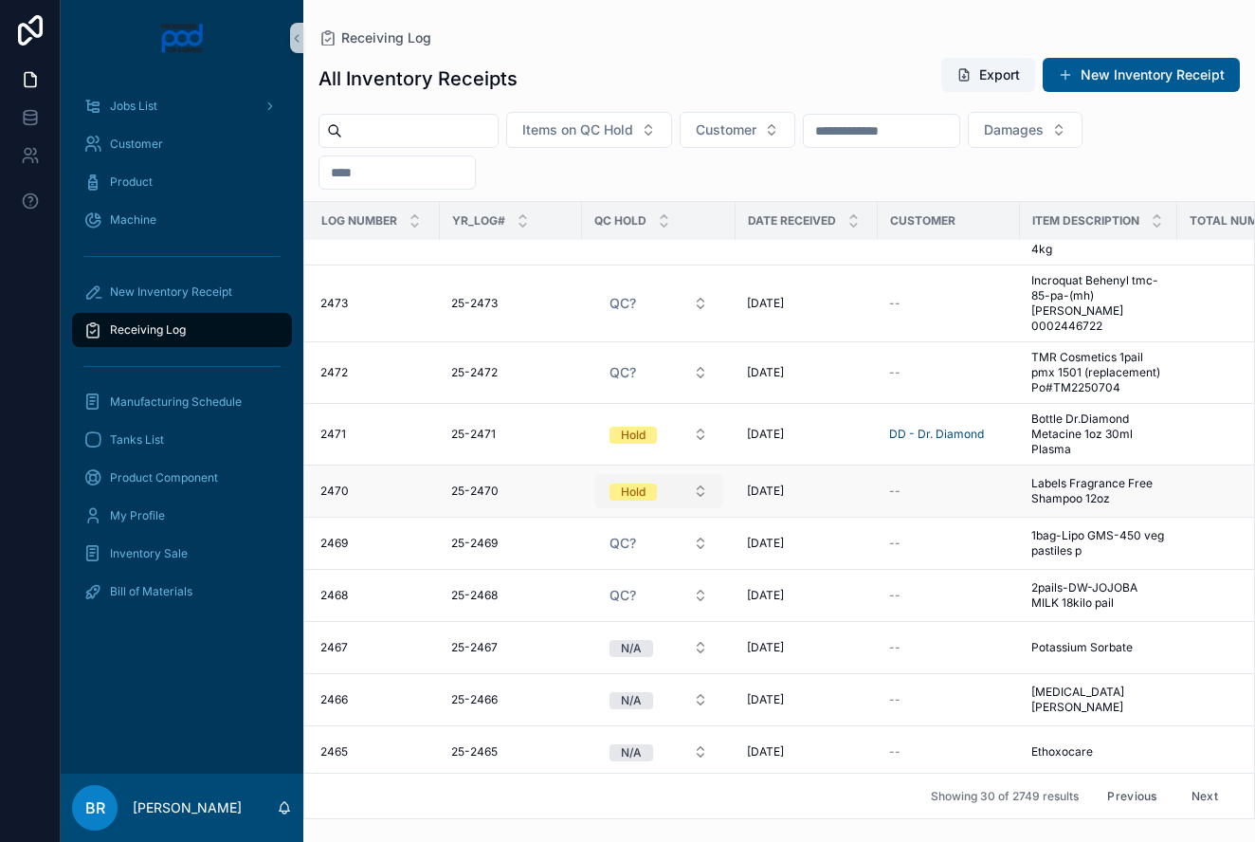
click at [710, 495] on button "Hold" at bounding box center [658, 491] width 129 height 34
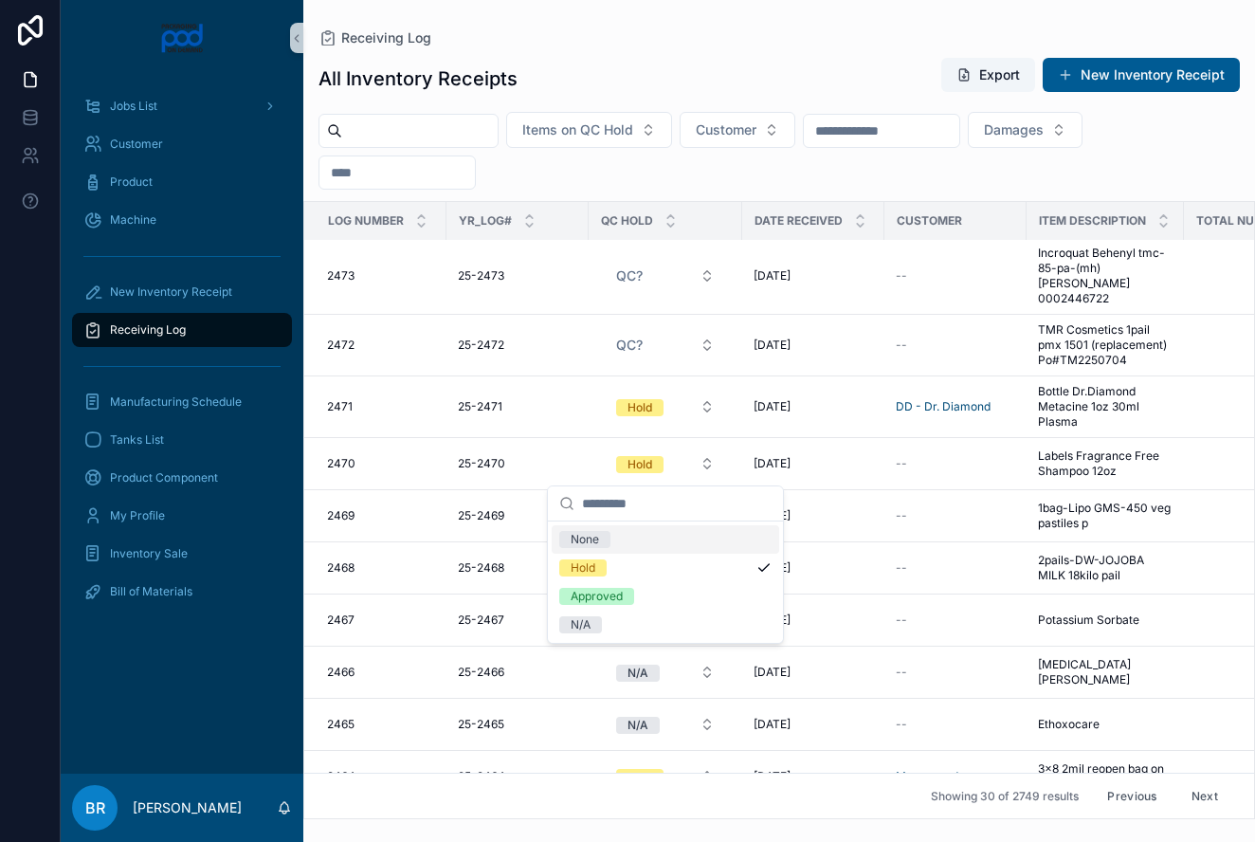
scroll to position [1308, 0]
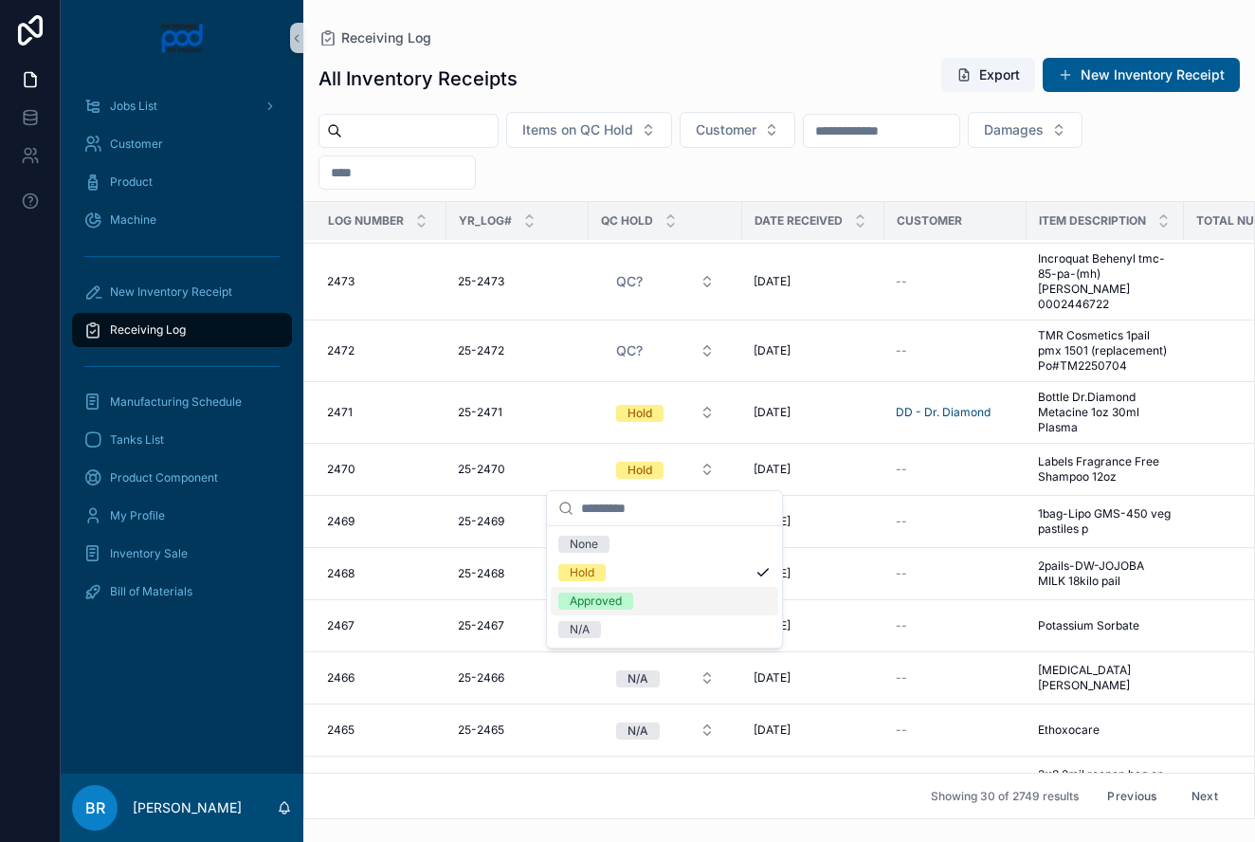
click at [612, 599] on div "Approved" at bounding box center [596, 600] width 52 height 17
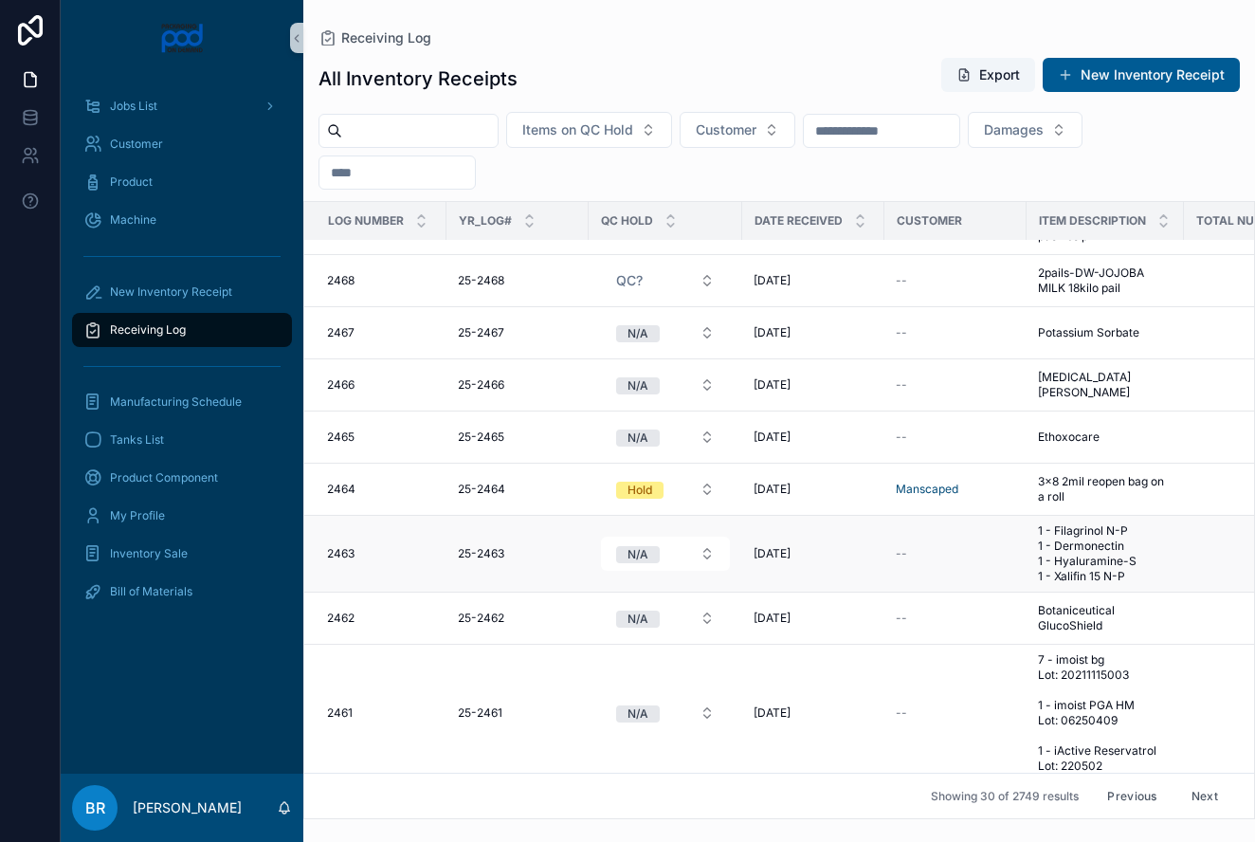
scroll to position [1609, 0]
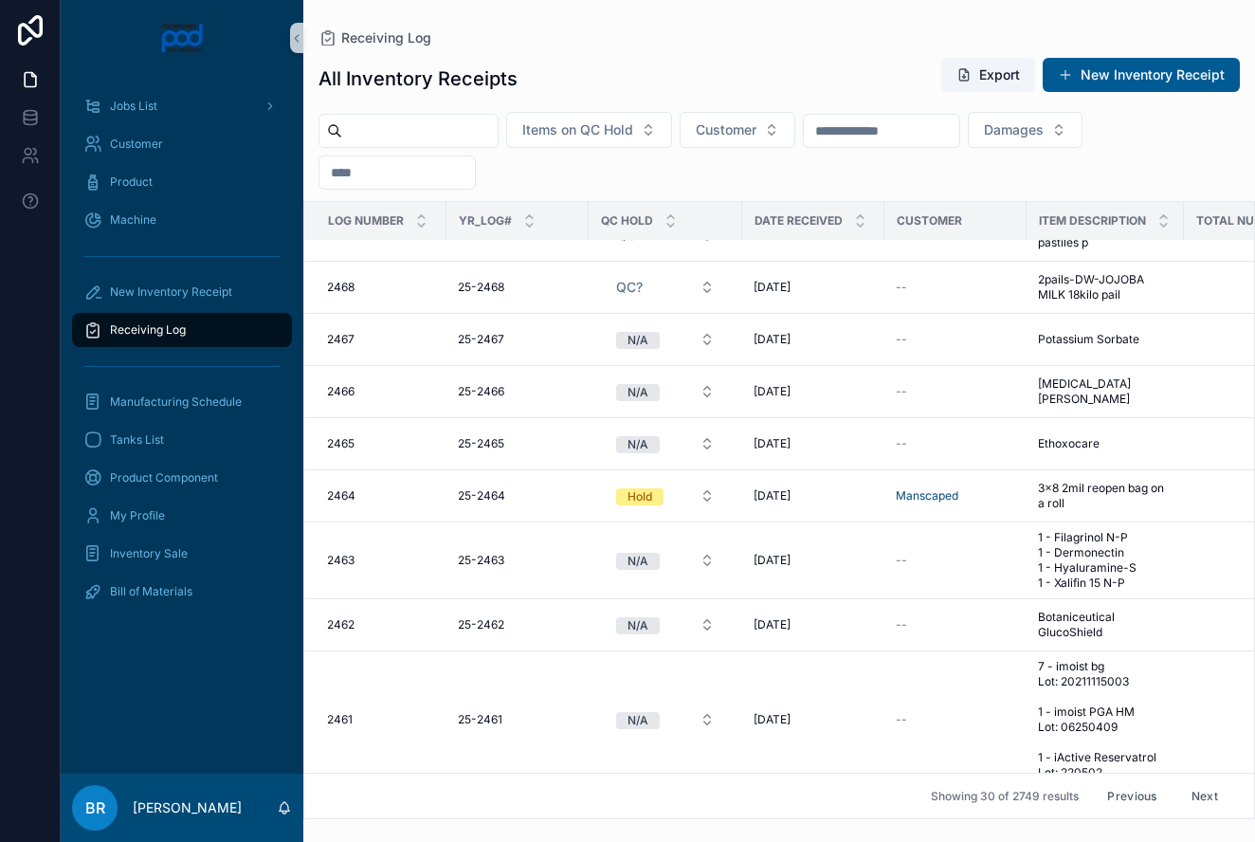
click at [1201, 793] on button "Next" at bounding box center [1204, 795] width 53 height 29
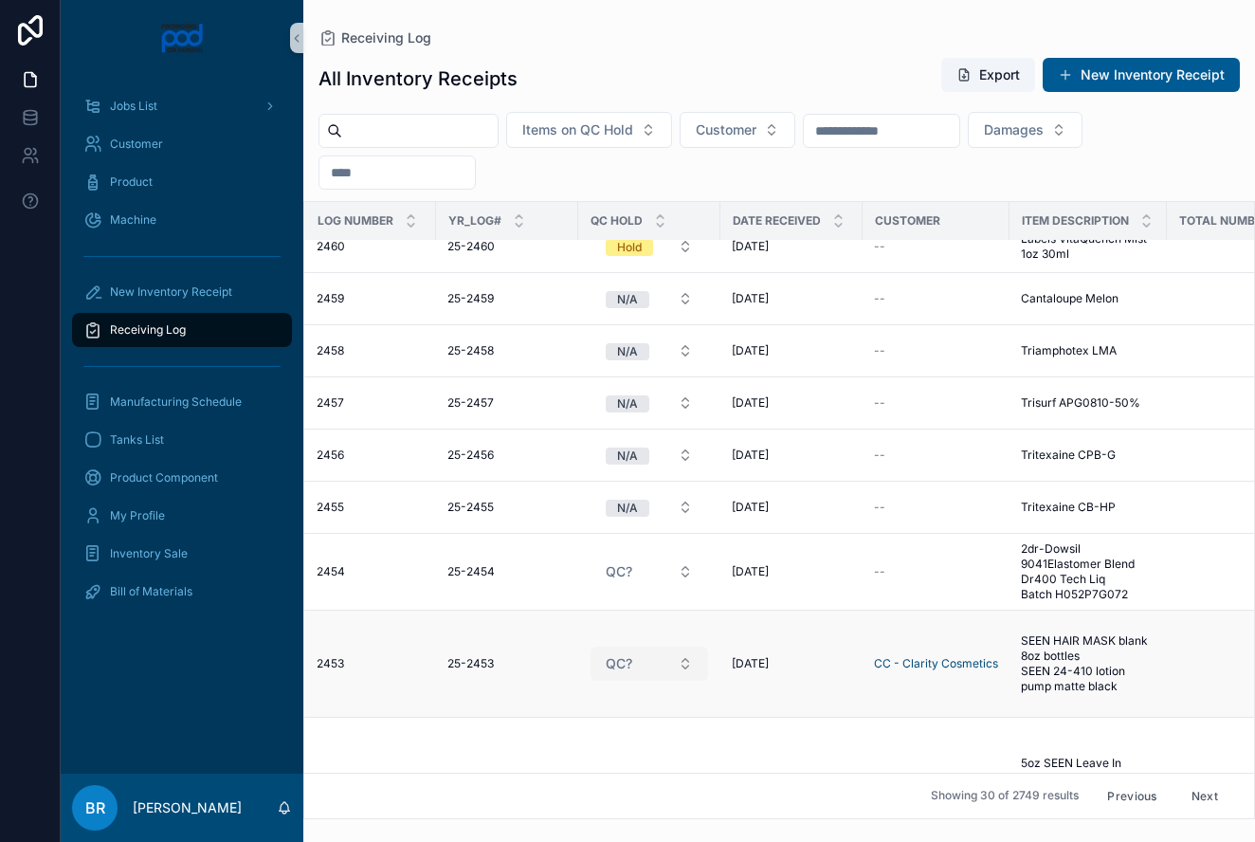
scroll to position [20, 4]
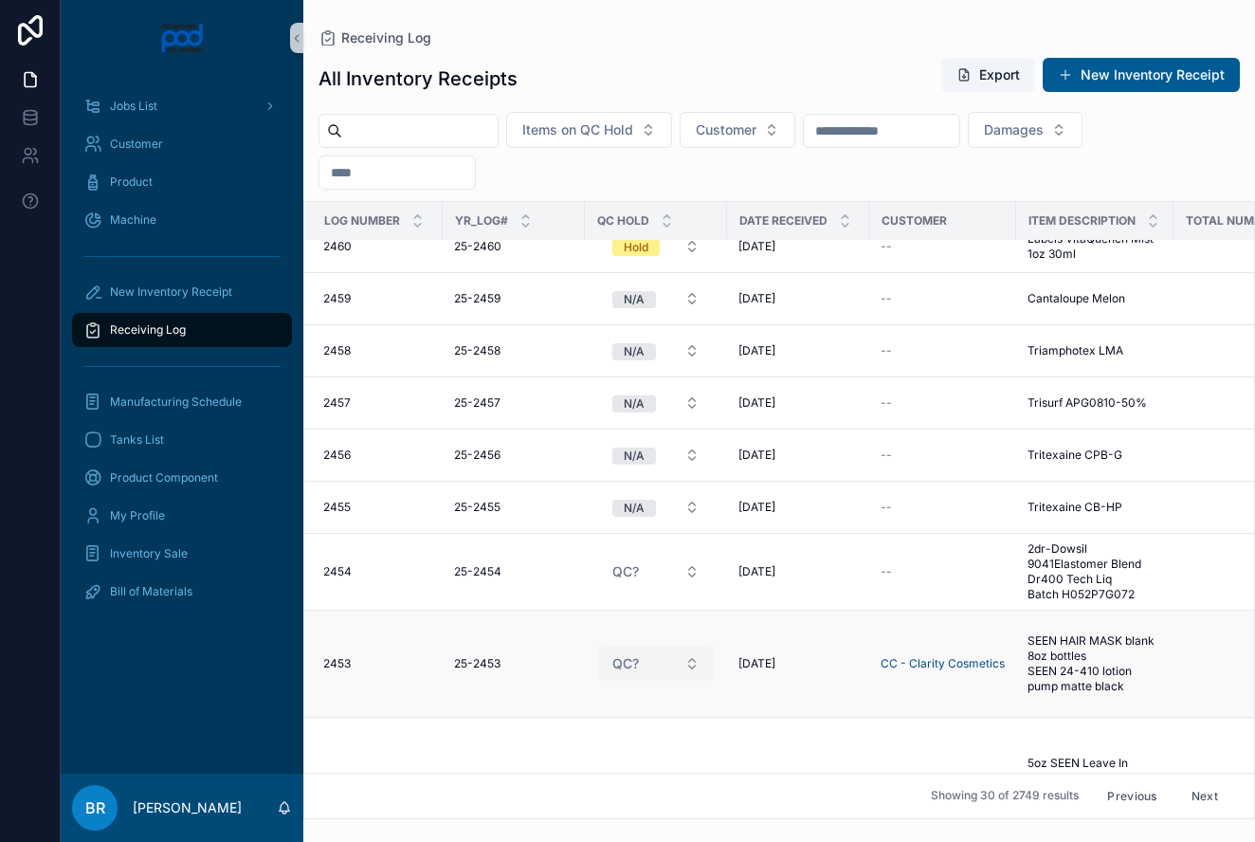
click at [692, 664] on button "QC?" at bounding box center [656, 663] width 118 height 34
click at [608, 770] on div "Approved" at bounding box center [587, 766] width 52 height 17
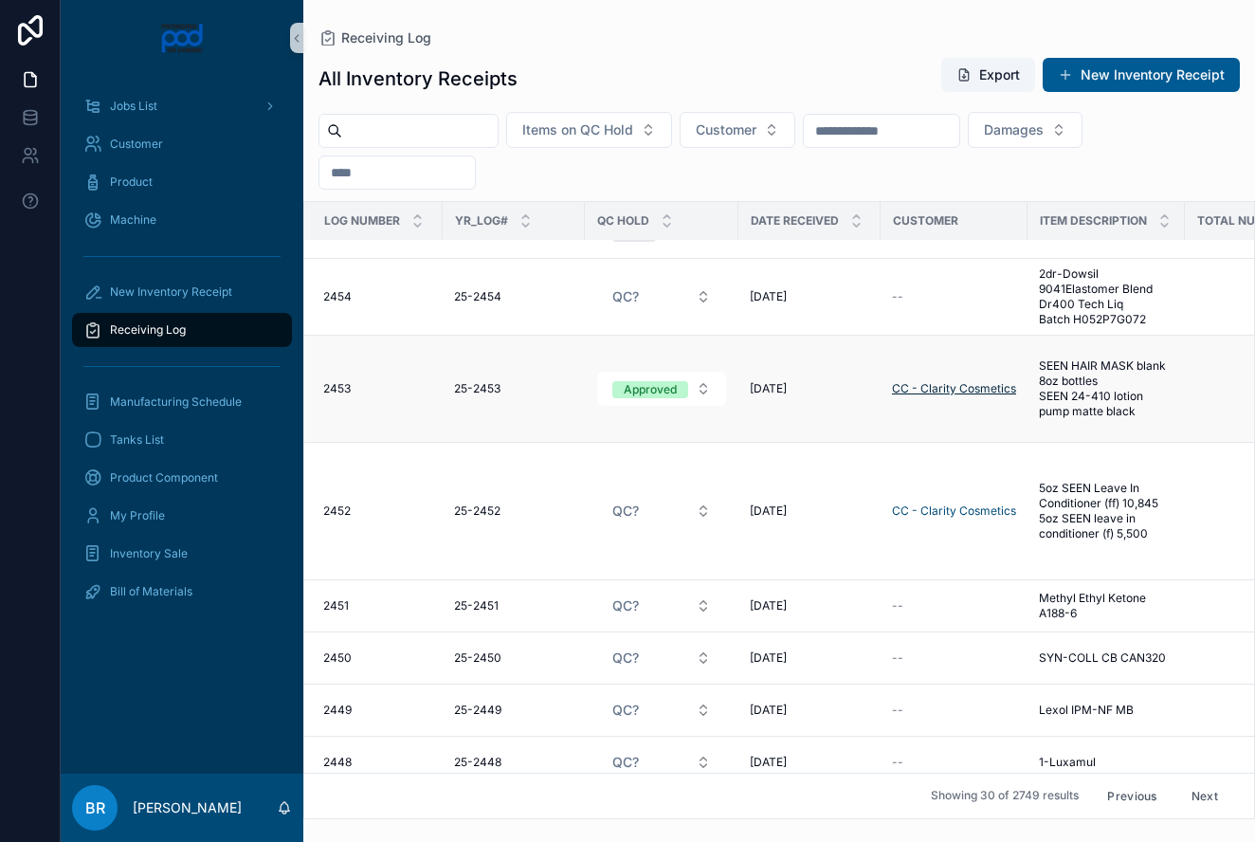
scroll to position [295, 2]
click at [1104, 503] on span "5oz SEEN Leave In Conditioner (ff) 10,845 5oz SEEN leave in conditioner (f) 5,5…" at bounding box center [1108, 510] width 135 height 61
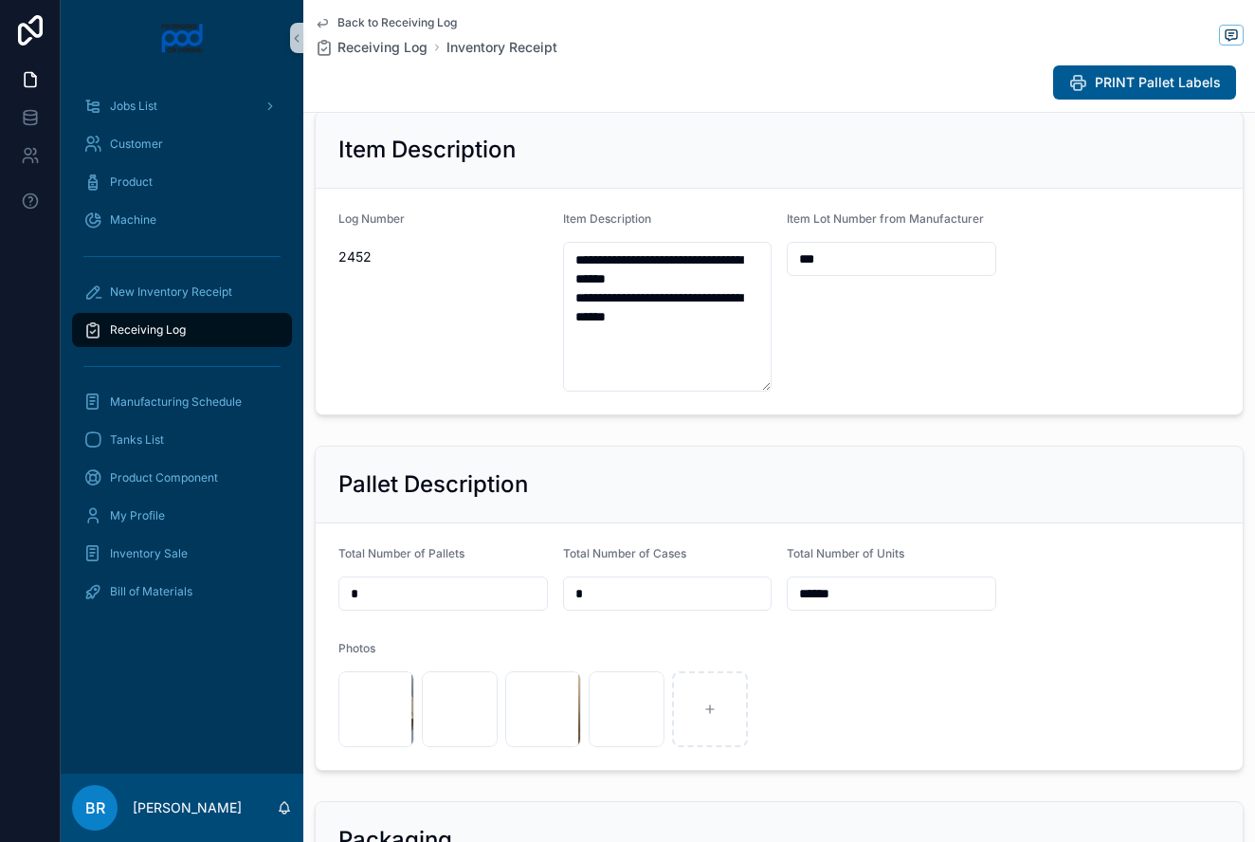
scroll to position [267, 0]
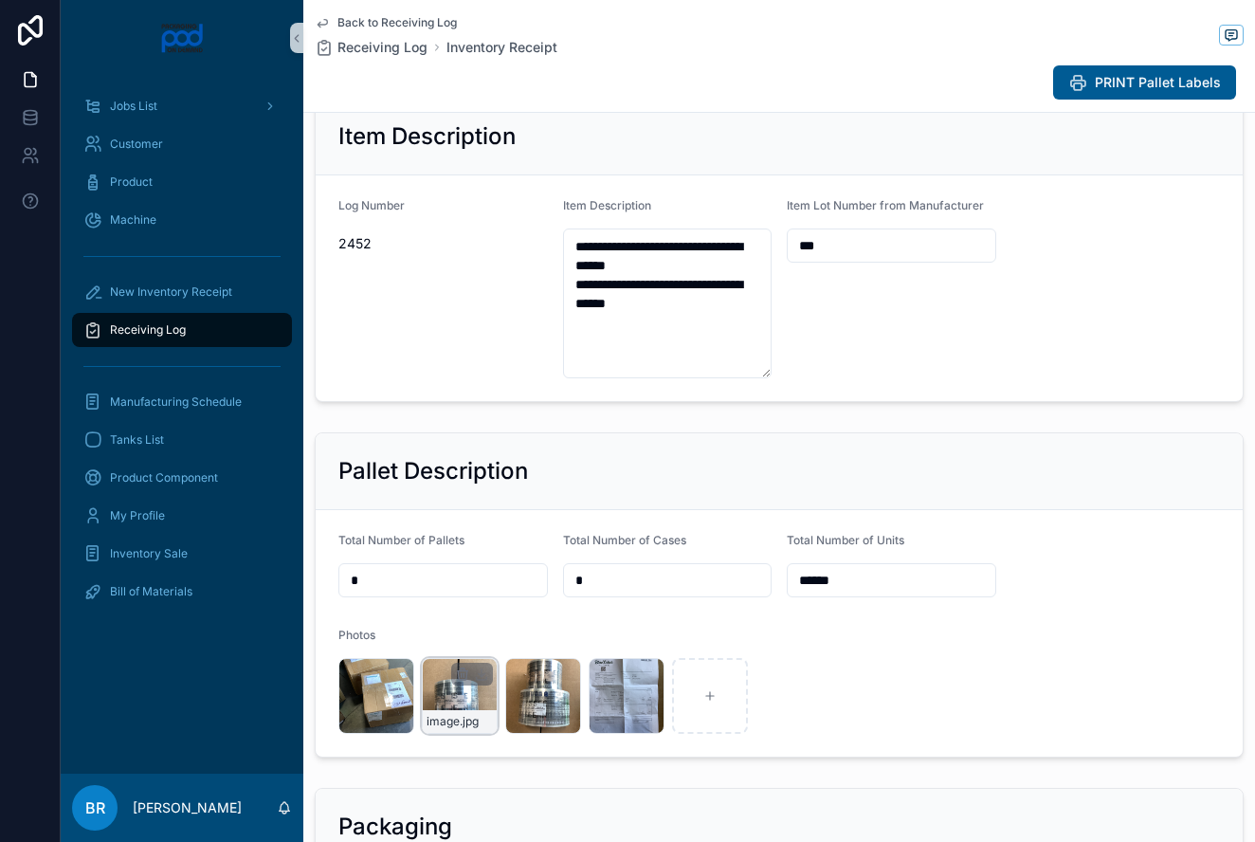
click at [460, 695] on div "image .jpg" at bounding box center [460, 696] width 76 height 76
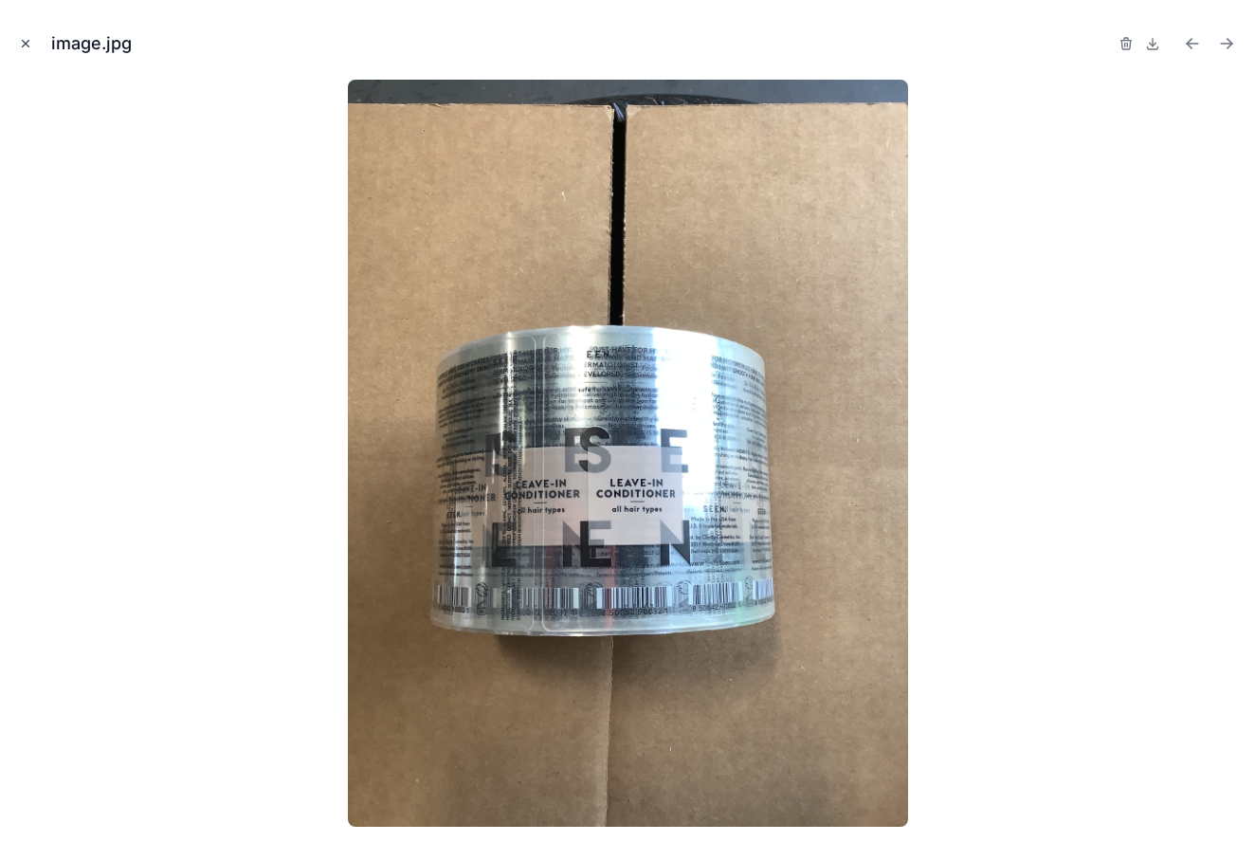
click at [23, 39] on icon "Close modal" at bounding box center [25, 43] width 13 height 13
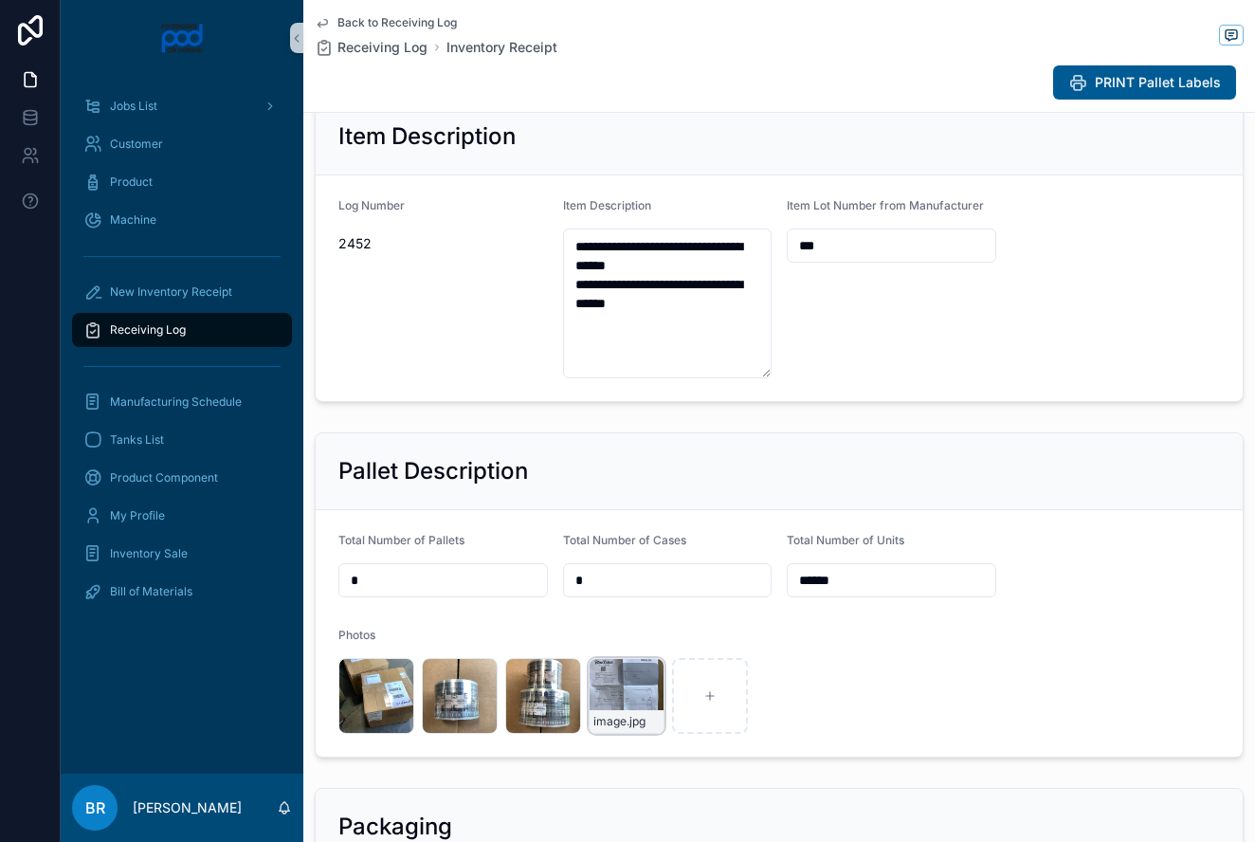
click at [626, 691] on div "image .jpg" at bounding box center [627, 696] width 76 height 76
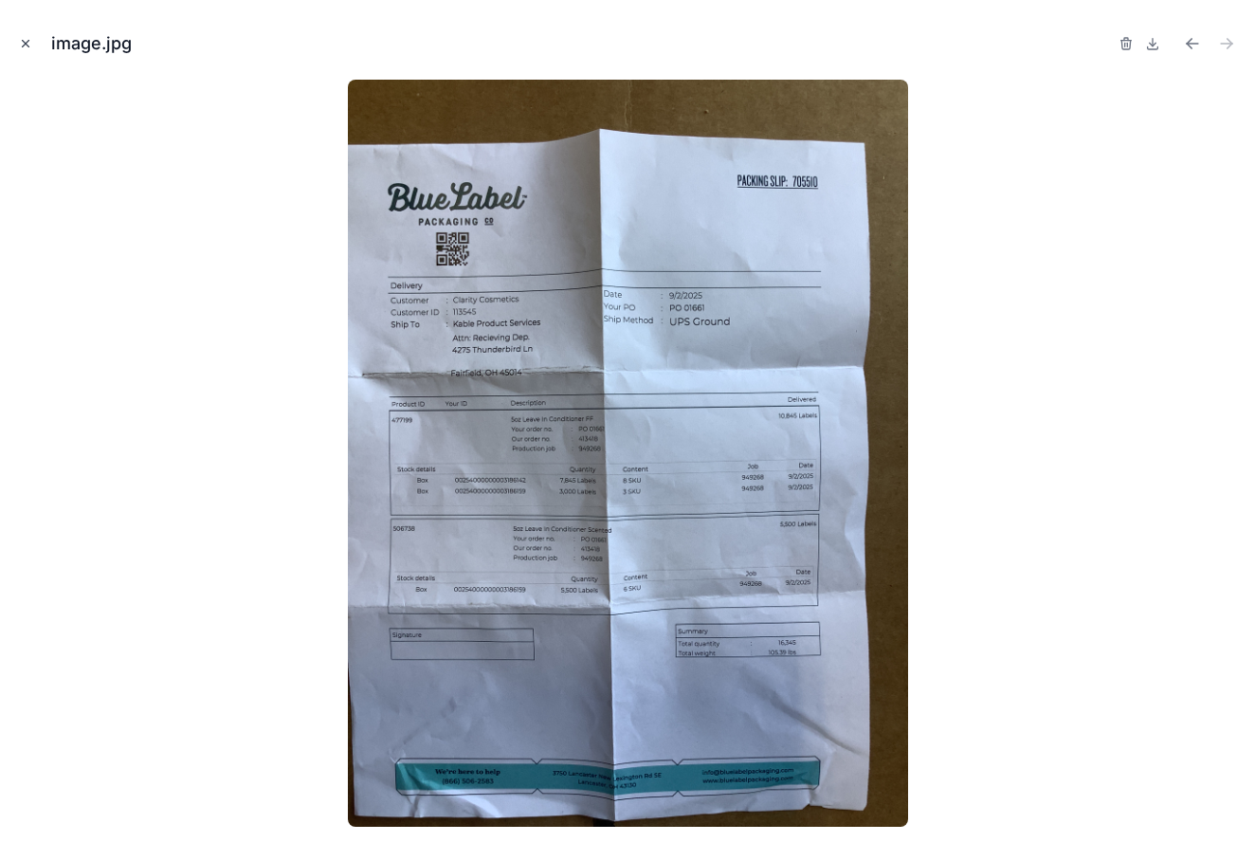
click at [25, 46] on icon "Close modal" at bounding box center [25, 43] width 13 height 13
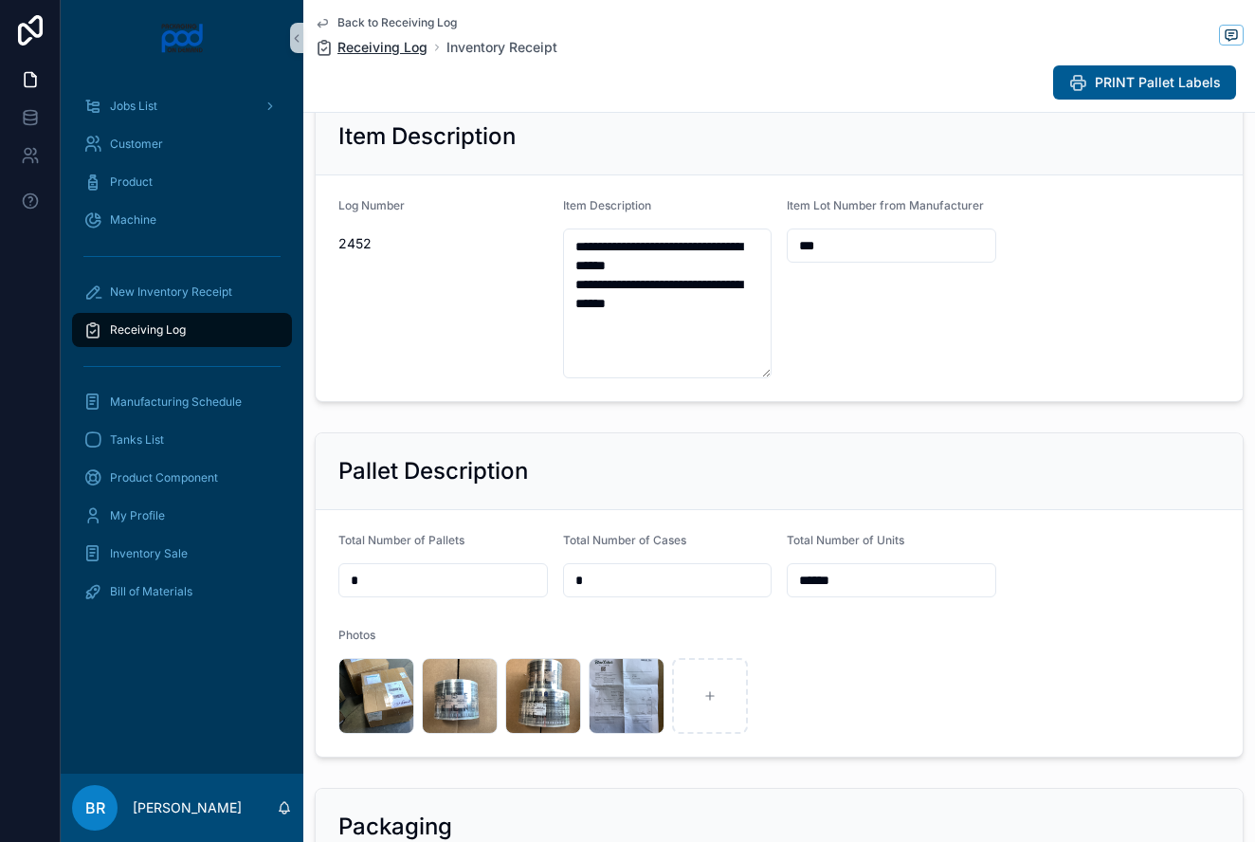
click at [391, 50] on span "Receiving Log" at bounding box center [382, 47] width 90 height 19
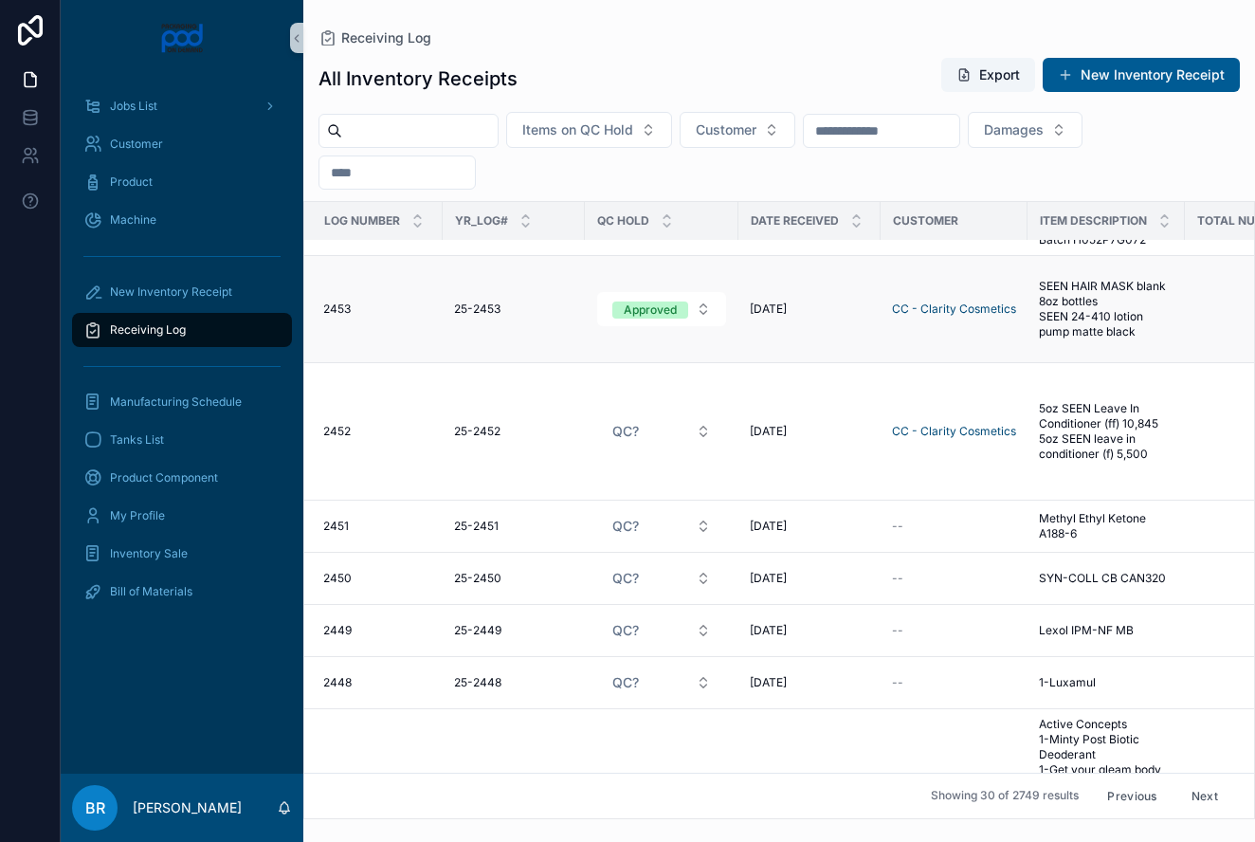
scroll to position [390, 4]
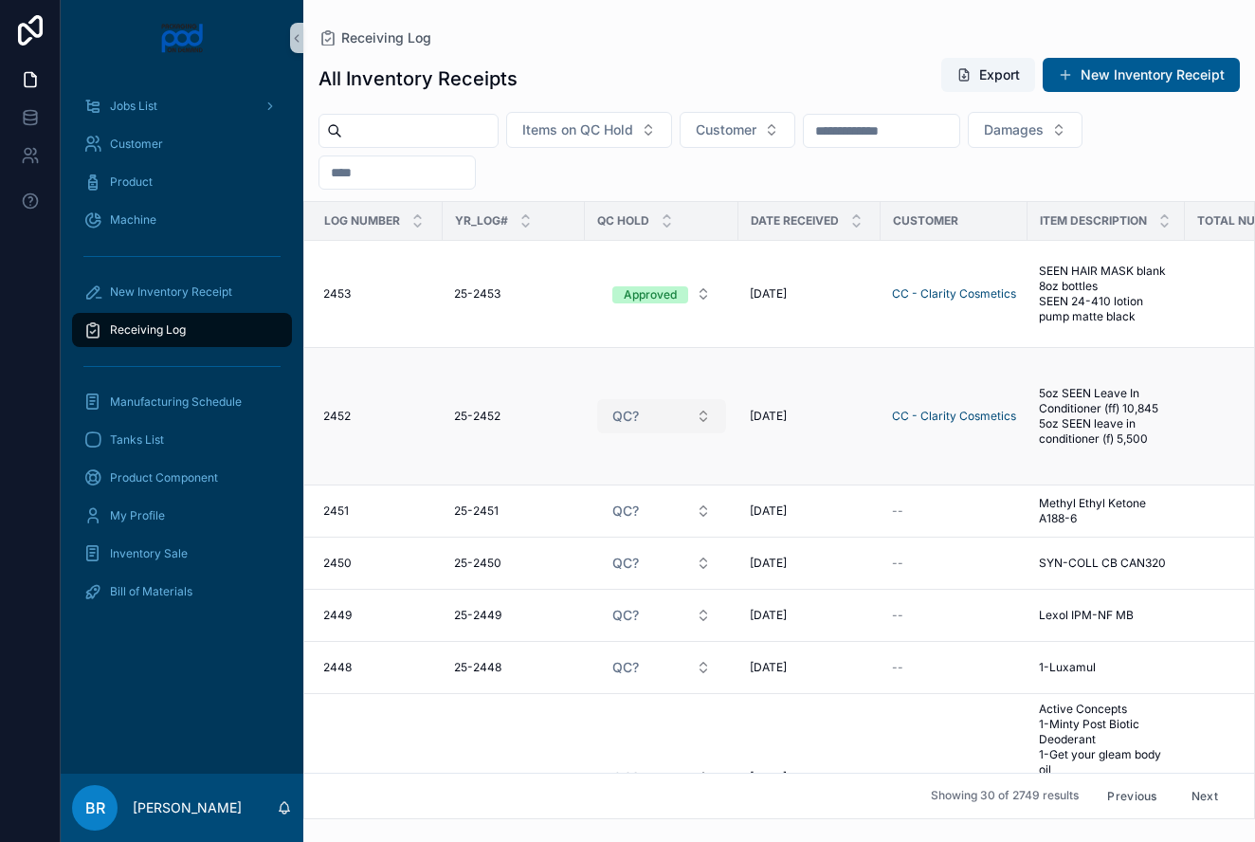
click at [700, 417] on button "QC?" at bounding box center [661, 416] width 129 height 34
click at [610, 517] on div "Approved" at bounding box center [593, 519] width 52 height 17
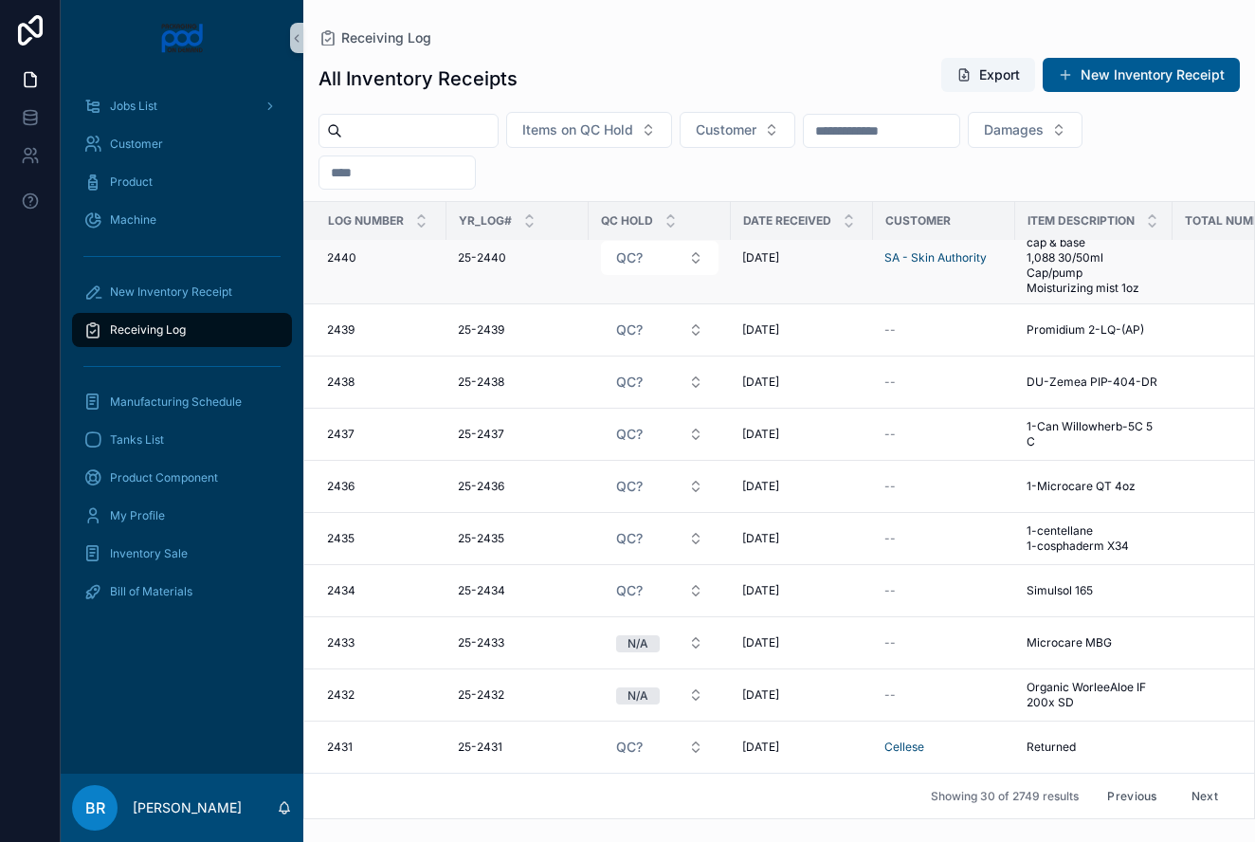
scroll to position [1367, 0]
drag, startPoint x: 1199, startPoint y: 790, endPoint x: 1180, endPoint y: 785, distance: 19.8
click at [1198, 790] on button "Next" at bounding box center [1204, 795] width 53 height 29
